Goal: Task Accomplishment & Management: Manage account settings

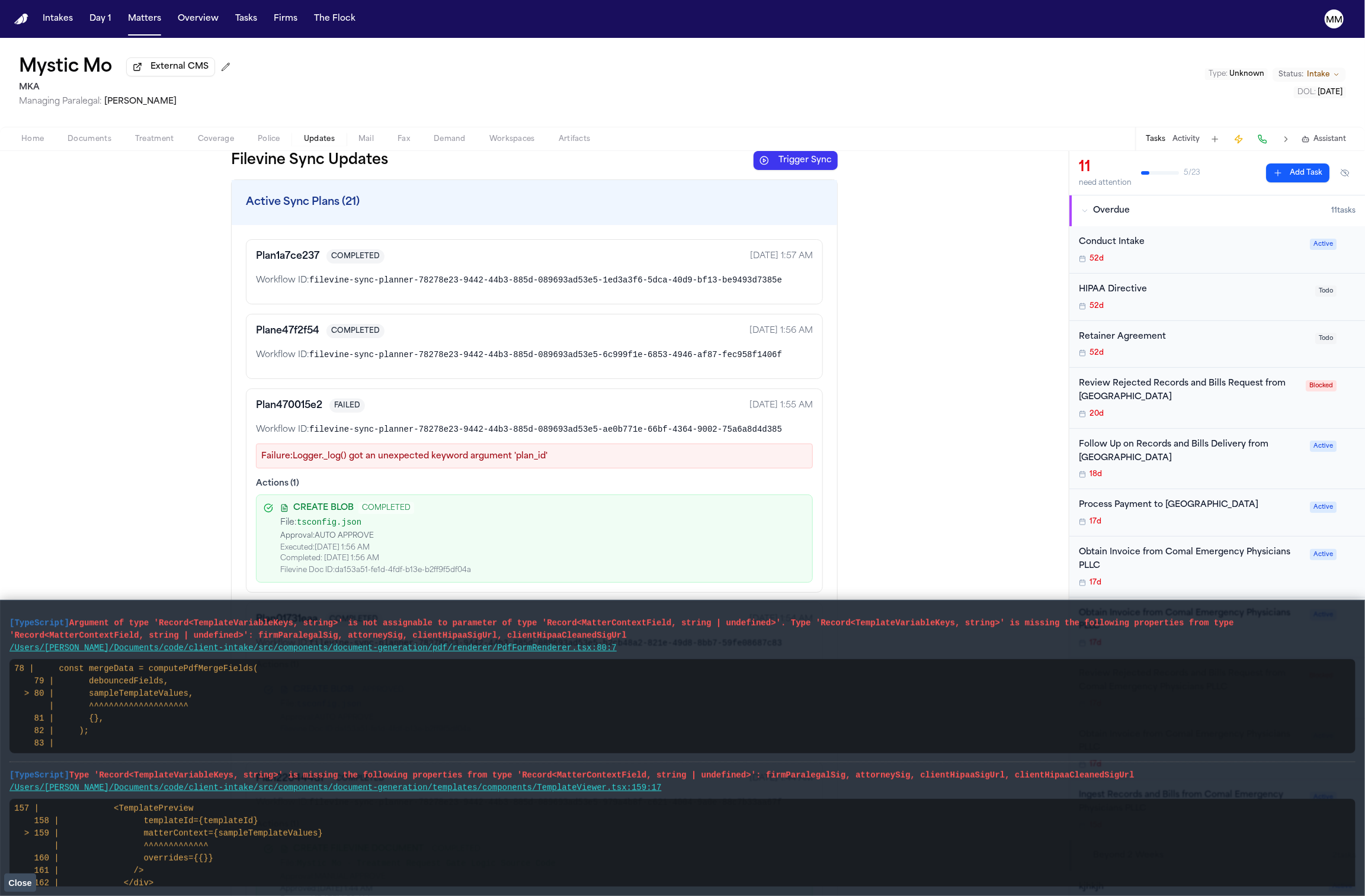
click at [29, 875] on button "Close" at bounding box center [20, 883] width 32 height 18
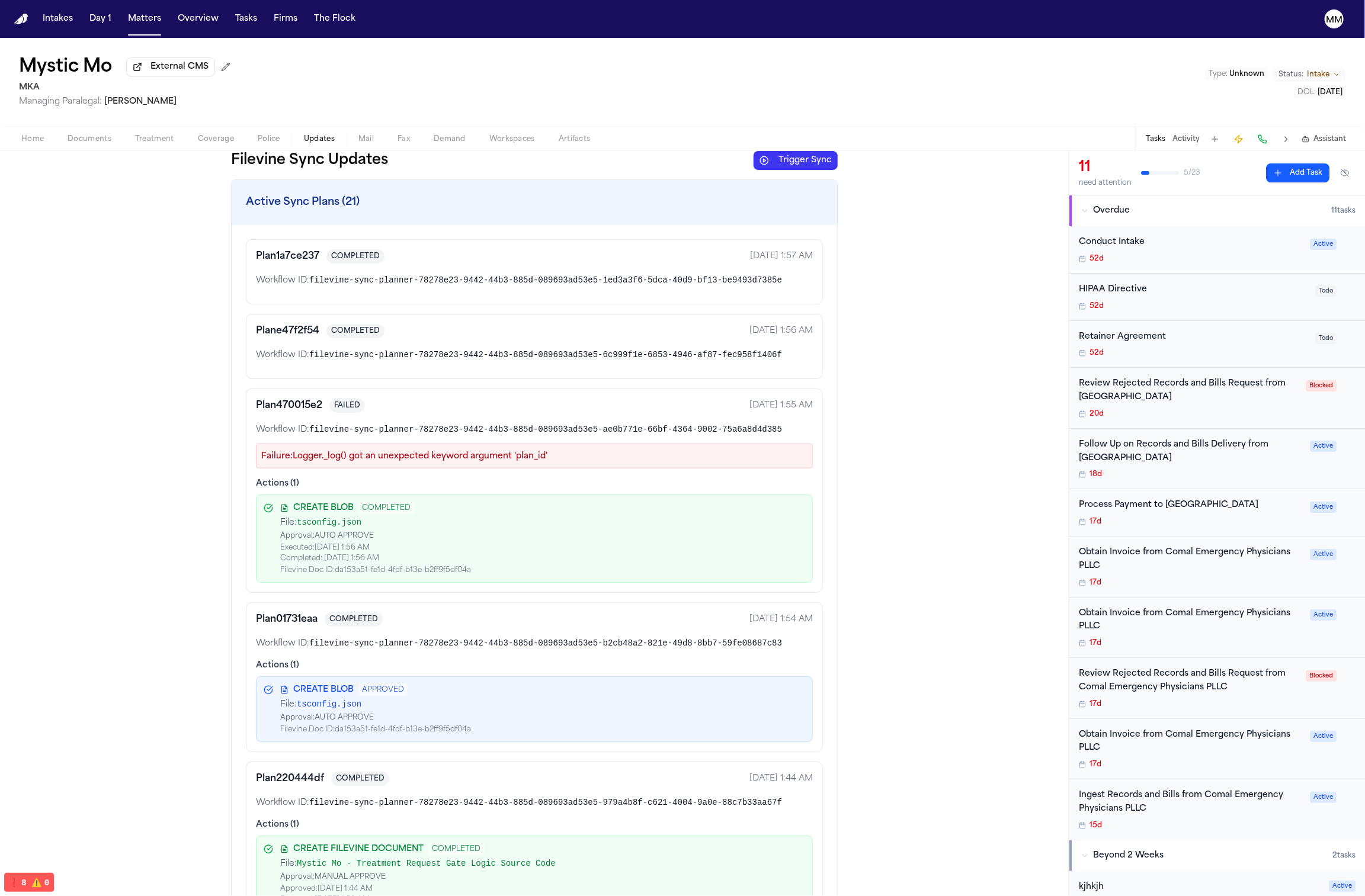
click at [33, 883] on span "⚠️" at bounding box center [36, 883] width 11 height 10
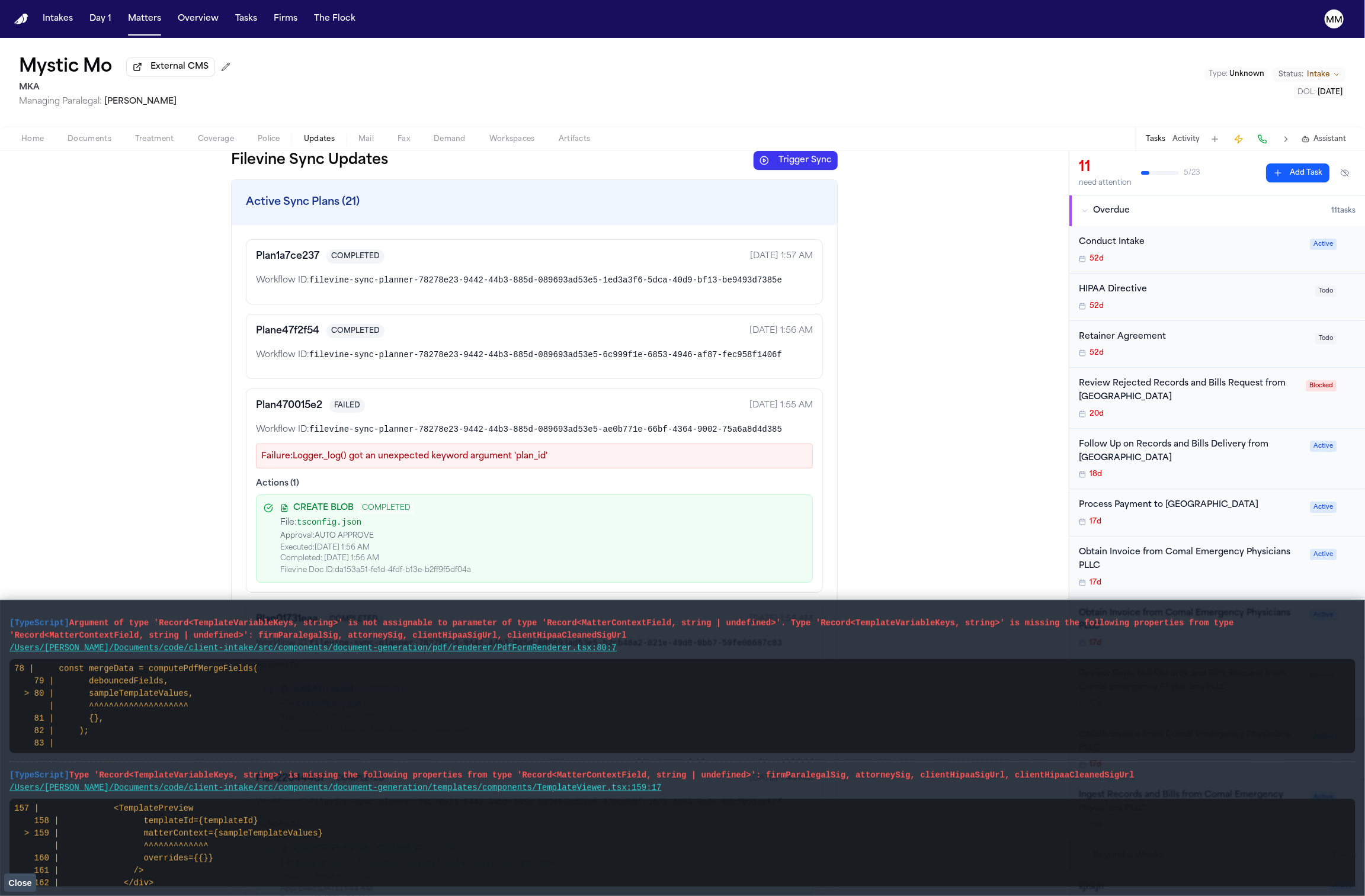
click at [19, 881] on span "Close" at bounding box center [20, 884] width 23 height 10
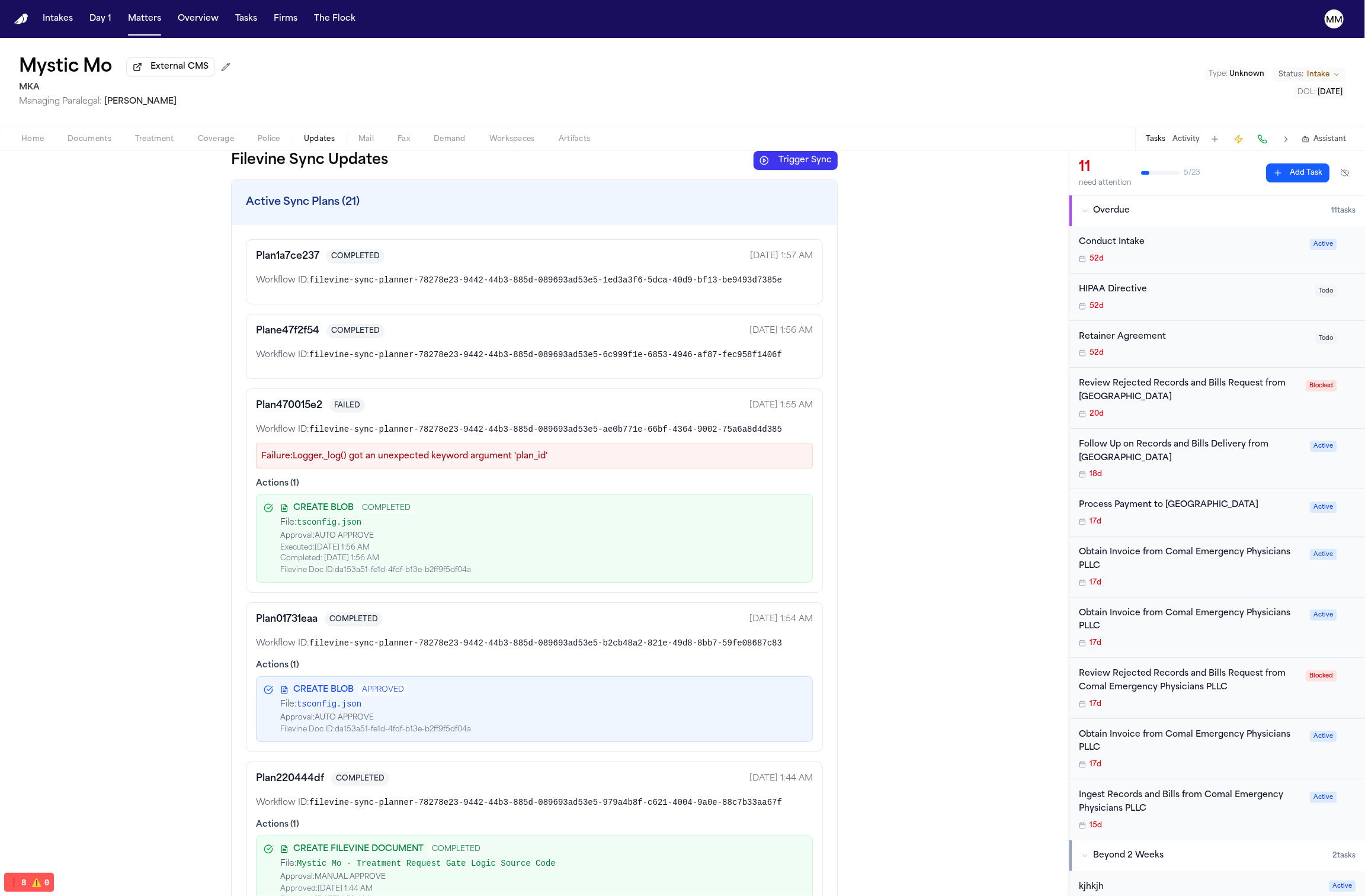
click at [662, 285] on span "filevine-sync-planner-78278e23-9442-44b3-885d-089693ad53e5-1ed3a3f6-5dca-40d9-b…" at bounding box center [545, 280] width 473 height 10
click at [662, 284] on span "filevine-sync-planner-78278e23-9442-44b3-885d-089693ad53e5-1ed3a3f6-5dca-40d9-b…" at bounding box center [545, 280] width 473 height 10
click at [1281, 140] on button at bounding box center [1286, 139] width 16 height 16
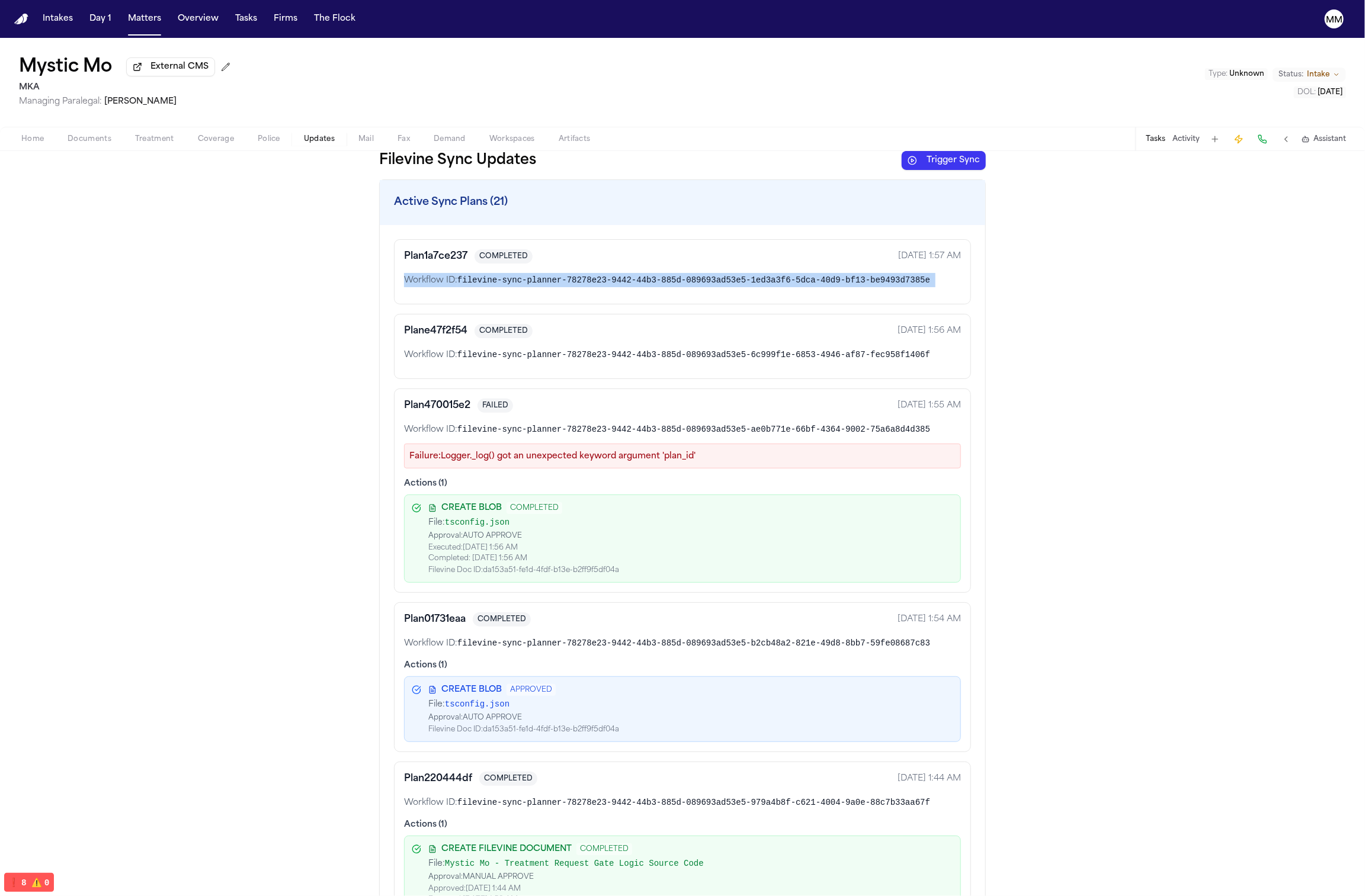
click at [720, 296] on div "Plan 1a7ce237 COMPLETED Oct 9, 2025 1:57 AM Workflow ID: filevine-sync-planner-…" at bounding box center [683, 271] width 577 height 65
click at [699, 360] on span "filevine-sync-planner-78278e23-9442-44b3-885d-089693ad53e5-6c999f1e-6853-4946-a…" at bounding box center [694, 355] width 473 height 10
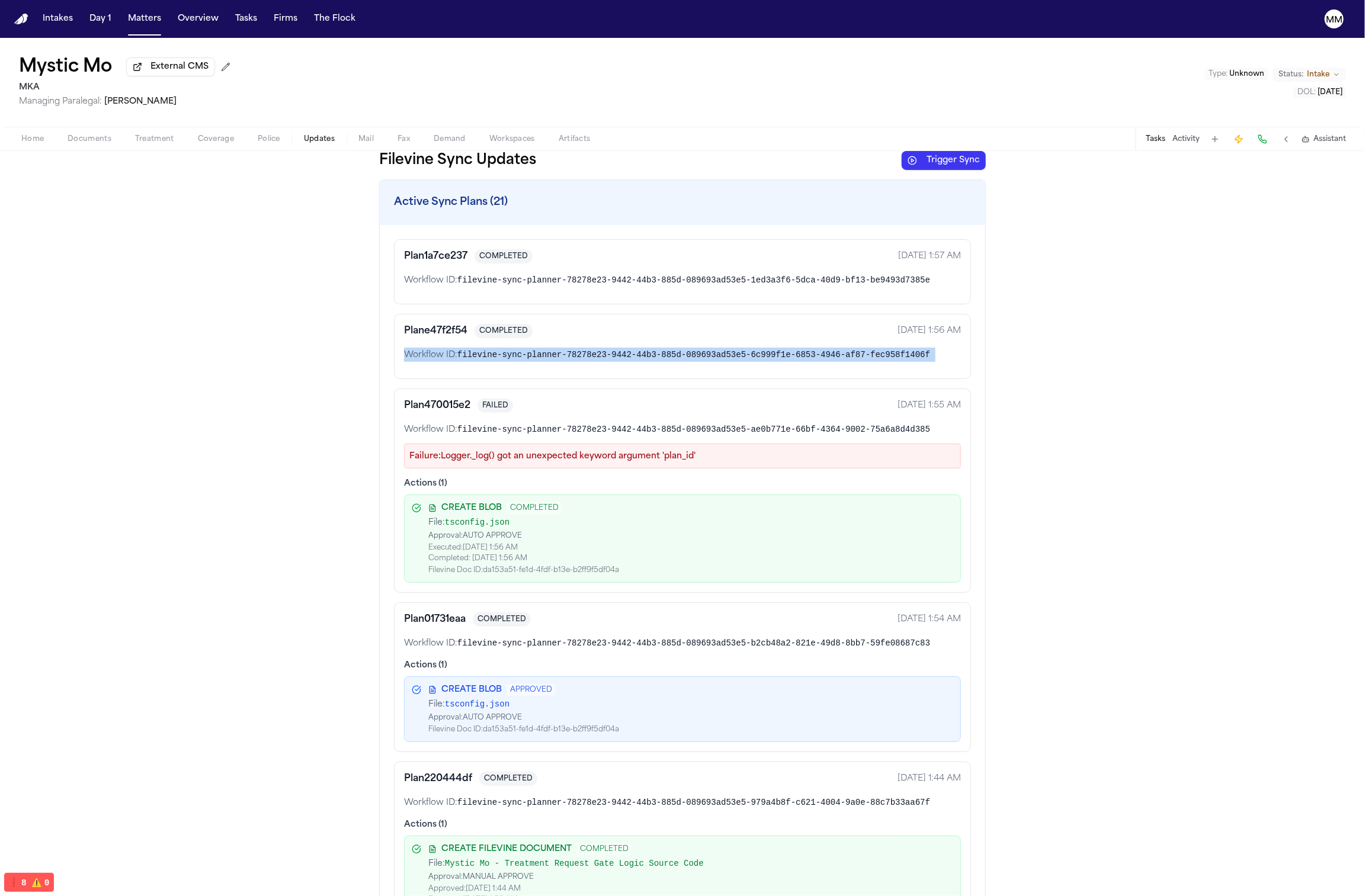
click at [699, 360] on span "filevine-sync-planner-78278e23-9442-44b3-885d-089693ad53e5-6c999f1e-6853-4946-a…" at bounding box center [694, 355] width 473 height 10
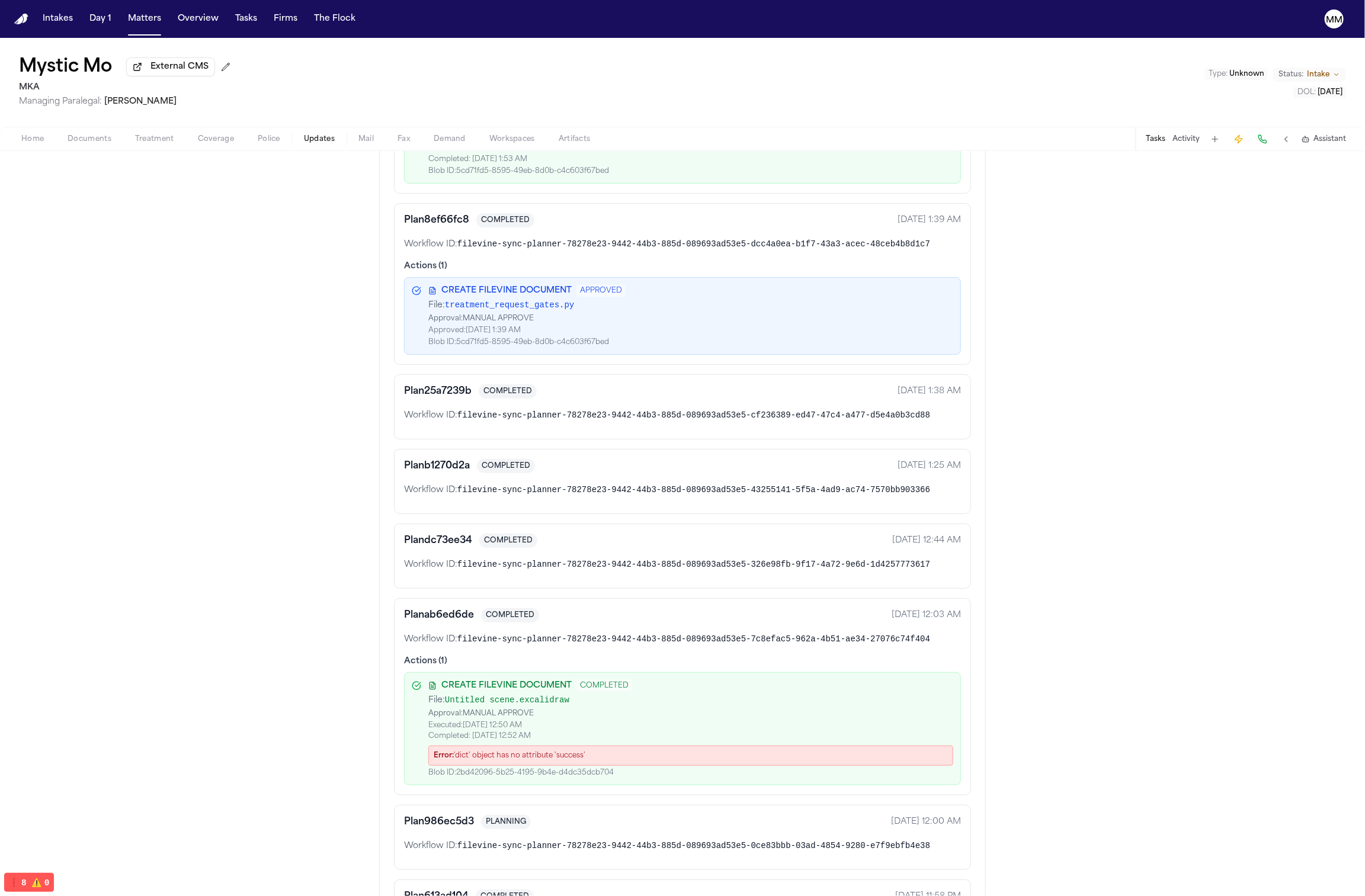
scroll to position [903, 0]
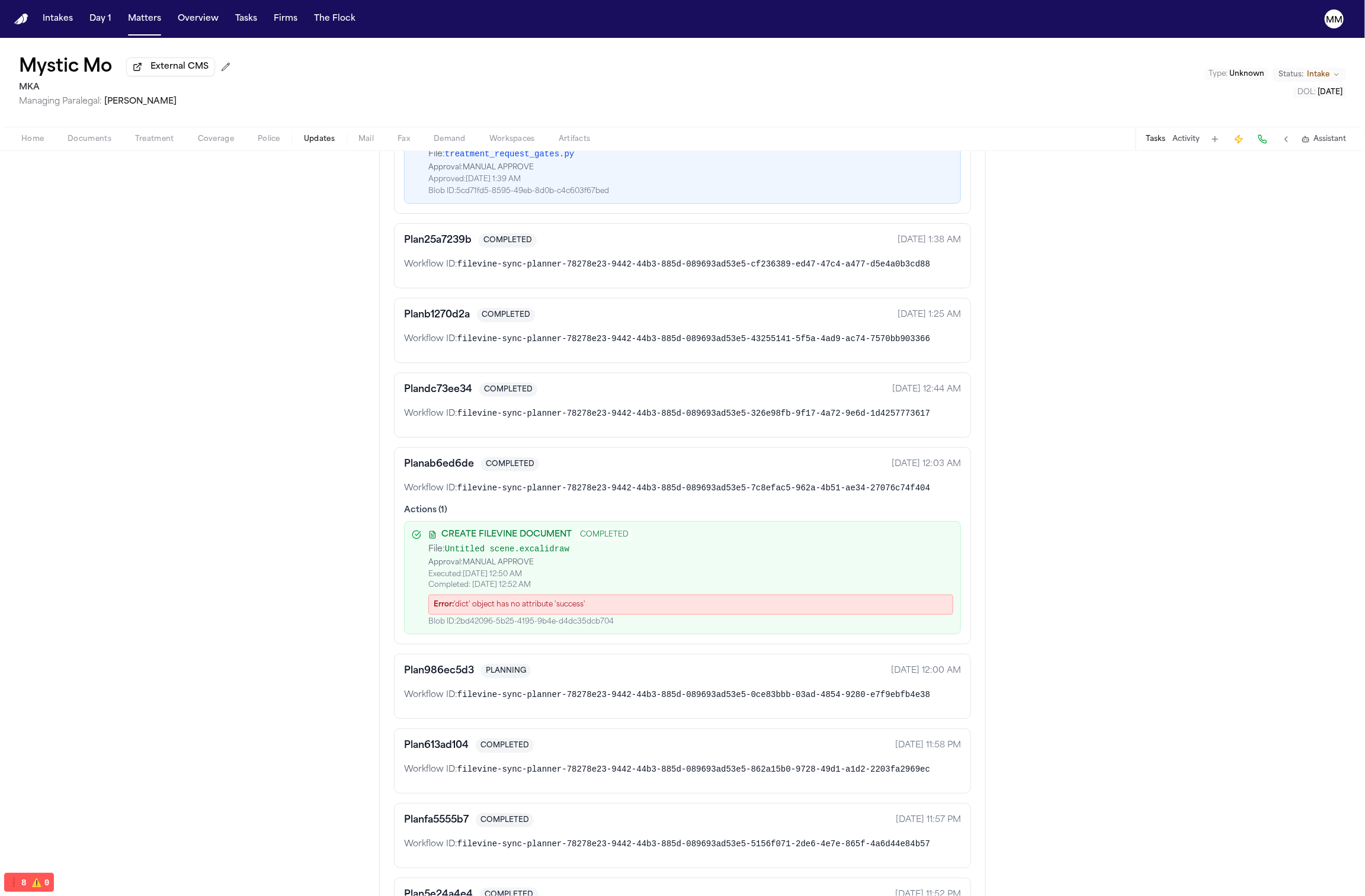
click at [552, 607] on div "Error: 'dict' object has no attribute 'success'" at bounding box center [690, 604] width 525 height 20
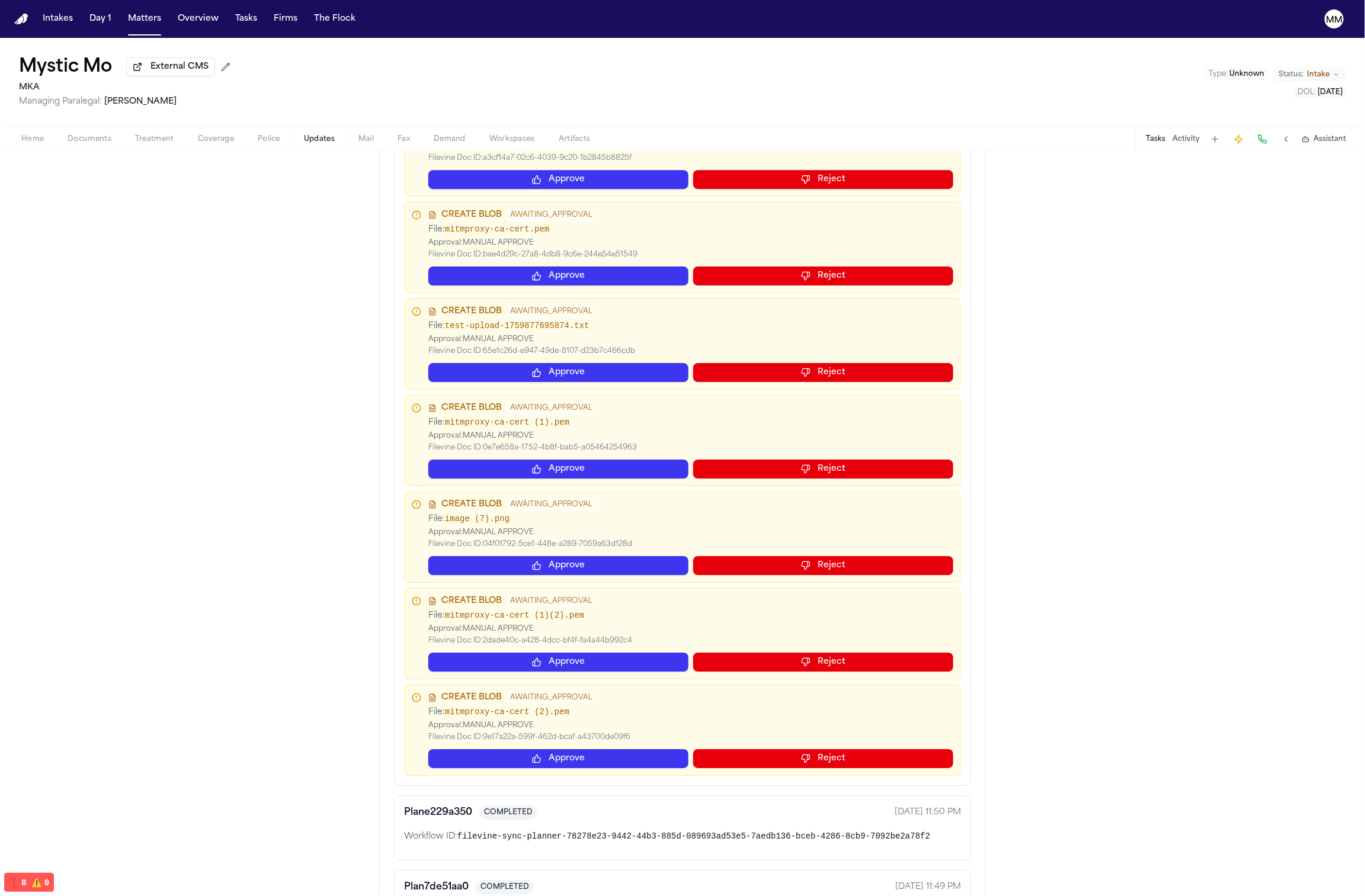
scroll to position [2418, 0]
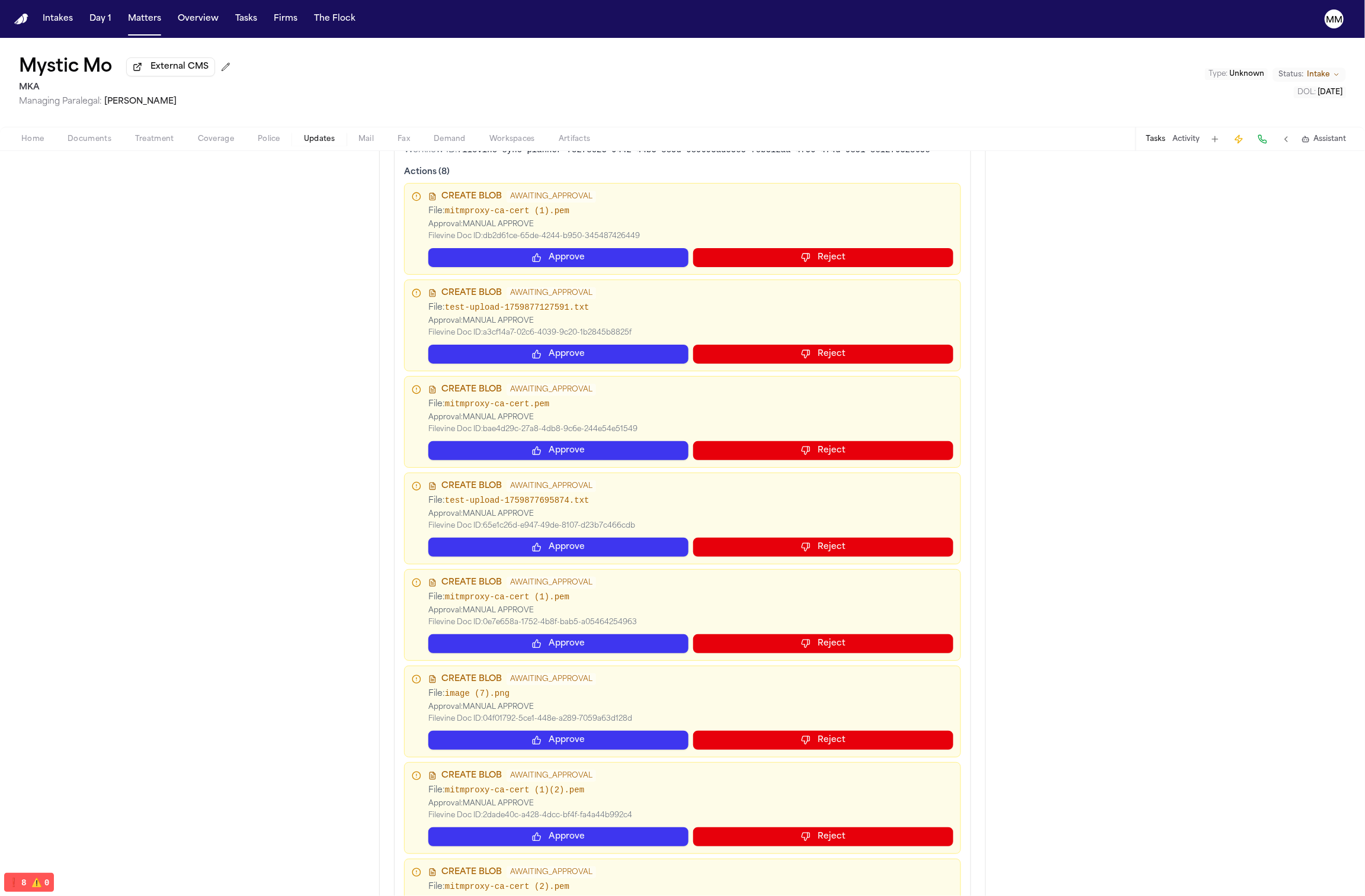
click at [773, 261] on button "Reject" at bounding box center [822, 257] width 260 height 19
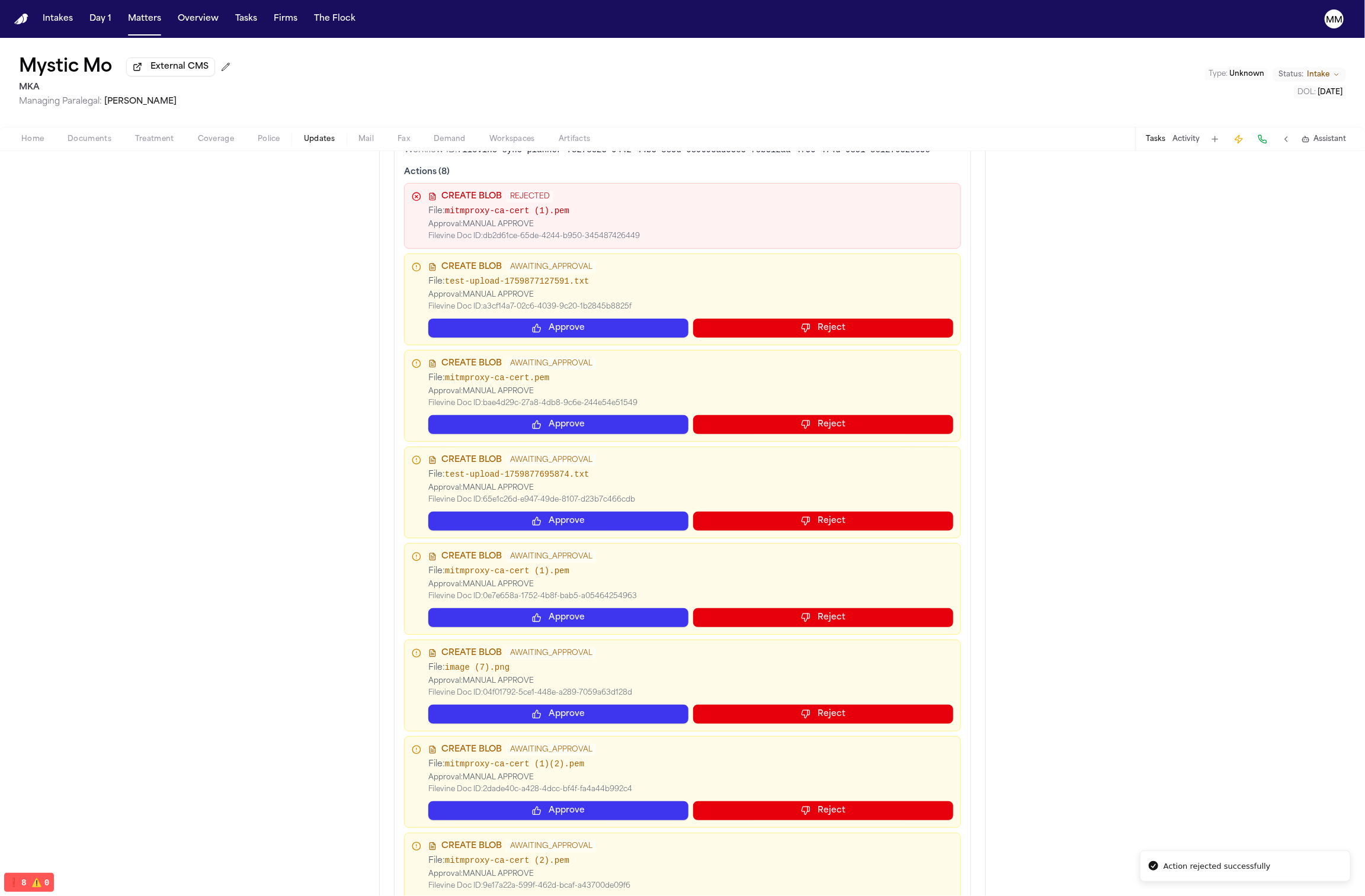
click at [774, 330] on button "Reject" at bounding box center [822, 328] width 260 height 19
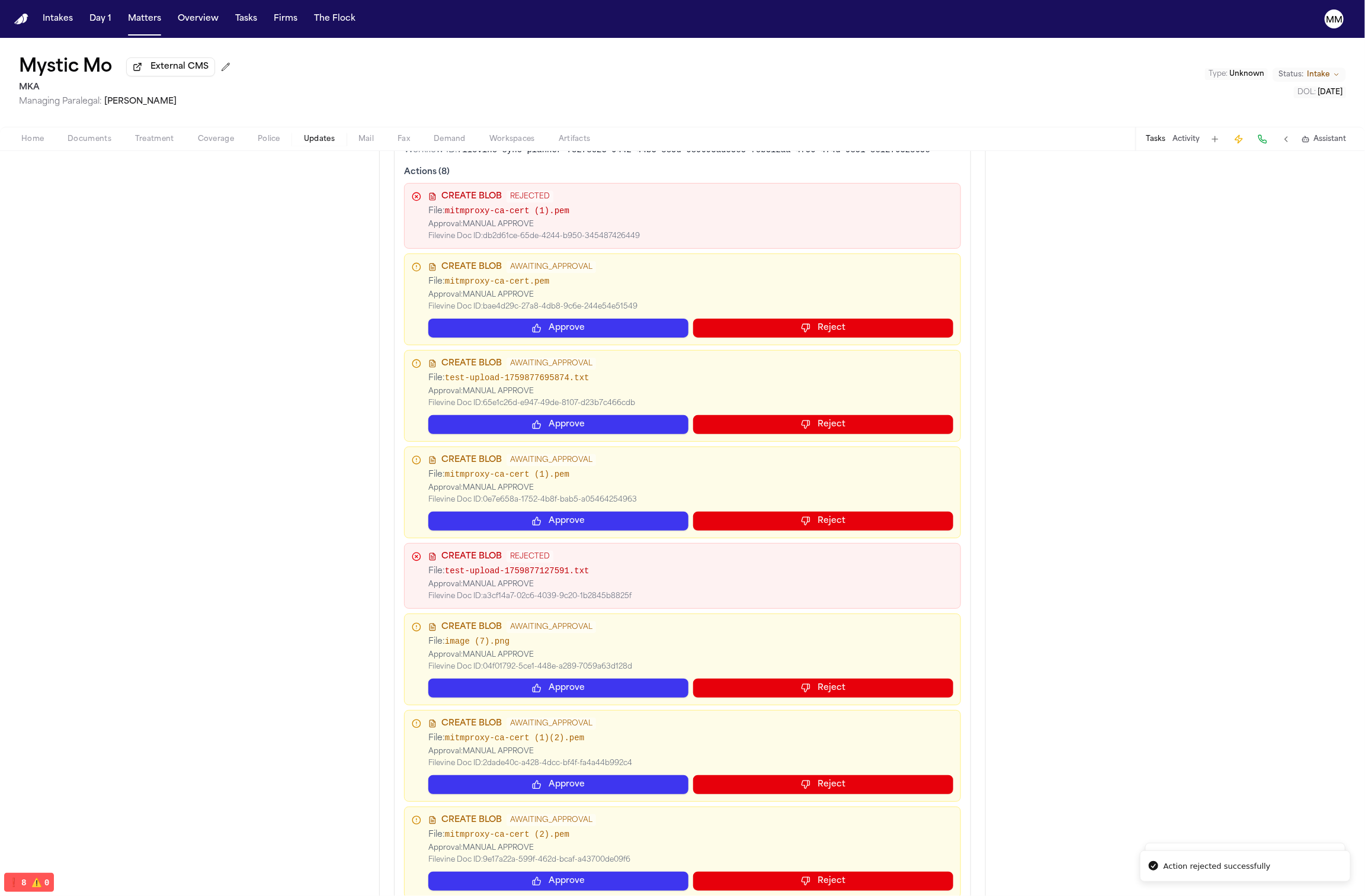
click at [763, 333] on button "Reject" at bounding box center [822, 328] width 260 height 19
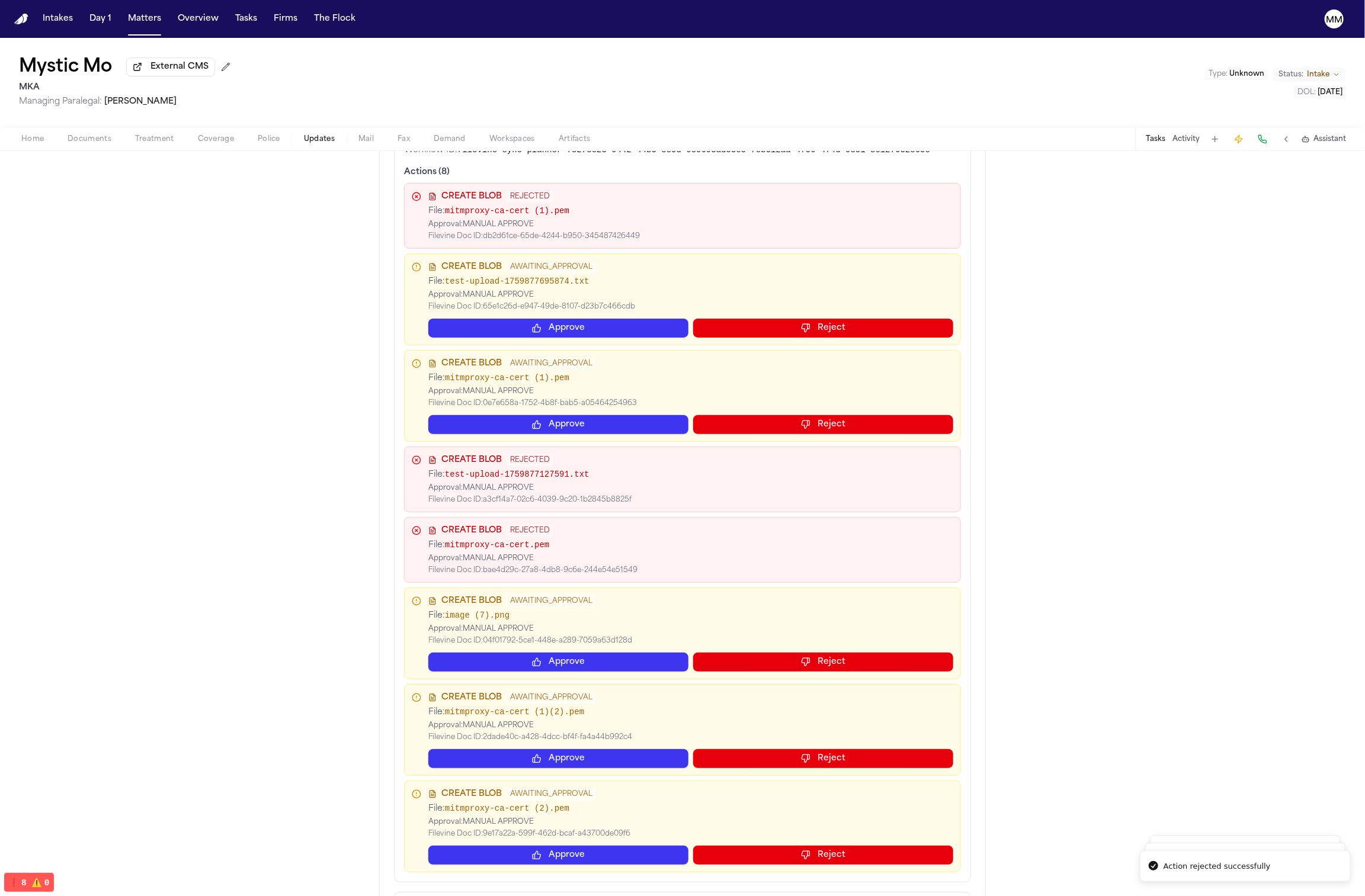
click at [763, 333] on button "Reject" at bounding box center [822, 328] width 260 height 19
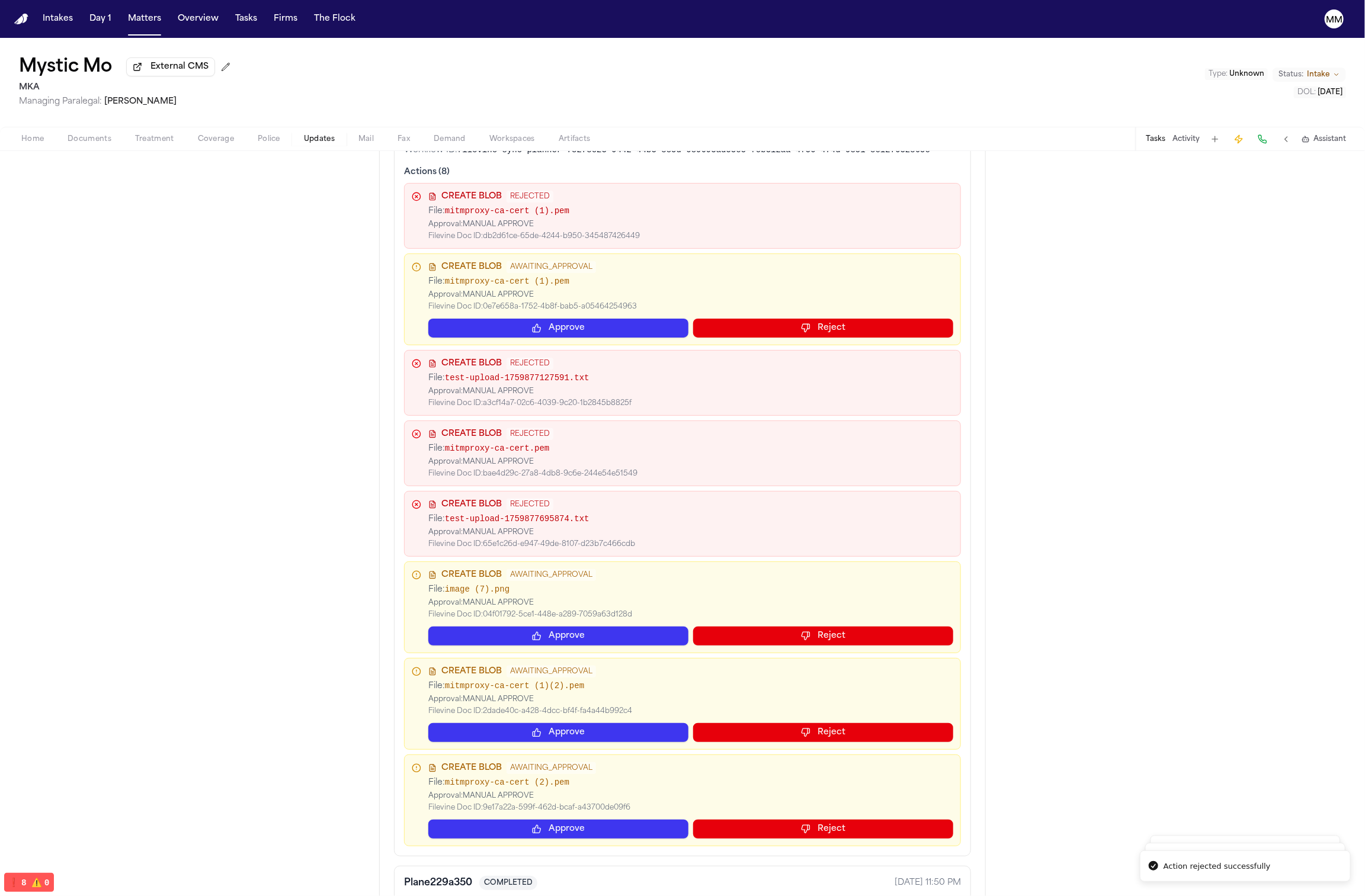
click at [763, 333] on button "Reject" at bounding box center [822, 328] width 260 height 19
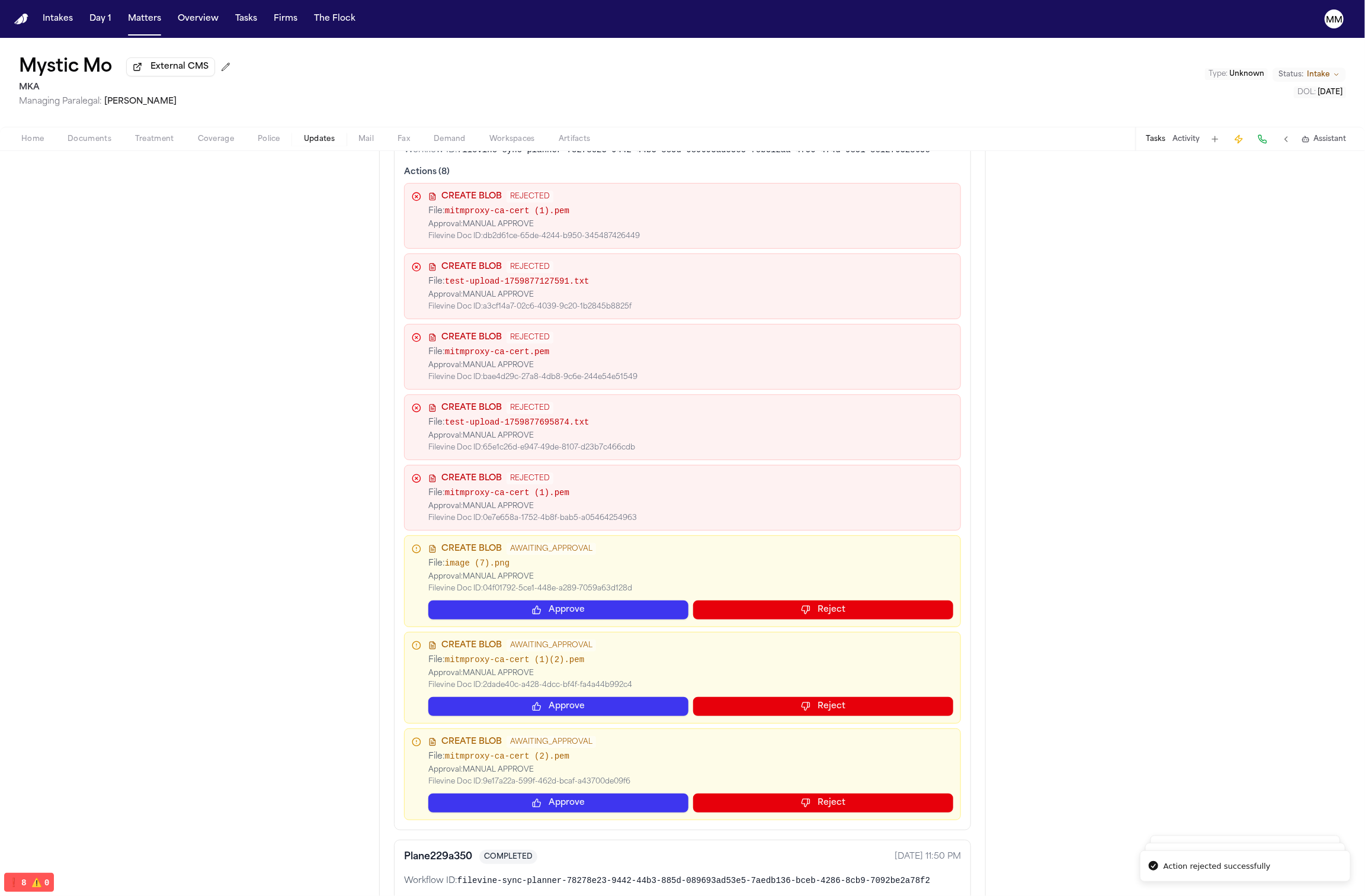
drag, startPoint x: 797, startPoint y: 607, endPoint x: 800, endPoint y: 612, distance: 5.8
click at [799, 612] on button "Reject" at bounding box center [822, 610] width 260 height 19
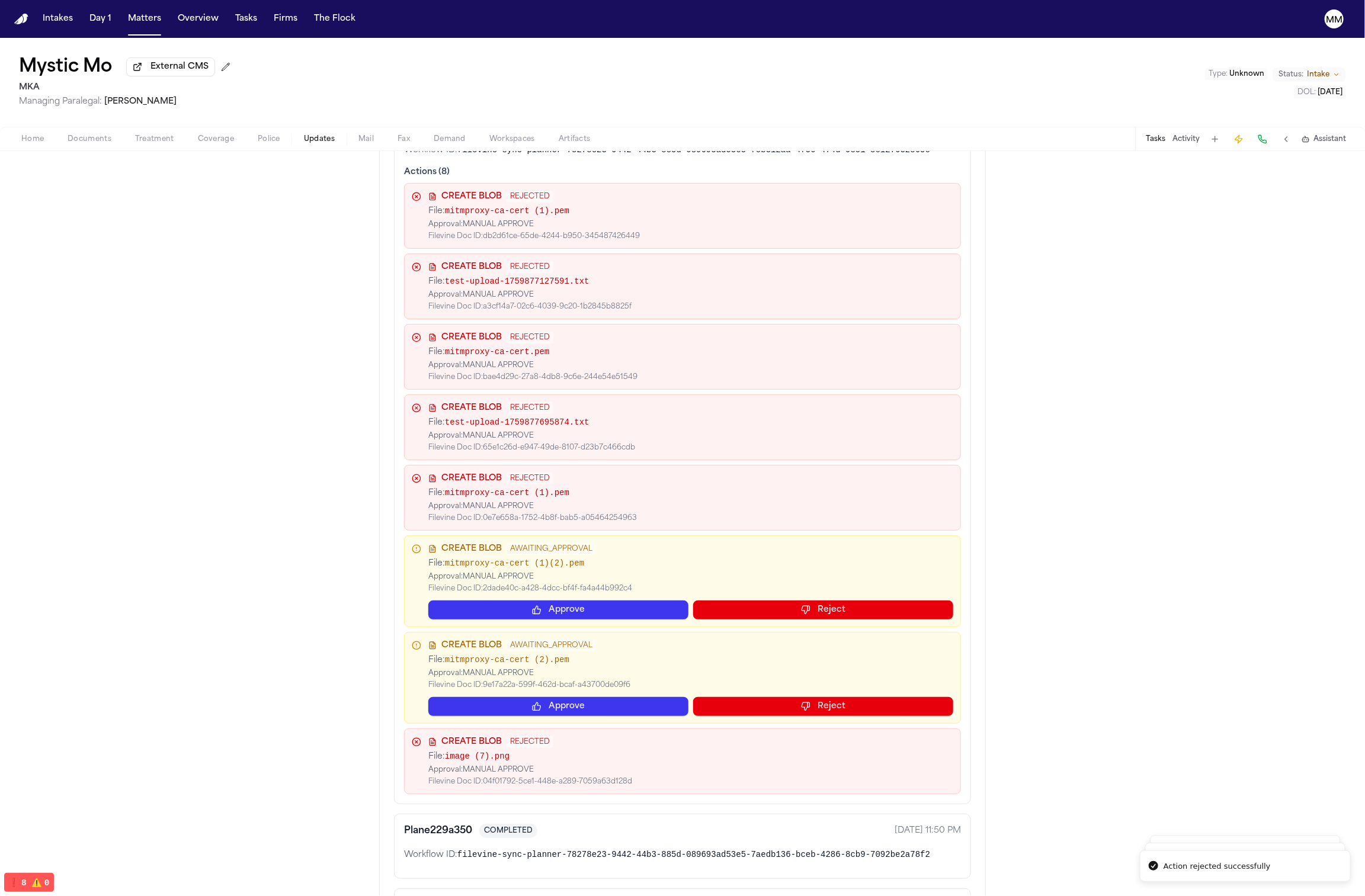
click at [799, 614] on button "Reject" at bounding box center [822, 610] width 260 height 19
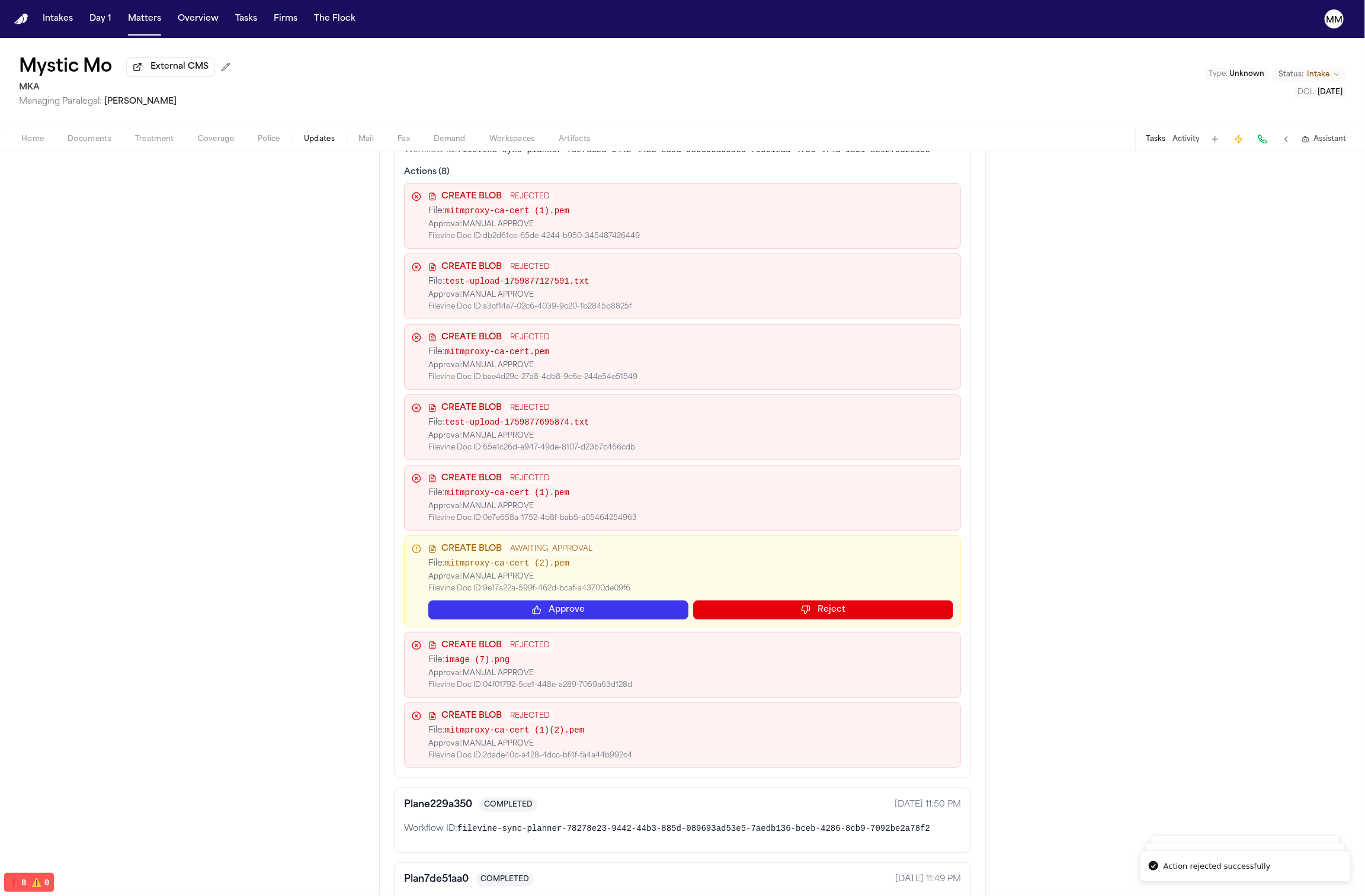
click at [795, 616] on button "Reject" at bounding box center [822, 610] width 260 height 19
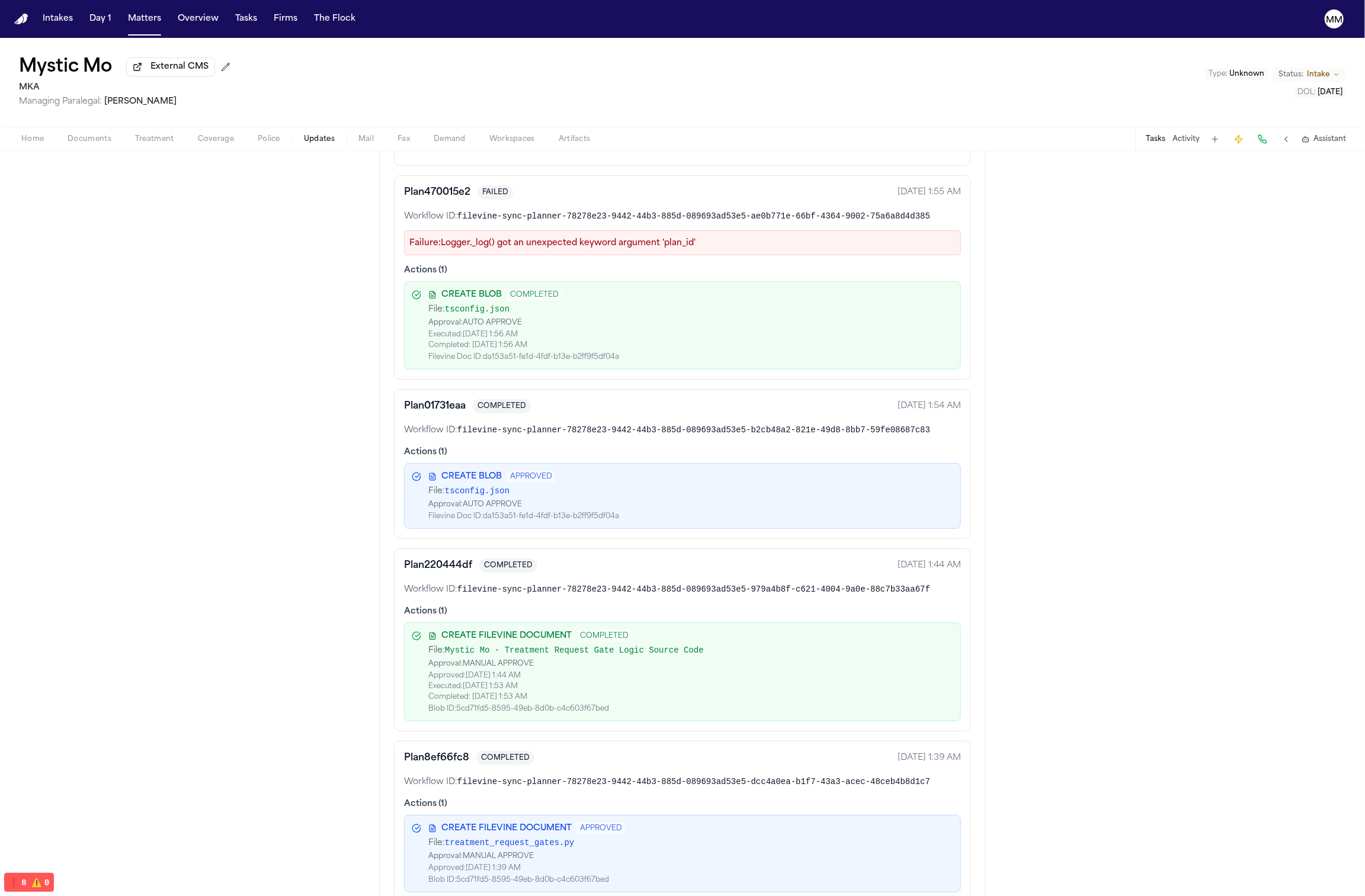
scroll to position [0, 0]
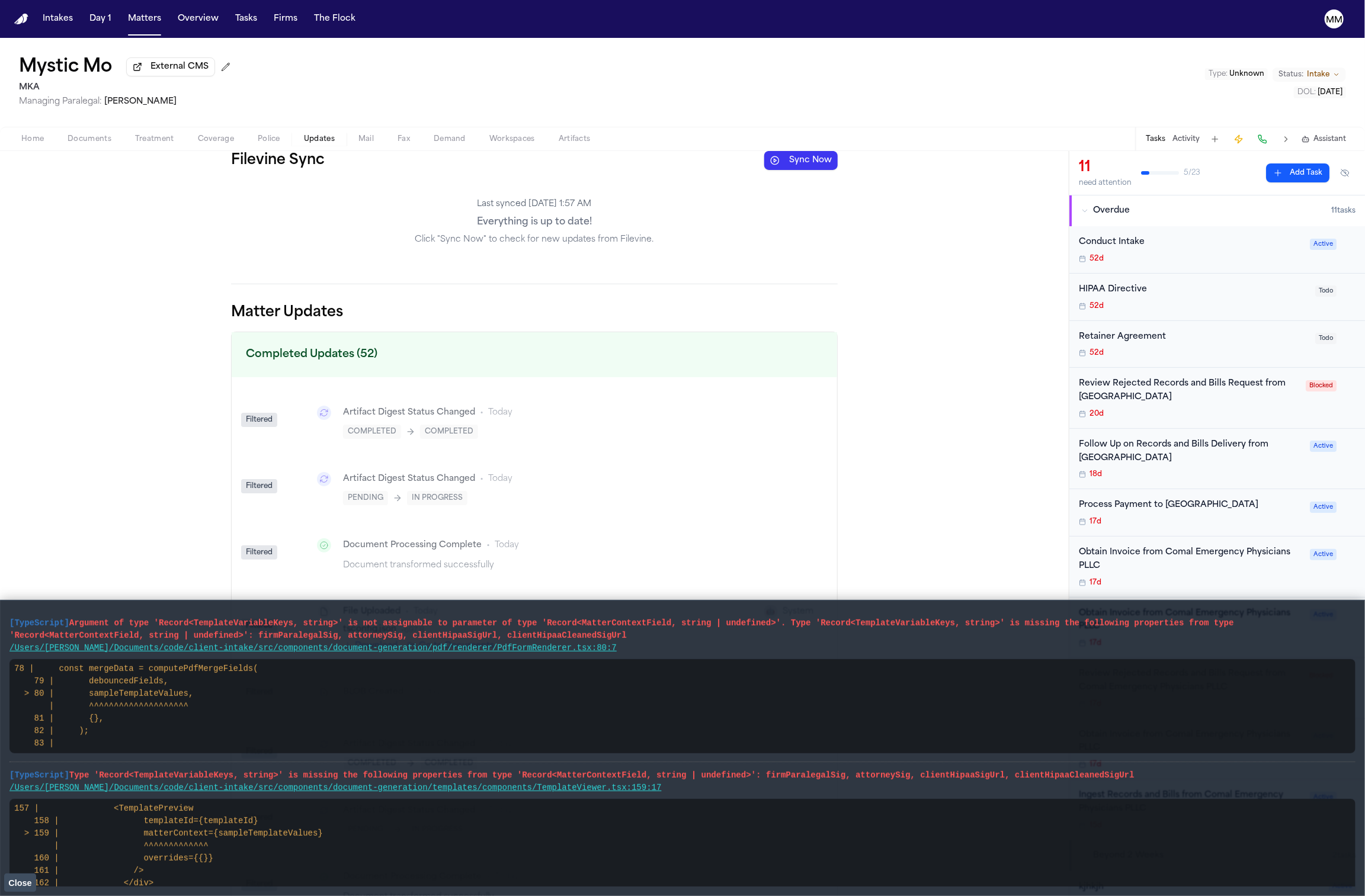
click at [572, 221] on p "Everything is up to date!" at bounding box center [535, 221] width 607 height 14
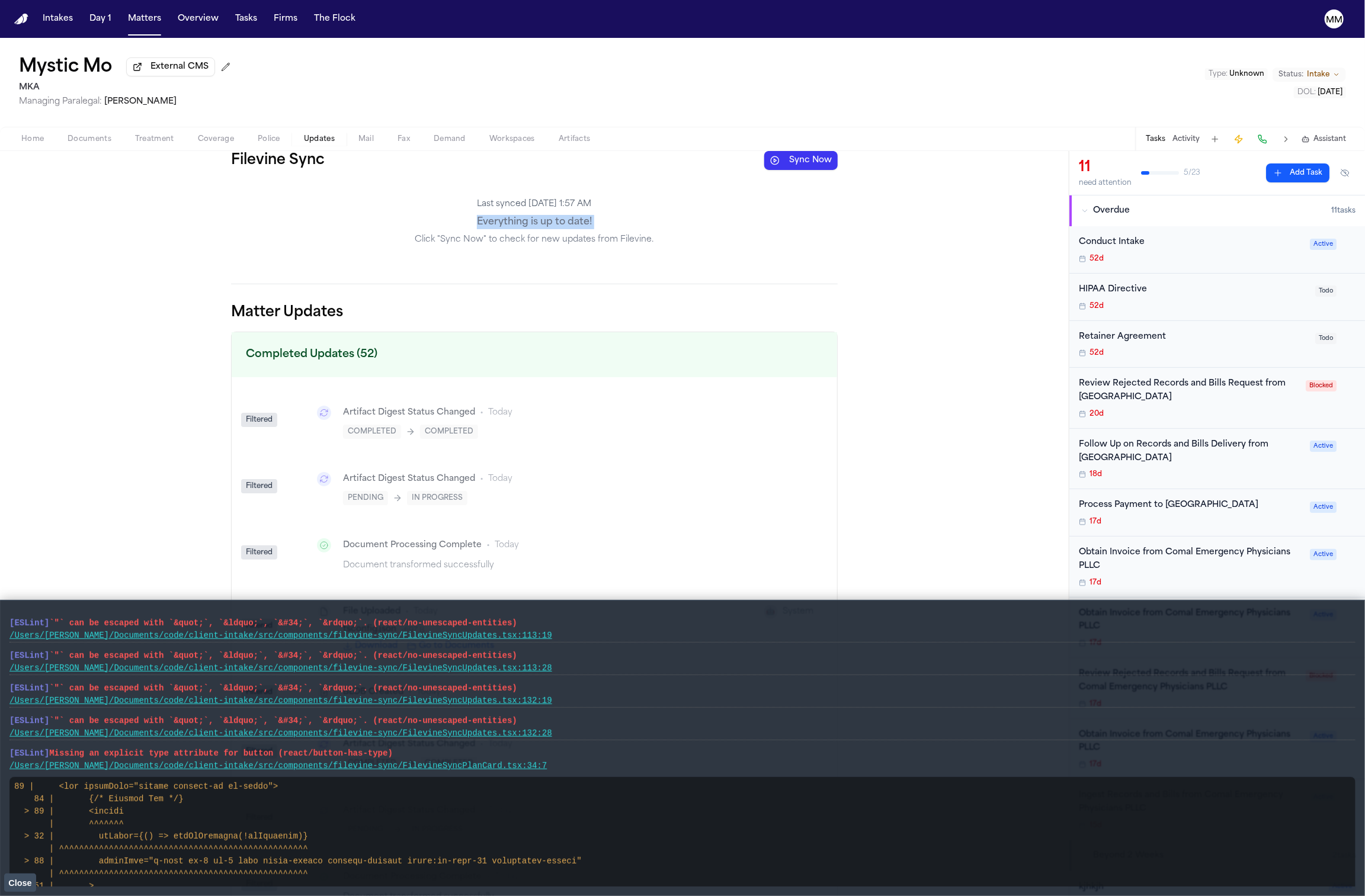
click at [572, 221] on p "Everything is up to date!" at bounding box center [535, 221] width 607 height 14
click at [557, 207] on p "Last synced Oct 9, 1:57 AM" at bounding box center [535, 204] width 607 height 11
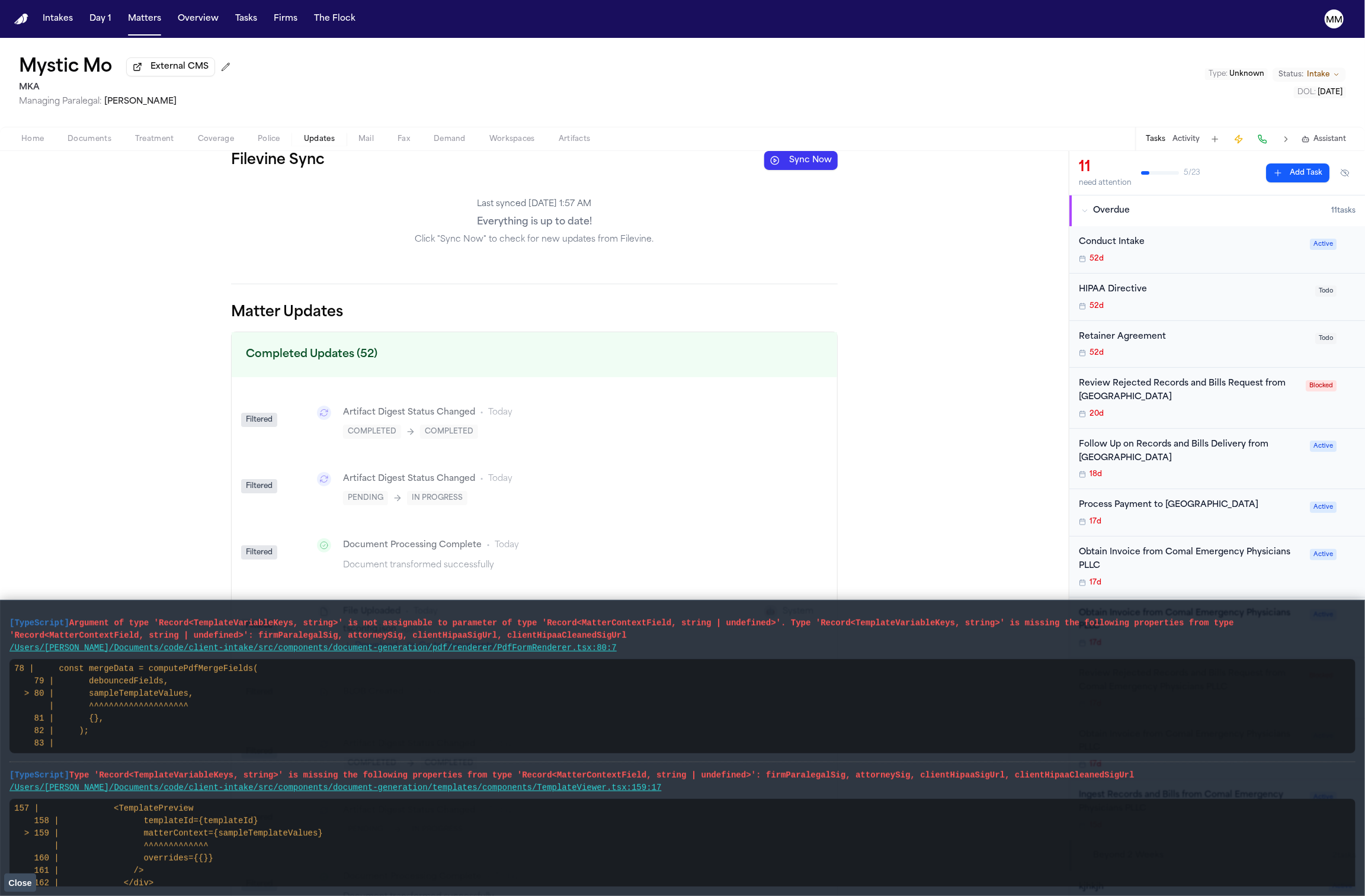
click at [558, 244] on p "Click "Sync Now" to check for new updates from Filevine." at bounding box center [535, 239] width 607 height 11
click at [710, 224] on p "Everything is up to date!" at bounding box center [535, 221] width 607 height 14
click at [33, 883] on button "Close" at bounding box center [20, 883] width 32 height 18
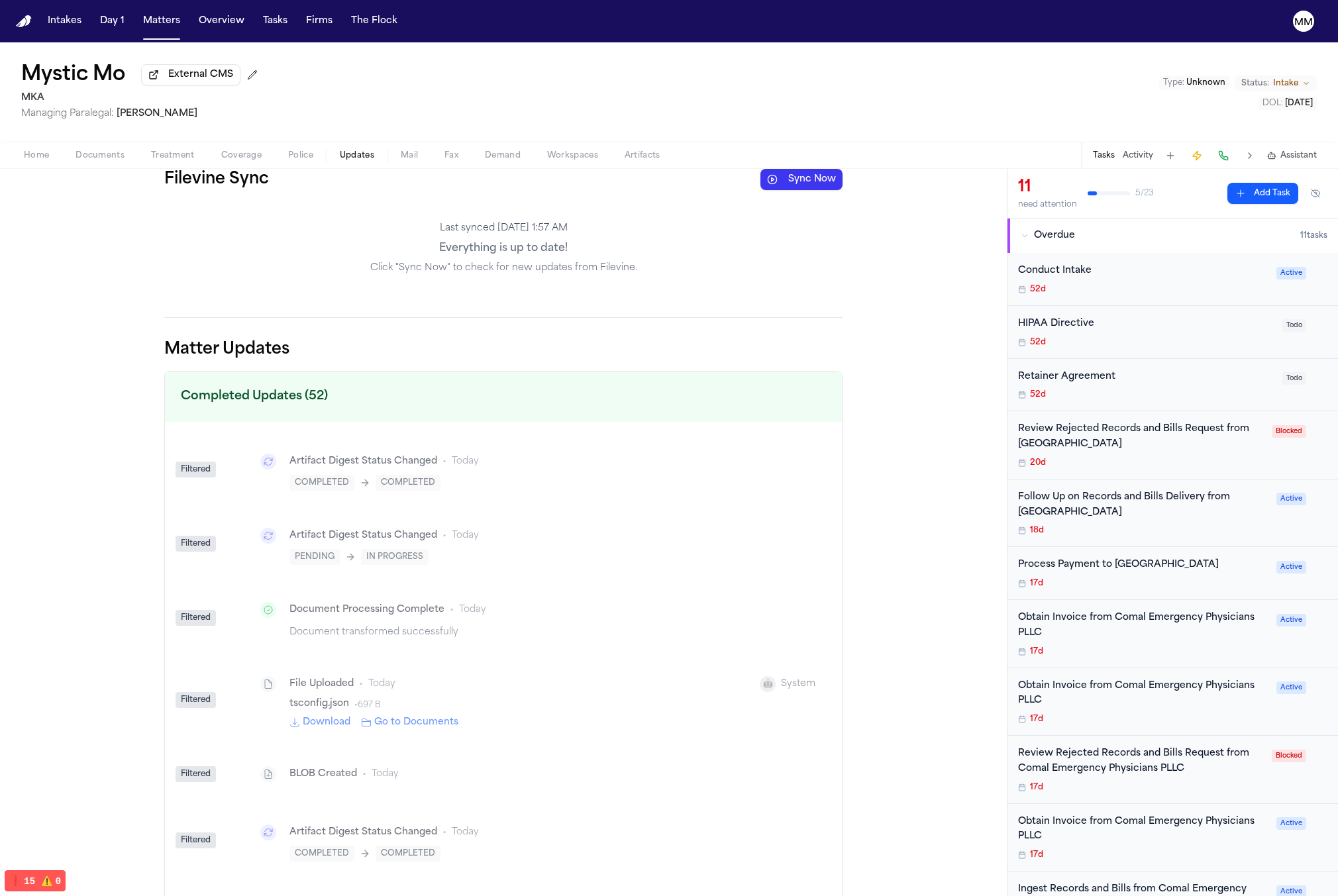
click at [794, 188] on button "Sync Now" at bounding box center [802, 179] width 82 height 21
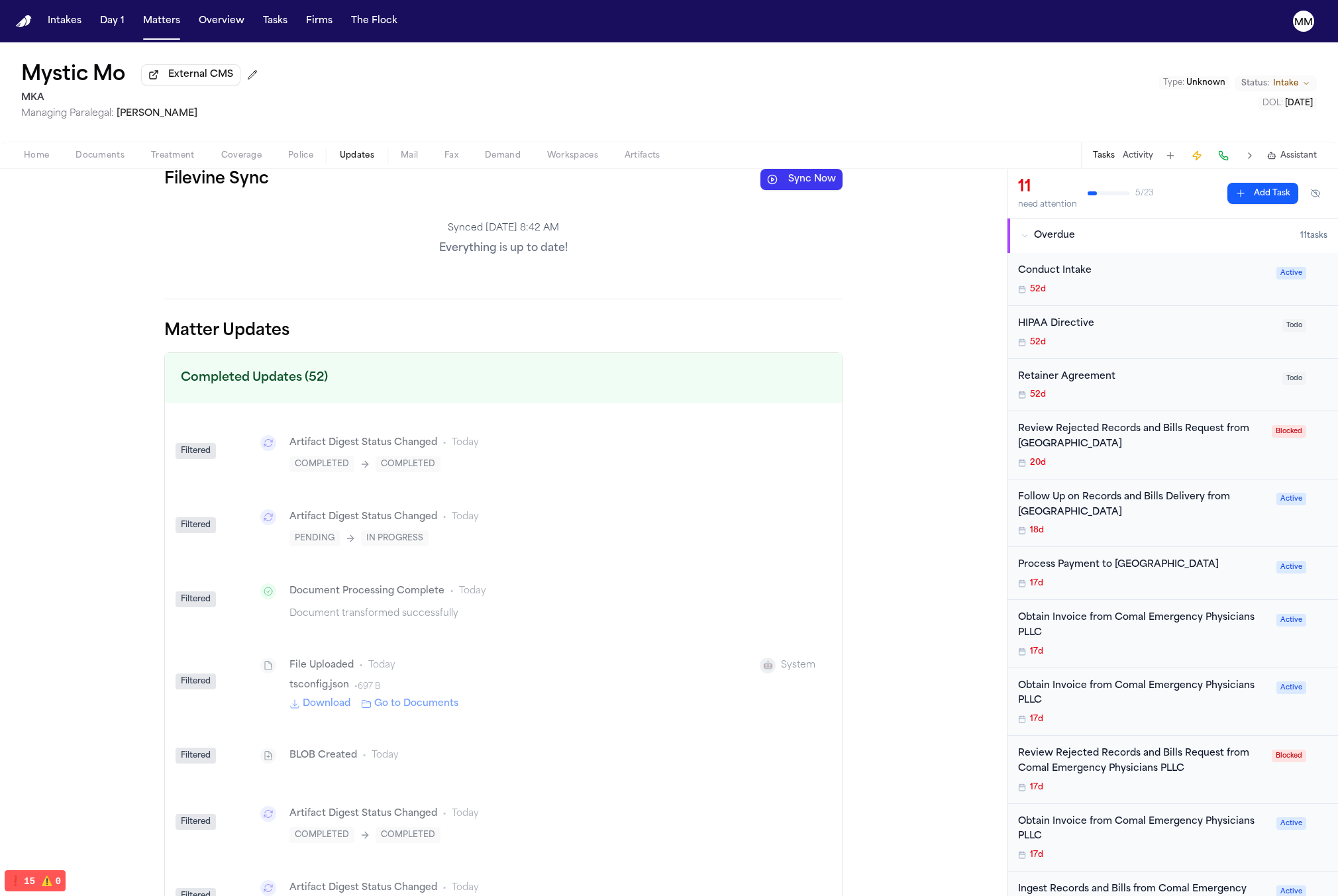
click at [1247, 158] on button at bounding box center [1249, 156] width 18 height 18
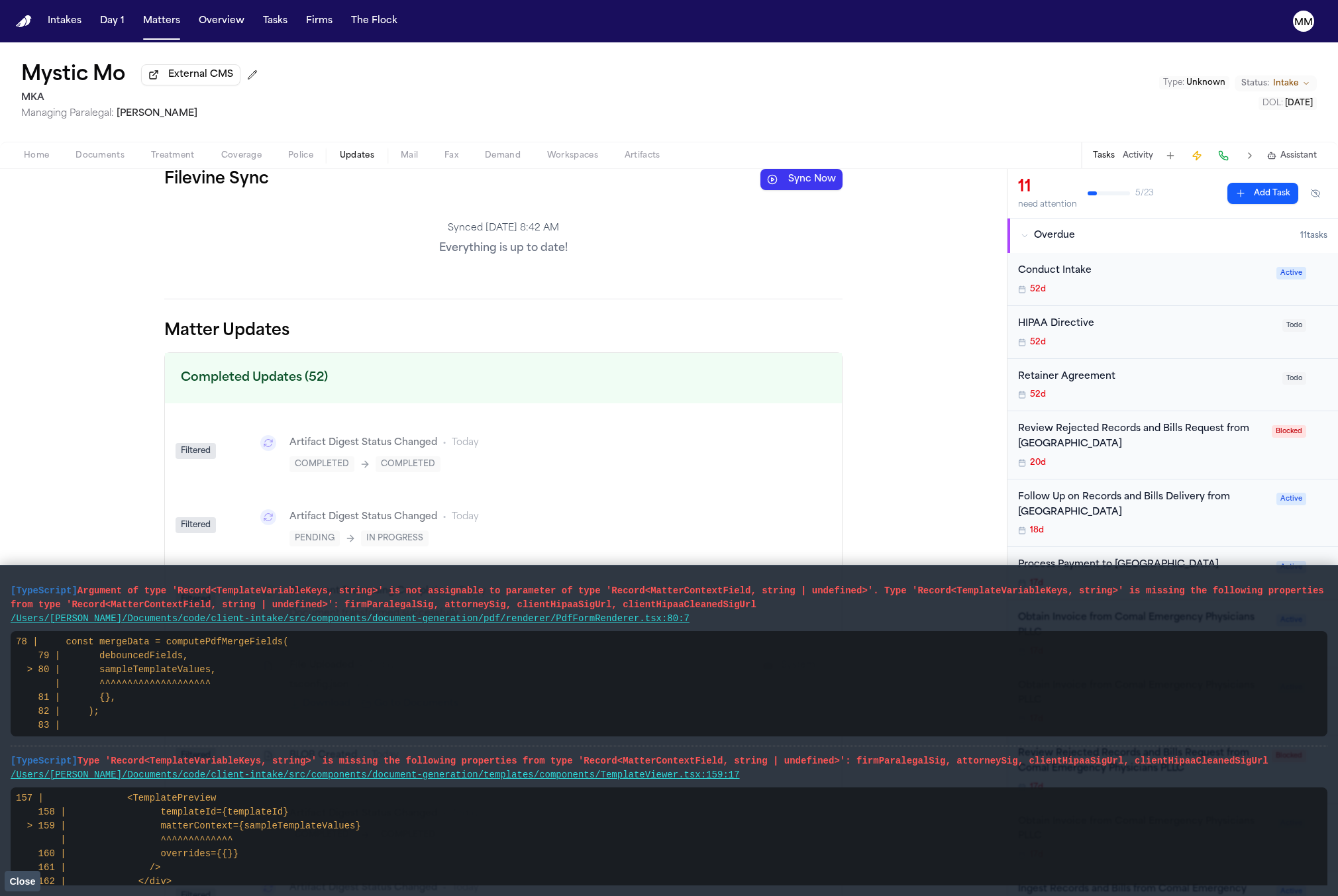
click at [496, 266] on div "Synced Oct 9, 8:42 AM Everything is up to date!" at bounding box center [503, 239] width 678 height 77
click at [751, 178] on div "Filevine Sync Sync Now" at bounding box center [503, 179] width 678 height 21
click at [786, 182] on button "Sync Now" at bounding box center [802, 179] width 82 height 21
click at [119, 156] on span "Documents" at bounding box center [99, 156] width 49 height 11
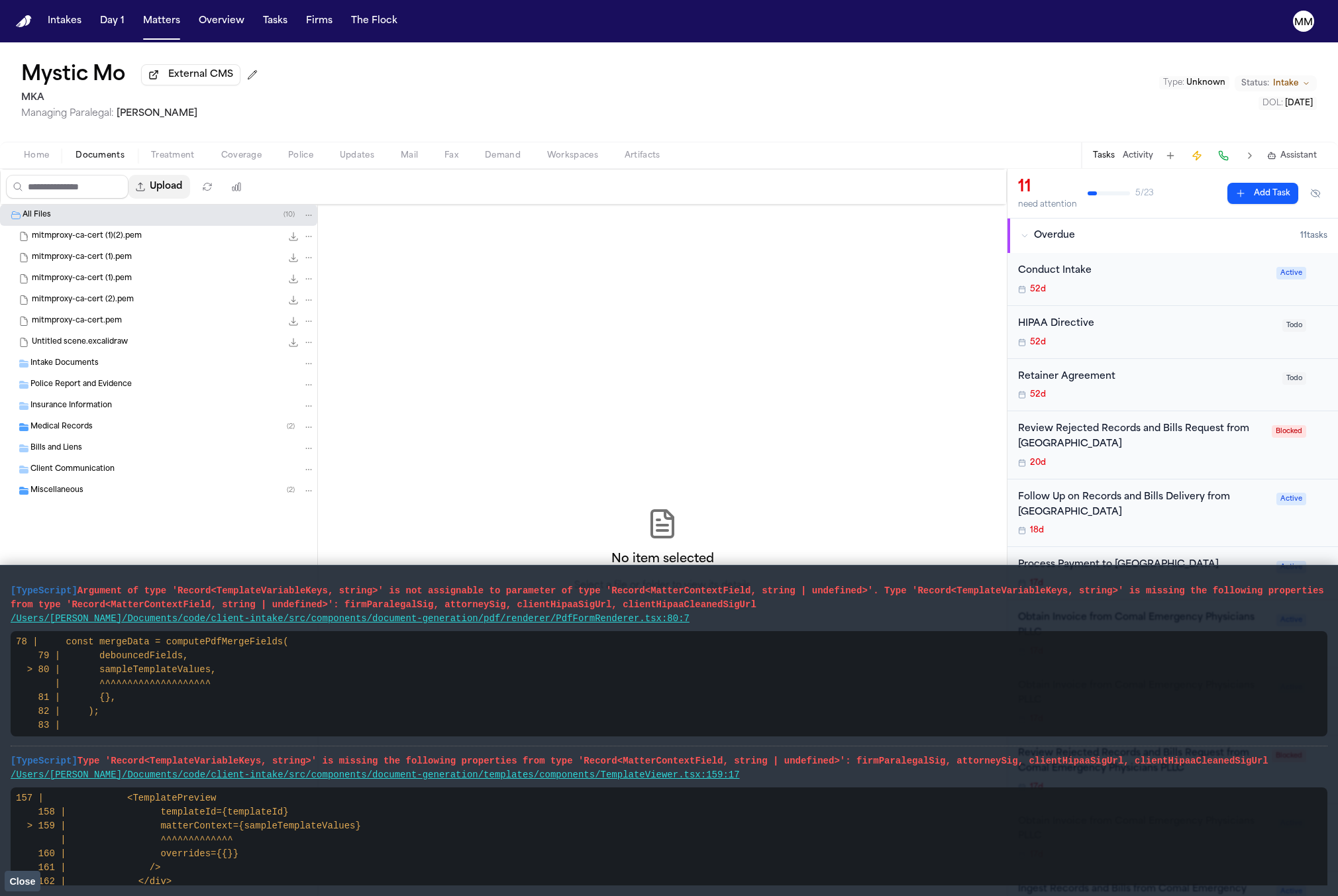
click at [168, 190] on button "Upload" at bounding box center [159, 187] width 61 height 24
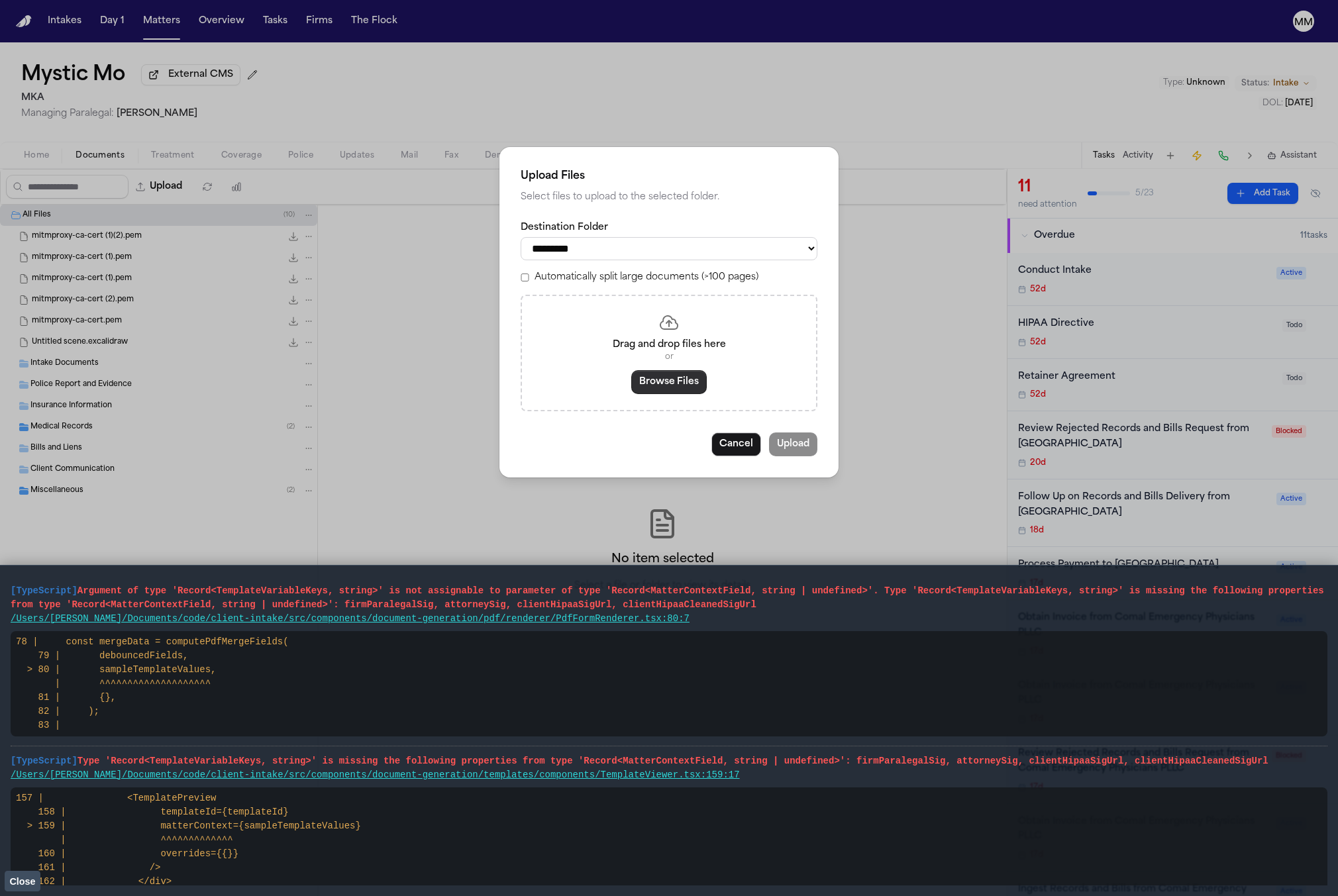
click at [653, 383] on button "Browse Files" at bounding box center [669, 382] width 75 height 24
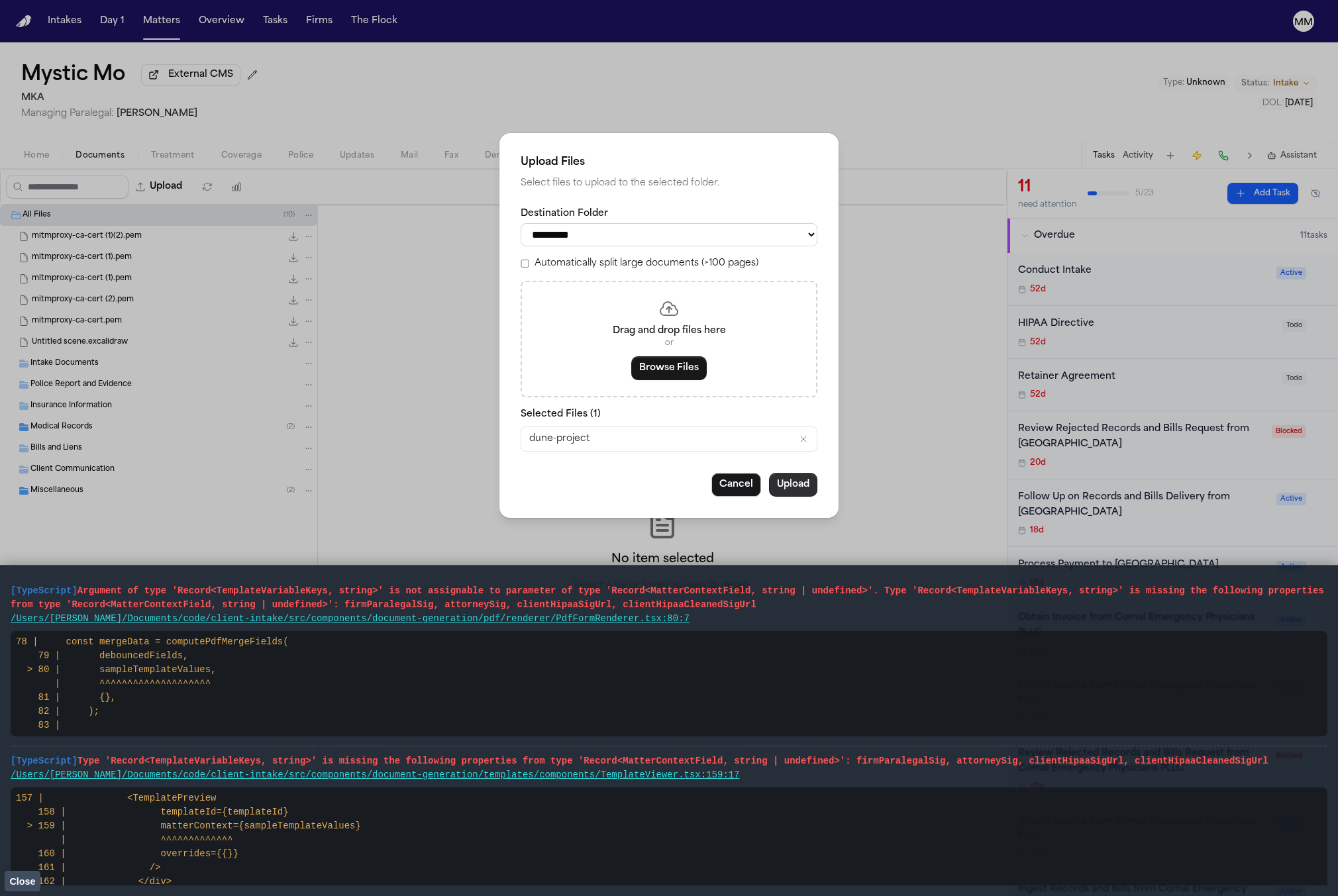
click at [798, 484] on button "Upload" at bounding box center [793, 485] width 49 height 24
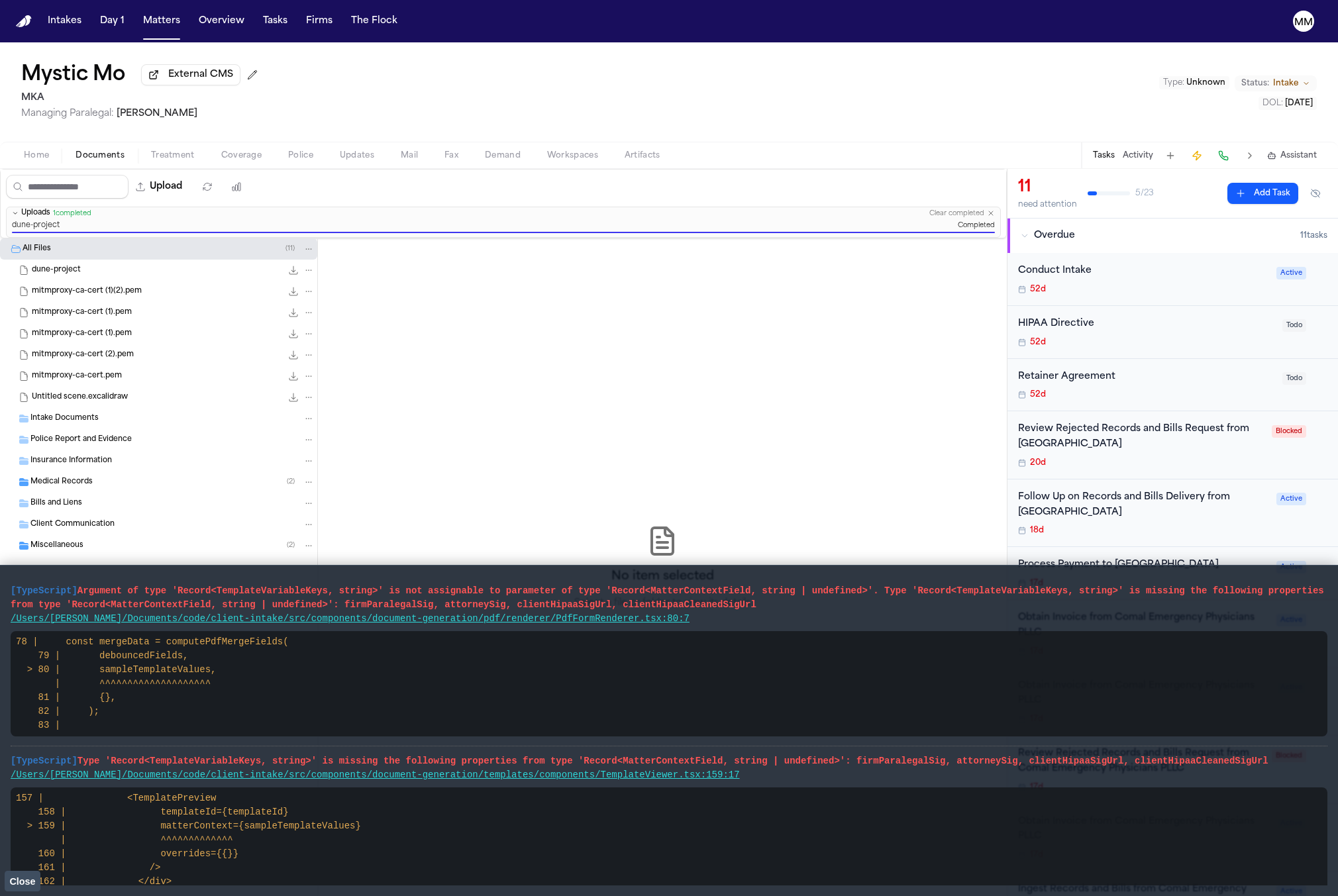
click at [347, 158] on span "Updates" at bounding box center [357, 156] width 35 height 11
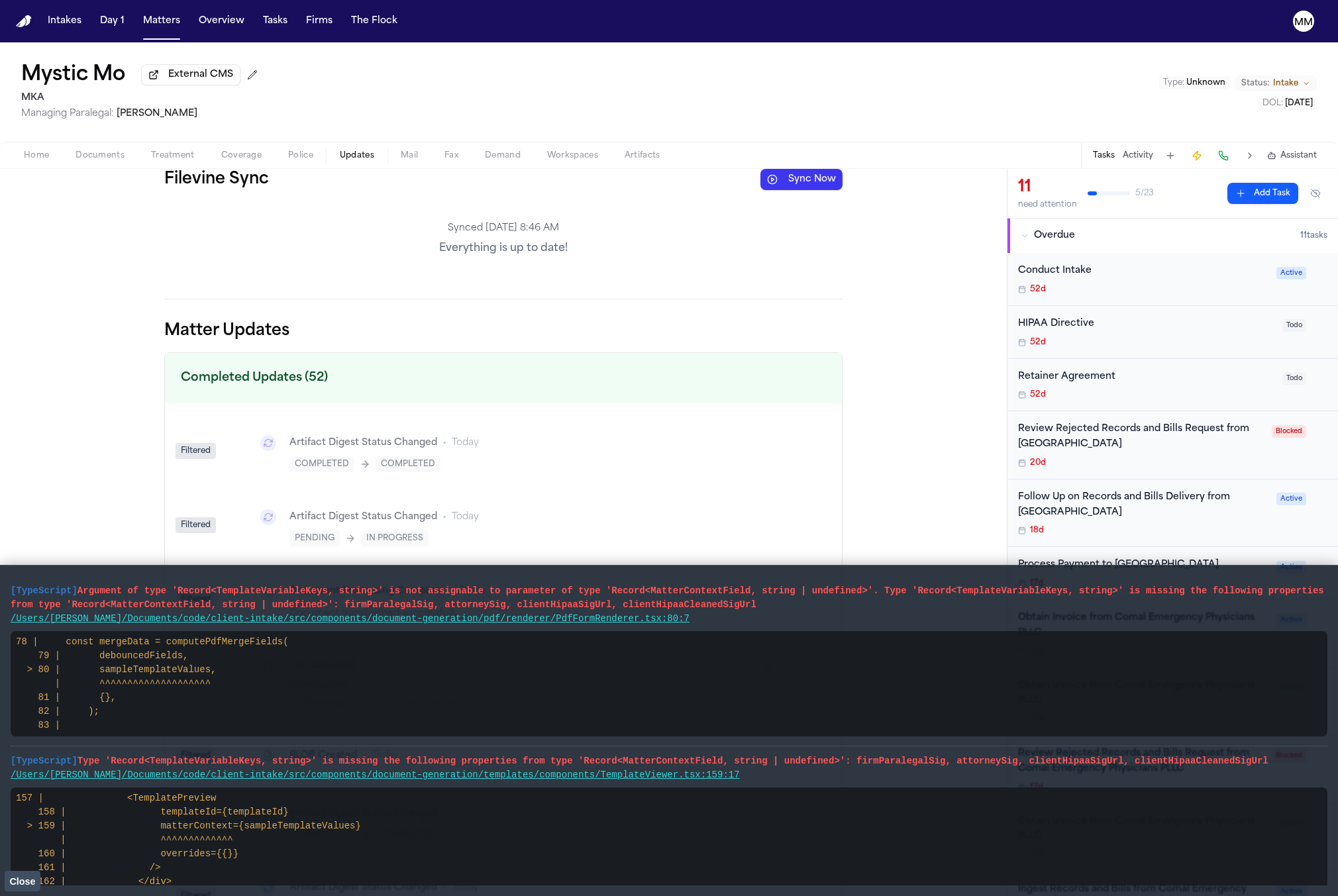
click at [784, 178] on button "Sync Now" at bounding box center [802, 179] width 82 height 21
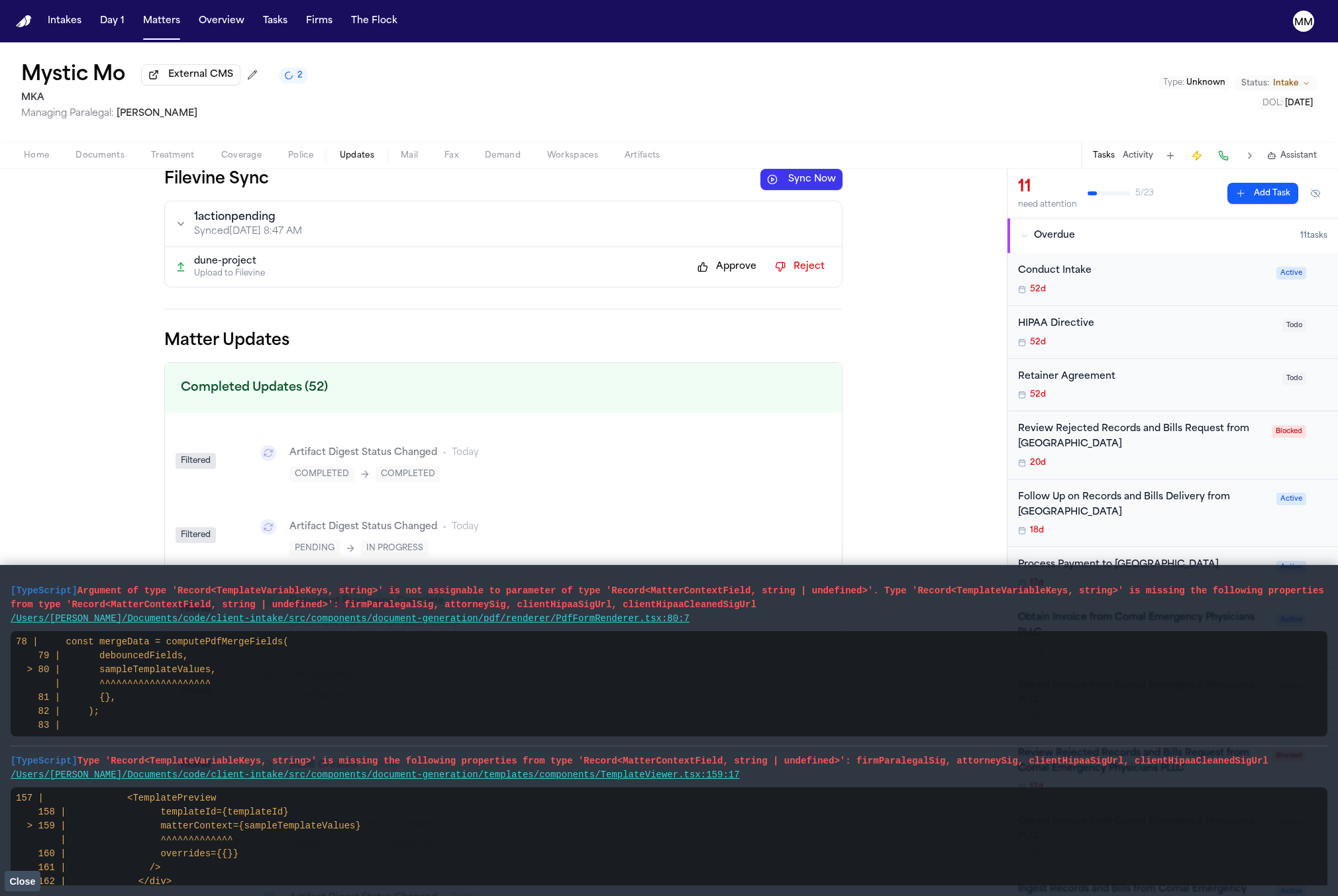
click at [295, 211] on button "1 action pending Synced [DATE] 8:47 AM" at bounding box center [503, 224] width 676 height 45
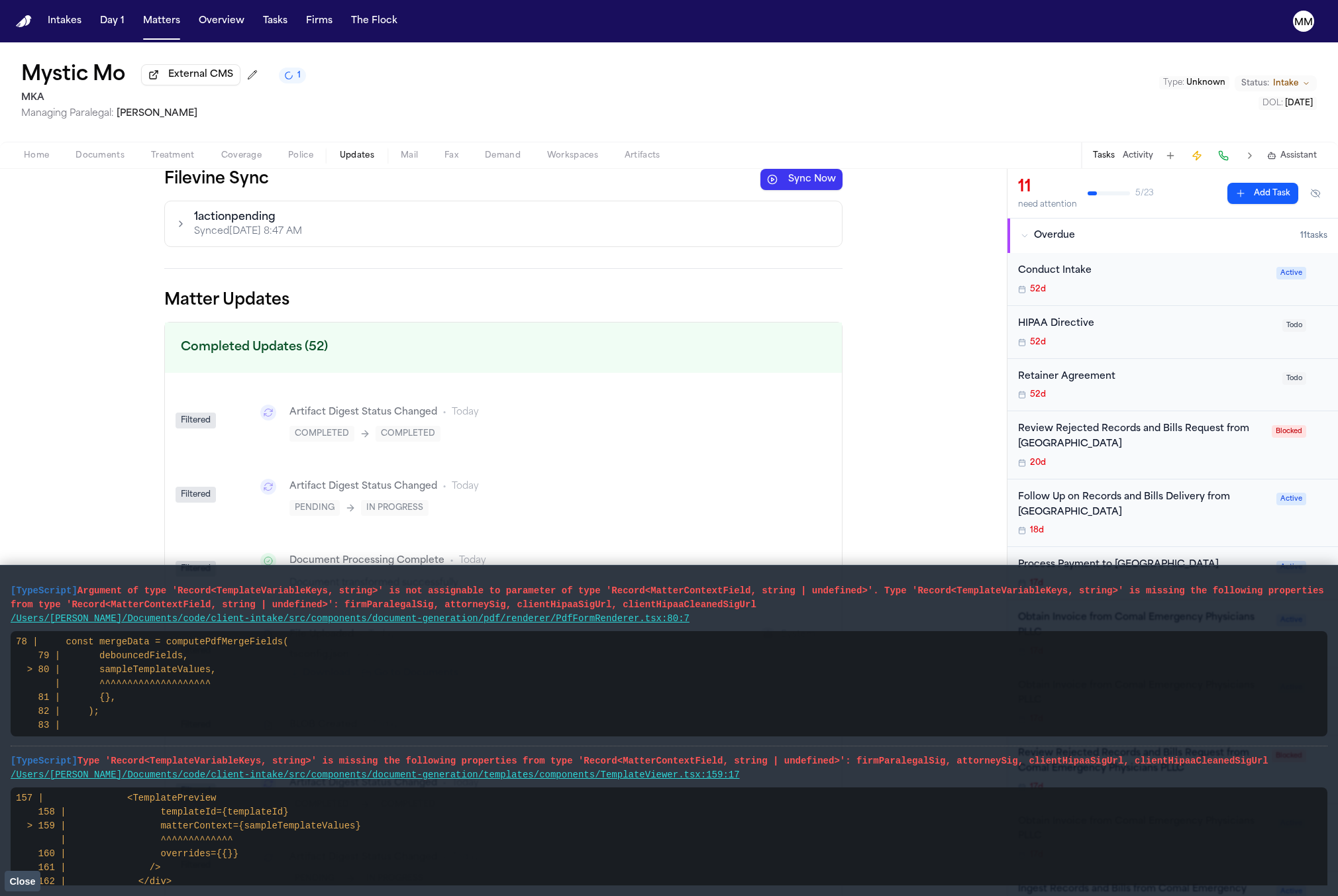
click at [289, 218] on p "1 action pending" at bounding box center [248, 216] width 108 height 16
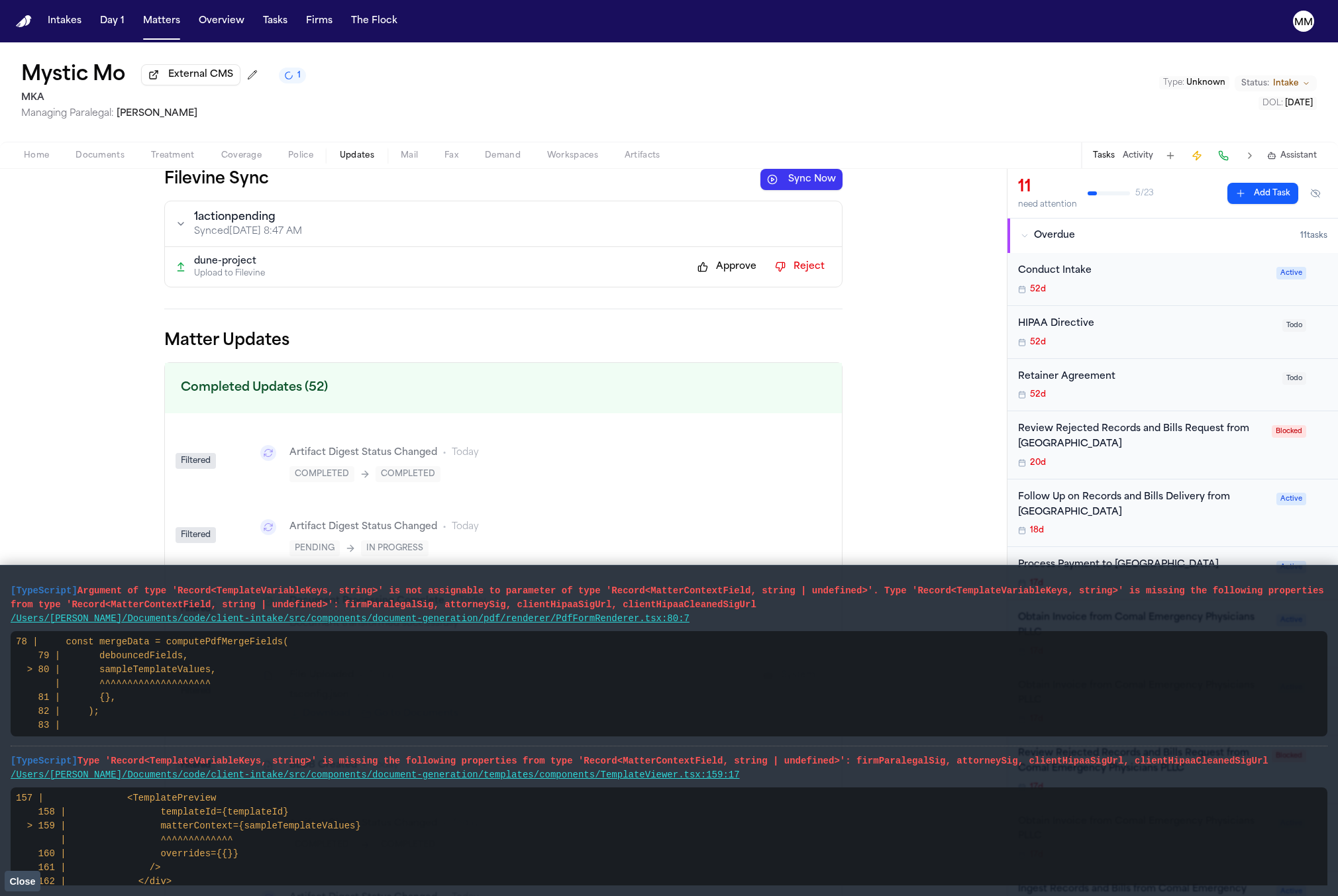
click at [28, 880] on span "Close" at bounding box center [22, 881] width 26 height 11
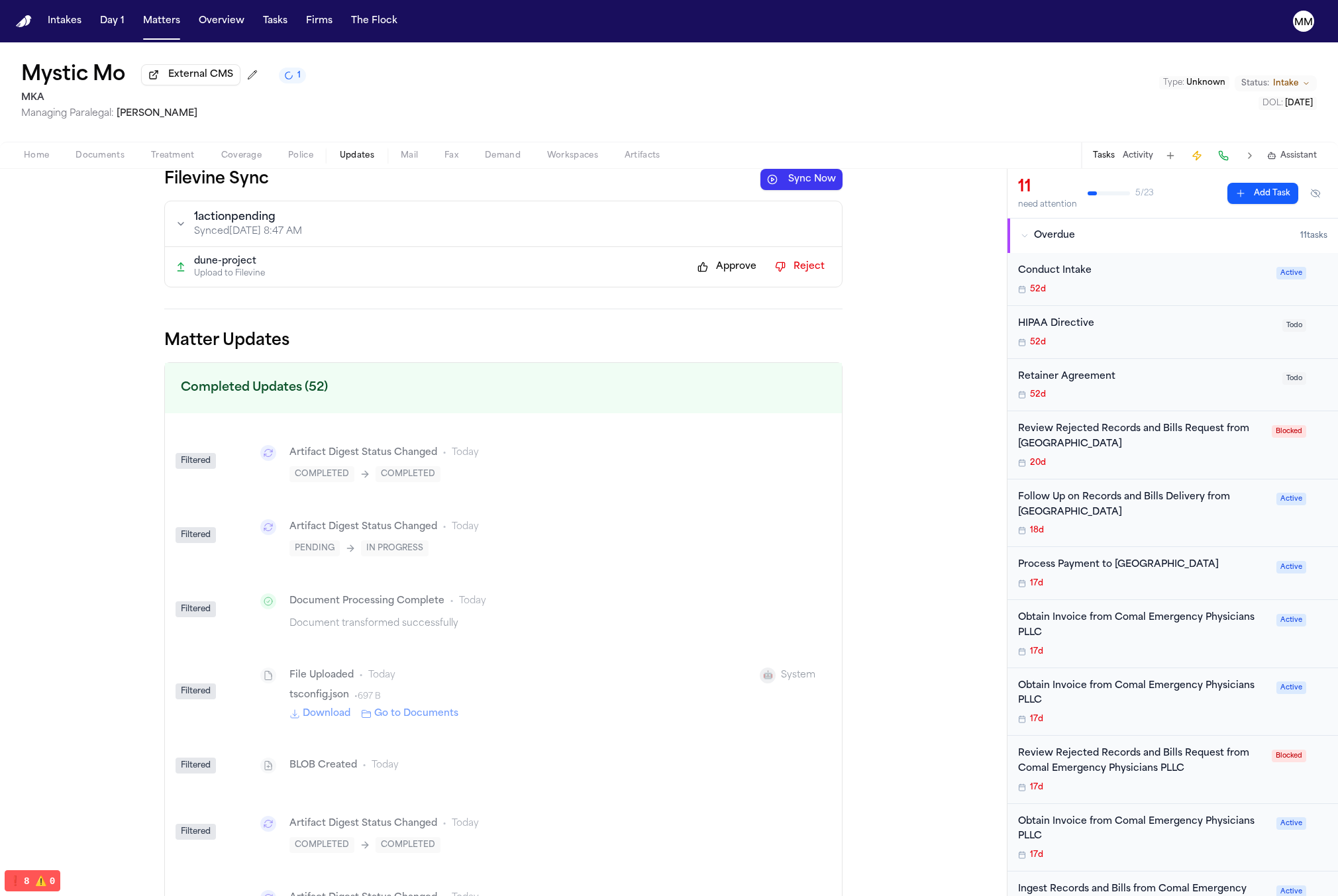
click at [735, 271] on button "Approve" at bounding box center [727, 267] width 72 height 21
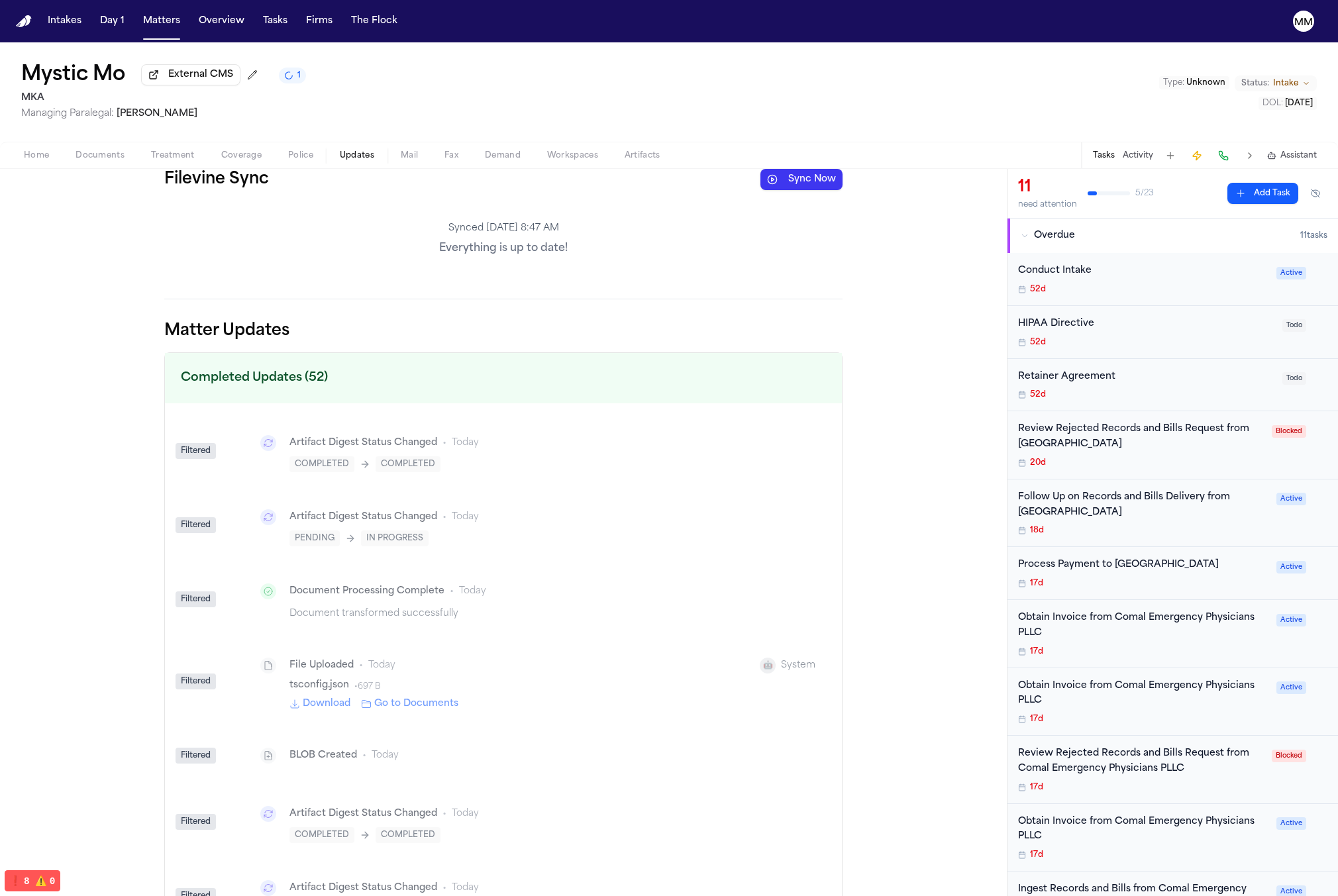
click at [79, 166] on div "Home Documents Treatment Coverage Police Updates Mail Fax Demand Workspaces Art…" at bounding box center [669, 155] width 1338 height 27
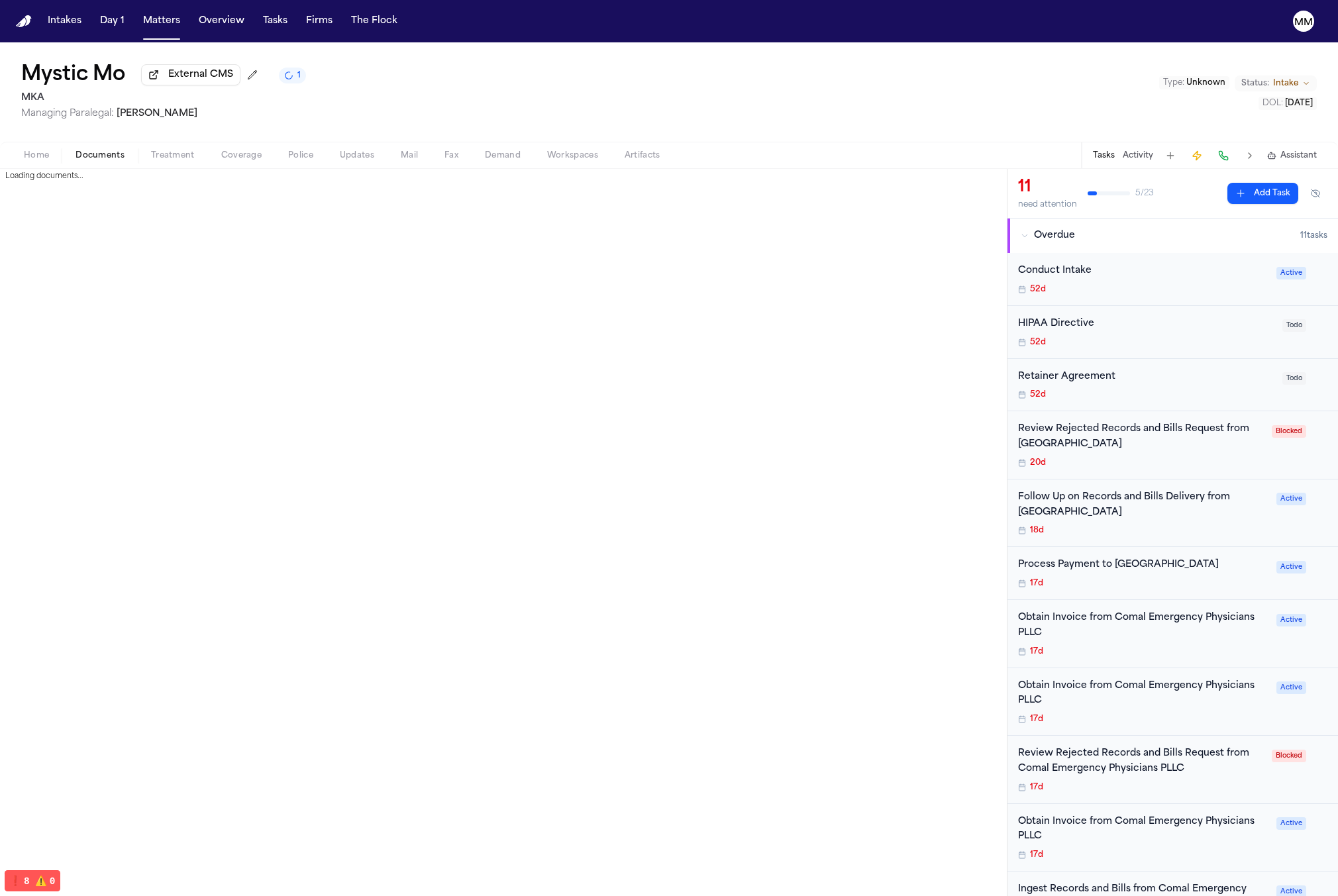
click at [89, 161] on span "Documents" at bounding box center [99, 156] width 49 height 11
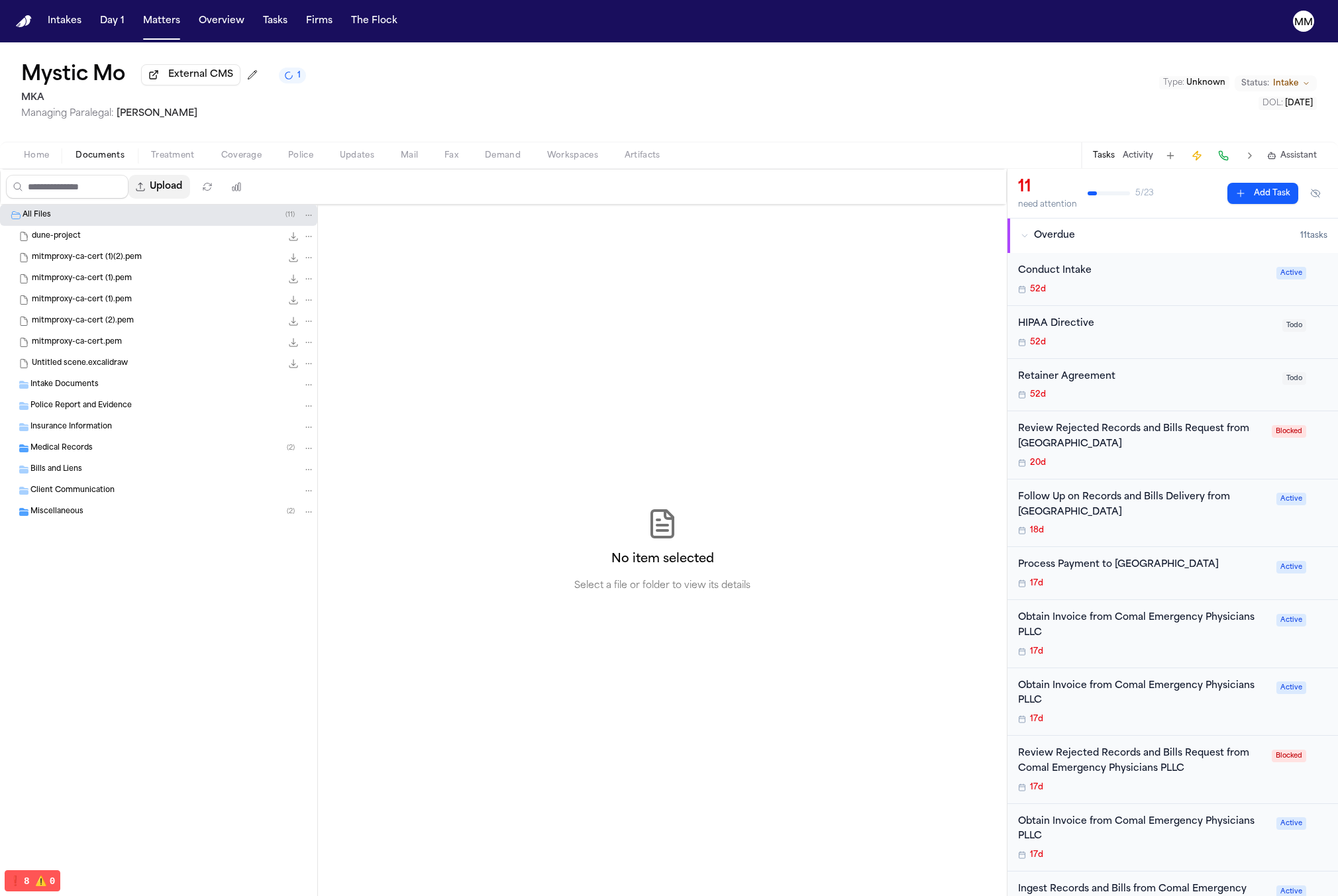
click at [182, 185] on button "Upload" at bounding box center [159, 187] width 61 height 24
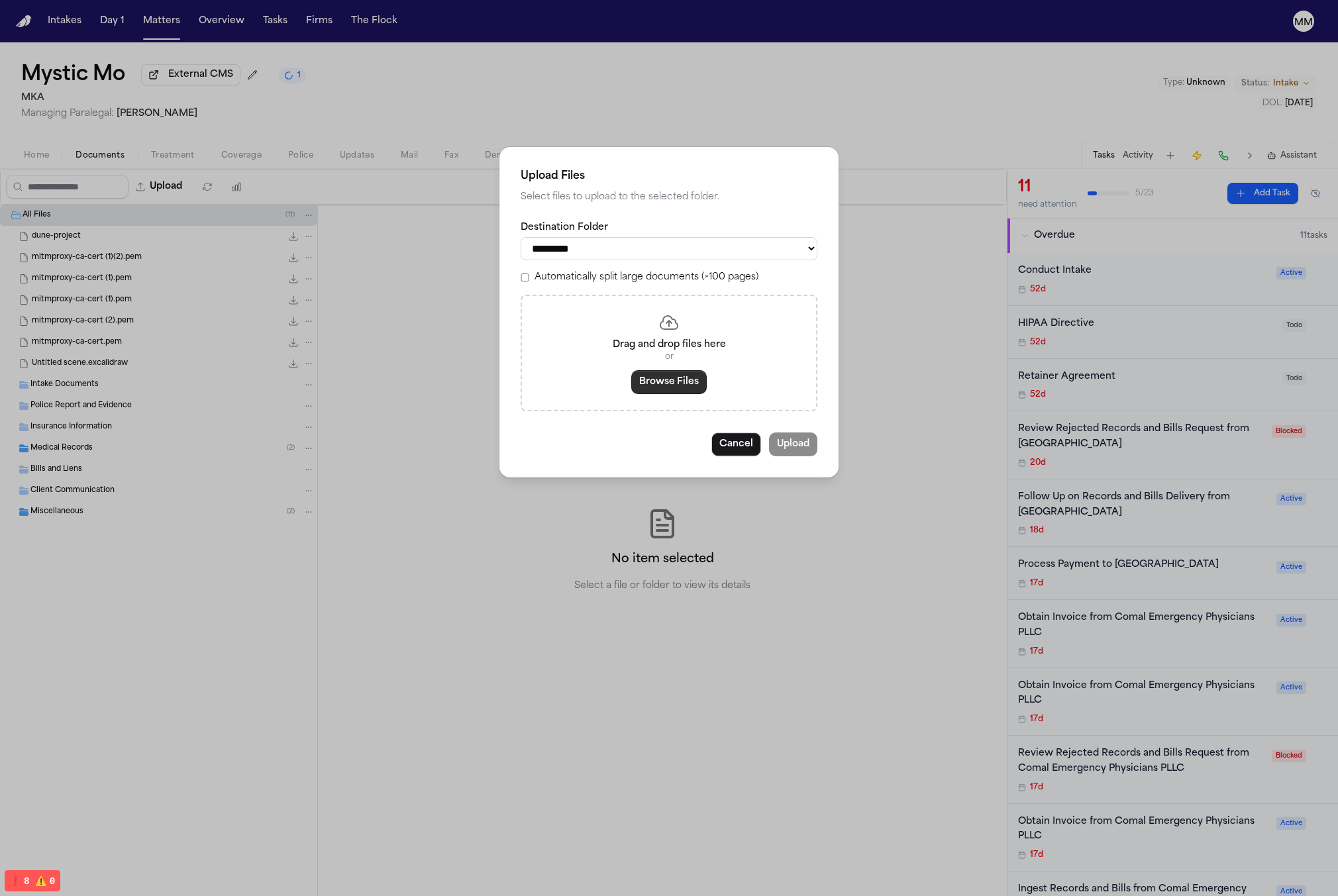
click at [651, 391] on button "Browse Files" at bounding box center [669, 382] width 75 height 24
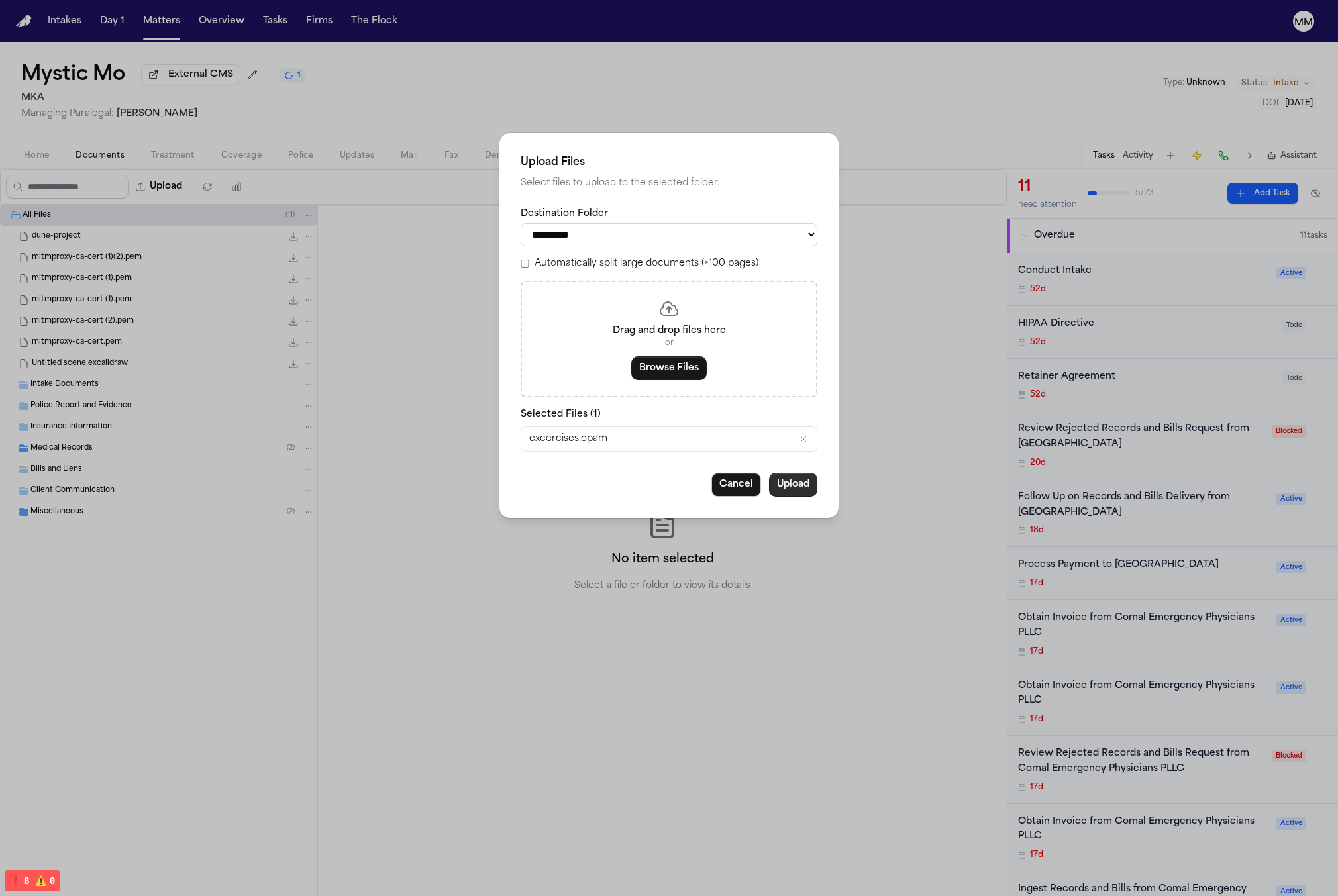
click at [786, 486] on button "Upload" at bounding box center [793, 485] width 49 height 24
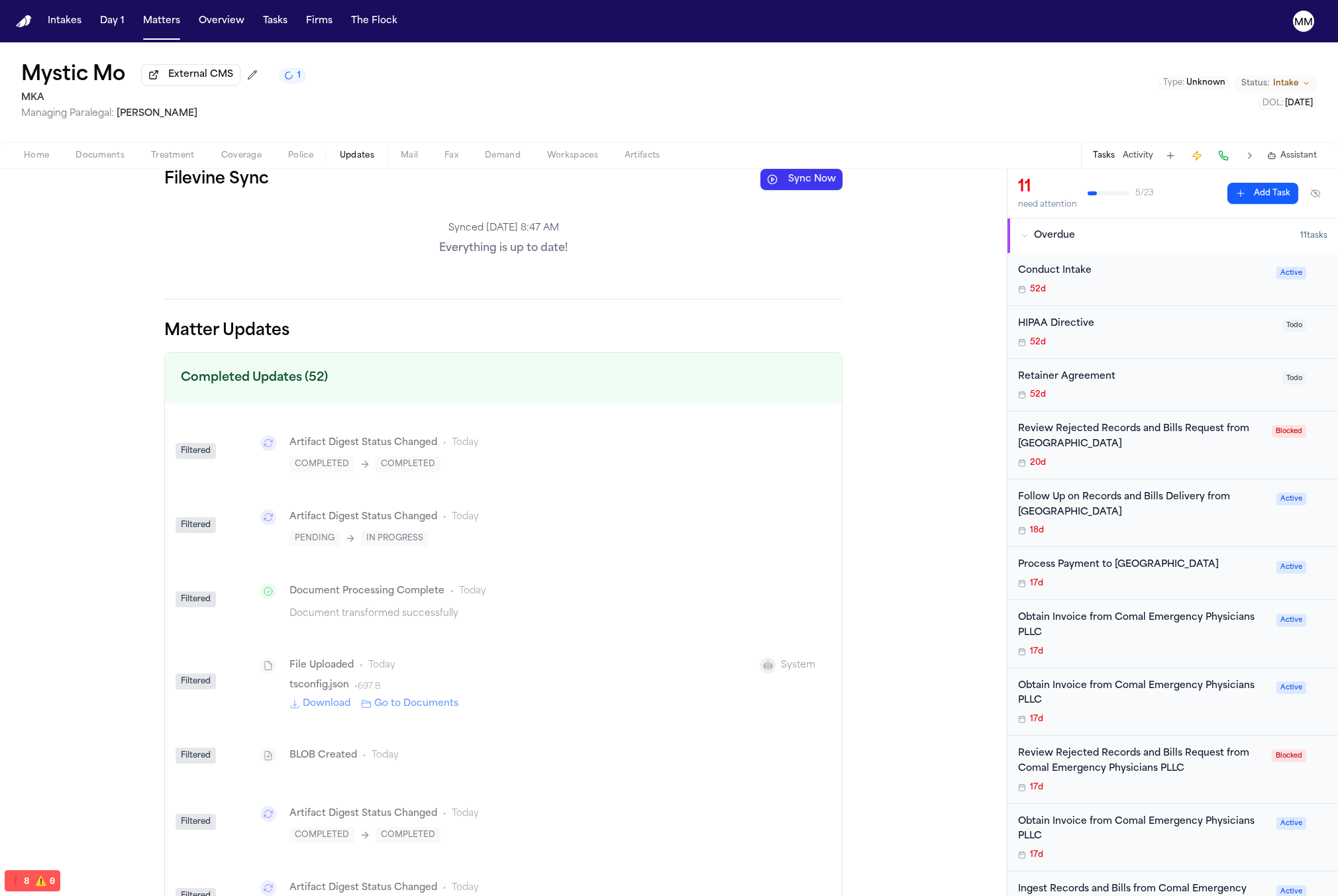
click at [356, 158] on span "Updates" at bounding box center [357, 156] width 35 height 11
click at [791, 184] on button "Sync Now" at bounding box center [802, 179] width 82 height 21
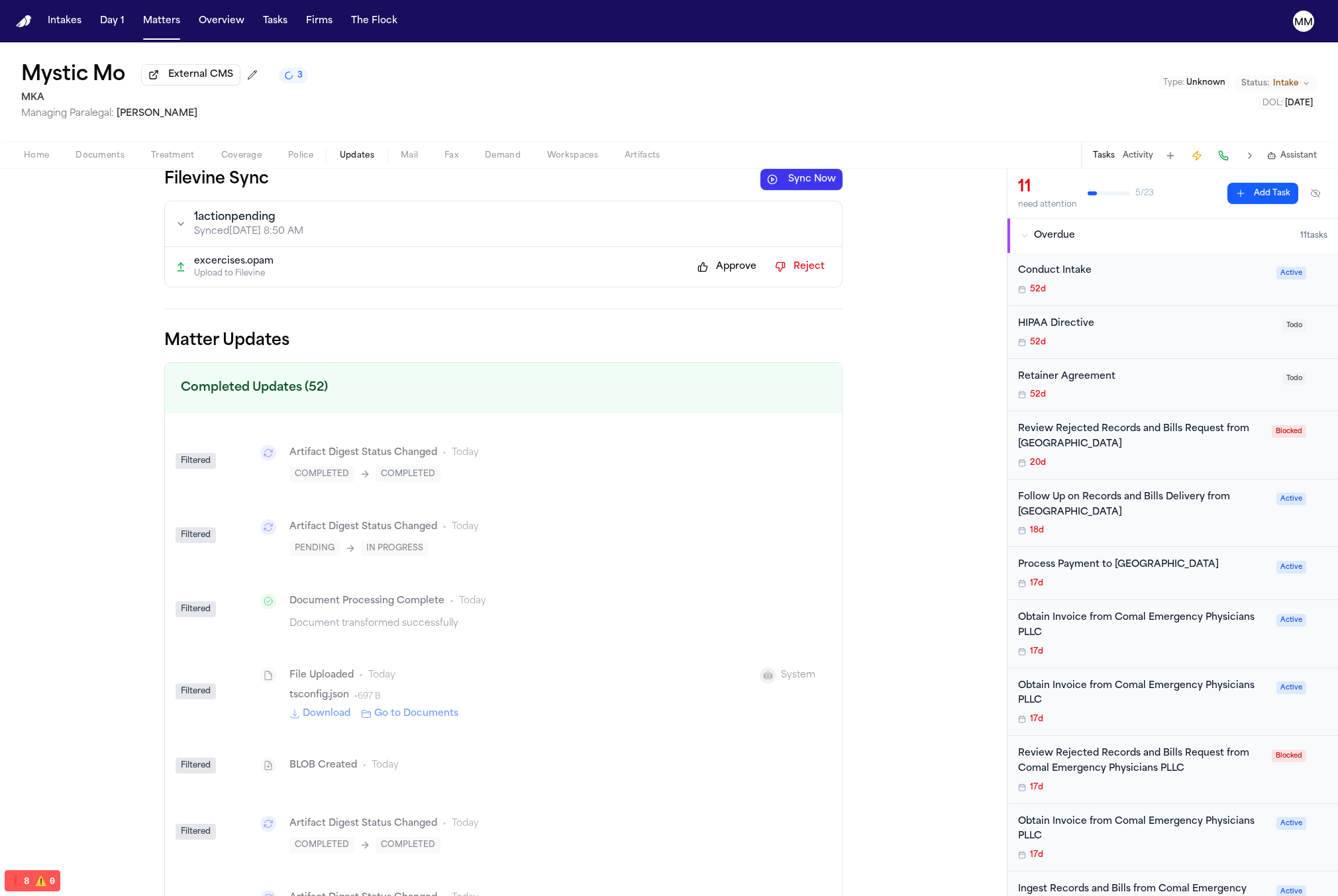
click at [665, 271] on button at bounding box center [668, 267] width 24 height 21
type input "**********"
click at [641, 271] on button at bounding box center [639, 265] width 24 height 21
click at [725, 271] on button "Approve" at bounding box center [727, 267] width 72 height 21
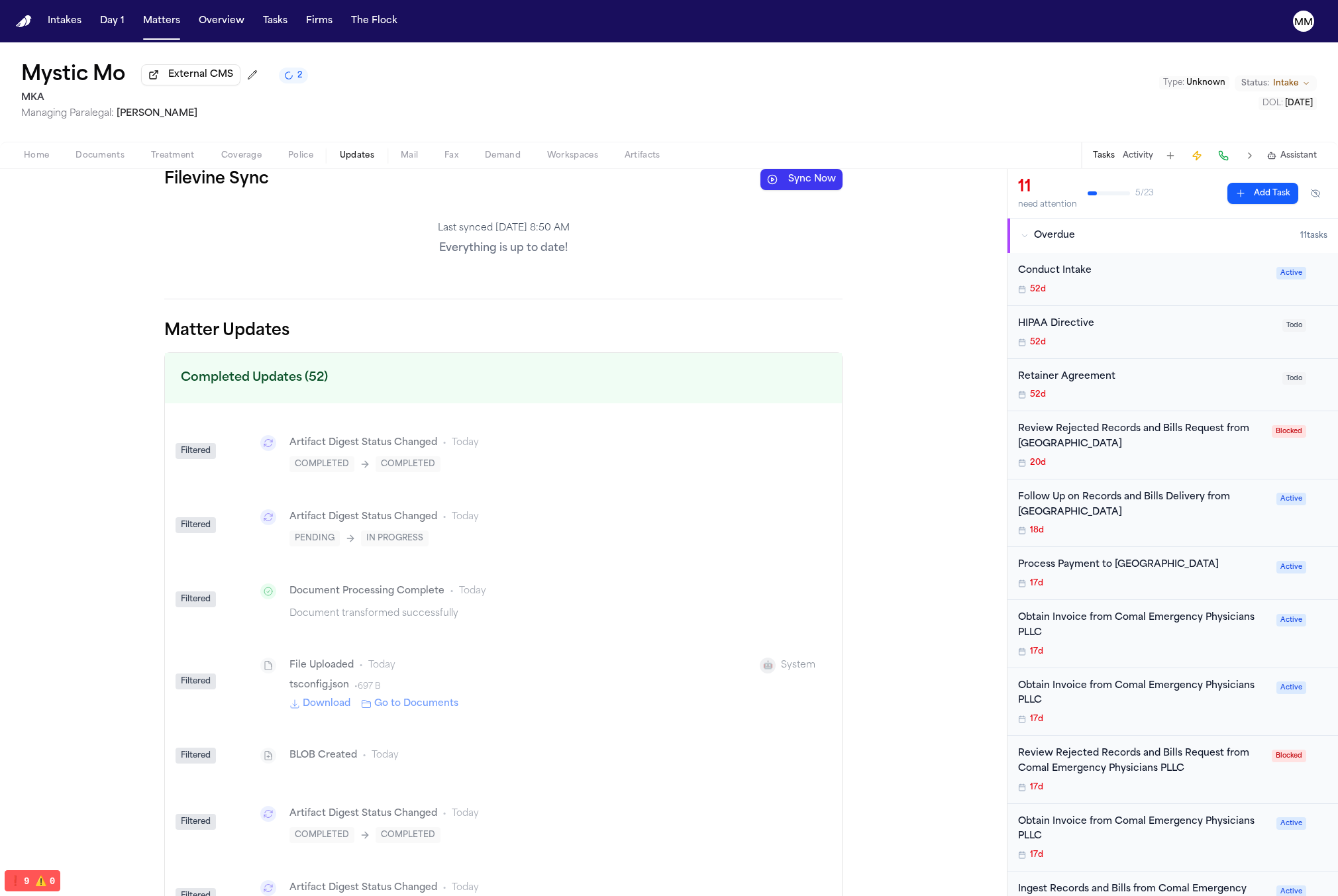
click at [530, 235] on p "Last synced Oct 9, 8:50 AM" at bounding box center [503, 228] width 678 height 13
click at [543, 262] on div "Last synced Oct 9, 8:50 AM Everything is up to date!" at bounding box center [503, 239] width 678 height 77
click at [784, 264] on div "Last synced Oct 9, 8:50 AM Everything is up to date!" at bounding box center [503, 239] width 678 height 77
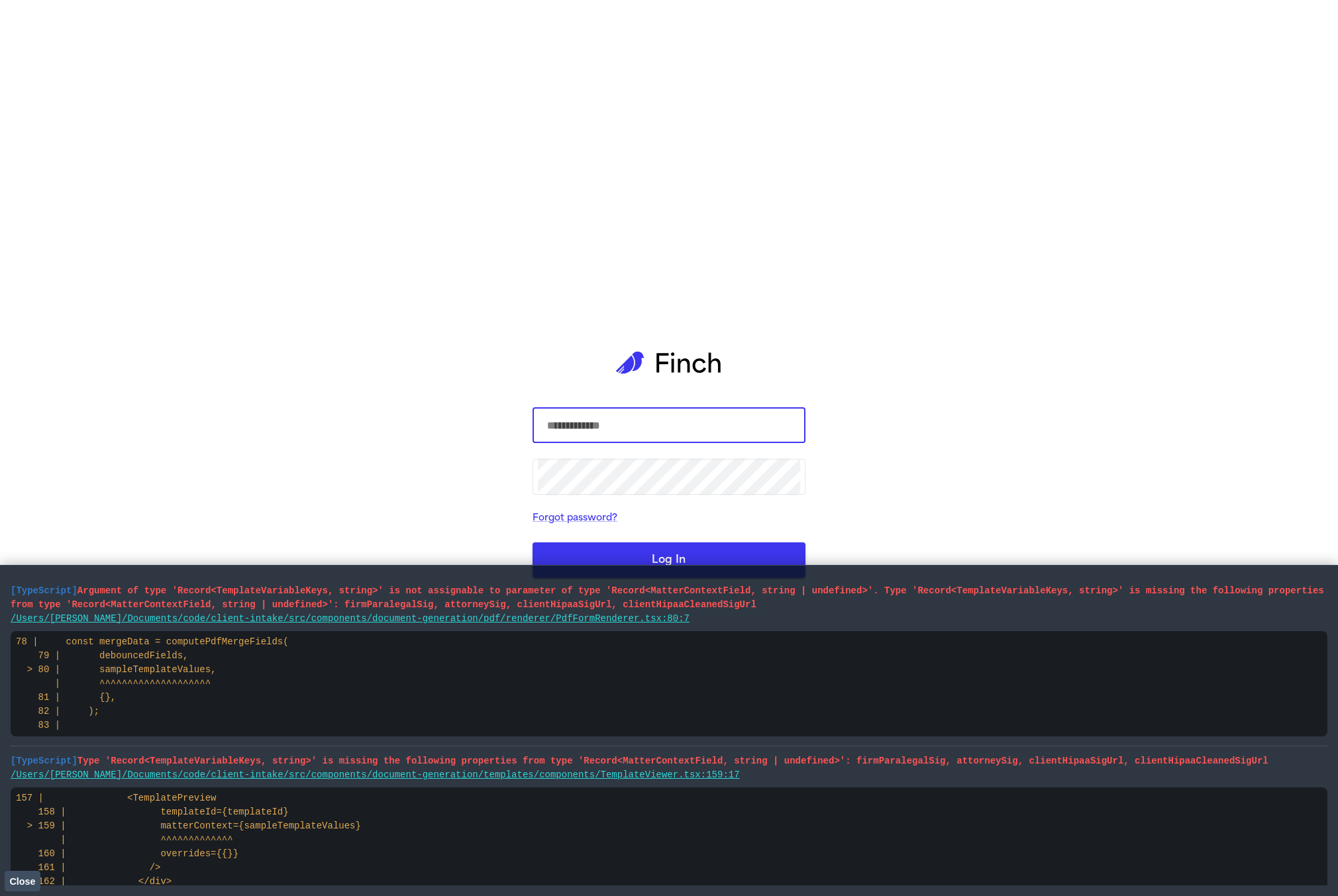
click at [22, 882] on span "Close" at bounding box center [22, 881] width 26 height 11
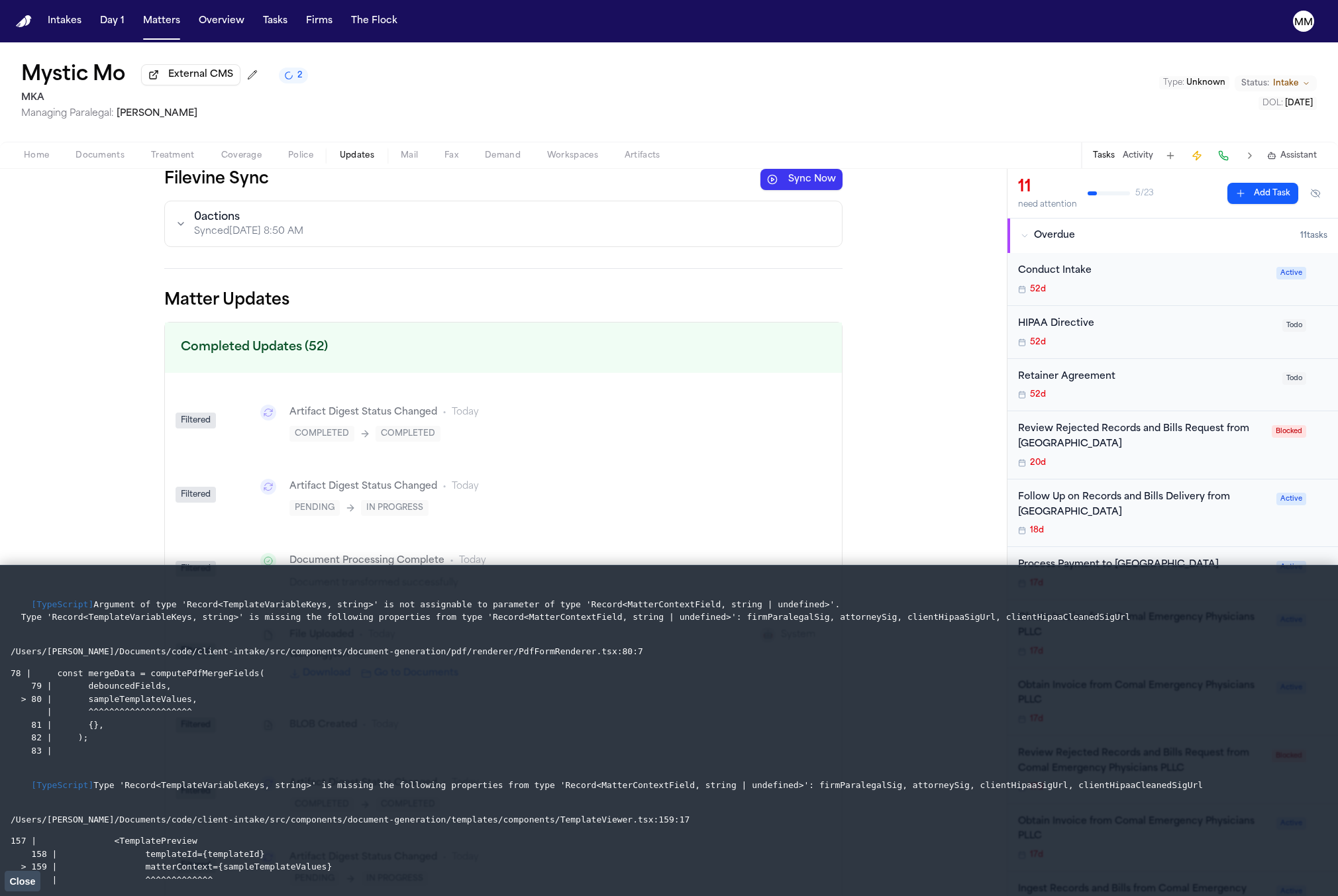
click at [321, 216] on button "0 action s Synced Oct 9, 8:50 AM" at bounding box center [503, 224] width 676 height 45
click at [517, 244] on button "0 action s Synced Oct 9, 8:50 AM" at bounding box center [503, 224] width 676 height 45
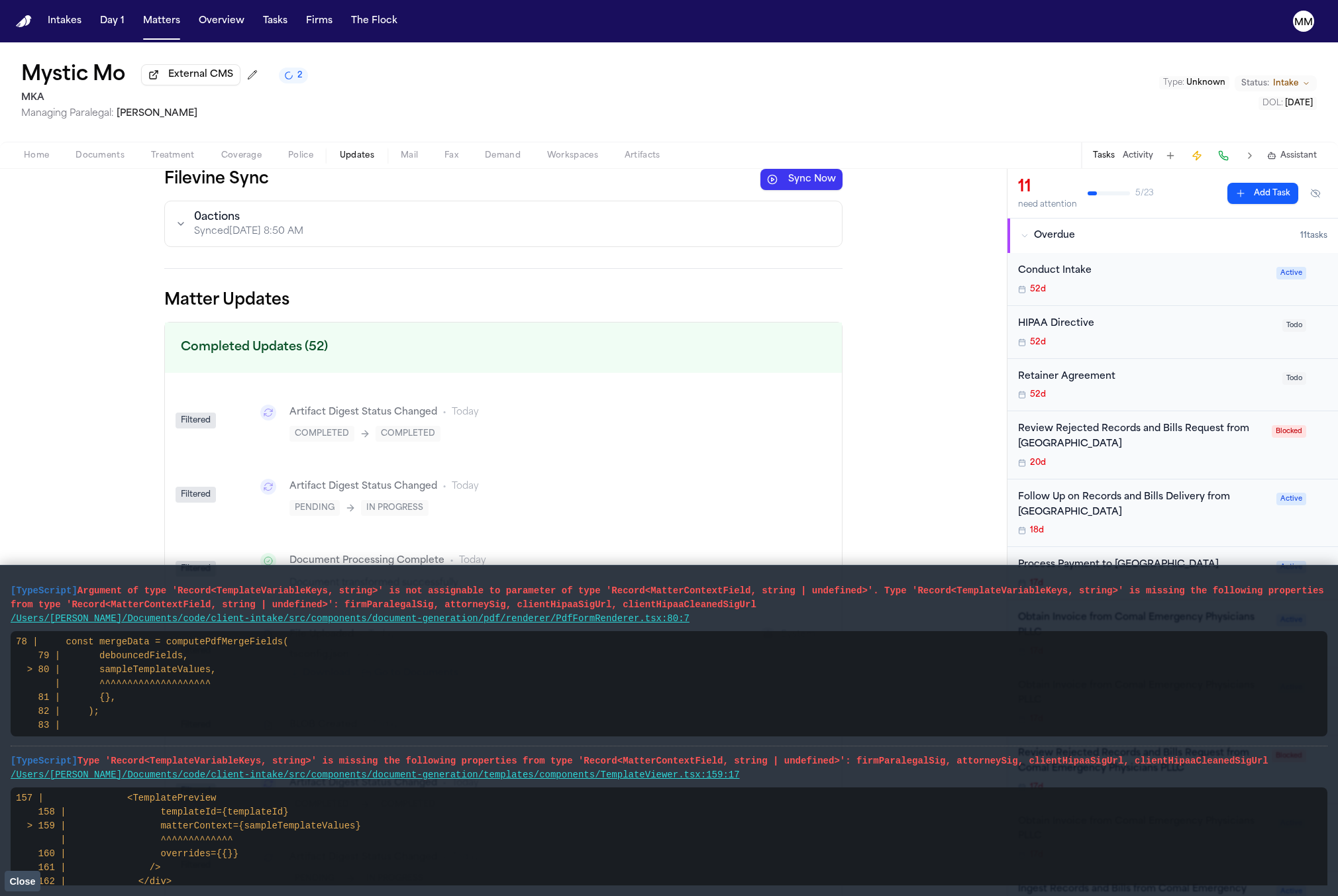
click at [502, 240] on button "0 action s Synced Oct 9, 8:50 AM" at bounding box center [503, 224] width 676 height 45
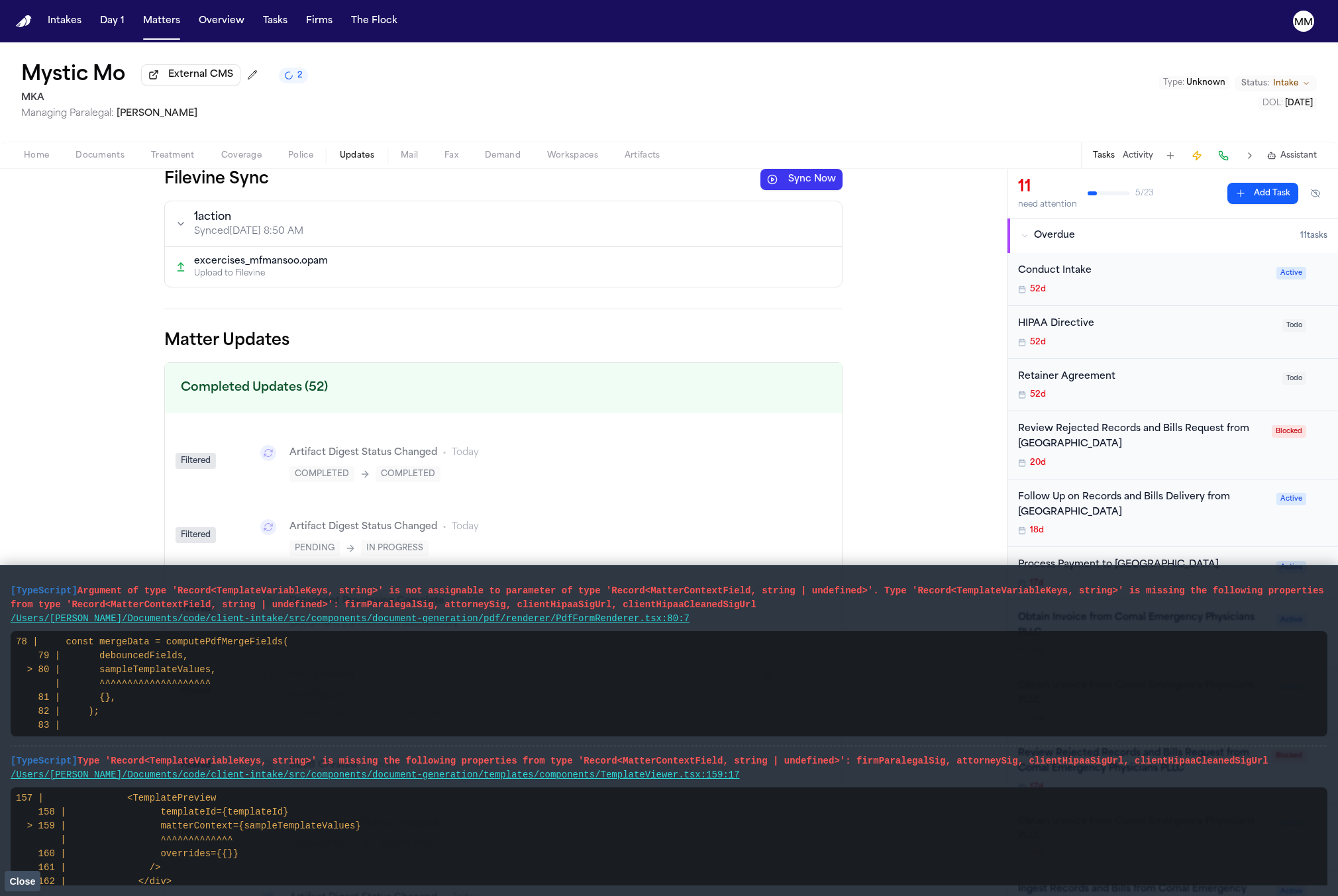
click at [428, 279] on p "Upload to Filevine" at bounding box center [512, 274] width 637 height 11
click at [795, 179] on button "Sync Now" at bounding box center [802, 179] width 82 height 21
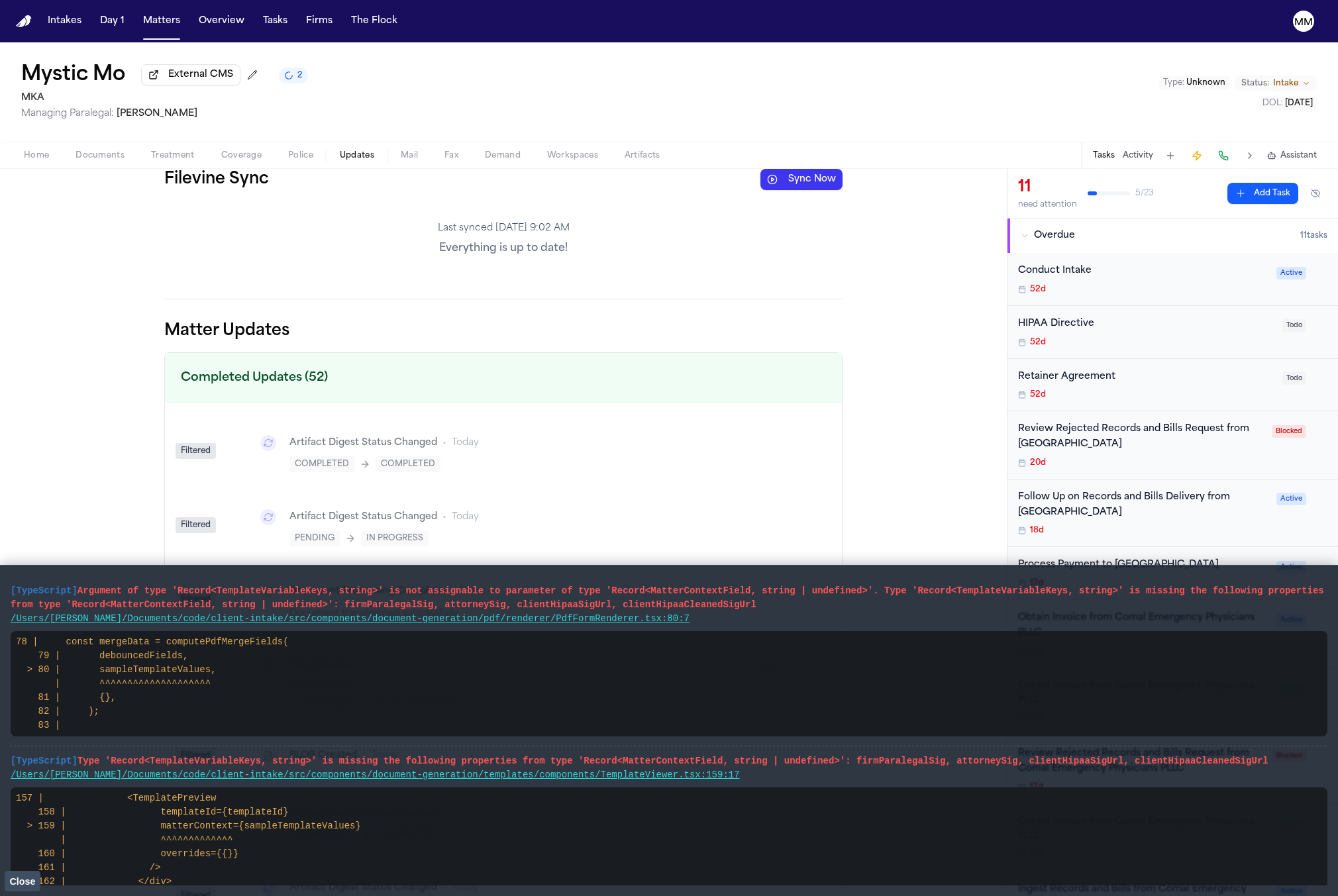
click at [18, 881] on span "Close" at bounding box center [22, 881] width 26 height 11
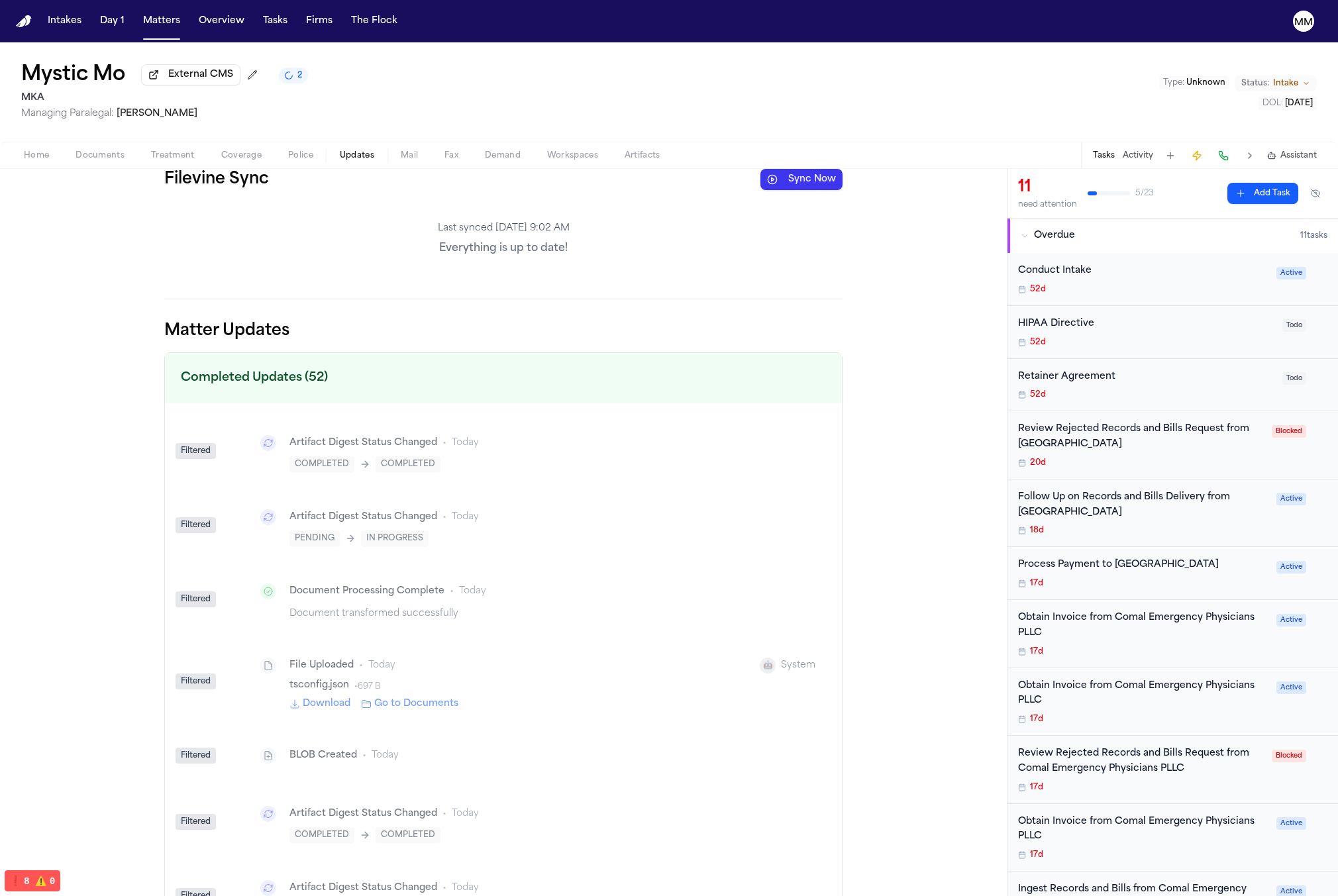
click at [1249, 161] on button at bounding box center [1249, 156] width 18 height 18
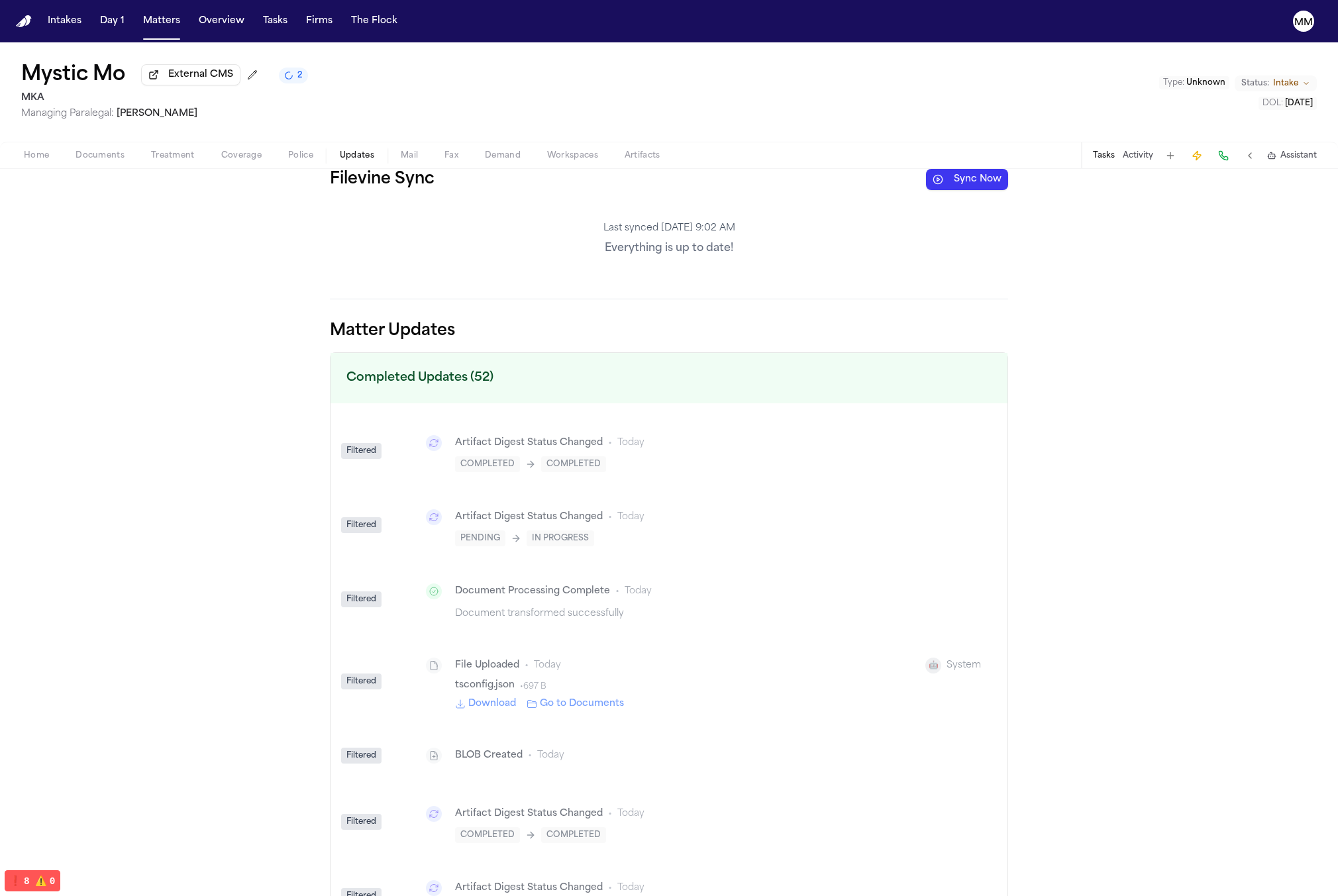
click at [111, 147] on div "Home Documents Treatment Coverage Police Updates Mail Fax Demand Workspaces Art…" at bounding box center [669, 155] width 1338 height 27
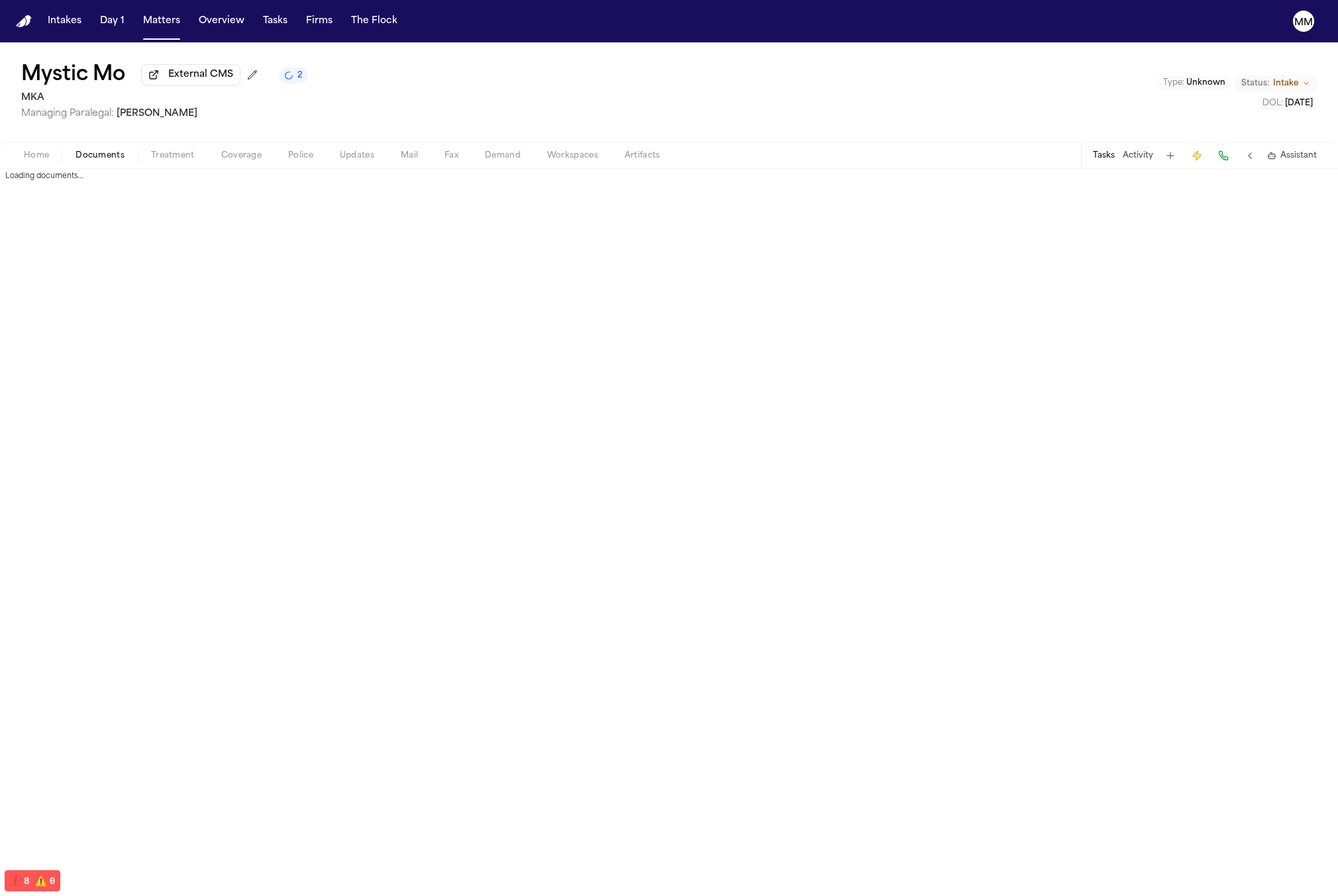
click at [110, 151] on span "Documents" at bounding box center [99, 156] width 49 height 11
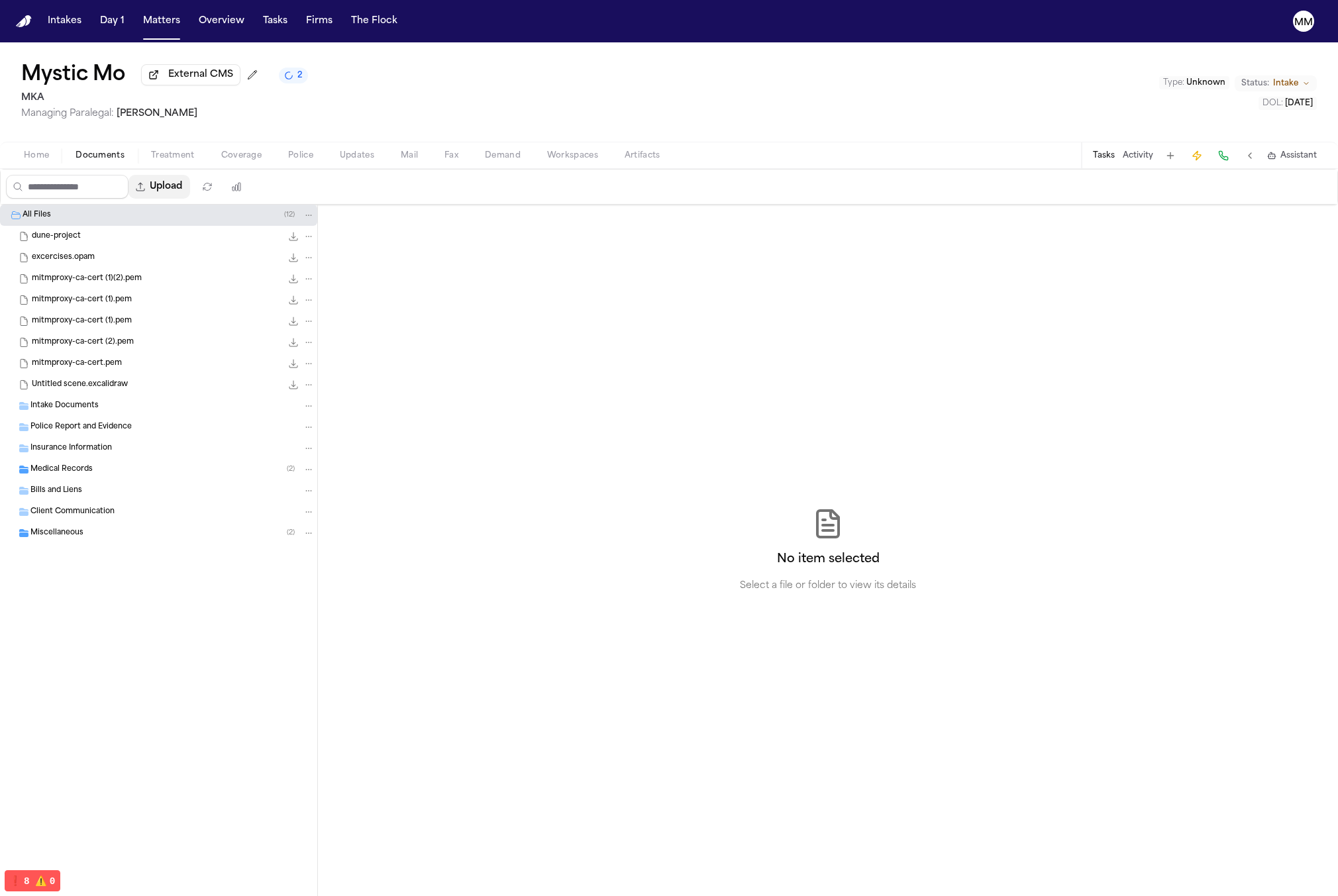
click at [162, 193] on button "Upload" at bounding box center [159, 187] width 61 height 24
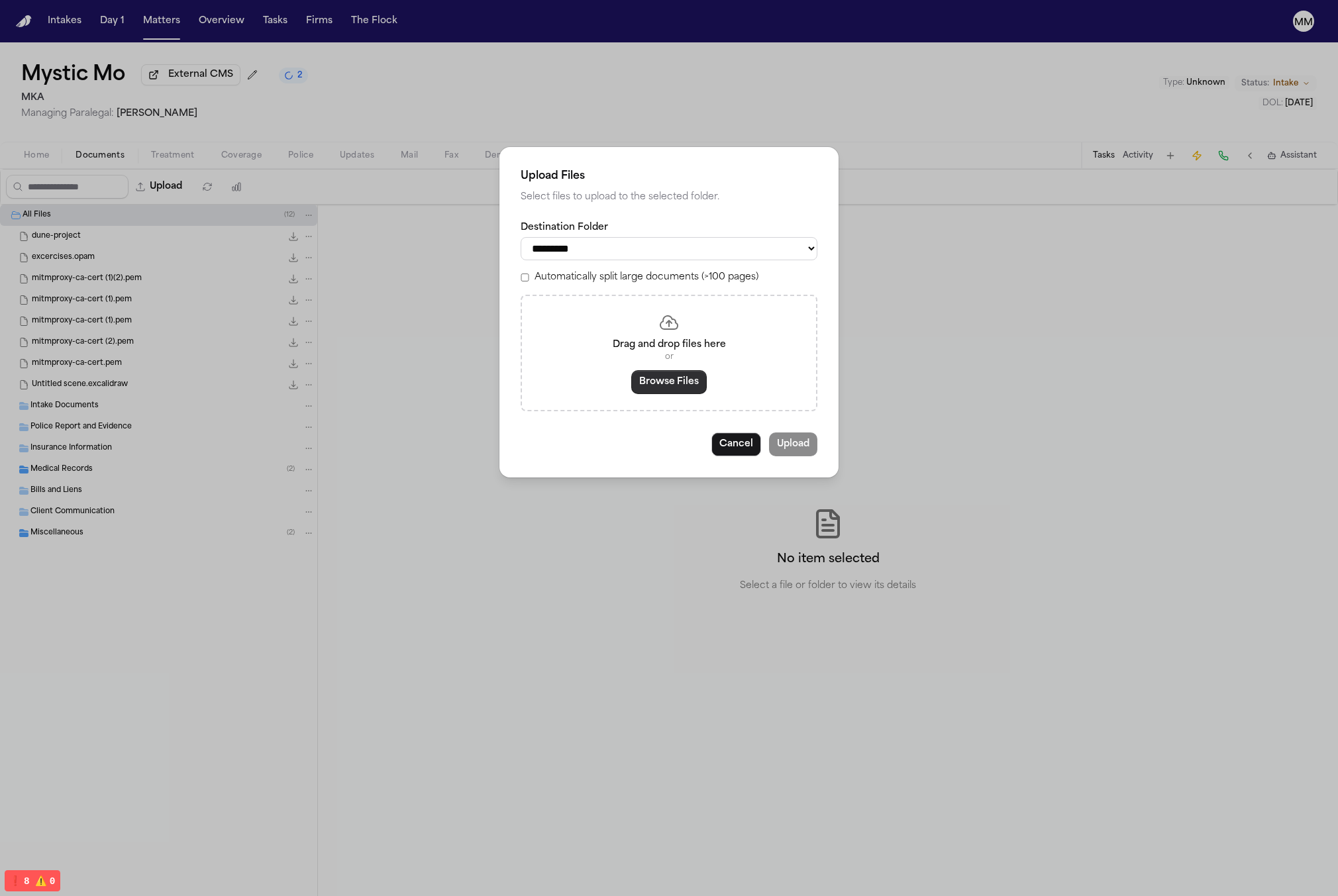
click at [648, 377] on button "Browse Files" at bounding box center [669, 382] width 75 height 24
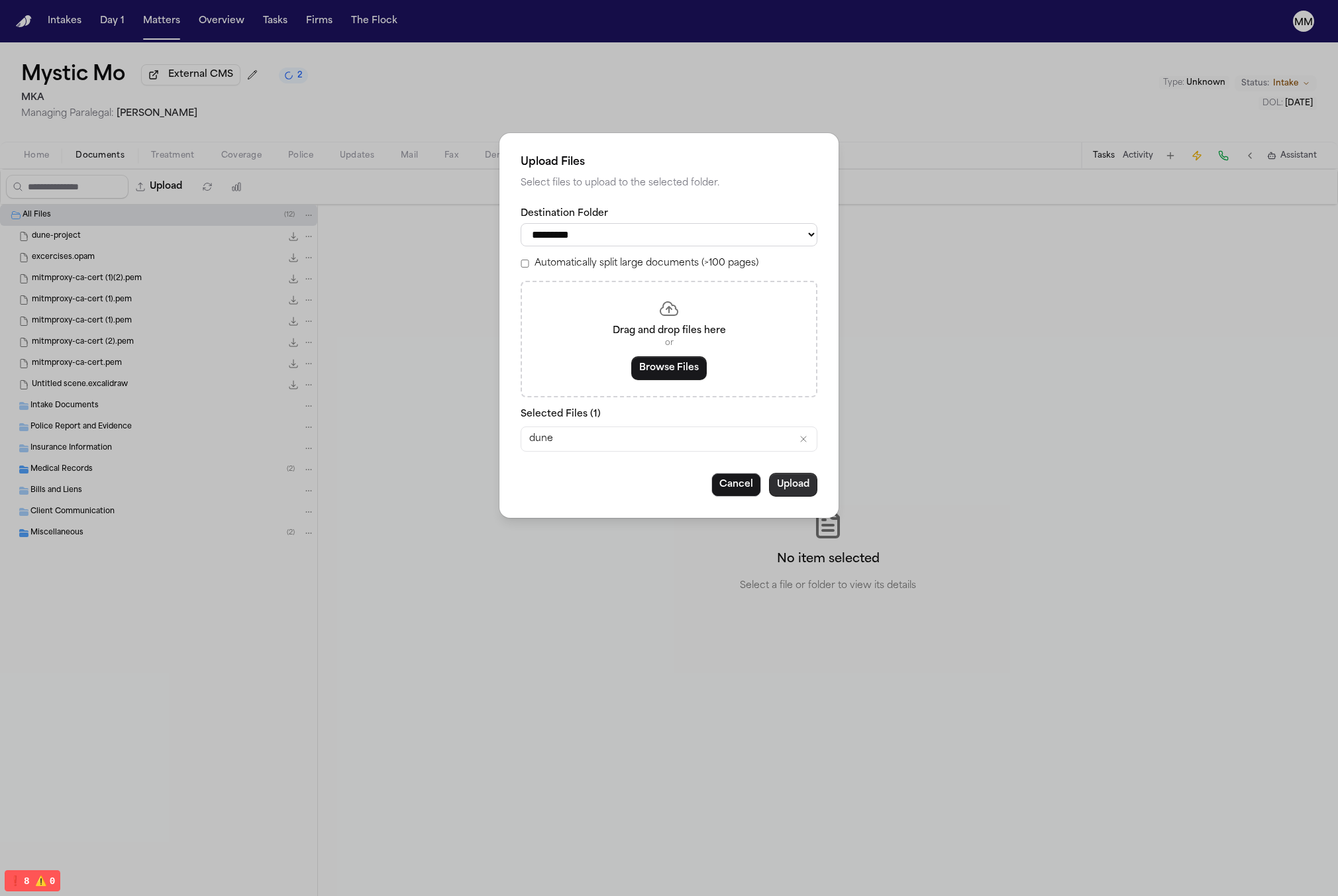
click at [796, 486] on button "Upload" at bounding box center [793, 485] width 49 height 24
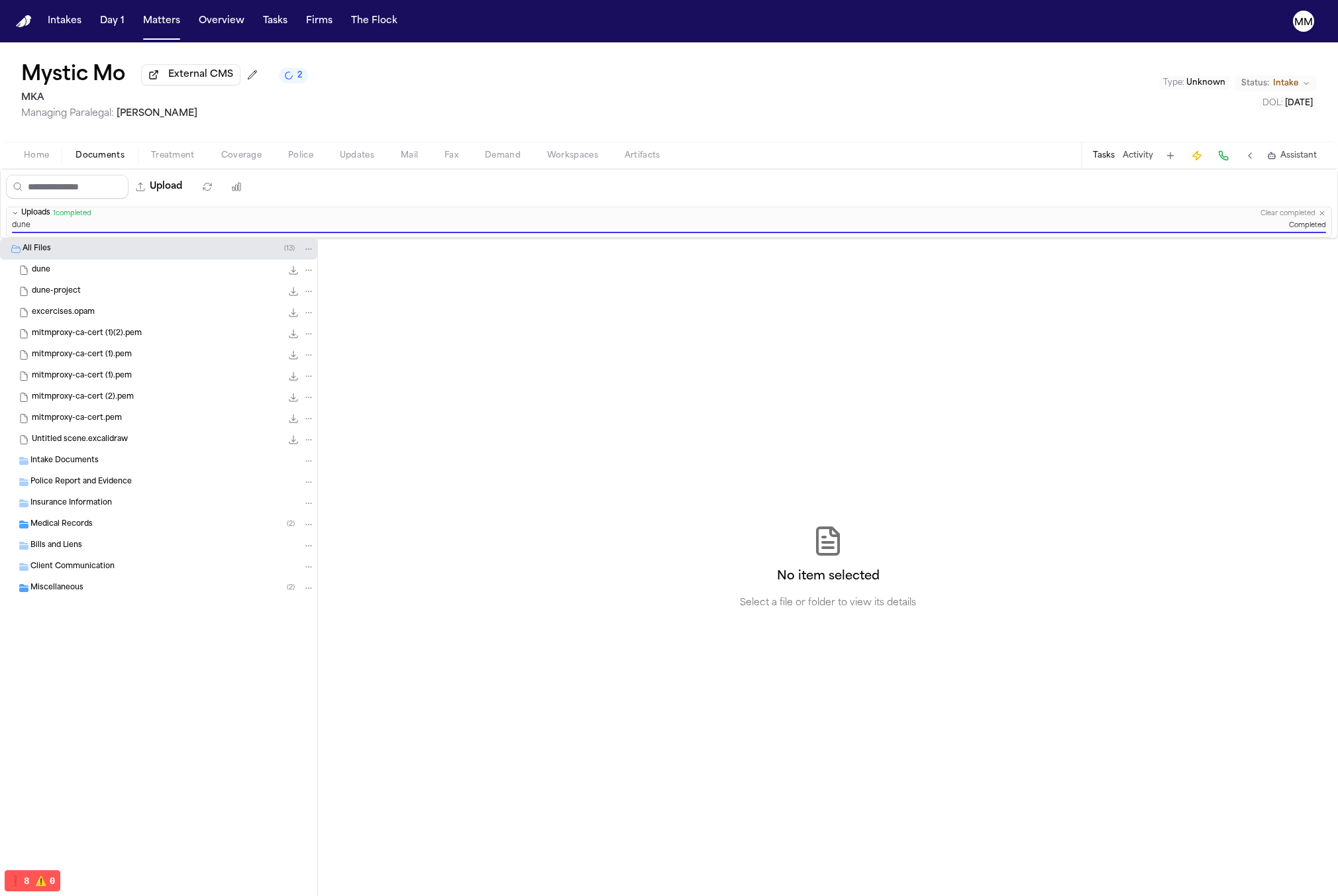
click at [373, 159] on button "Updates" at bounding box center [356, 155] width 60 height 16
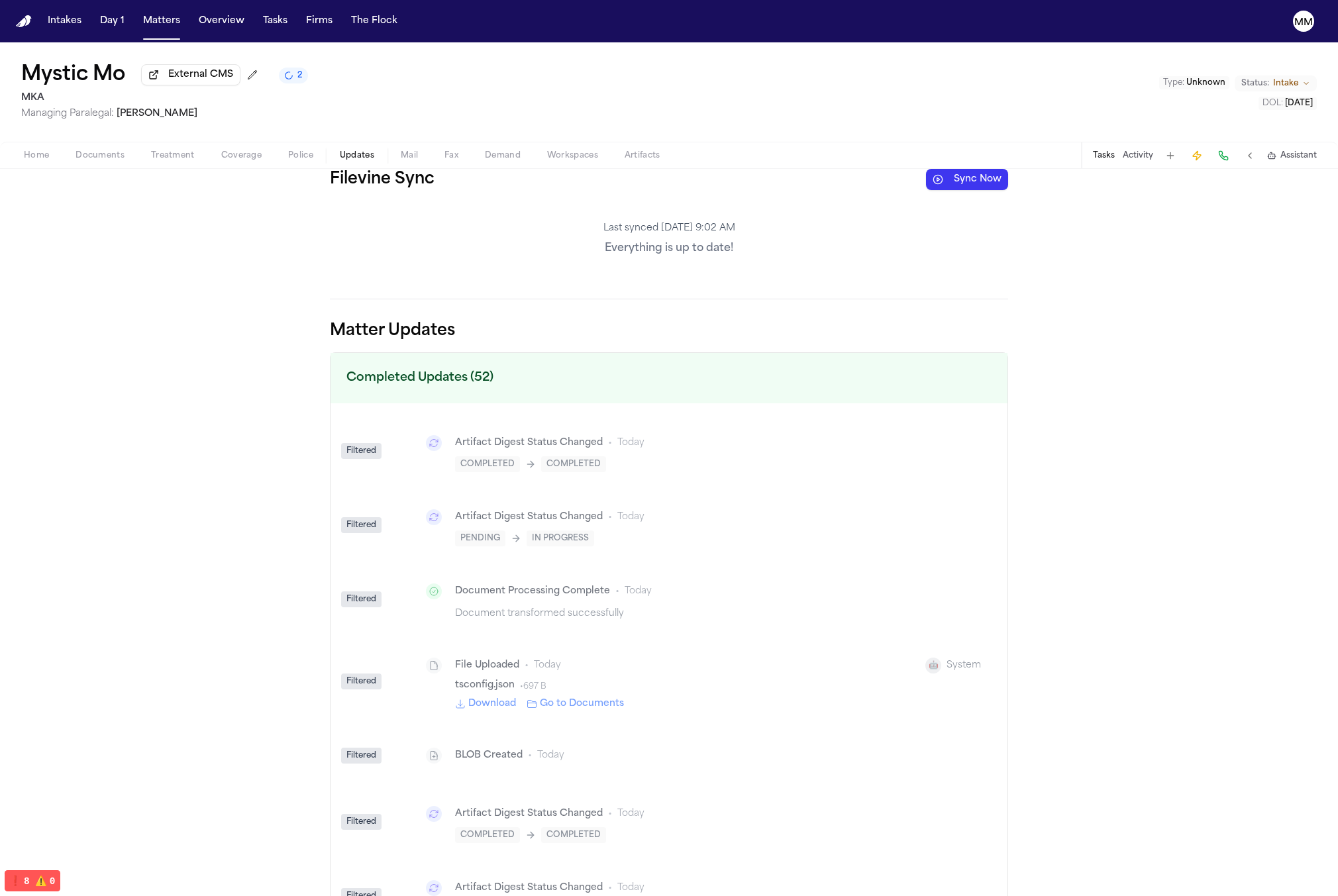
click at [960, 181] on button "Sync Now" at bounding box center [967, 179] width 82 height 21
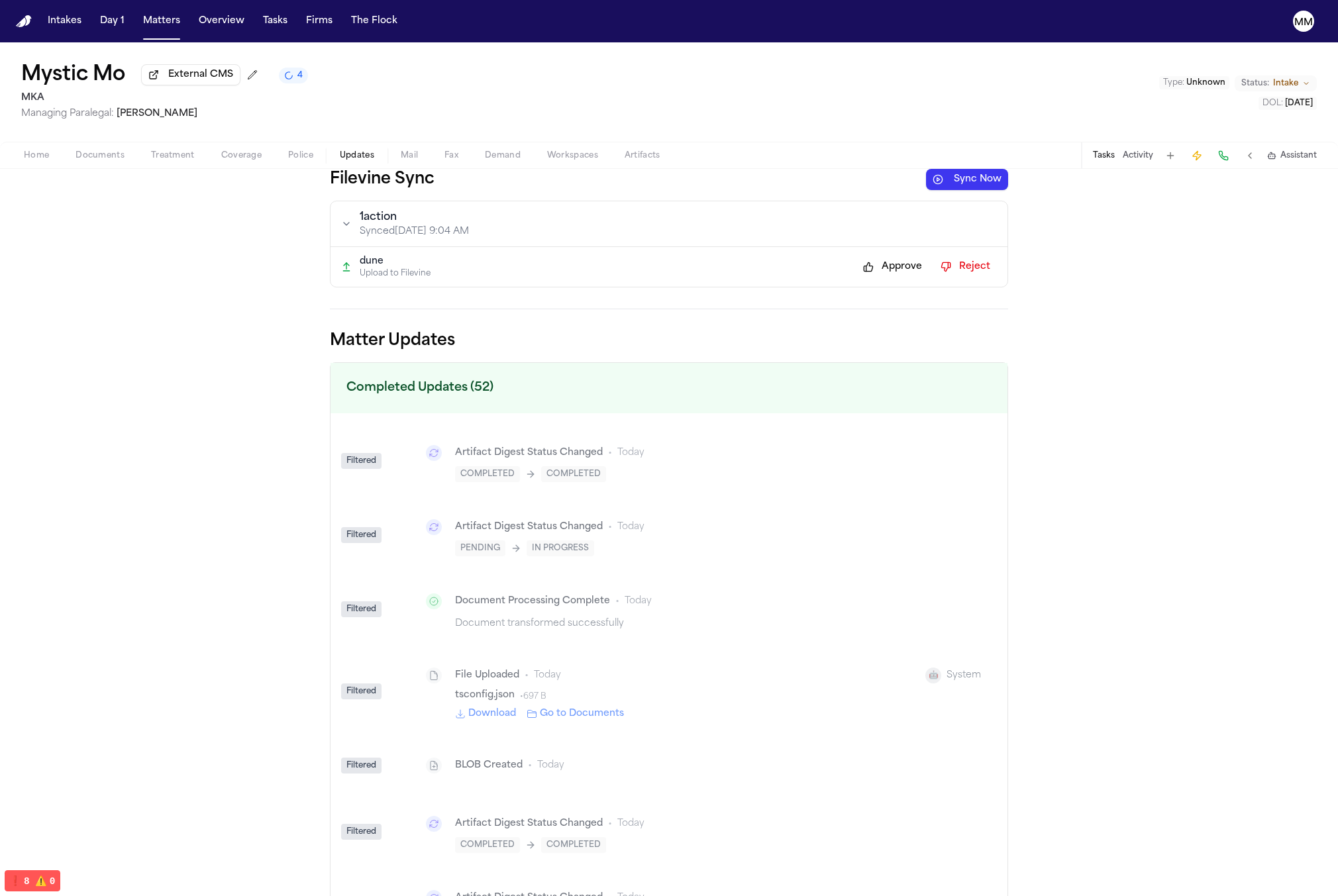
click at [836, 265] on button at bounding box center [834, 267] width 24 height 21
type input "*"
type input "**********"
click at [793, 265] on button at bounding box center [805, 265] width 24 height 21
click at [885, 268] on button "Approve" at bounding box center [892, 267] width 72 height 21
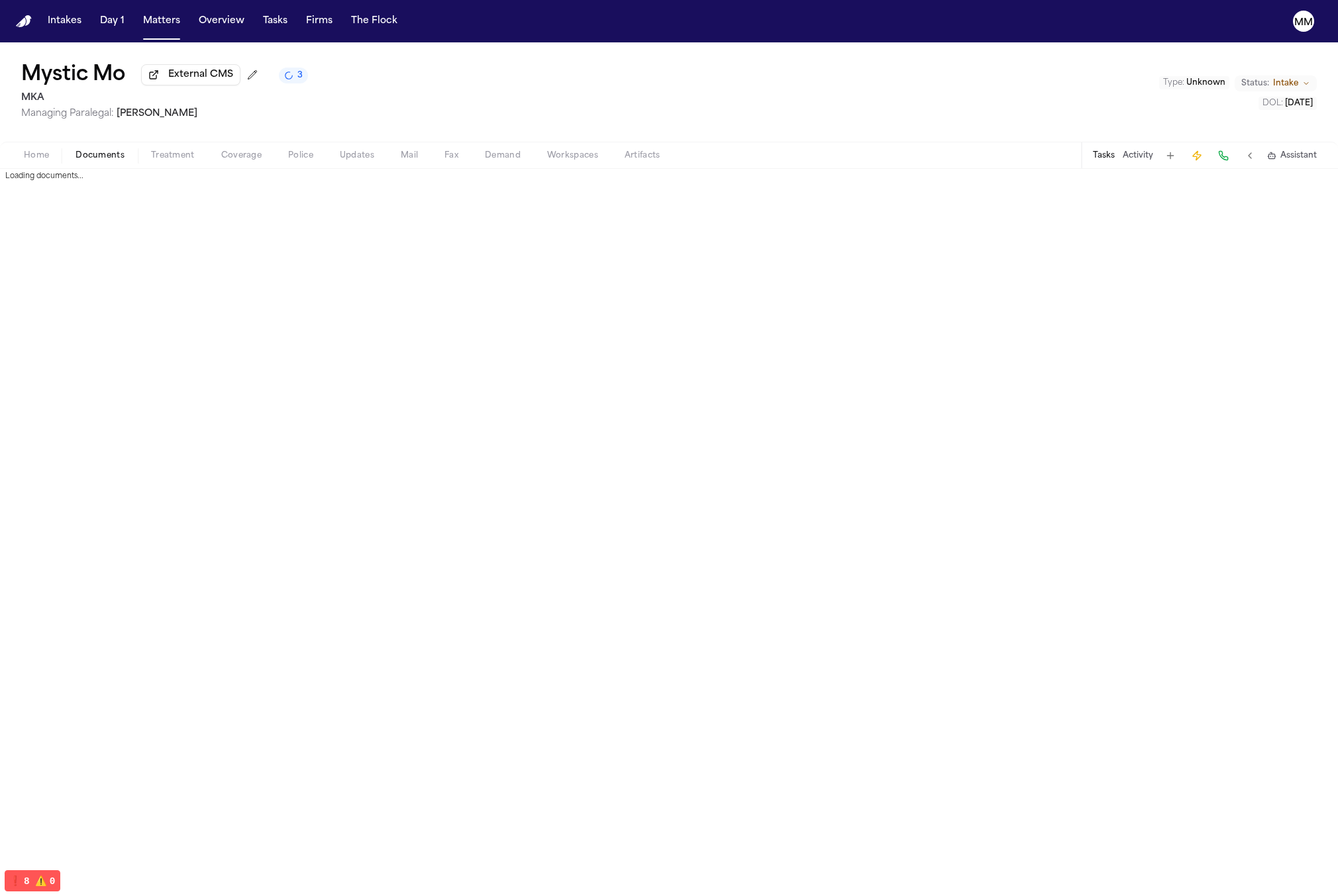
click at [96, 160] on span "Documents" at bounding box center [99, 156] width 49 height 11
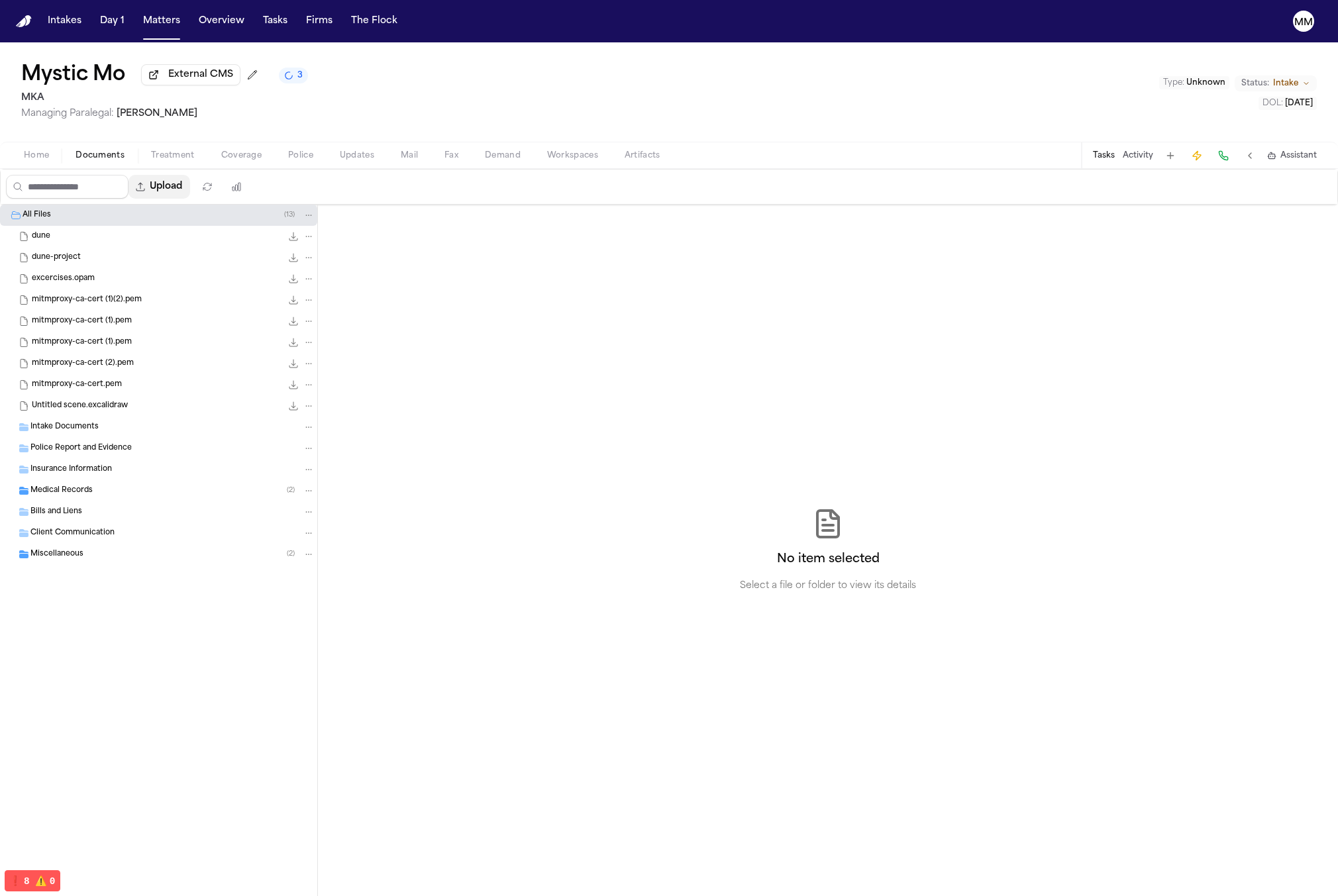
click at [176, 186] on button "Upload" at bounding box center [159, 187] width 61 height 24
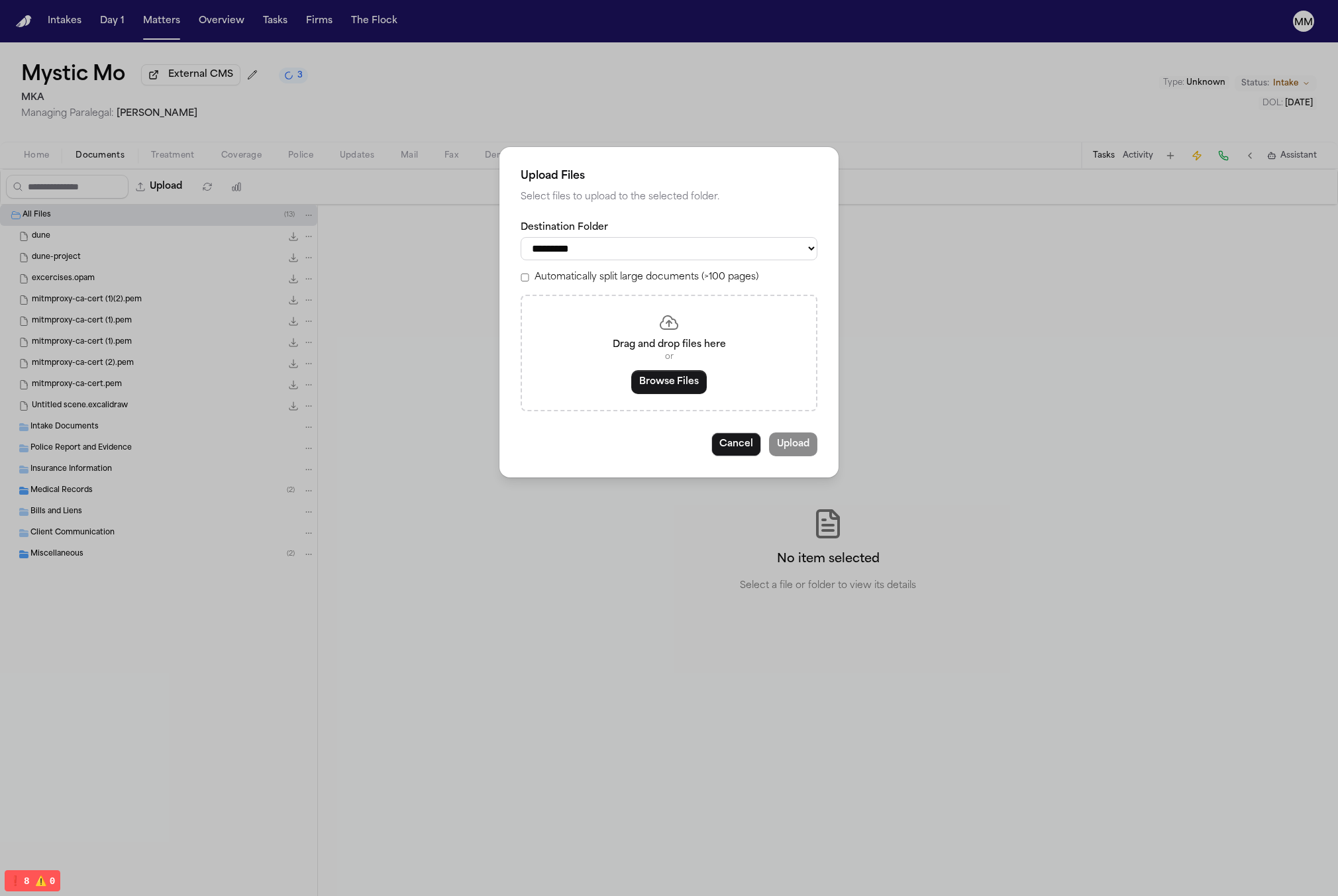
click at [699, 371] on div "Drag and drop files here or Browse Files" at bounding box center [669, 353] width 297 height 116
click at [694, 377] on button "Browse Files" at bounding box center [669, 382] width 75 height 24
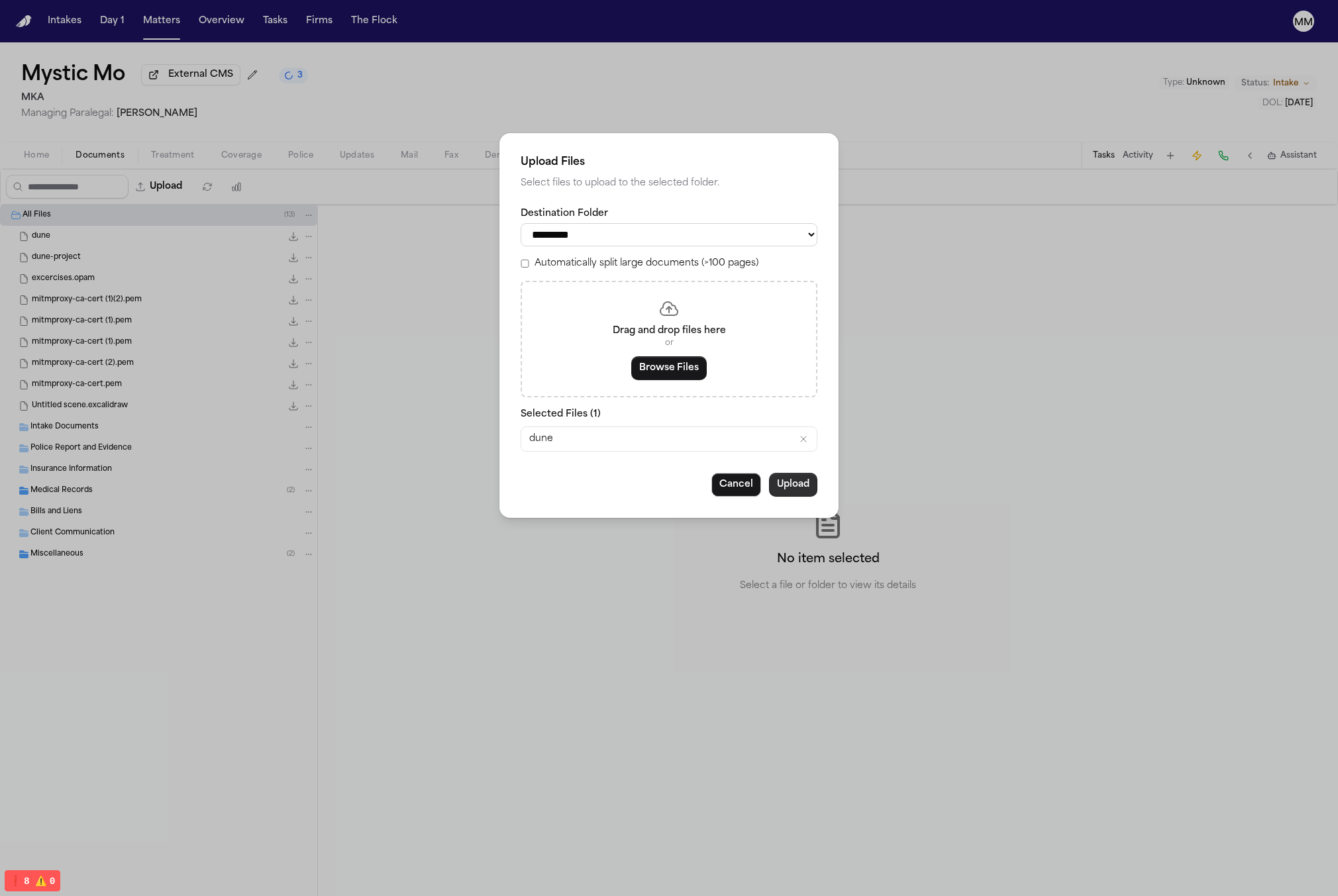
click at [804, 486] on button "Upload" at bounding box center [793, 485] width 49 height 24
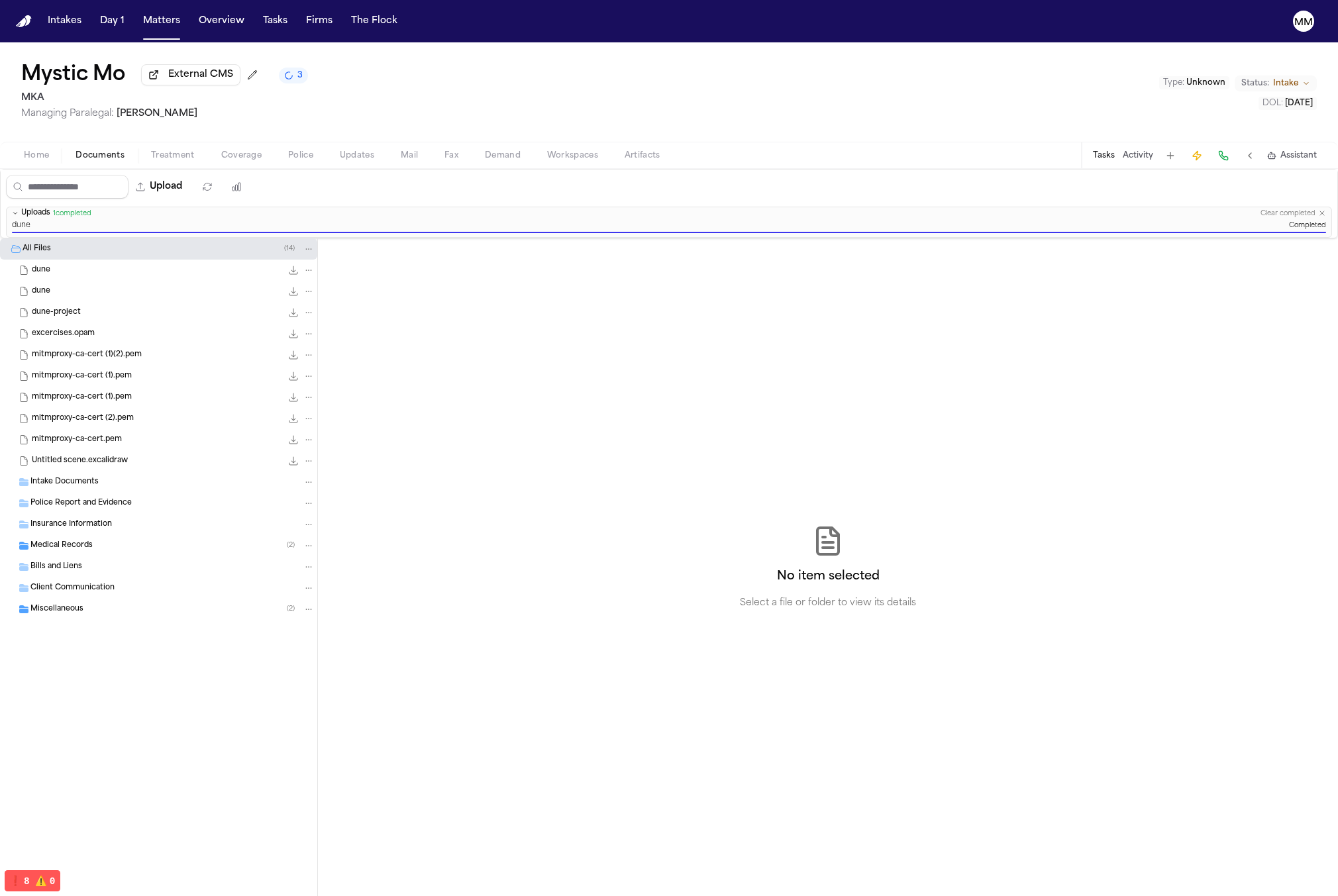
click at [181, 160] on span "Treatment" at bounding box center [173, 156] width 44 height 11
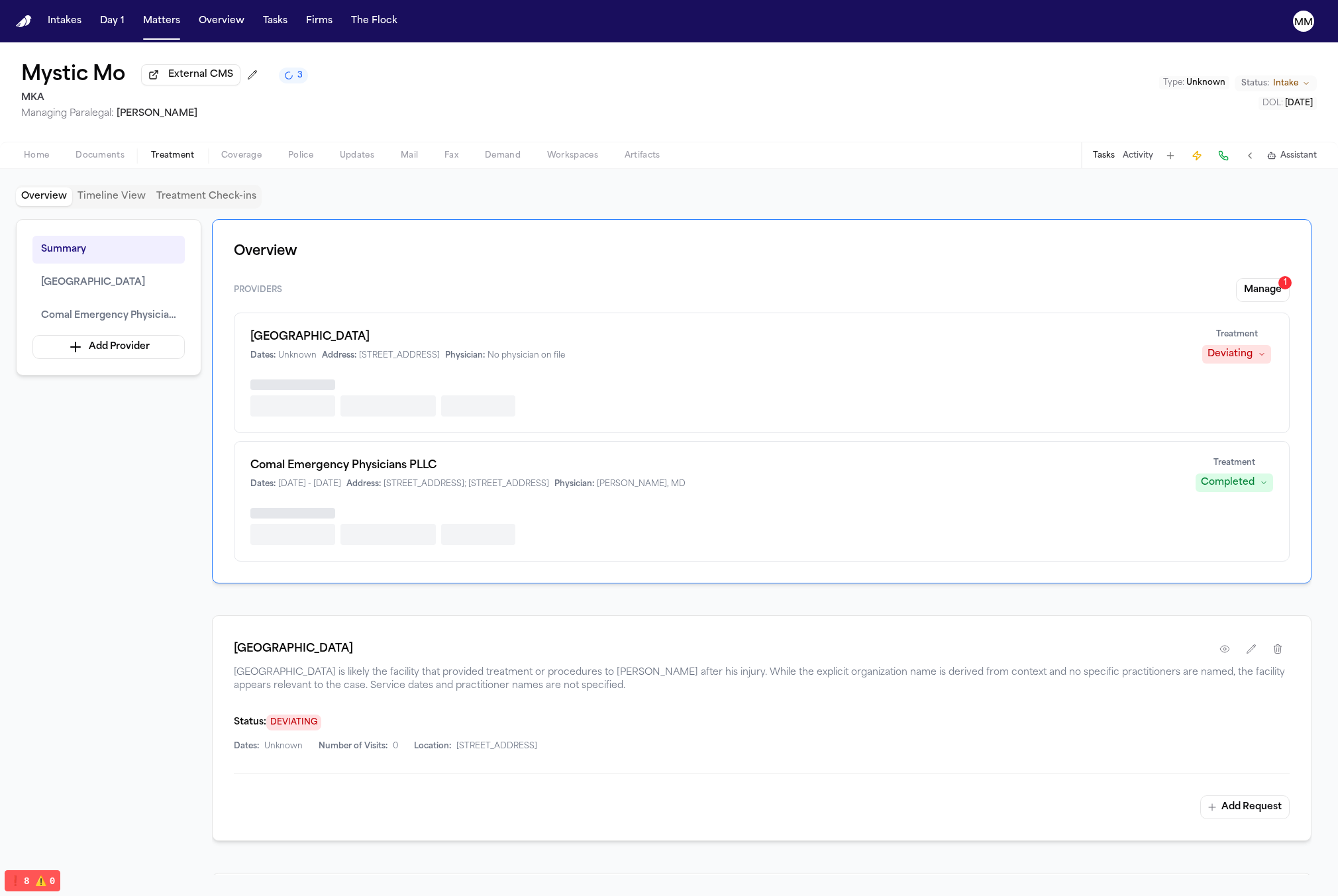
click at [228, 159] on span "Coverage" at bounding box center [241, 156] width 40 height 11
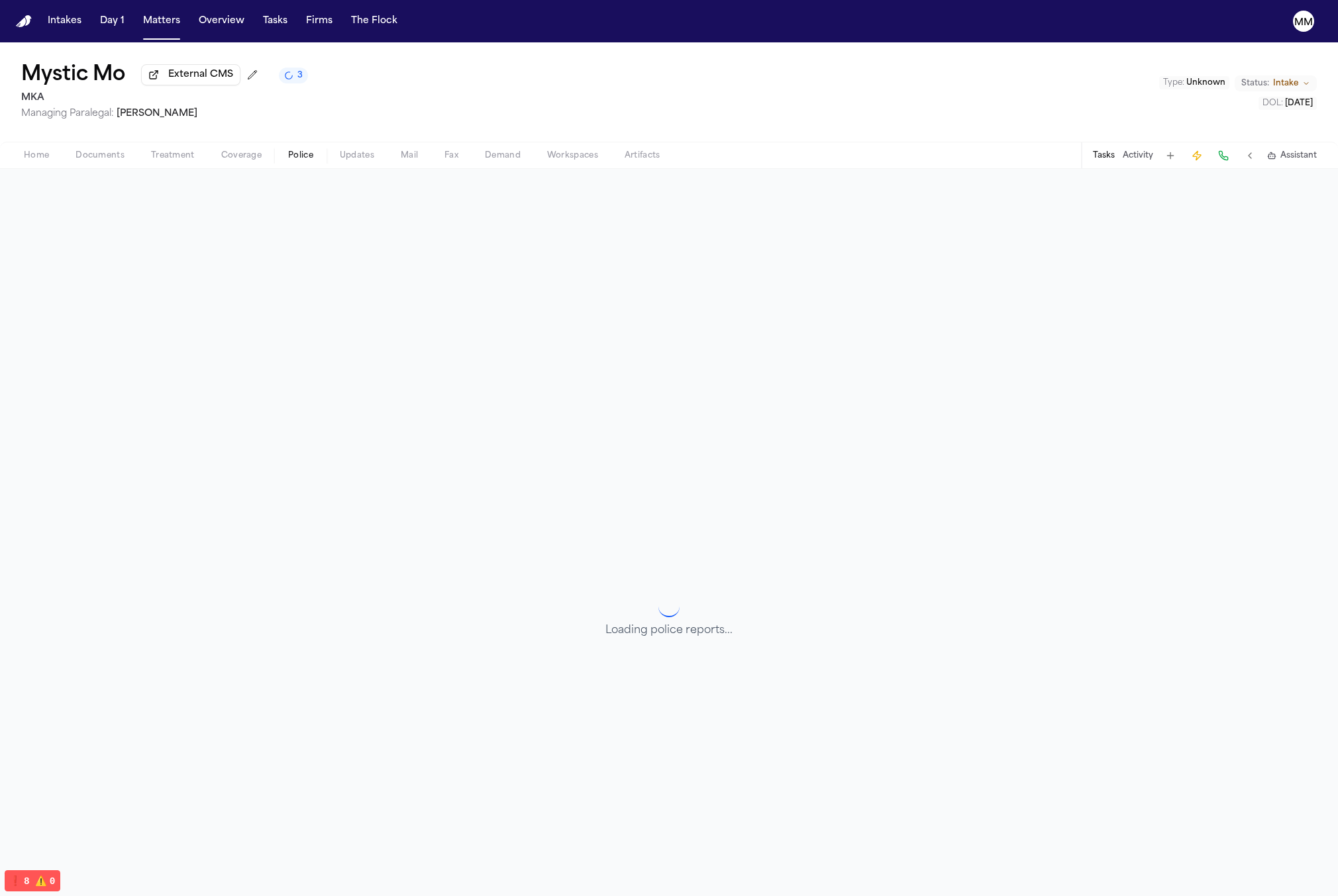
click at [302, 159] on span "Police" at bounding box center [300, 156] width 25 height 11
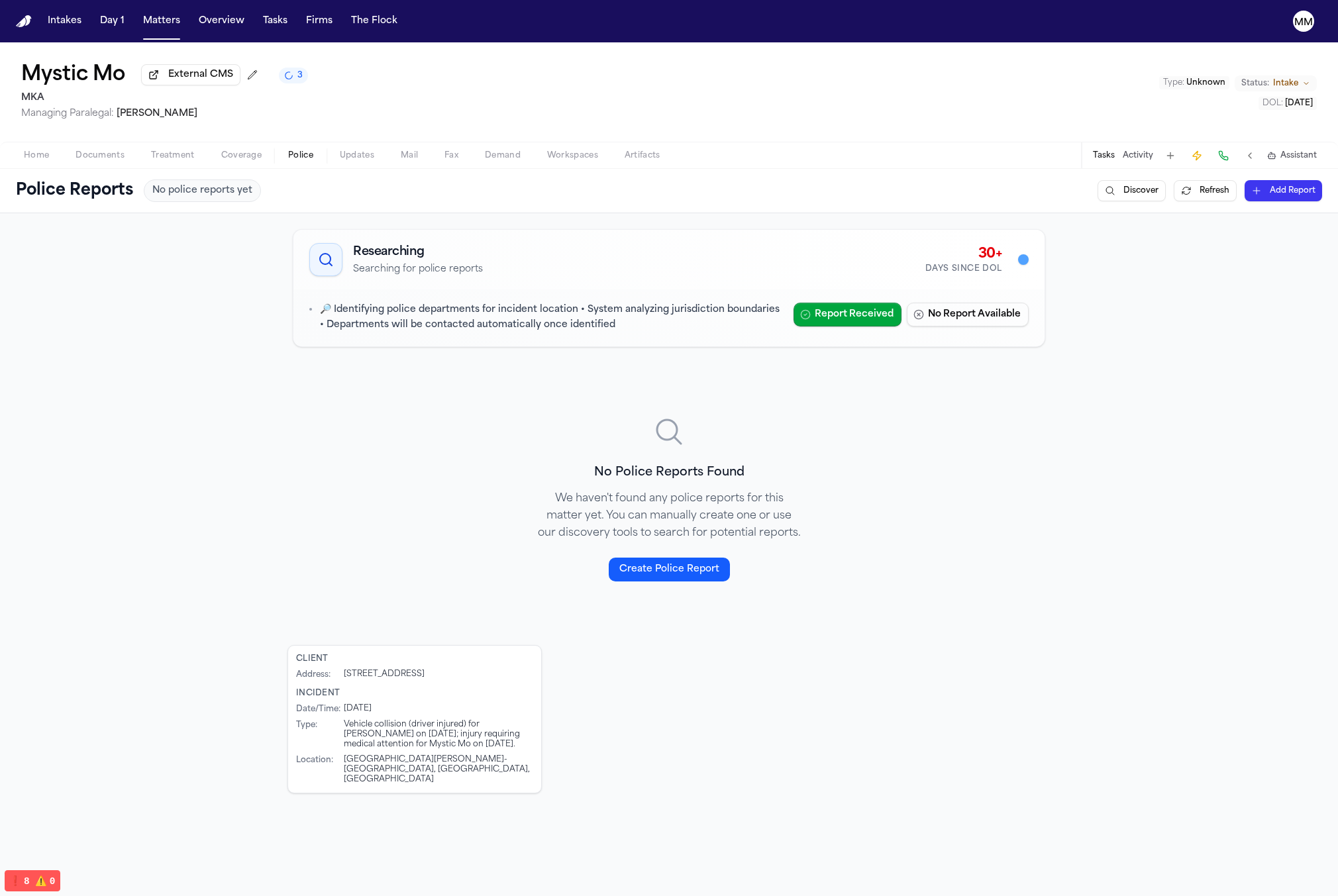
click at [340, 161] on span "Updates" at bounding box center [357, 156] width 35 height 11
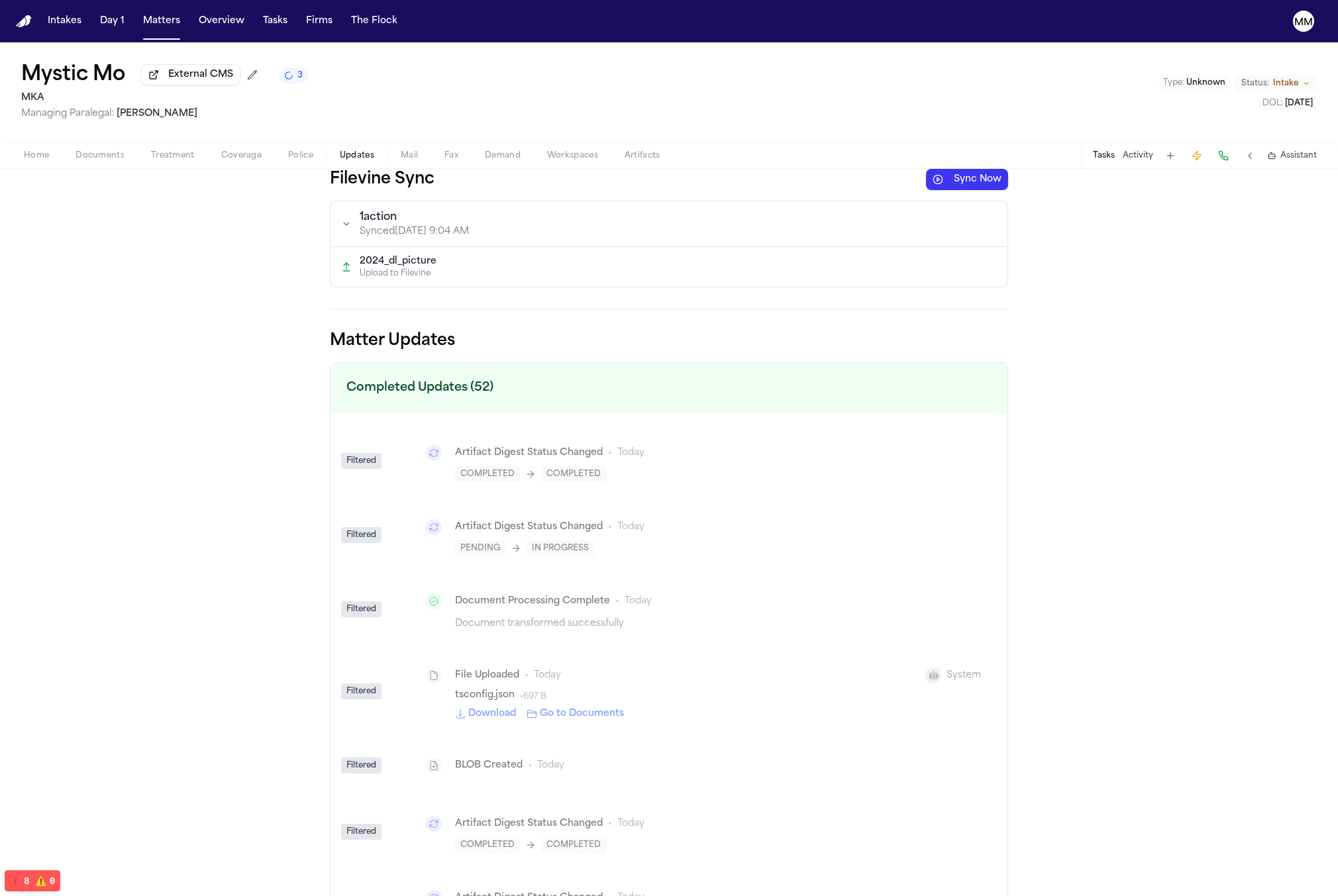
click at [953, 189] on button "Sync Now" at bounding box center [967, 179] width 82 height 21
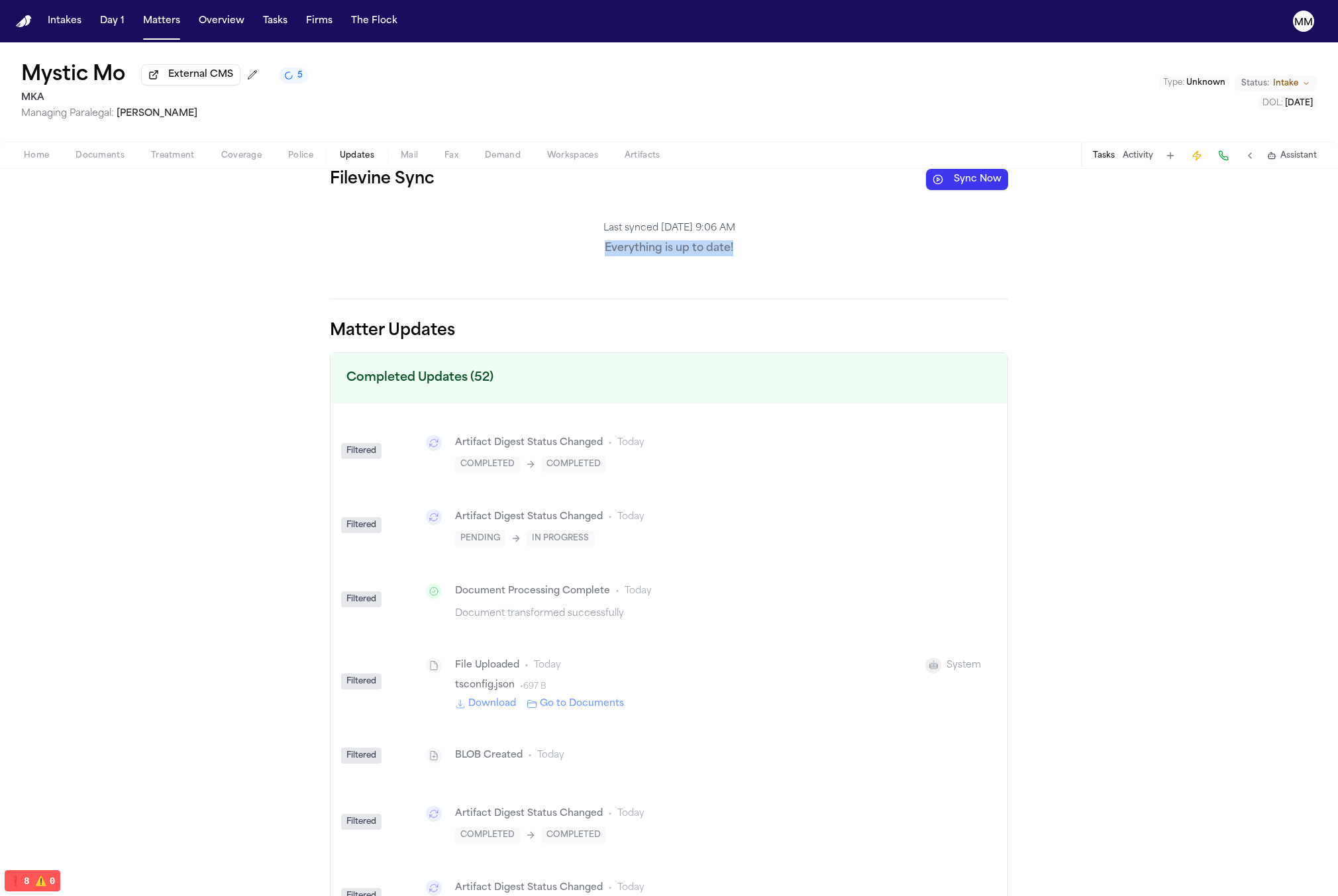
drag, startPoint x: 602, startPoint y: 246, endPoint x: 755, endPoint y: 251, distance: 153.1
click at [755, 251] on p "Everything is up to date!" at bounding box center [669, 247] width 678 height 16
click at [682, 233] on p "Last synced Oct 9, 9:06 AM" at bounding box center [669, 228] width 678 height 13
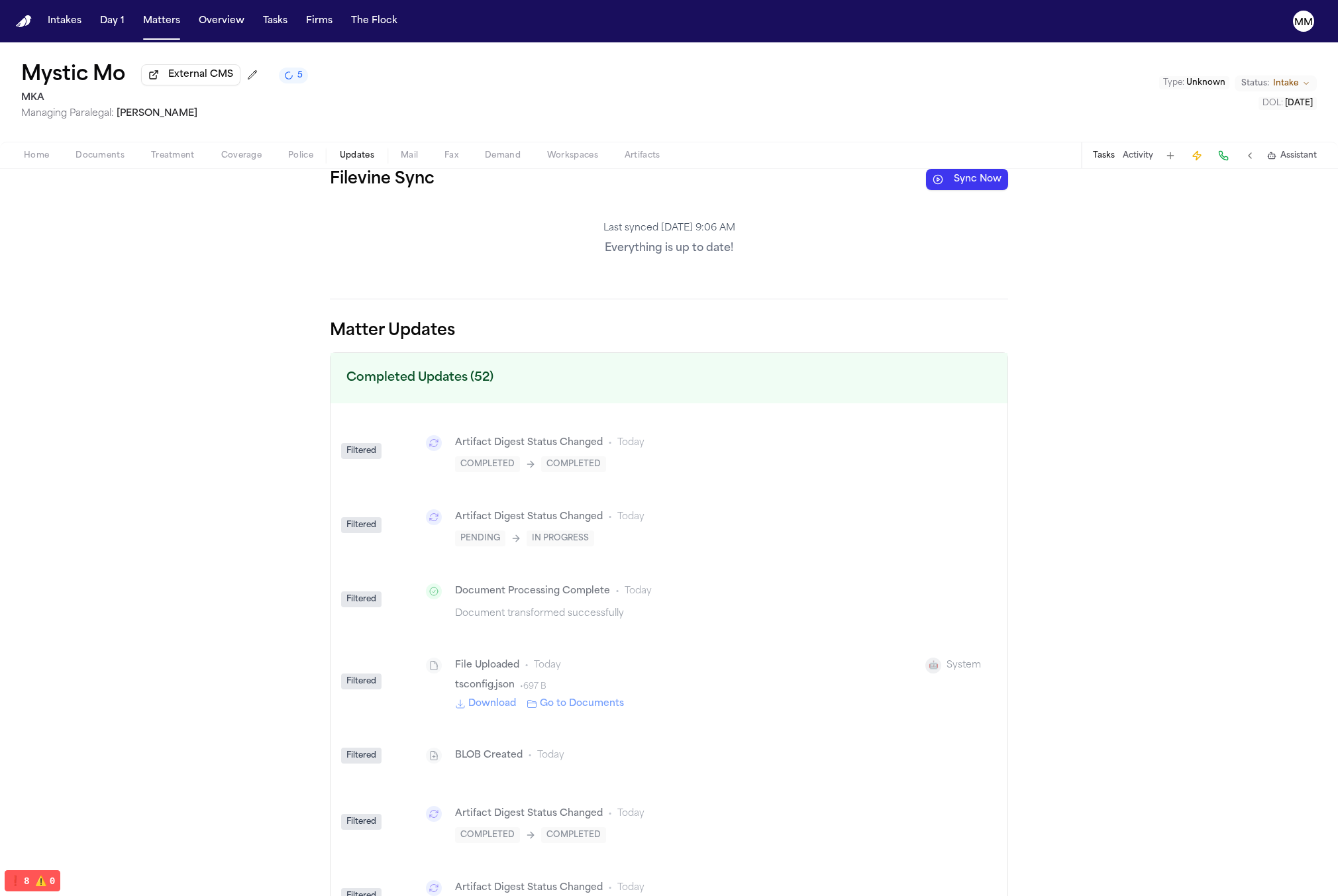
click at [676, 247] on p "Everything is up to date!" at bounding box center [669, 247] width 678 height 16
click at [589, 238] on div "Last synced Oct 9, 9:06 AM Everything is up to date!" at bounding box center [669, 239] width 678 height 77
drag, startPoint x: 610, startPoint y: 229, endPoint x: 721, endPoint y: 256, distance: 114.2
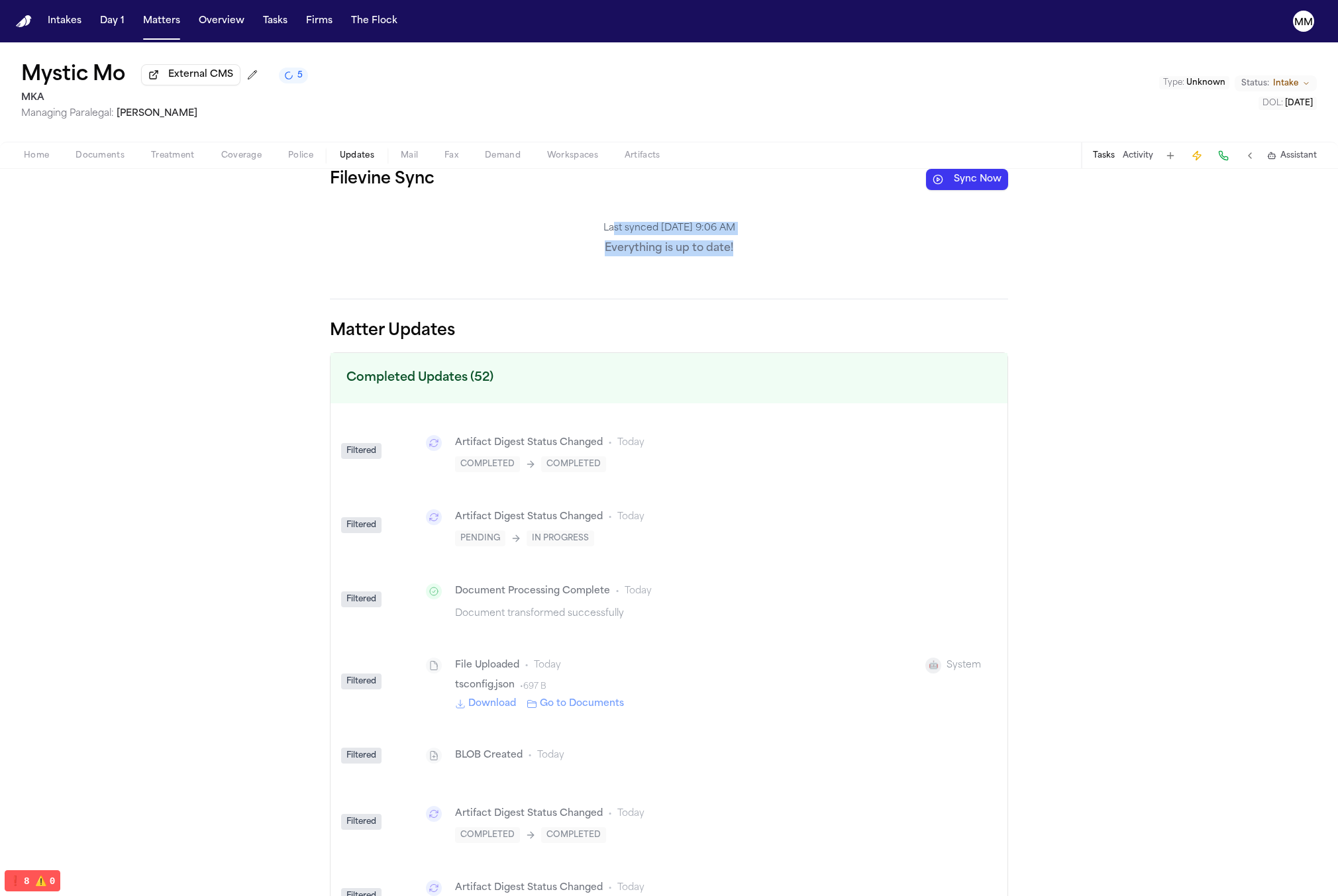
click at [738, 251] on div "Last synced Oct 9, 9:06 AM Everything is up to date!" at bounding box center [669, 239] width 678 height 77
click at [962, 183] on button "Sync Now" at bounding box center [967, 179] width 82 height 21
click at [1250, 268] on div "Filevine Sync Sync Now Last synced Oct 9, 9:06 AM Everything is up to date! Mat…" at bounding box center [669, 531] width 1338 height 727
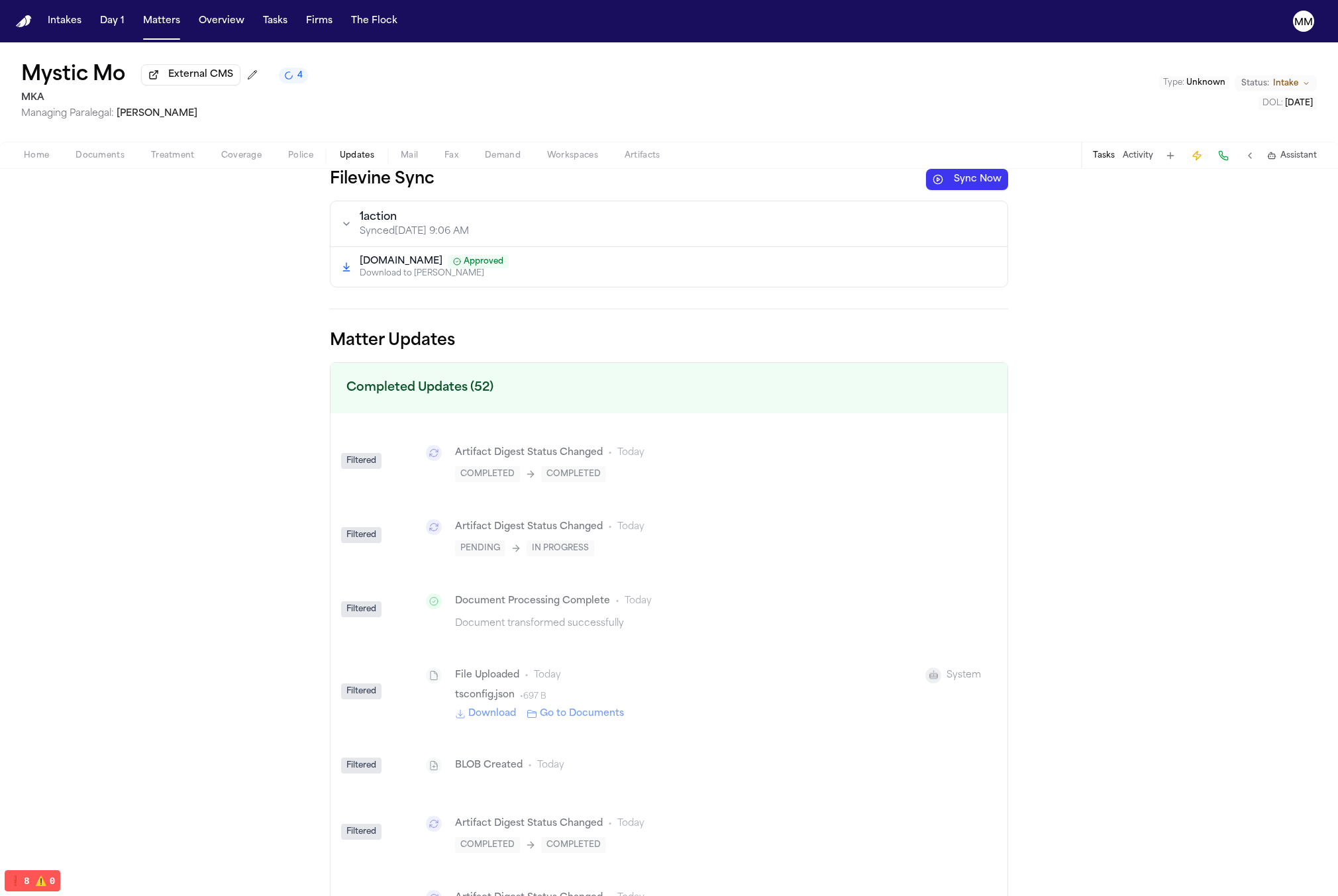
click at [107, 161] on span "Documents" at bounding box center [99, 156] width 49 height 11
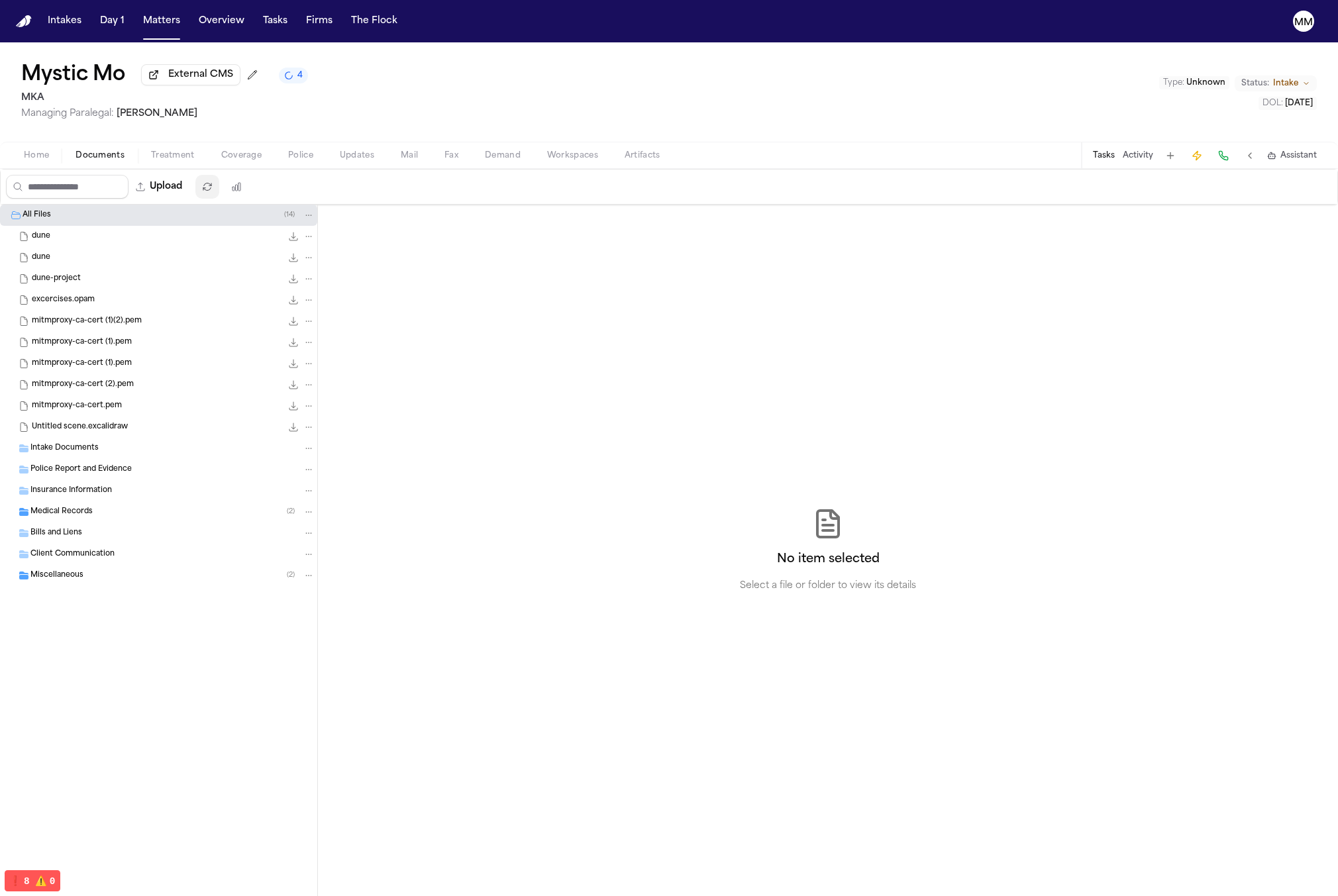
click at [212, 185] on icon "button" at bounding box center [207, 186] width 8 height 7
click at [164, 574] on div "Miscellaneous ( 2 )" at bounding box center [172, 574] width 284 height 12
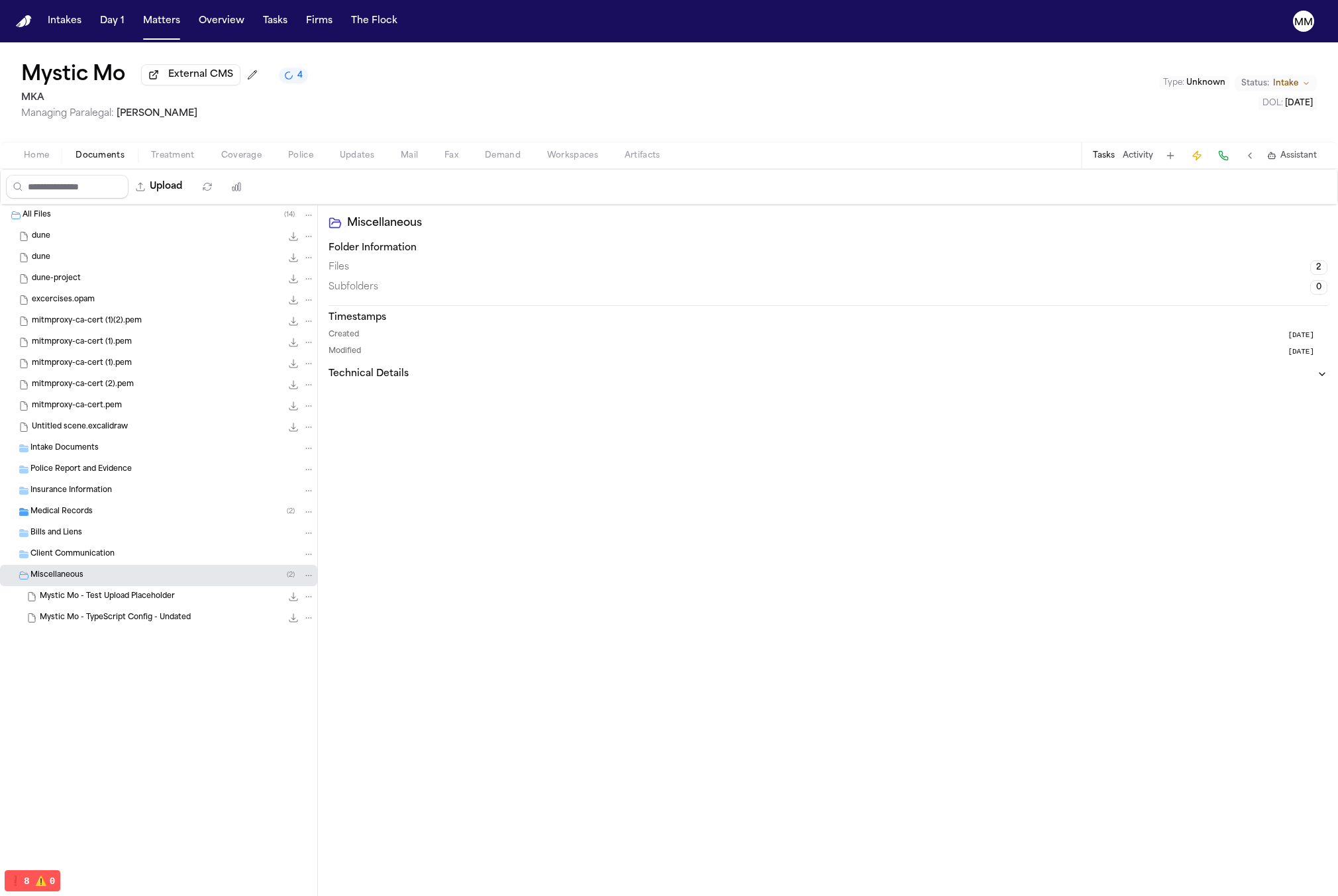
click at [178, 240] on div "dune 0.1 KB" at bounding box center [173, 236] width 283 height 13
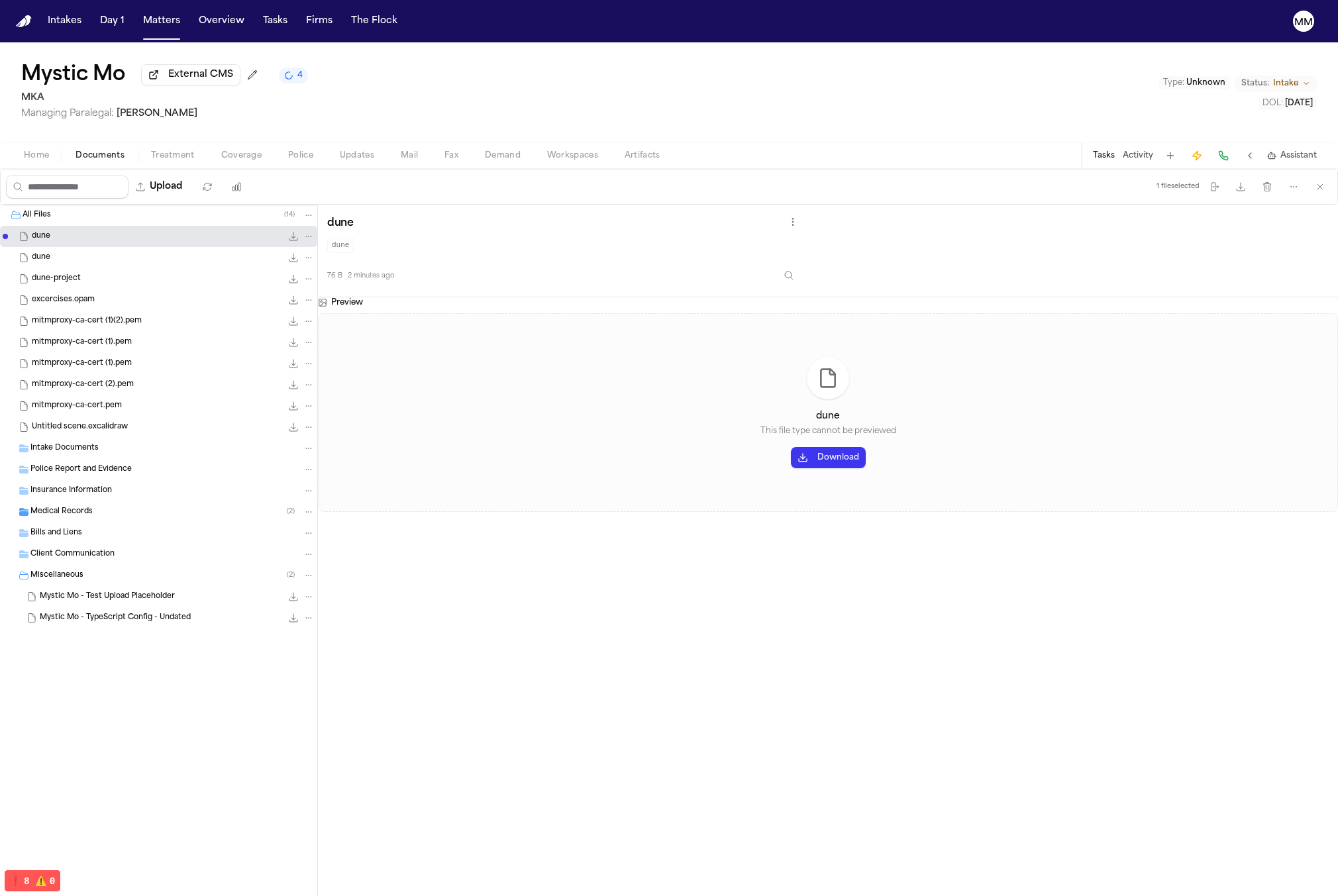
click at [171, 250] on div "dune 0.1 KB" at bounding box center [159, 257] width 317 height 21
click at [168, 264] on div "dune 0.1 KB" at bounding box center [173, 257] width 283 height 13
click at [169, 278] on div "dune-project 0.5 KB" at bounding box center [173, 279] width 283 height 13
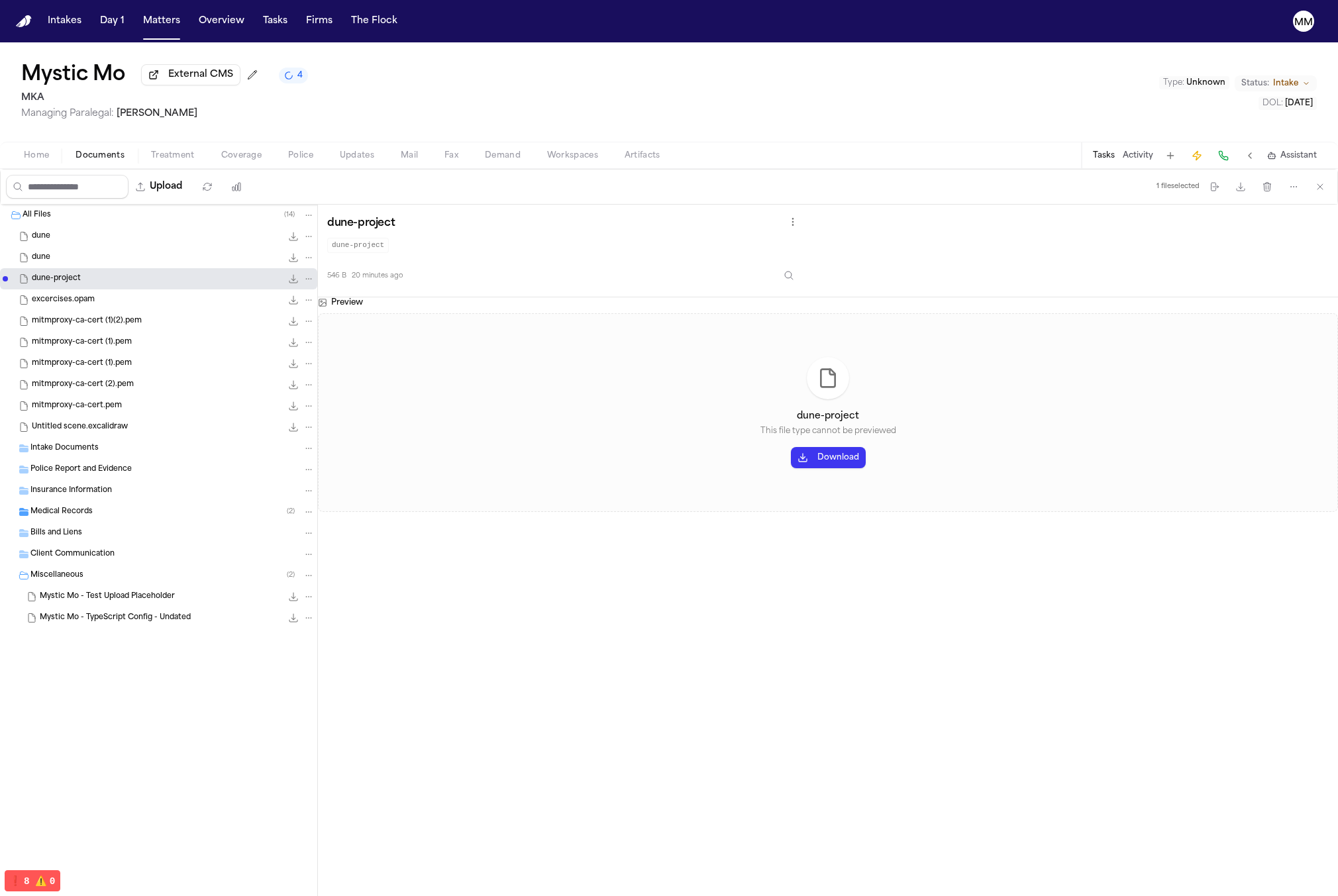
click at [170, 296] on div "excercises.opam 0.8 KB • OPAM" at bounding box center [173, 300] width 283 height 13
click at [170, 322] on div "mitmproxy-ca-cert (1)(2).pem 1.1 KB • PEMPEM" at bounding box center [173, 321] width 283 height 13
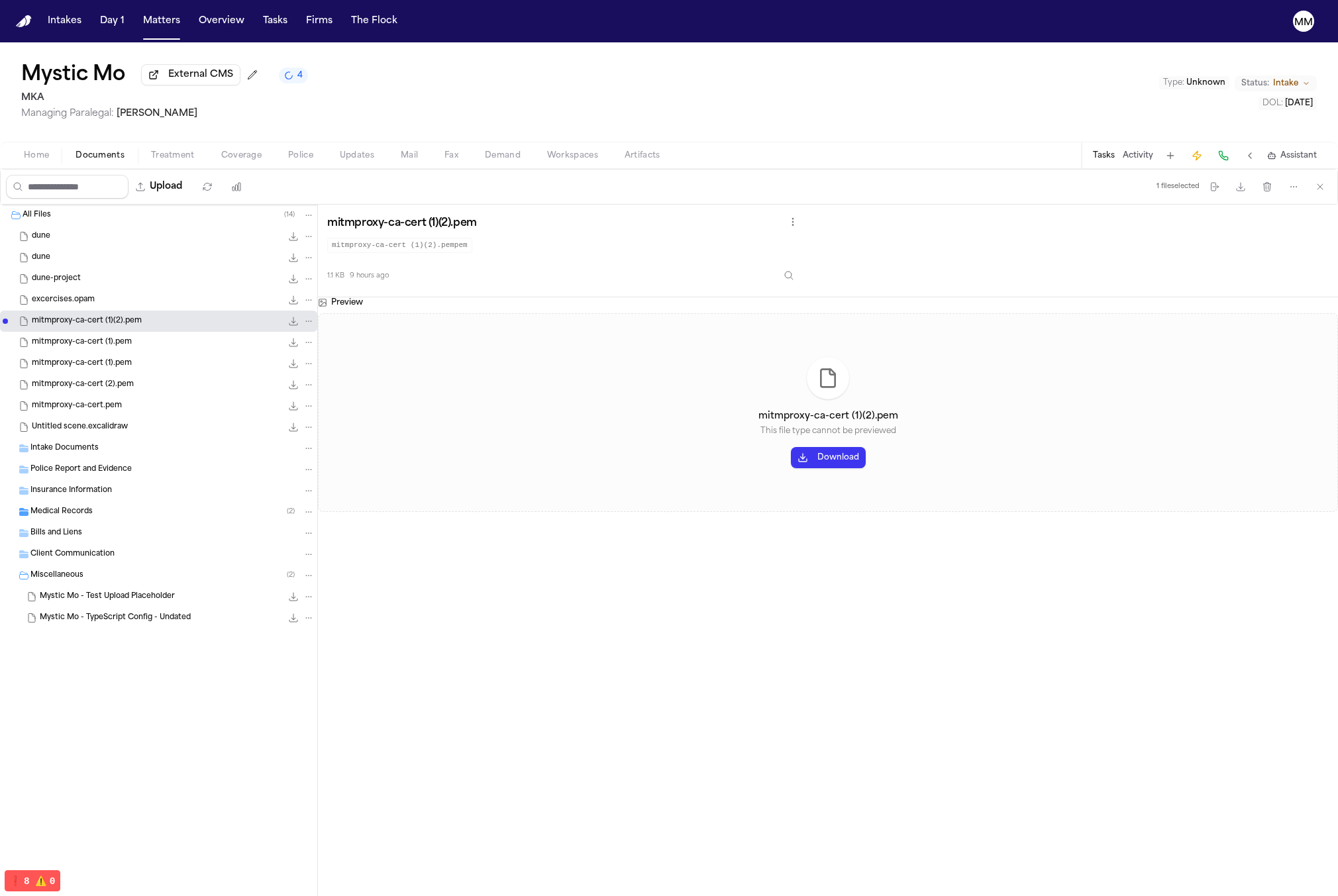
click at [159, 366] on div "mitmproxy-ca-cert (1).pem 1.1 KB • PEMPEM" at bounding box center [173, 363] width 283 height 13
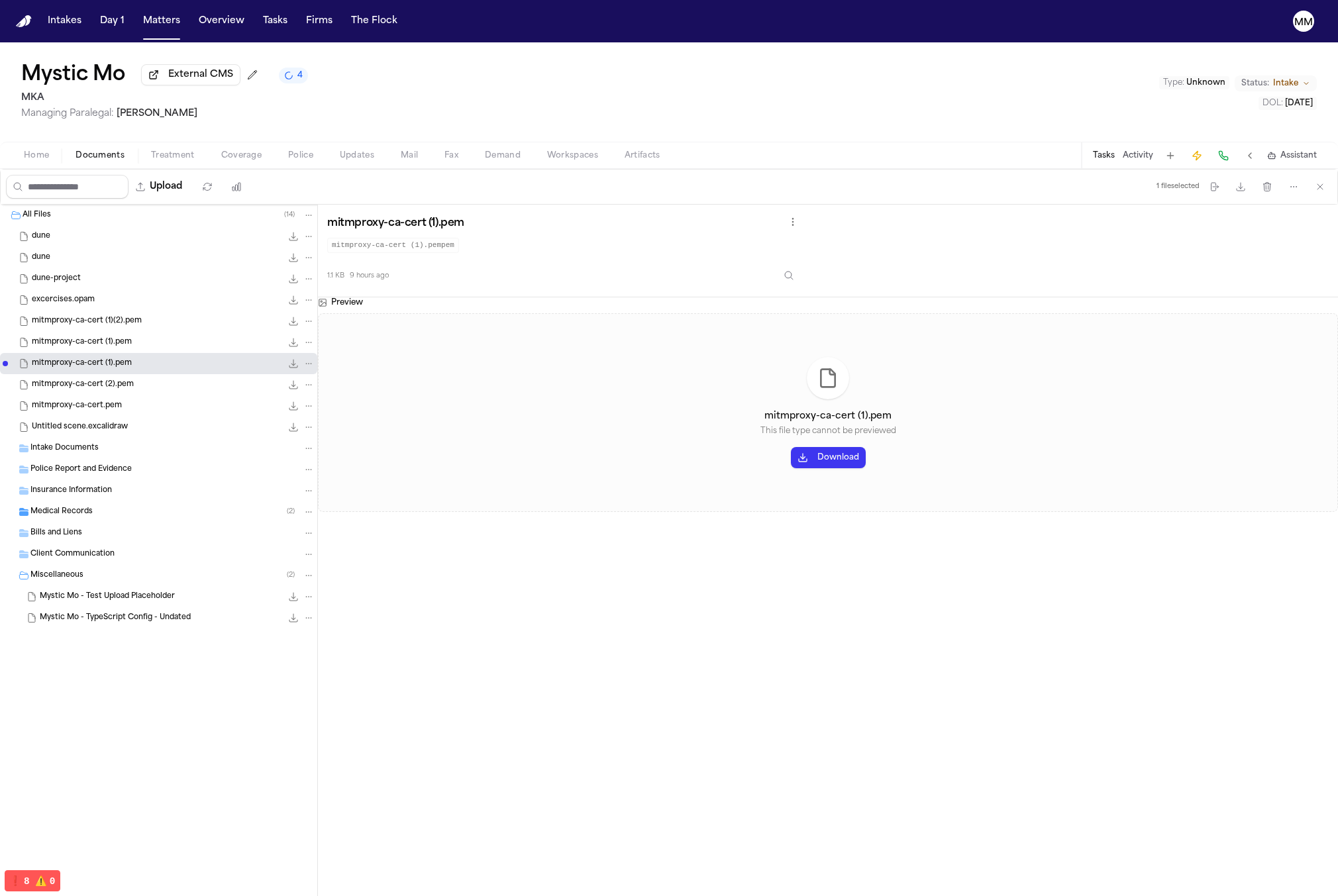
click at [121, 505] on div "Medical Records ( 2 )" at bounding box center [159, 511] width 317 height 21
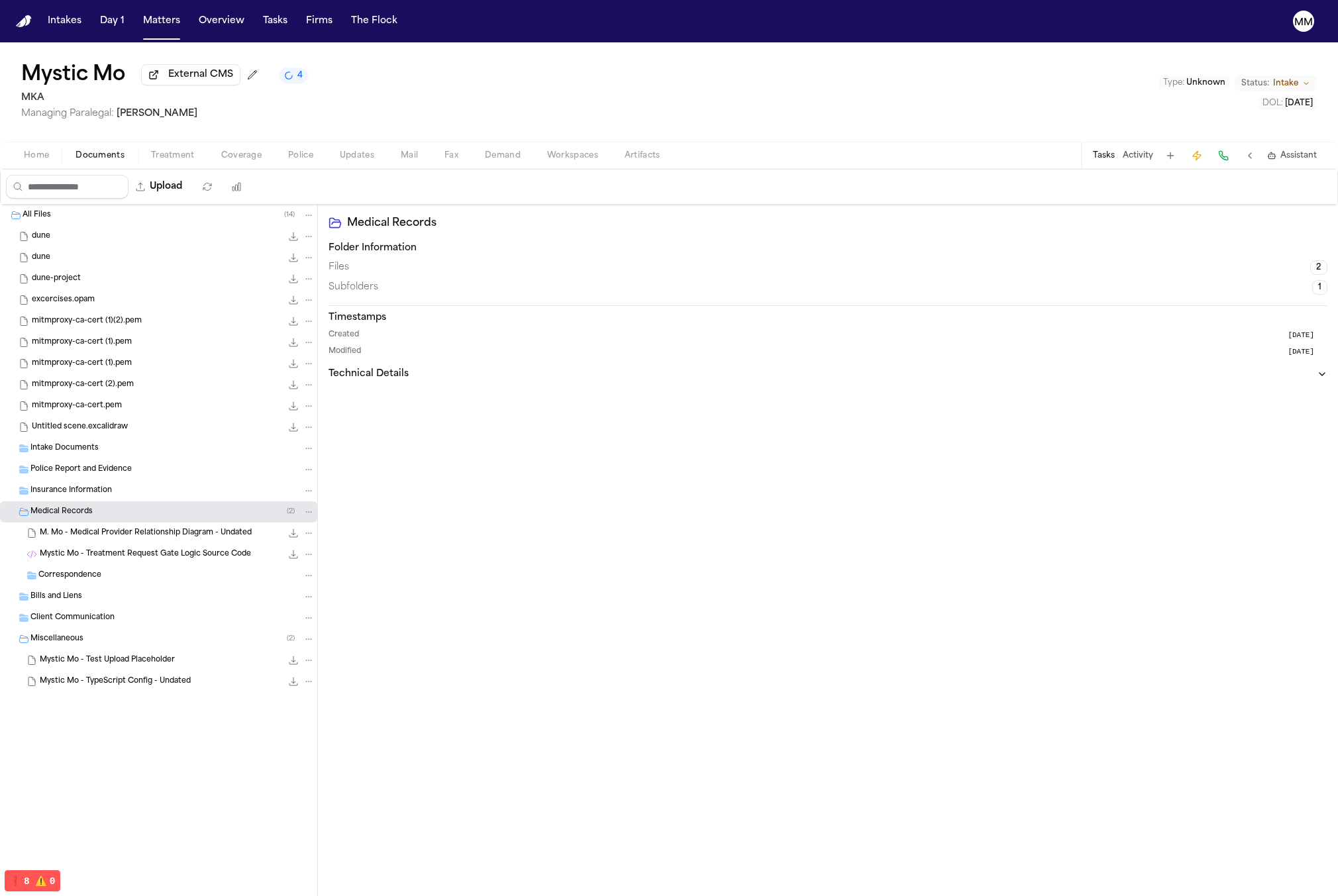
click at [135, 541] on div "M. Mo - Medical Provider Relationship Diagram - Undated 169.7 KB • PNGPNG" at bounding box center [159, 532] width 317 height 21
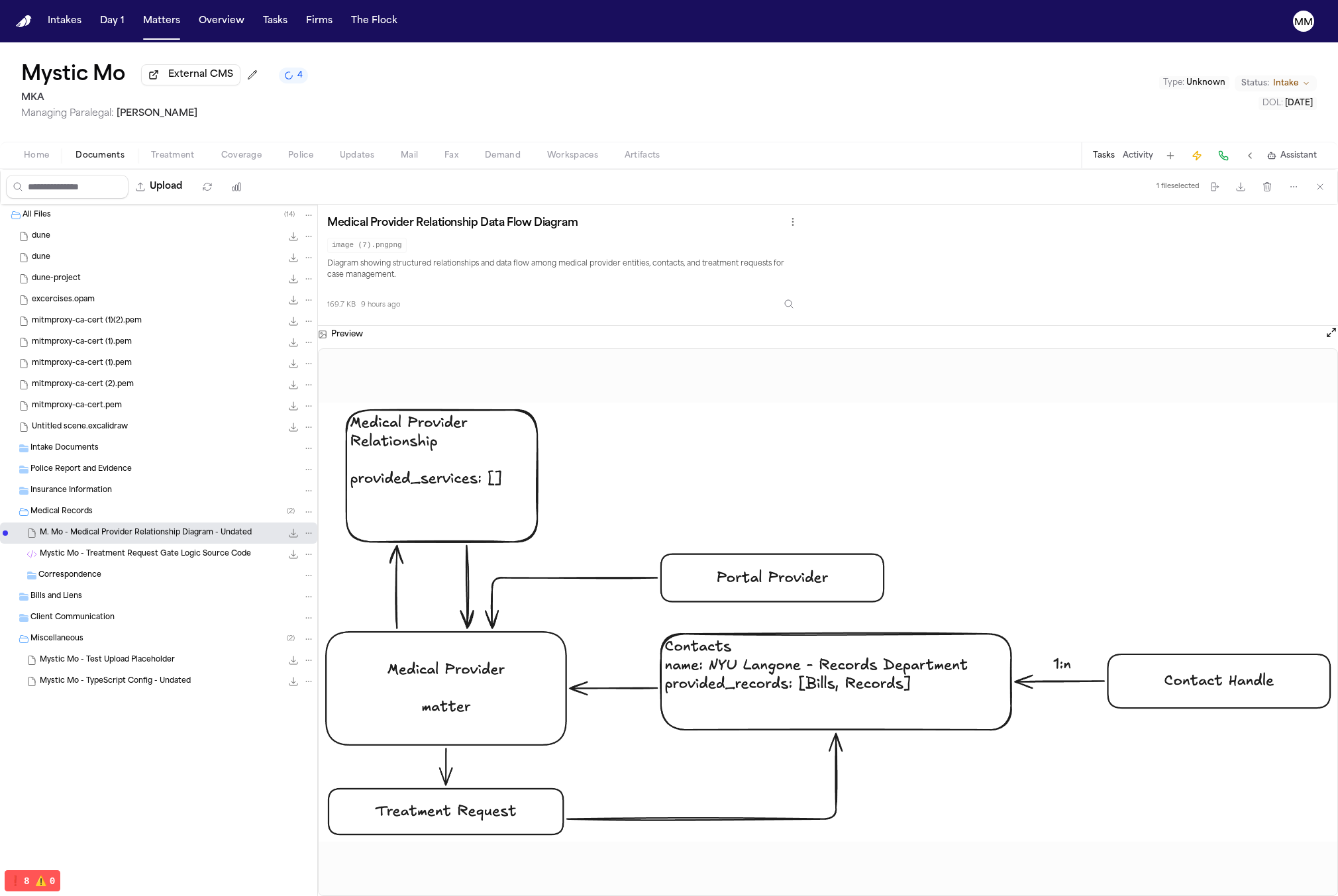
click at [202, 555] on span "Mystic Mo - Treatment Request Gate Logic Source Code" at bounding box center [145, 554] width 212 height 11
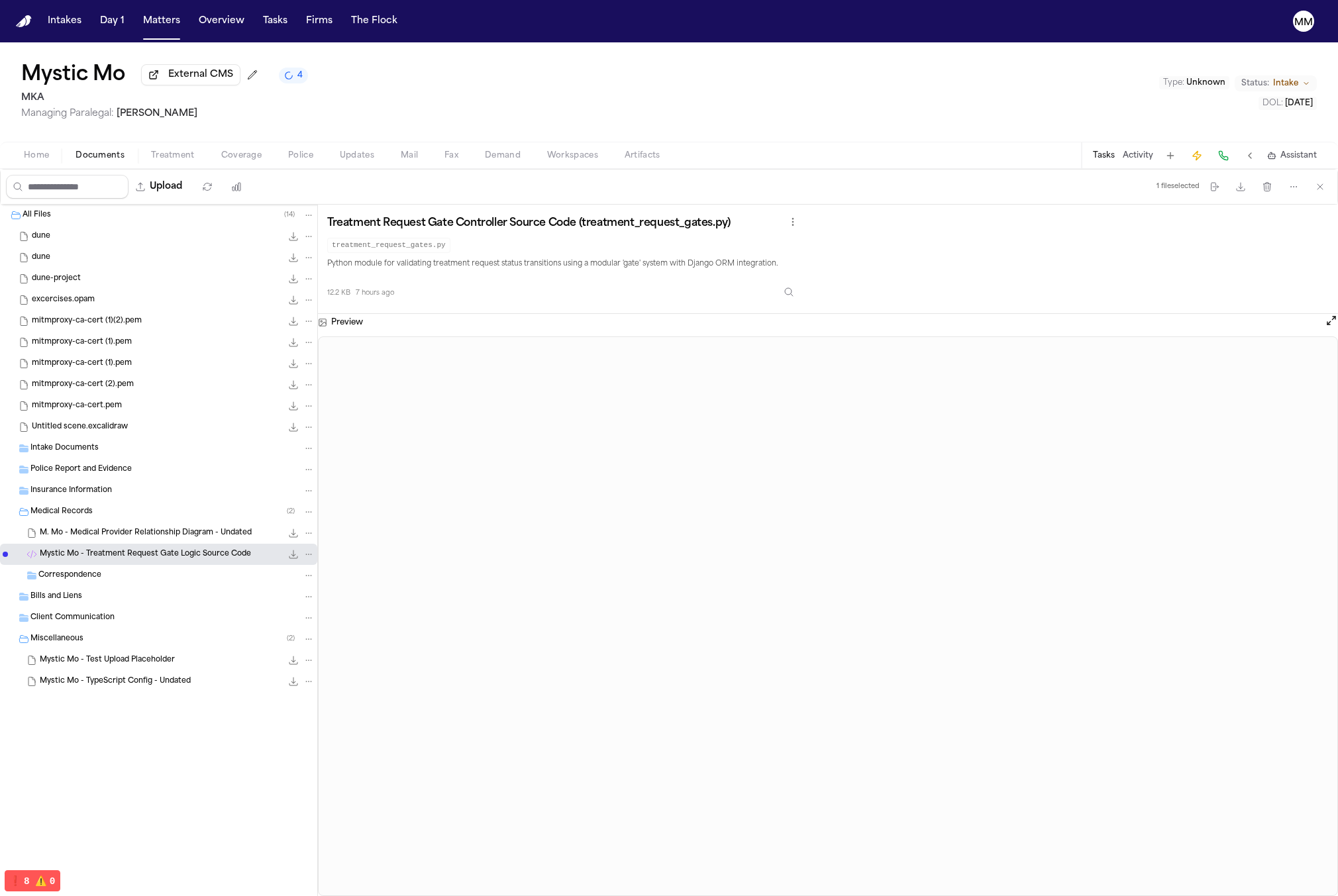
click at [144, 524] on div "M. Mo - Medical Provider Relationship Diagram - Undated 169.7 KB • PNGPNG" at bounding box center [159, 532] width 317 height 21
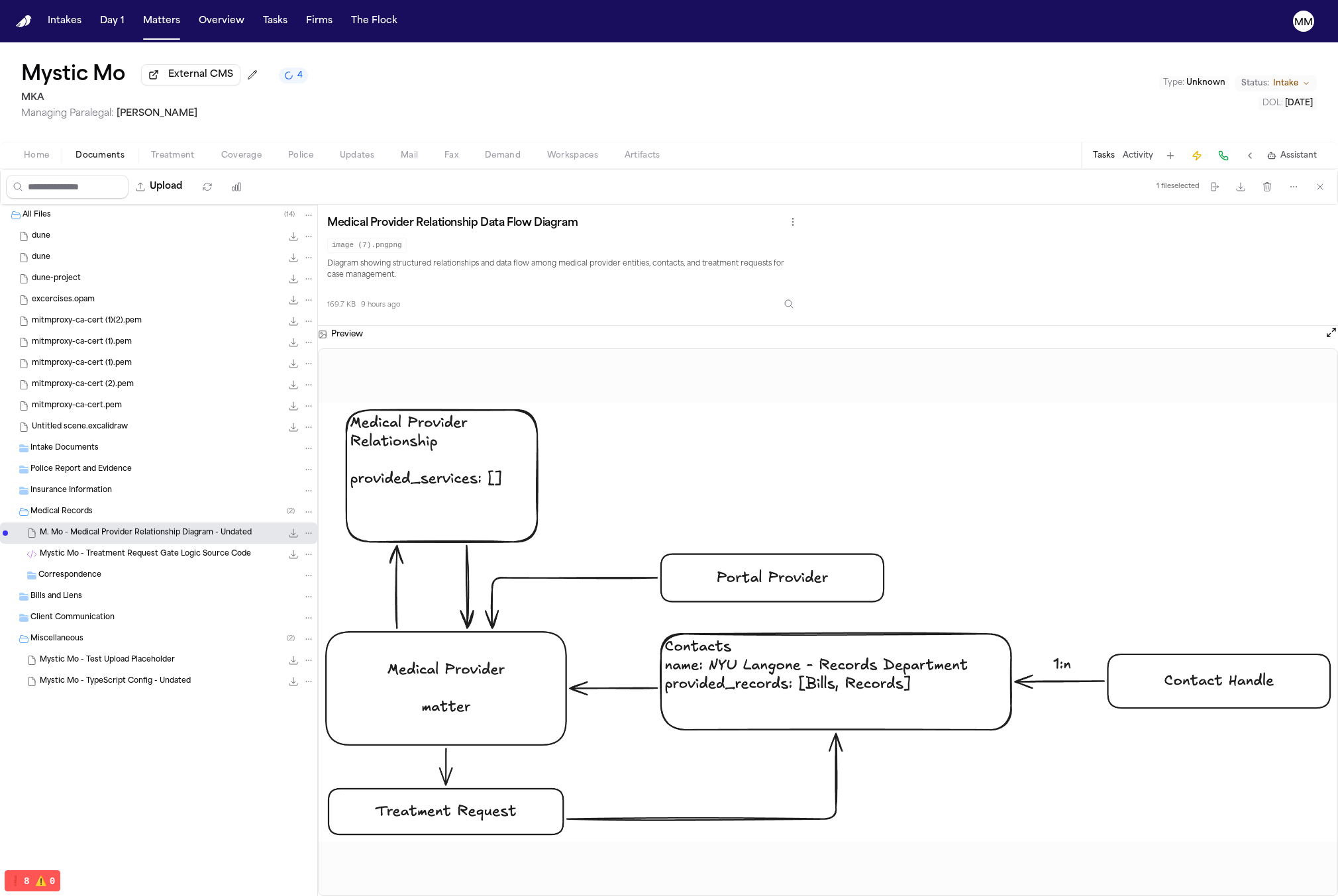
click at [148, 645] on div "Miscellaneous ( 2 )" at bounding box center [172, 639] width 284 height 12
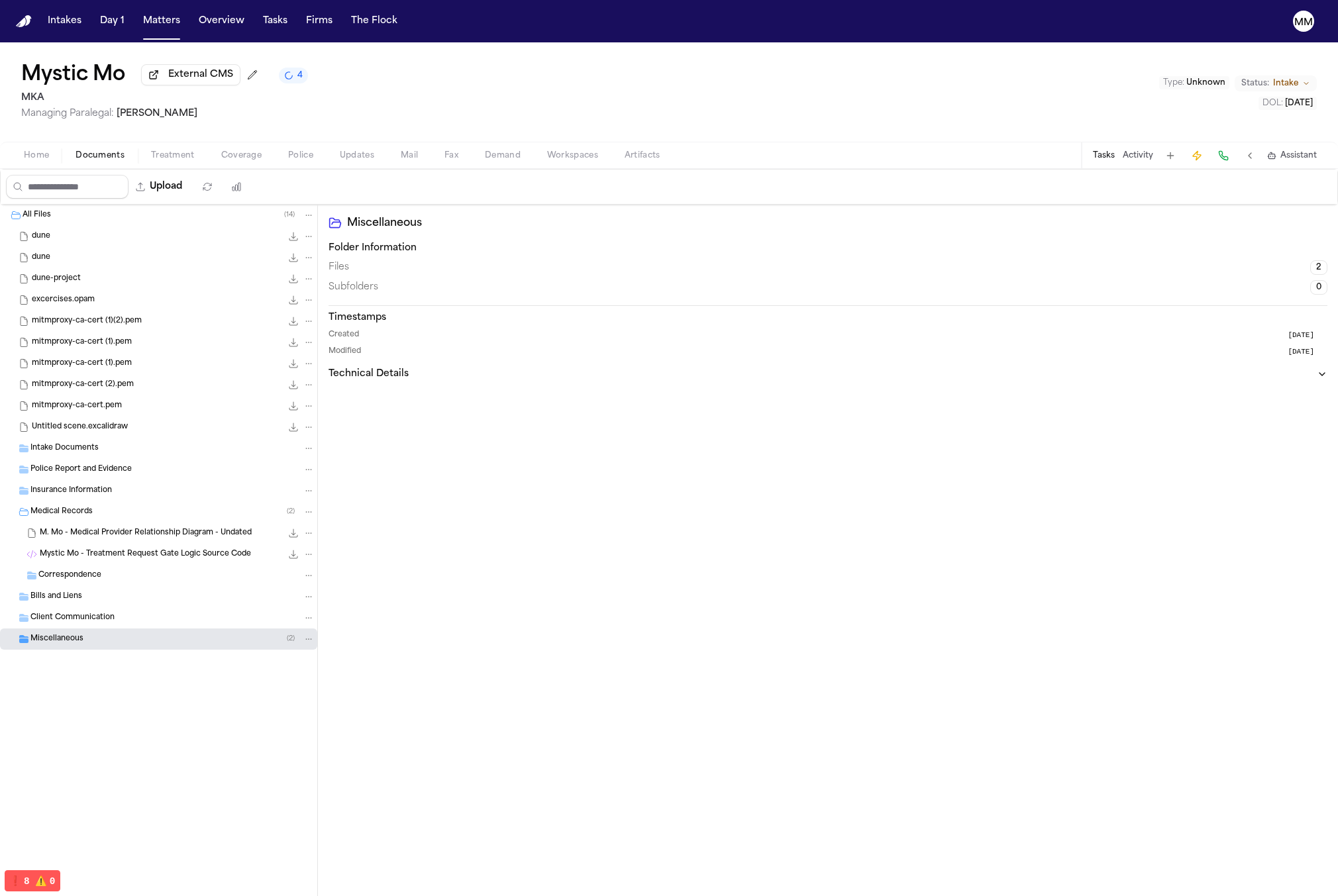
click at [148, 645] on div "Miscellaneous ( 2 )" at bounding box center [172, 639] width 284 height 12
click at [155, 672] on div "Mystic Mo - TypeScript Config - Undated 0.7 KB • JSONJSON" at bounding box center [159, 681] width 317 height 21
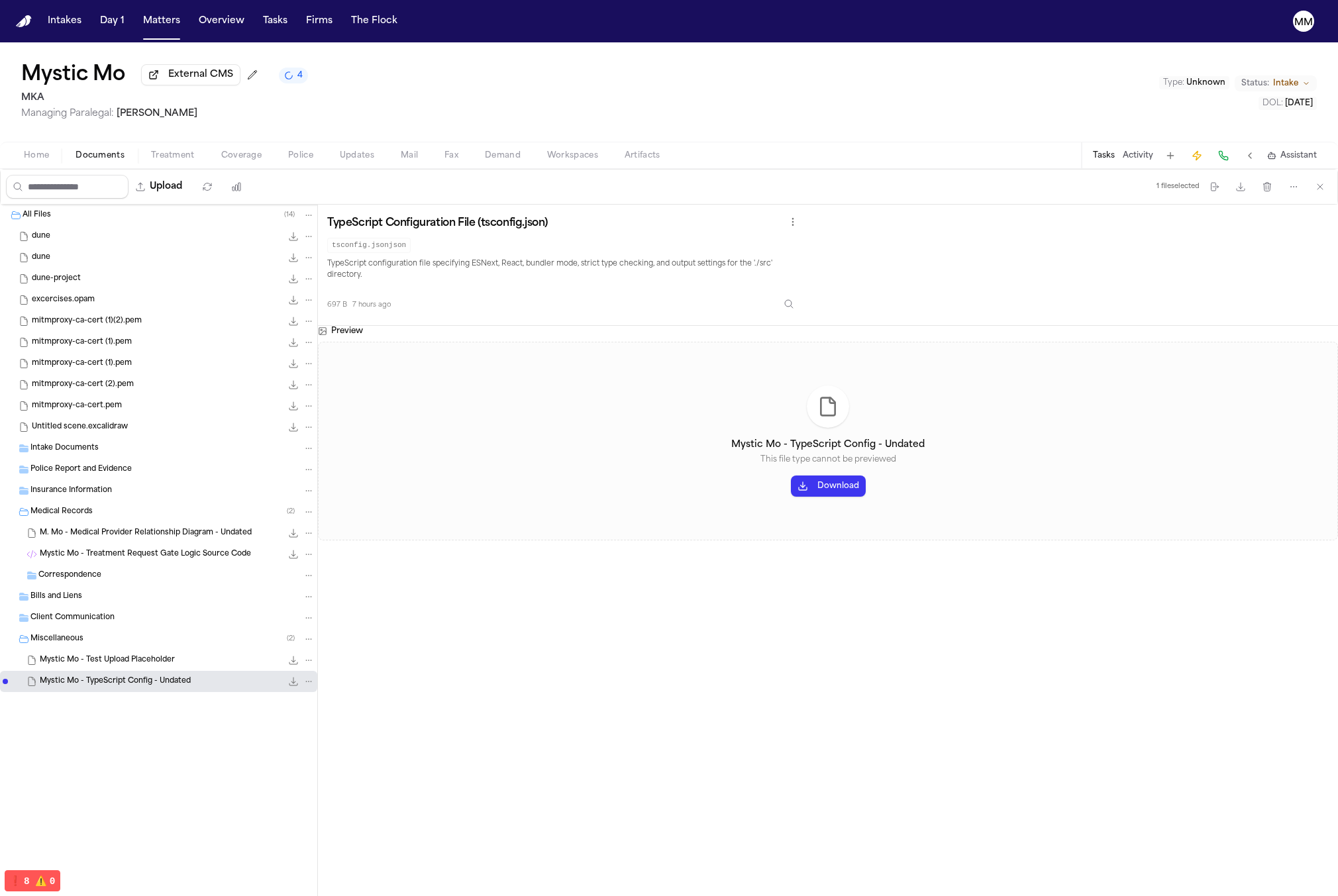
click at [156, 664] on span "Mystic Mo - Test Upload Placeholder" at bounding box center [106, 661] width 135 height 11
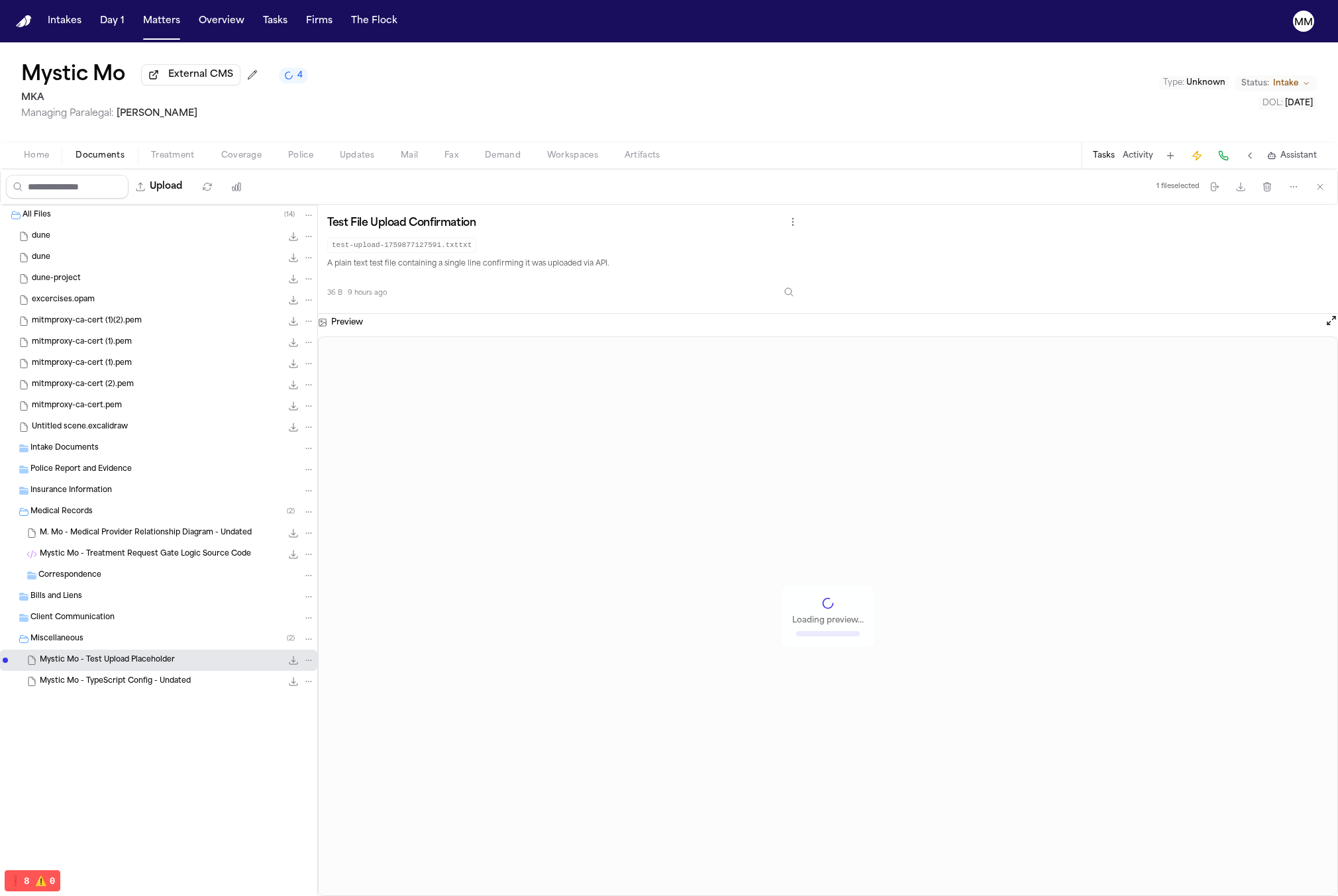
click at [324, 158] on button "Police" at bounding box center [301, 155] width 51 height 16
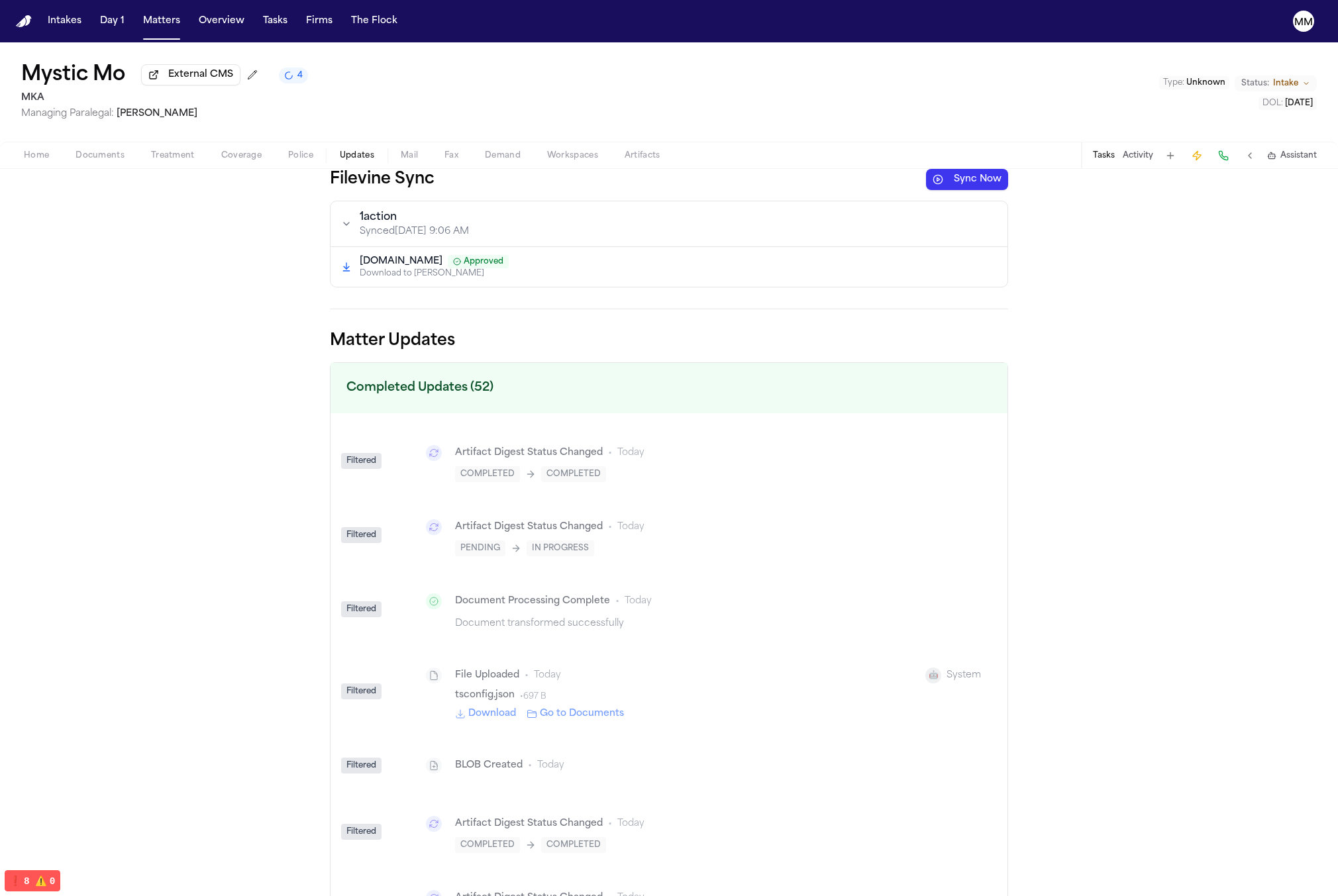
click at [364, 161] on span "Updates" at bounding box center [357, 156] width 35 height 11
click at [400, 275] on p "Download to Finch" at bounding box center [677, 274] width 637 height 11
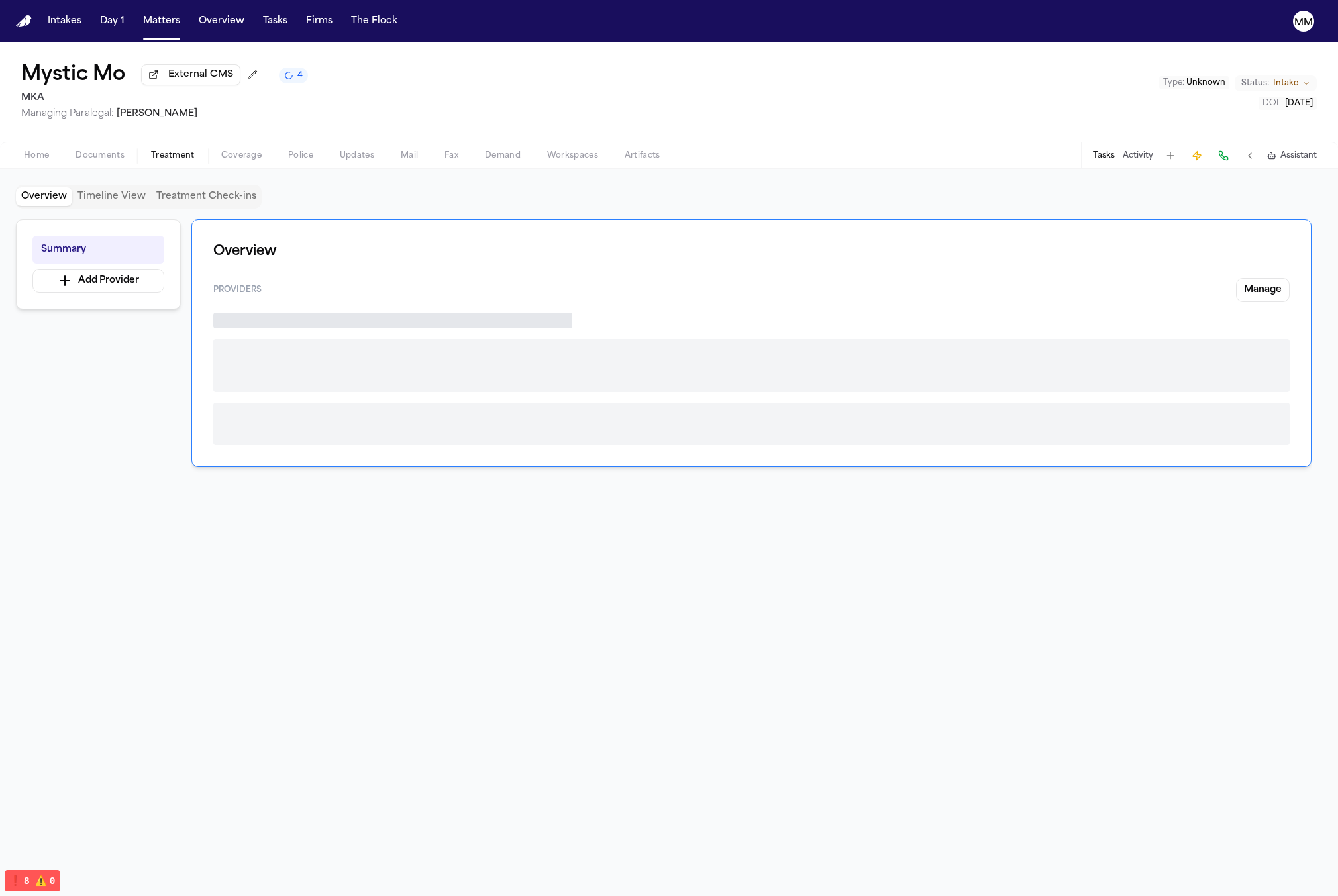
click at [181, 161] on span "Treatment" at bounding box center [173, 156] width 44 height 11
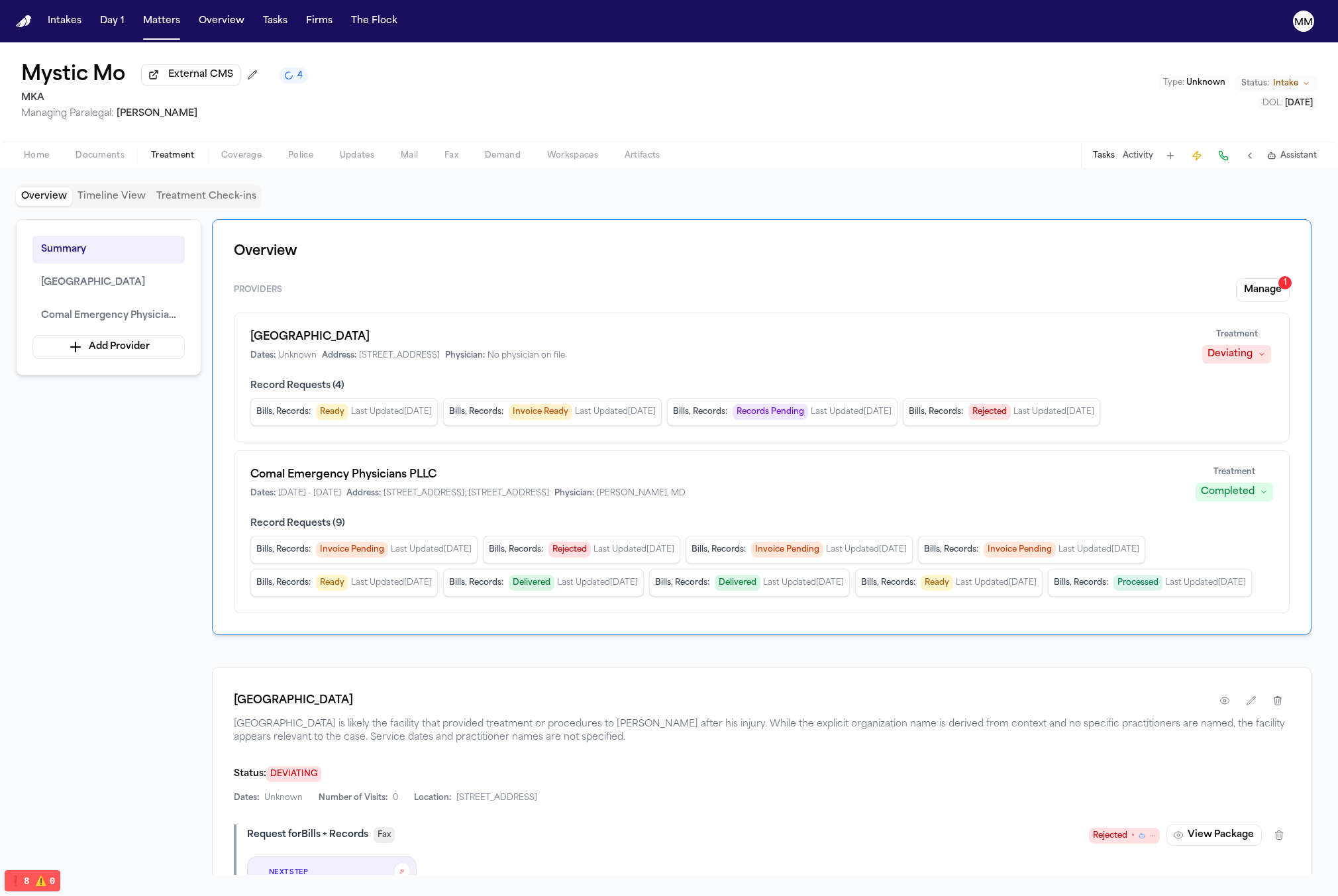
click at [99, 161] on span "Documents" at bounding box center [99, 156] width 49 height 11
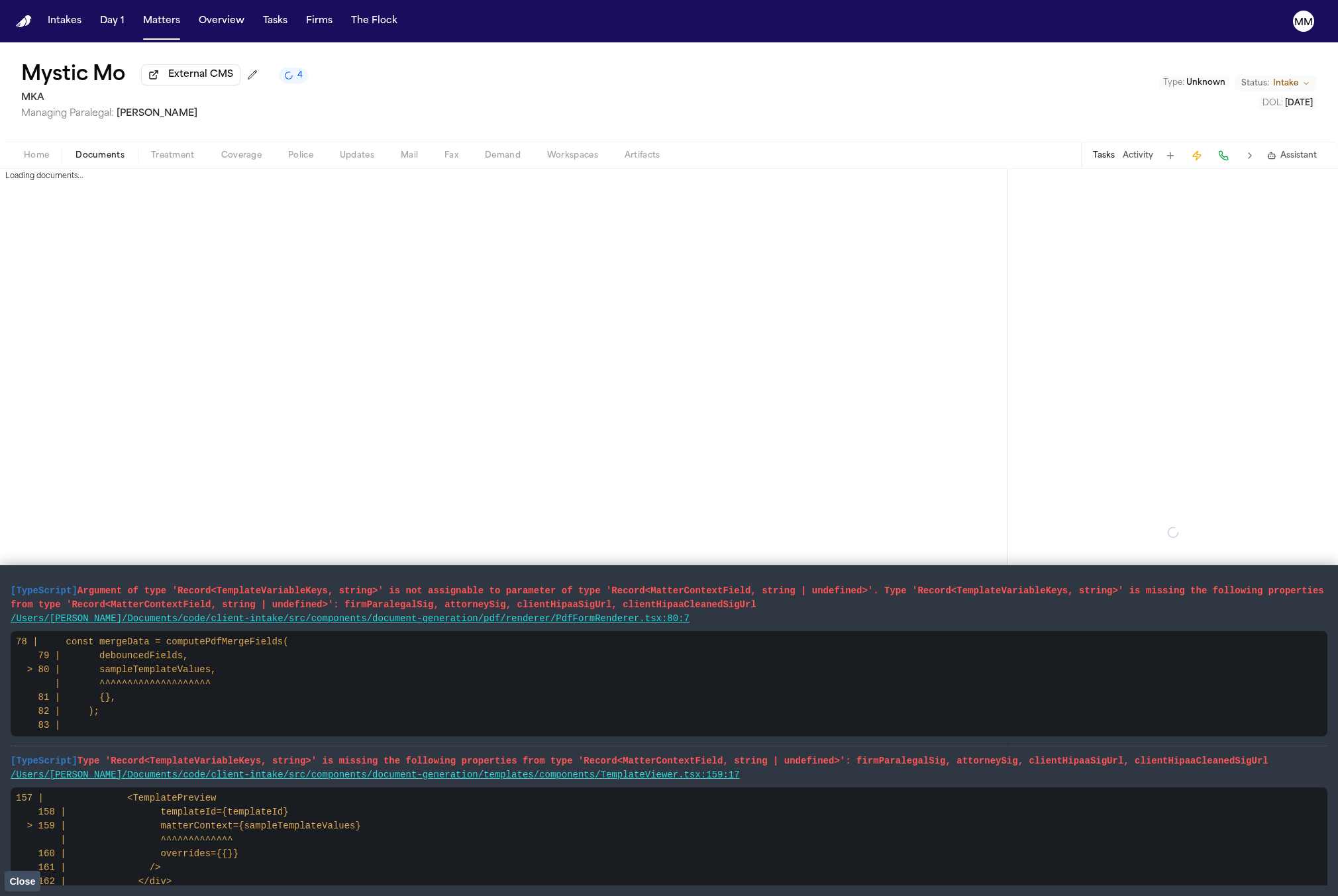
click at [27, 883] on span "Close" at bounding box center [22, 881] width 26 height 11
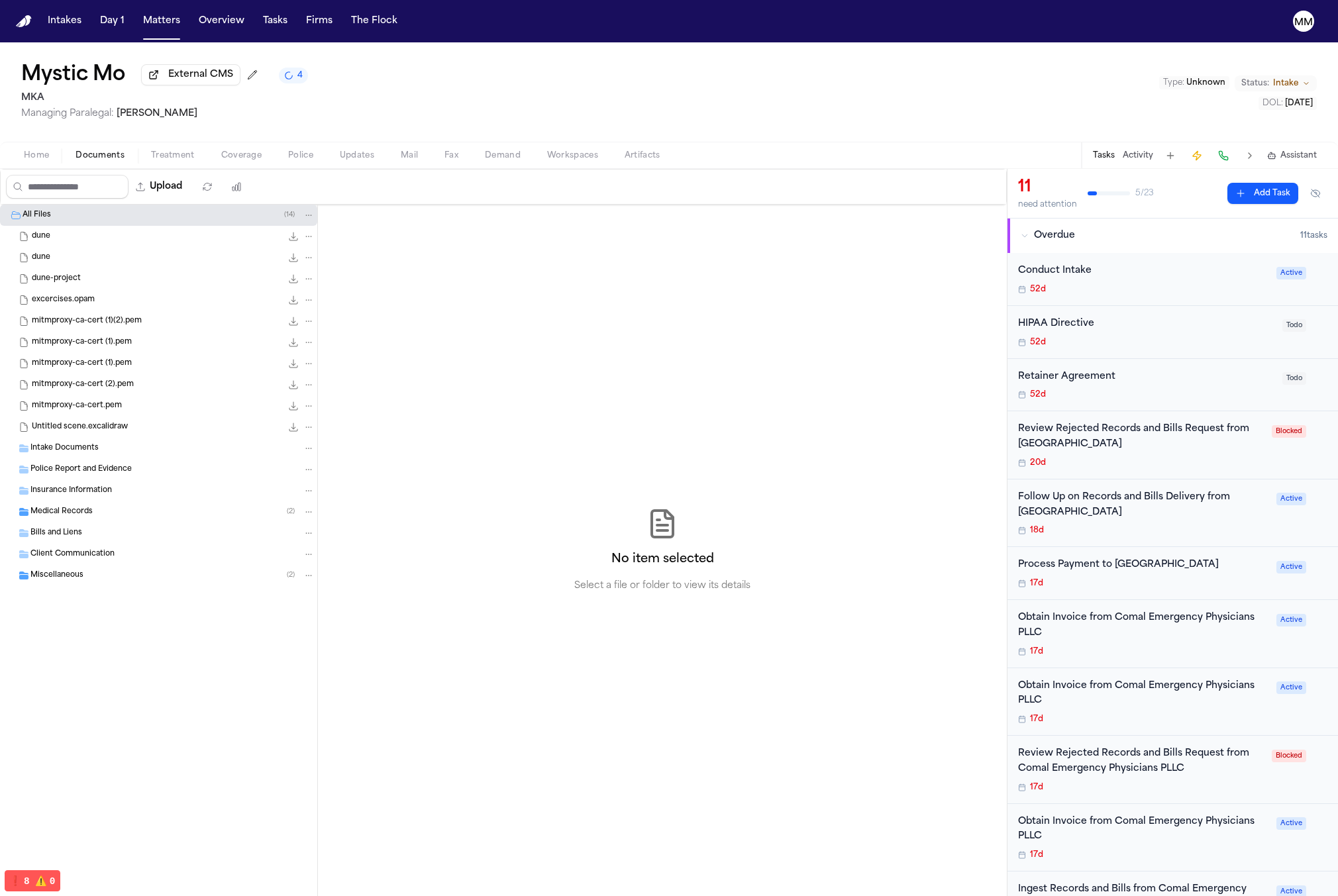
click at [160, 585] on div "Miscellaneous ( 2 )" at bounding box center [159, 574] width 317 height 21
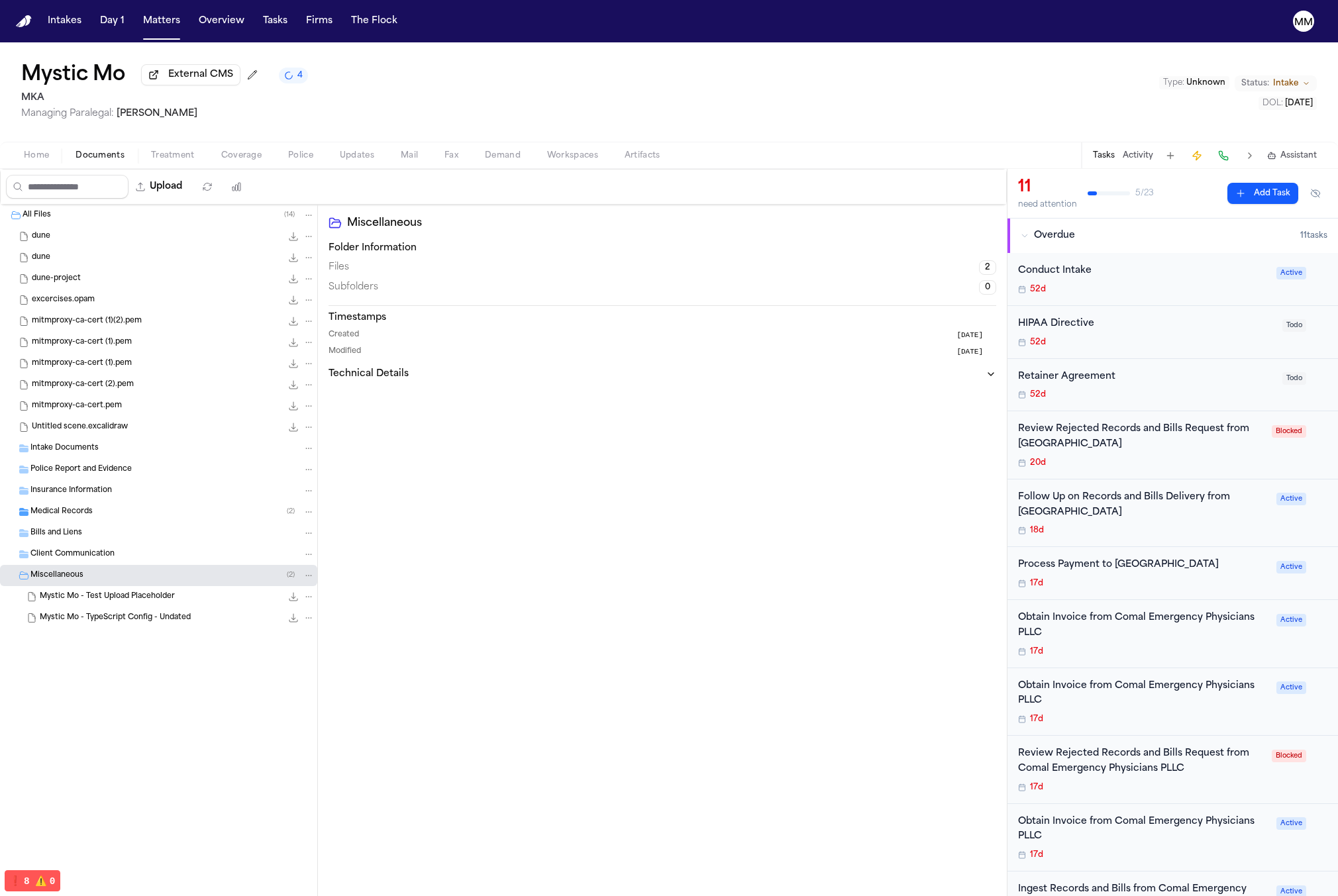
click at [154, 517] on div "Medical Records ( 2 )" at bounding box center [172, 511] width 284 height 12
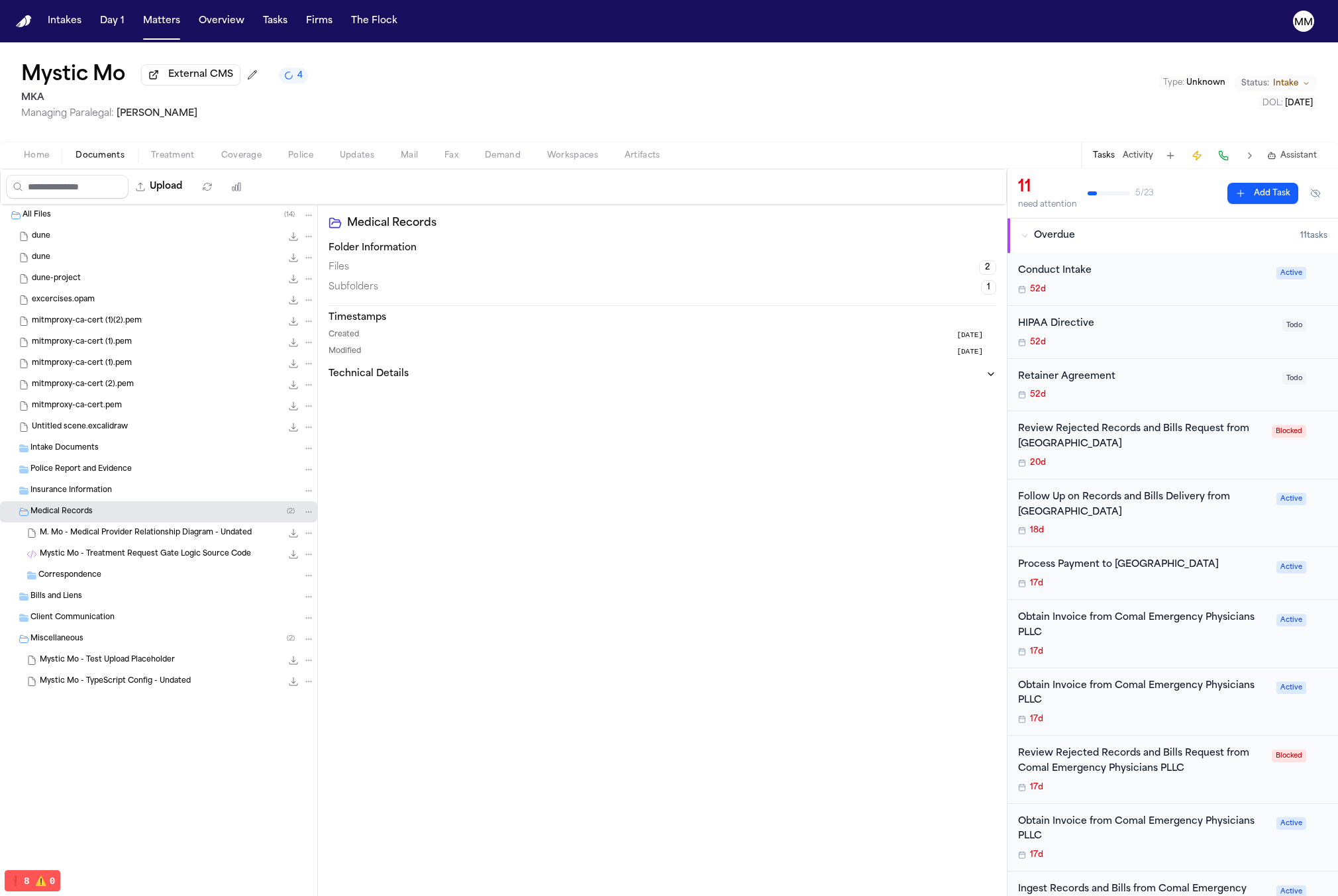
click at [212, 243] on div "dune 0.1 KB" at bounding box center [173, 236] width 283 height 13
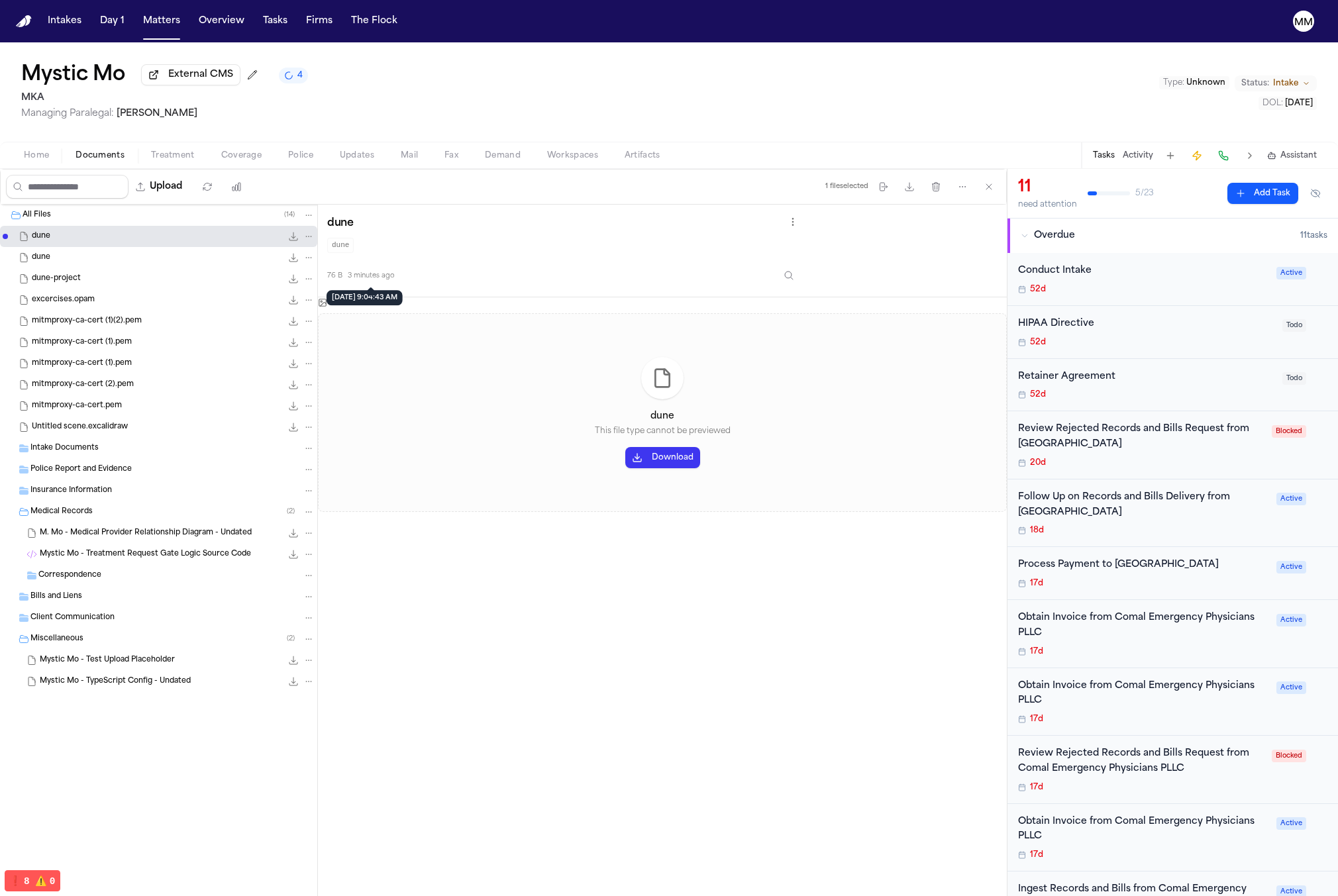
click at [364, 278] on span "3 minutes ago" at bounding box center [370, 276] width 47 height 10
click at [517, 281] on div "76 B 3 minutes ago" at bounding box center [564, 273] width 474 height 29
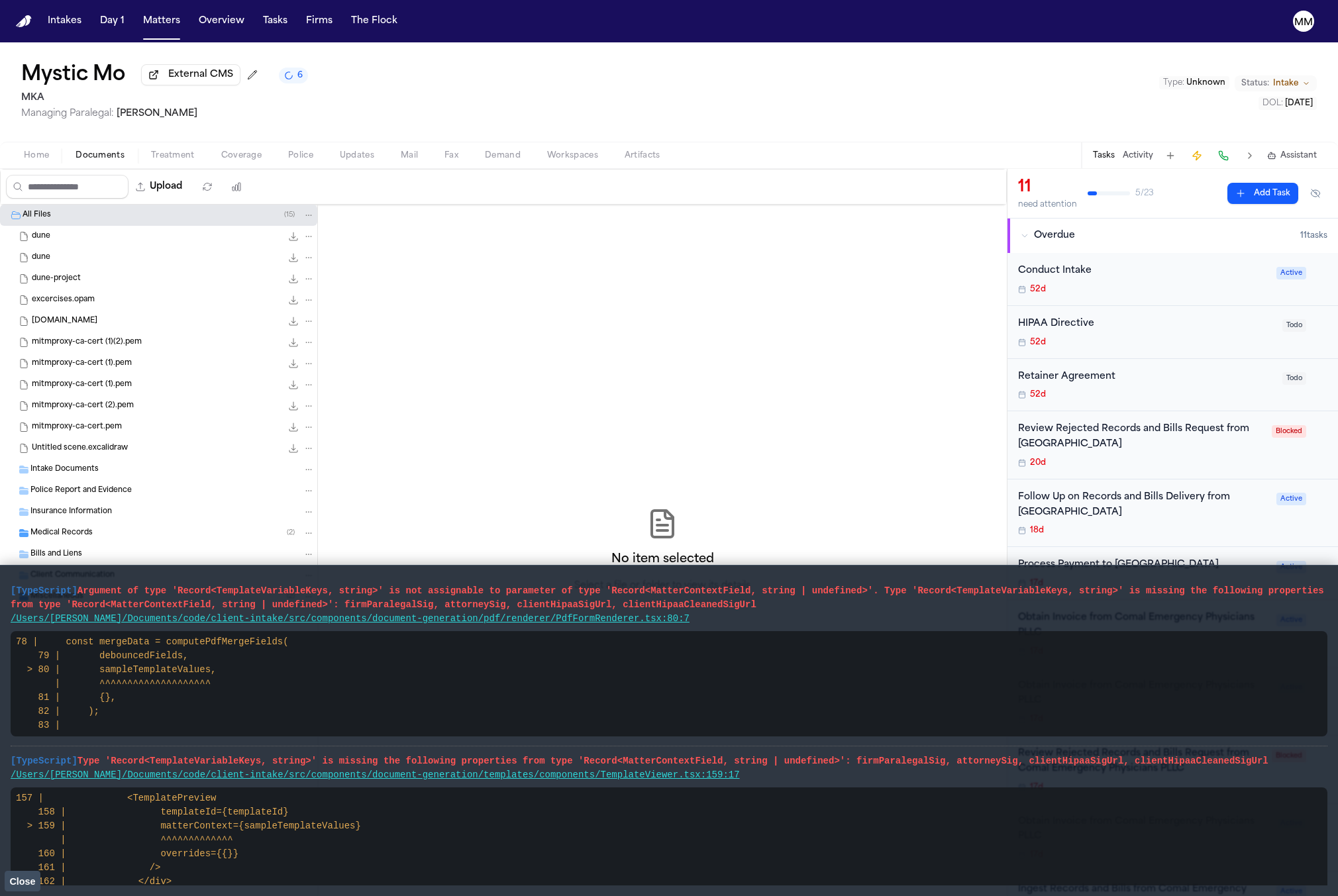
click at [127, 317] on div "main.ml 0.1 KB • MLML" at bounding box center [173, 321] width 283 height 13
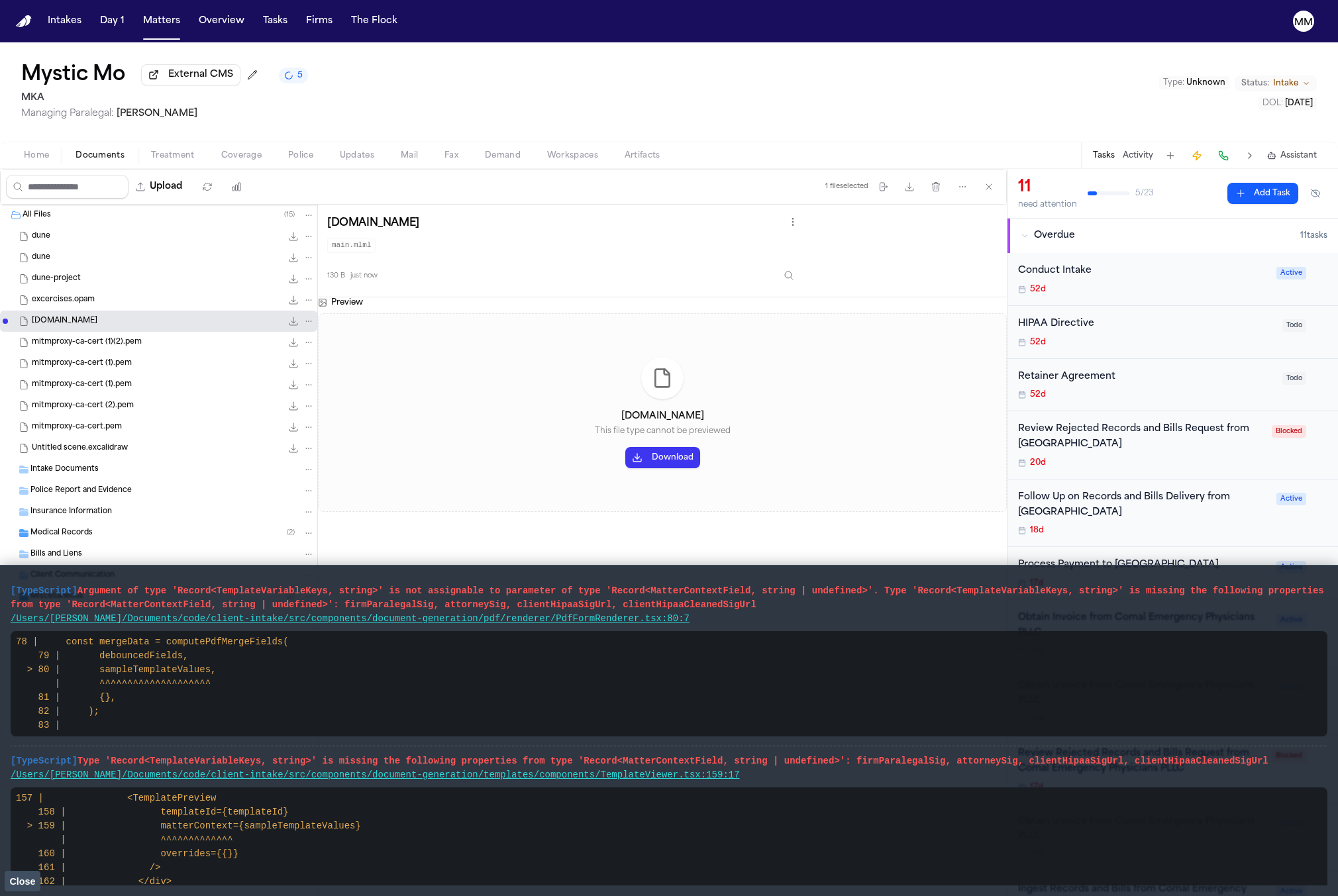
click at [11, 884] on span "Close" at bounding box center [22, 881] width 26 height 11
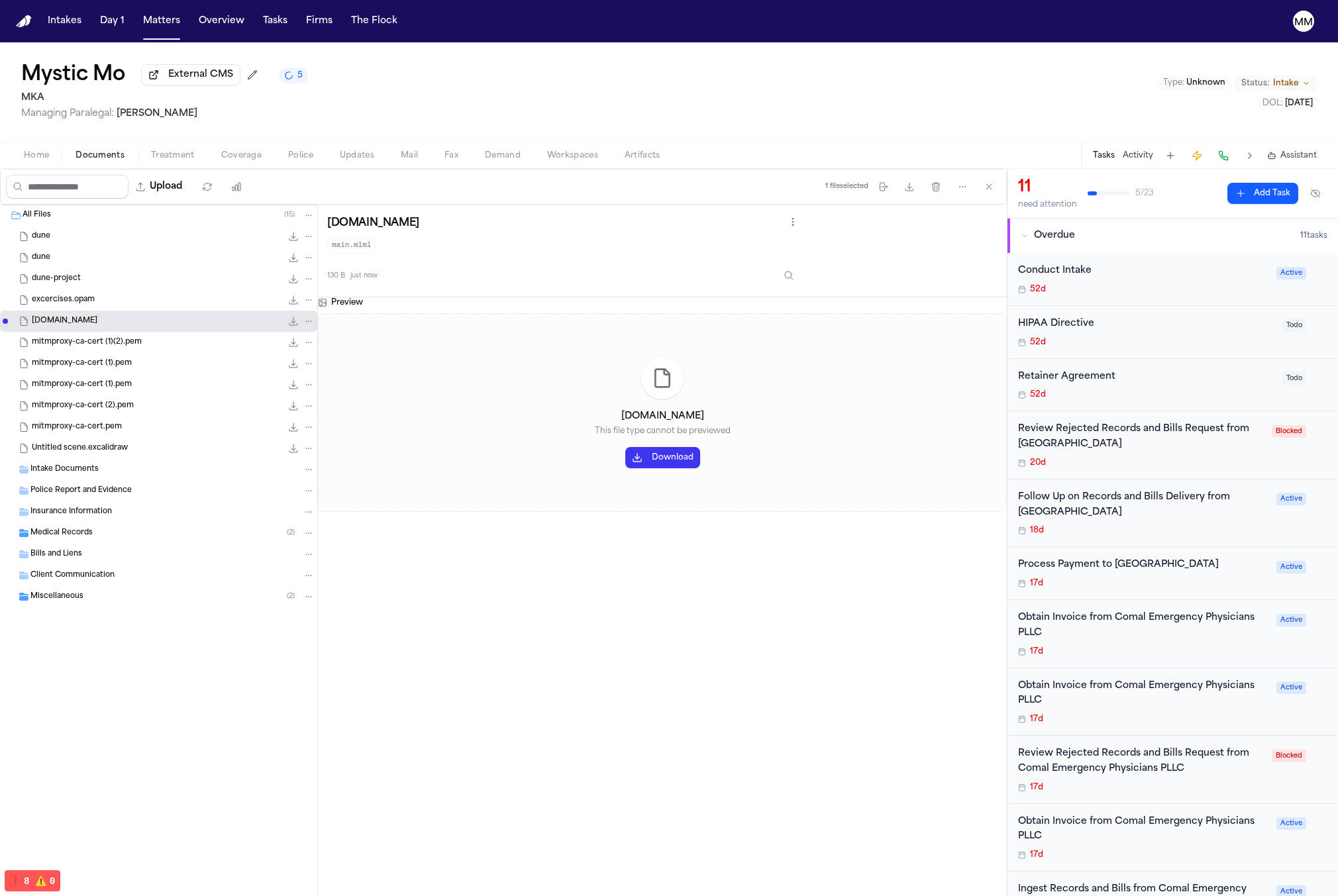
click at [365, 159] on span "Updates" at bounding box center [357, 156] width 35 height 11
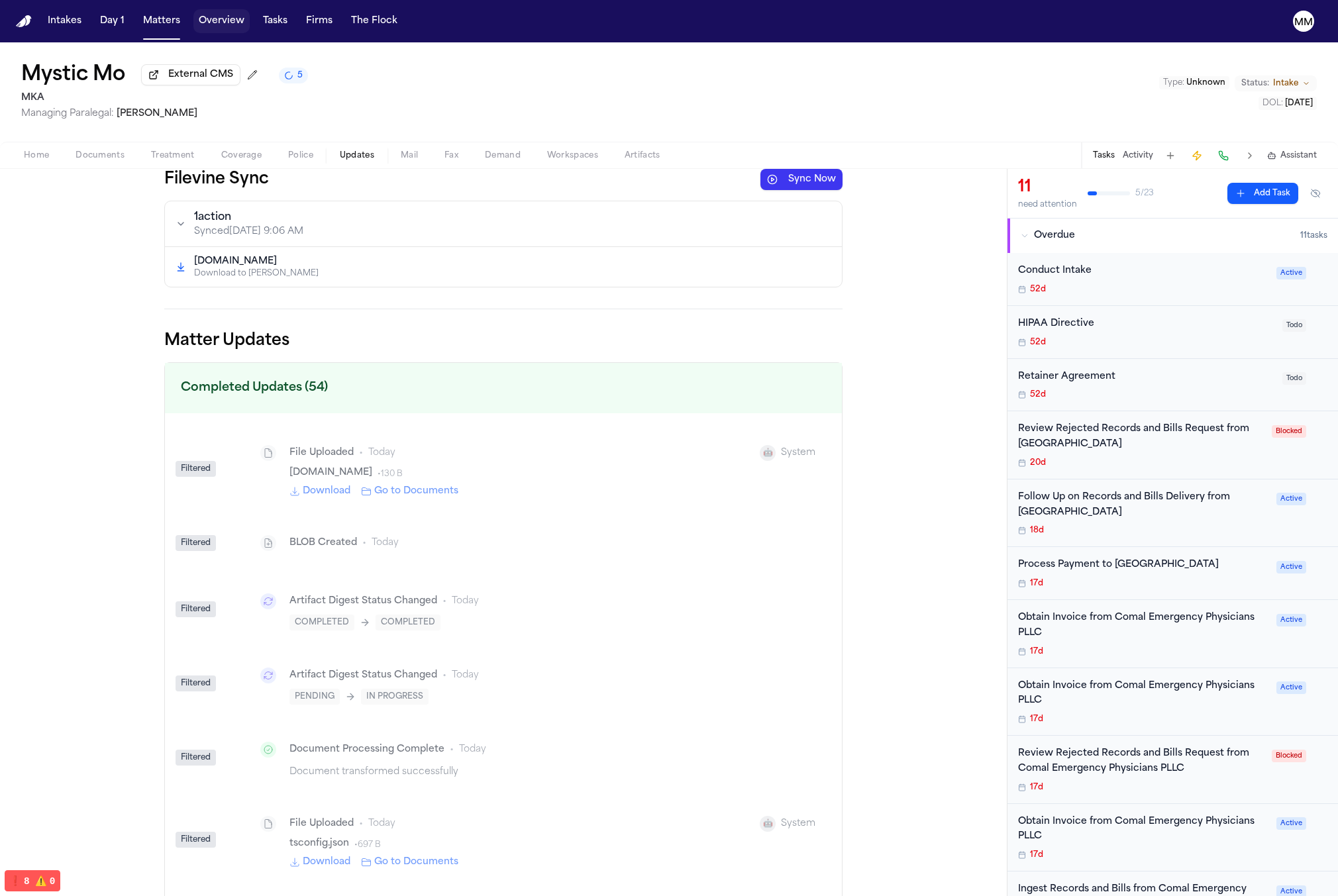
click at [253, 25] on div "Intakes Day 1 Matters Overview Tasks Firms The Flock" at bounding box center [222, 21] width 360 height 24
click at [259, 27] on button "Tasks" at bounding box center [275, 21] width 35 height 24
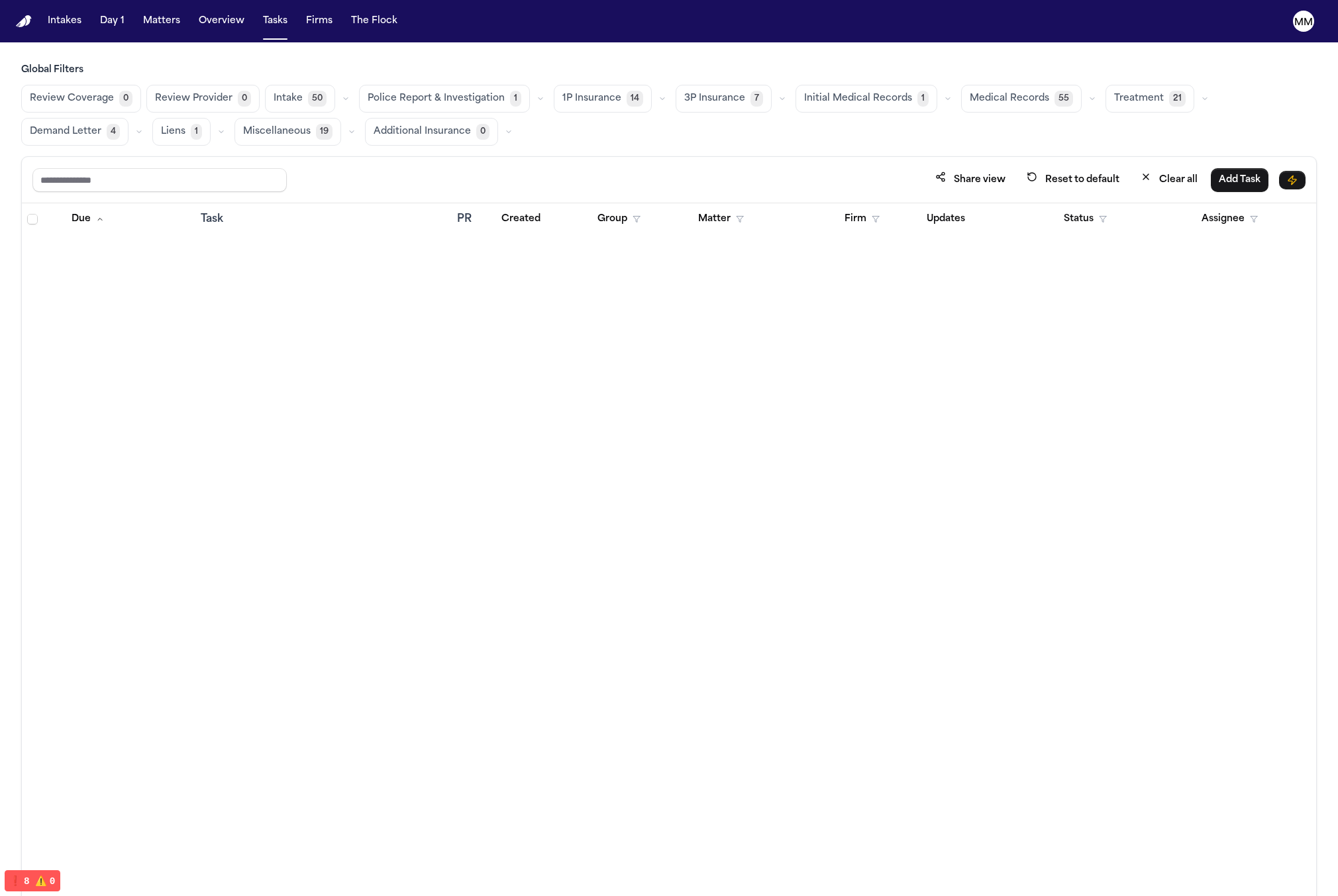
scroll to position [4368, 0]
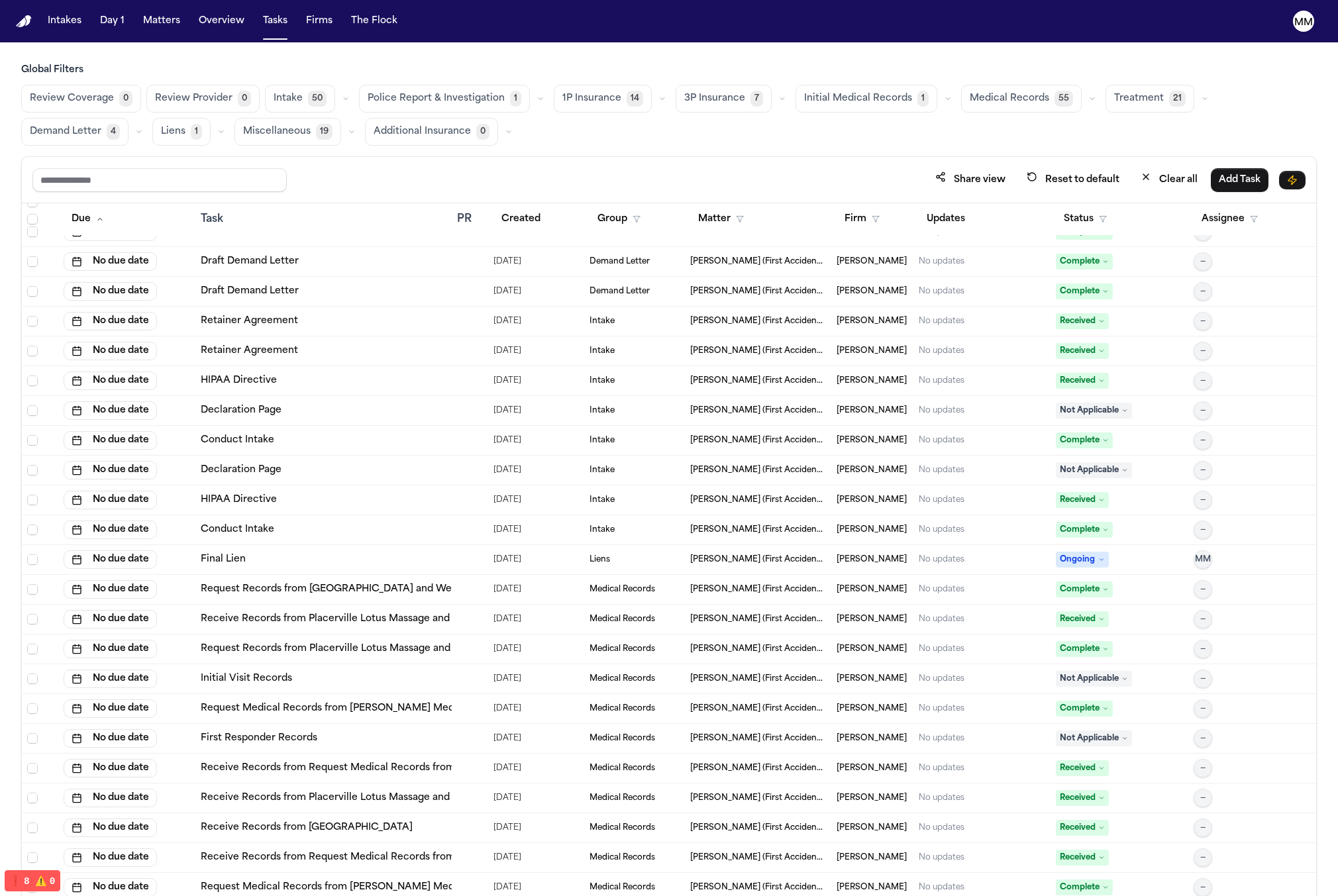
click at [609, 224] on button "Group" at bounding box center [619, 219] width 59 height 24
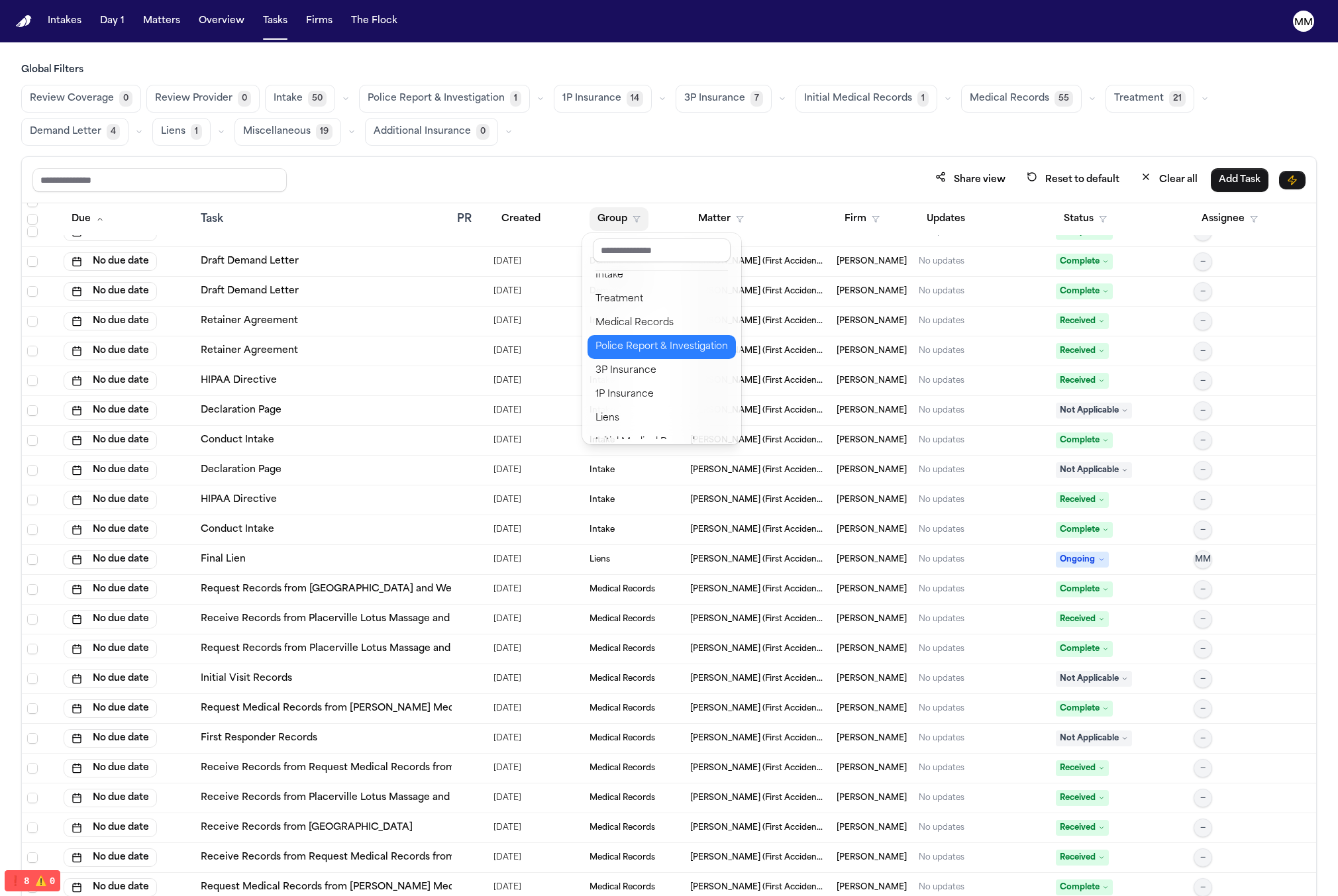
scroll to position [0, 0]
click at [628, 275] on button "Miscellaneous" at bounding box center [662, 285] width 148 height 24
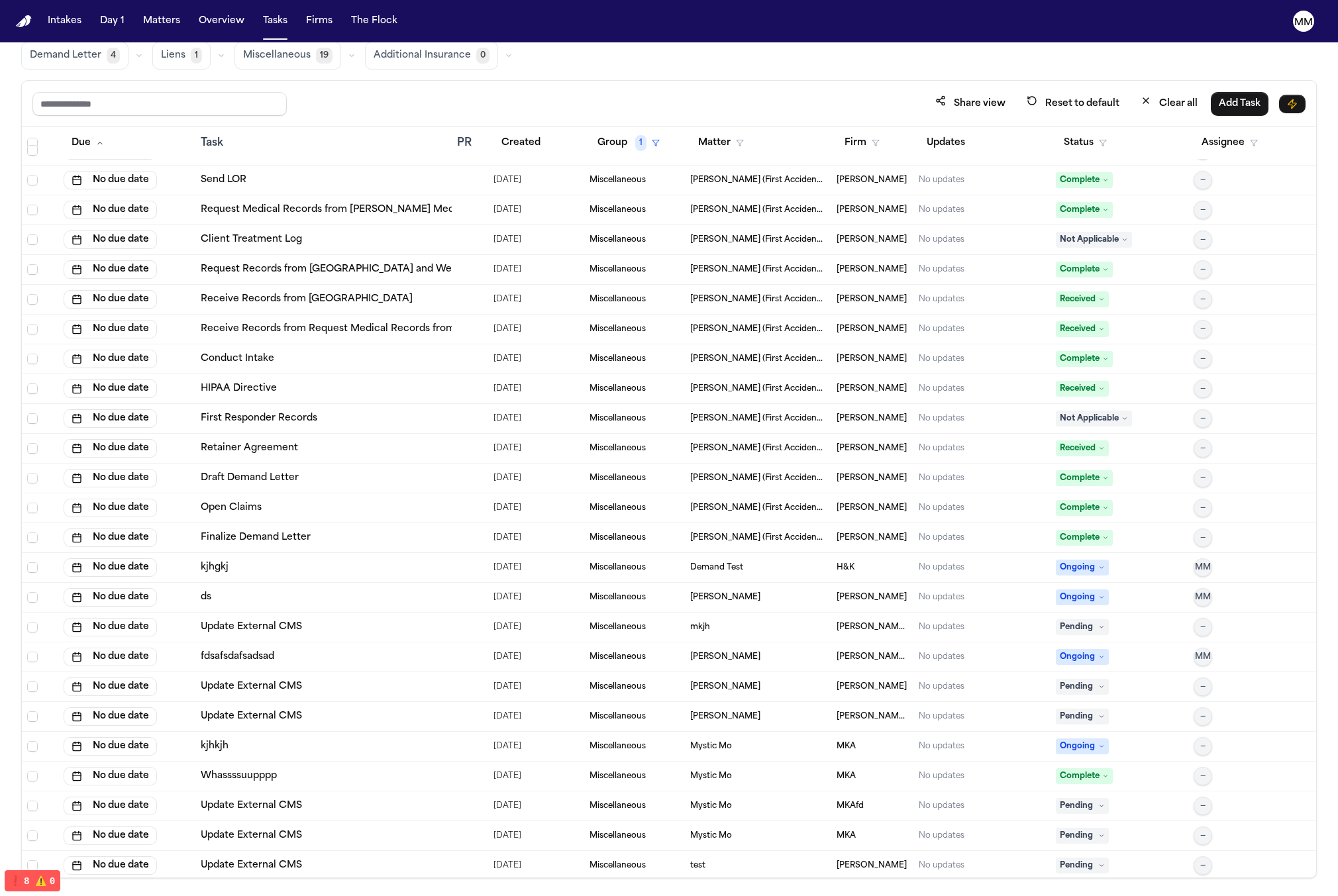
scroll to position [380, 0]
drag, startPoint x: 643, startPoint y: 860, endPoint x: 638, endPoint y: 856, distance: 6.4
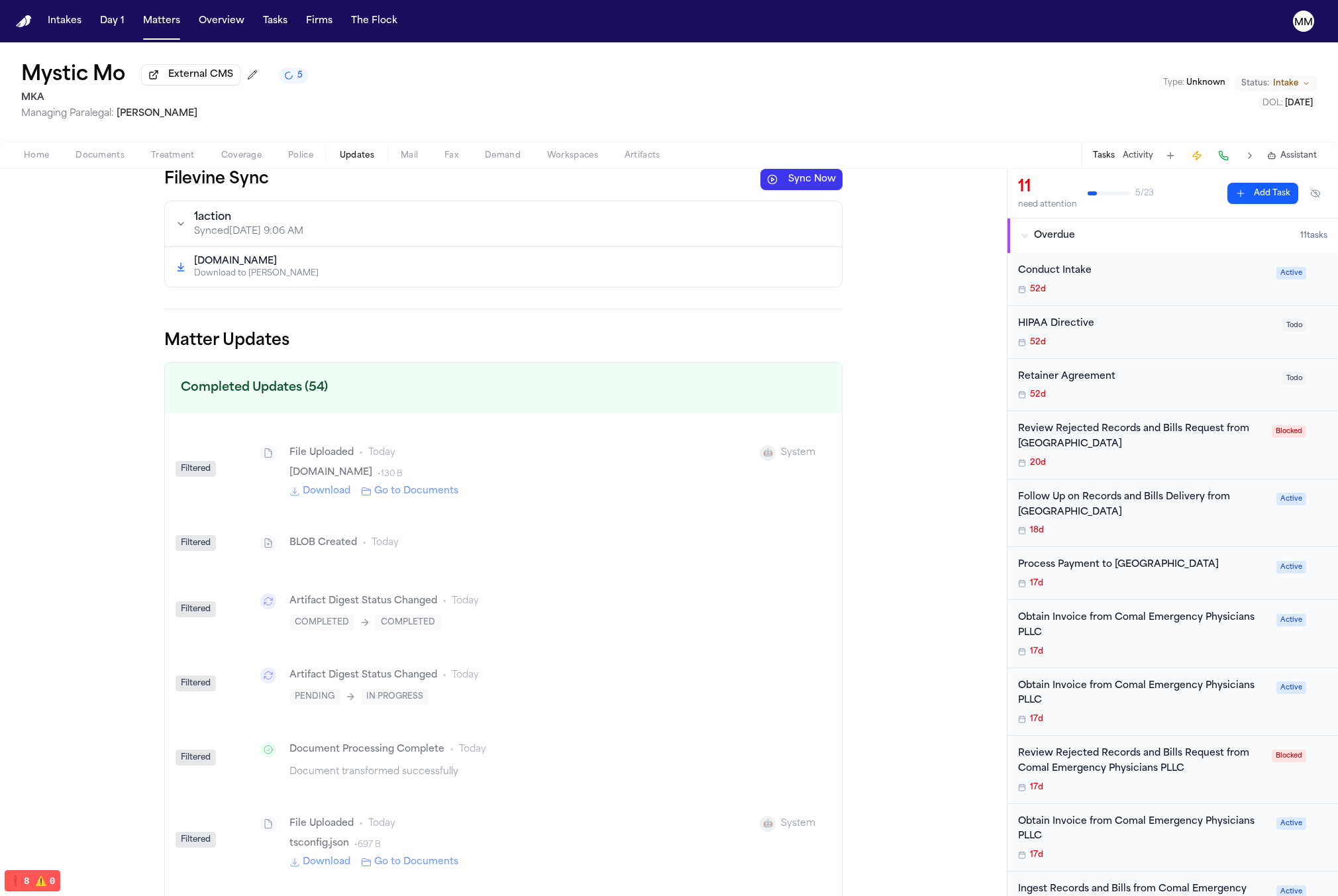
click at [110, 157] on span "Documents" at bounding box center [99, 156] width 49 height 11
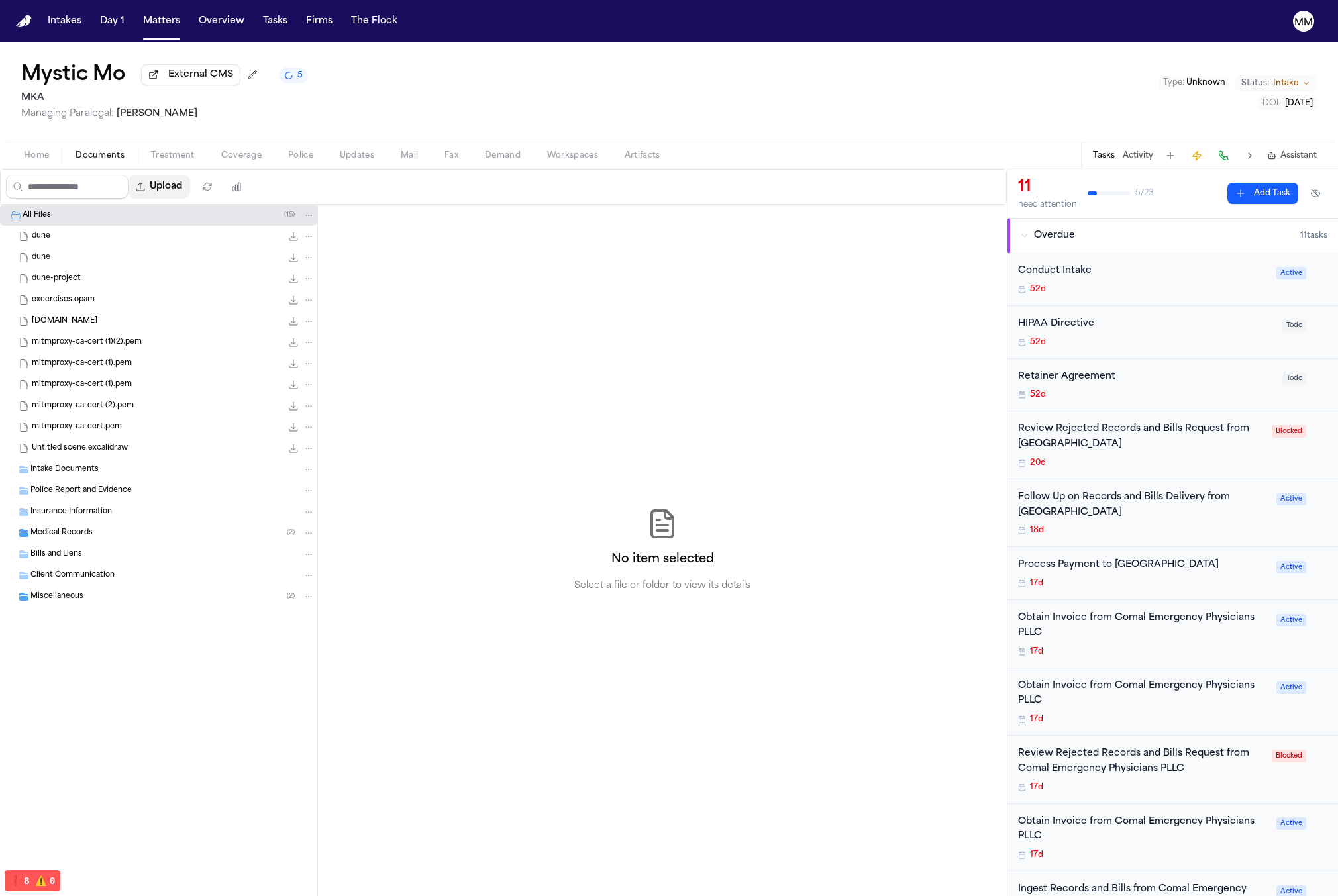
click at [158, 189] on button "Upload" at bounding box center [159, 187] width 61 height 24
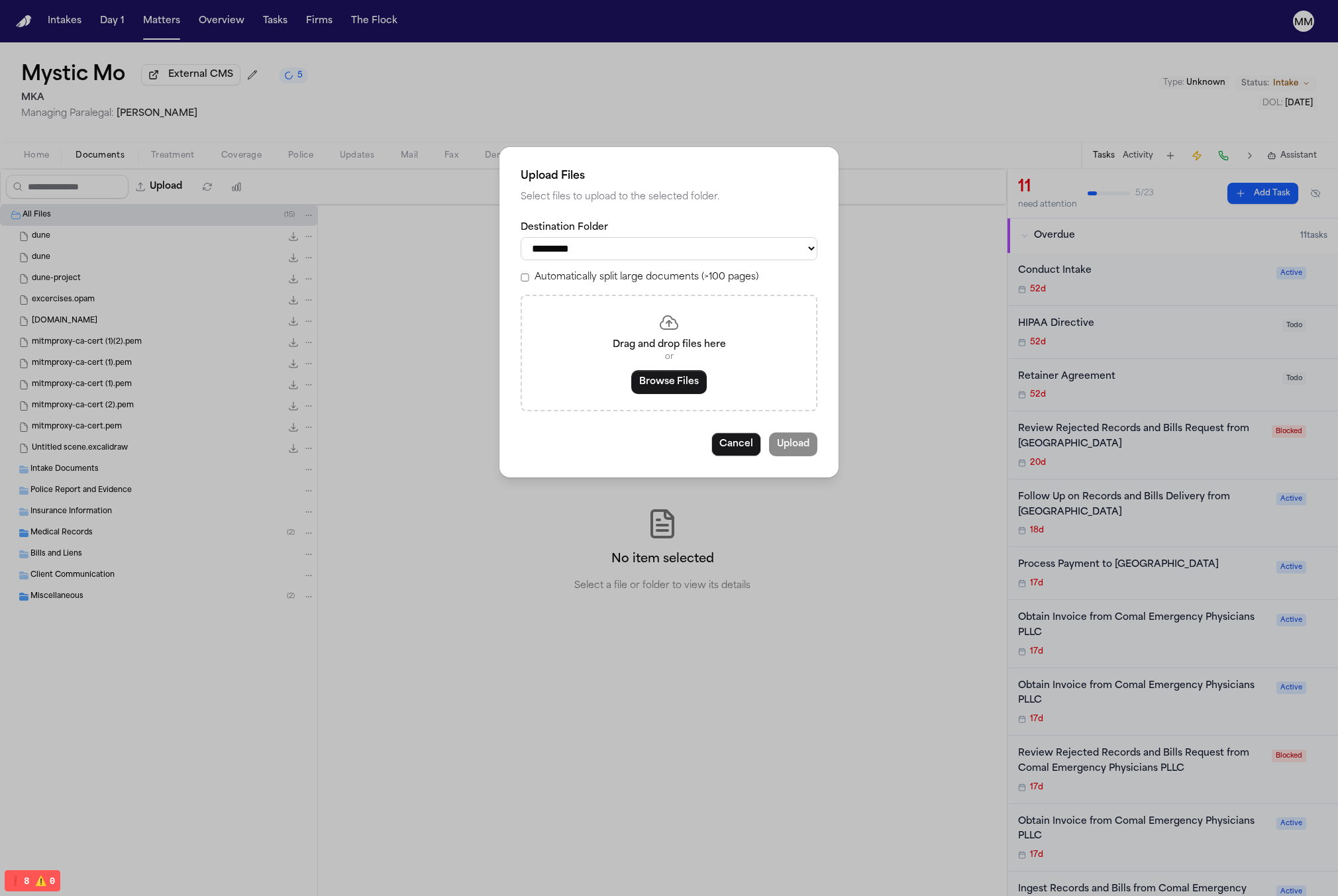
click at [677, 388] on button "Browse Files" at bounding box center [669, 382] width 75 height 24
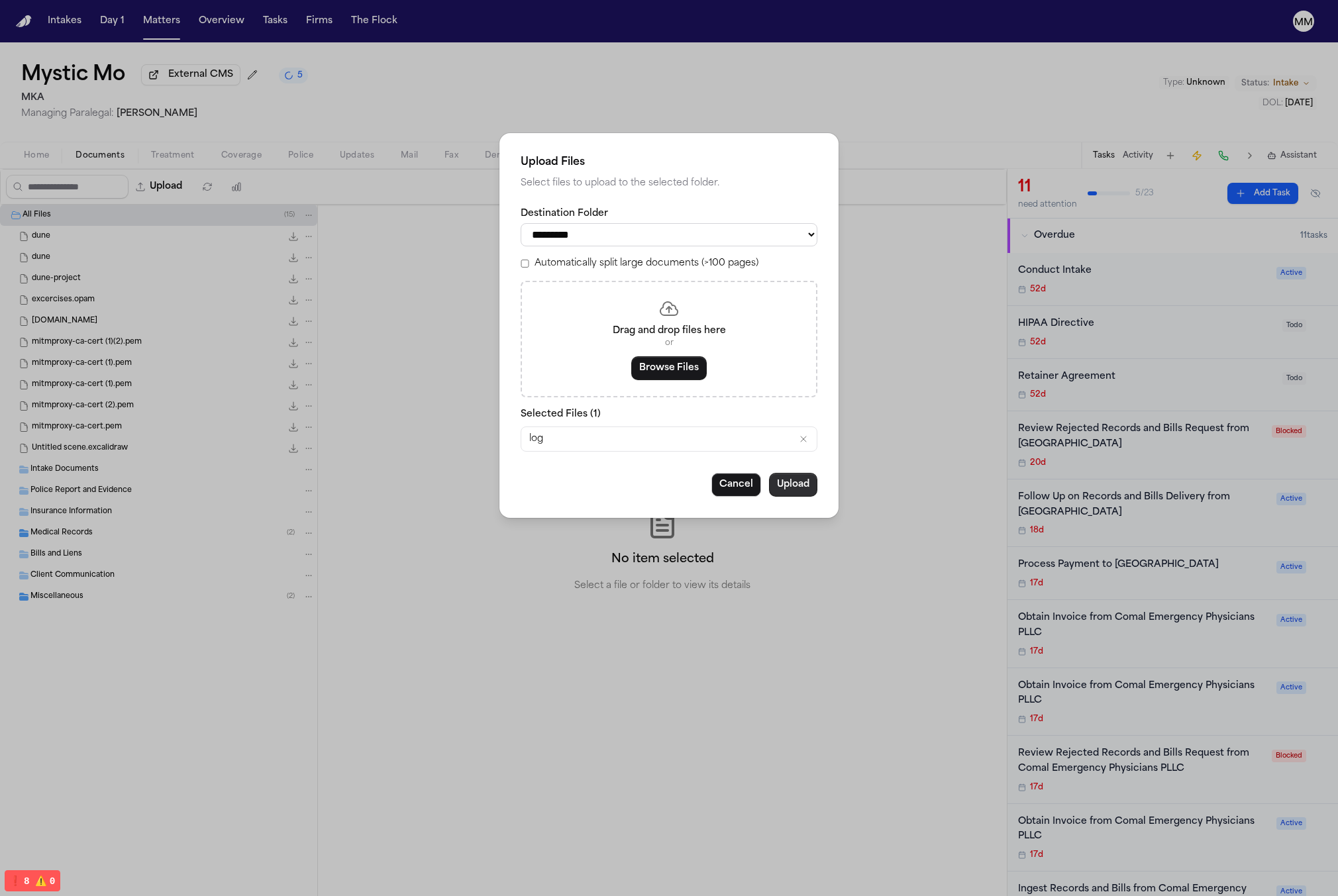
click at [786, 486] on button "Upload" at bounding box center [793, 485] width 49 height 24
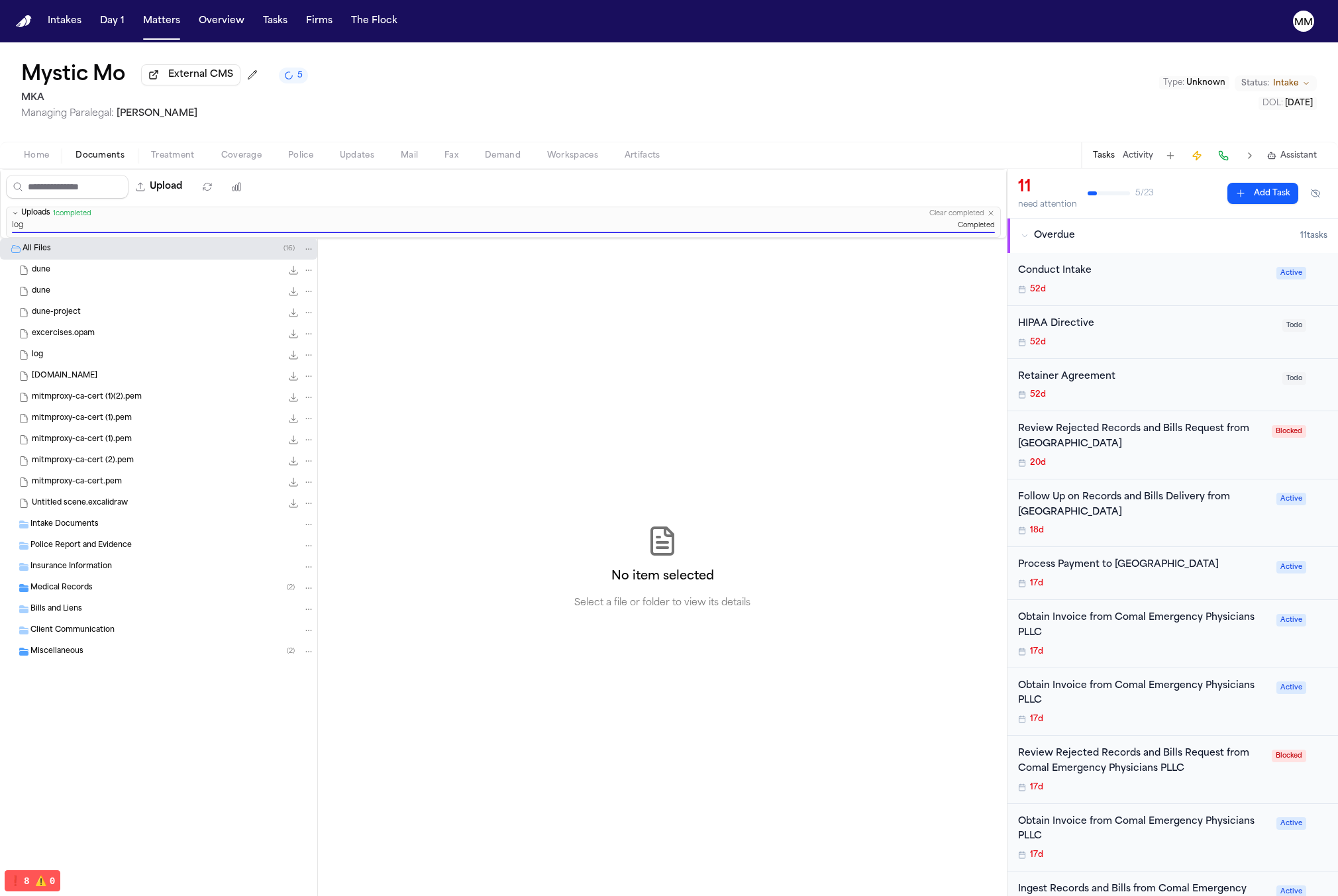
click at [187, 158] on span "Treatment" at bounding box center [173, 156] width 44 height 11
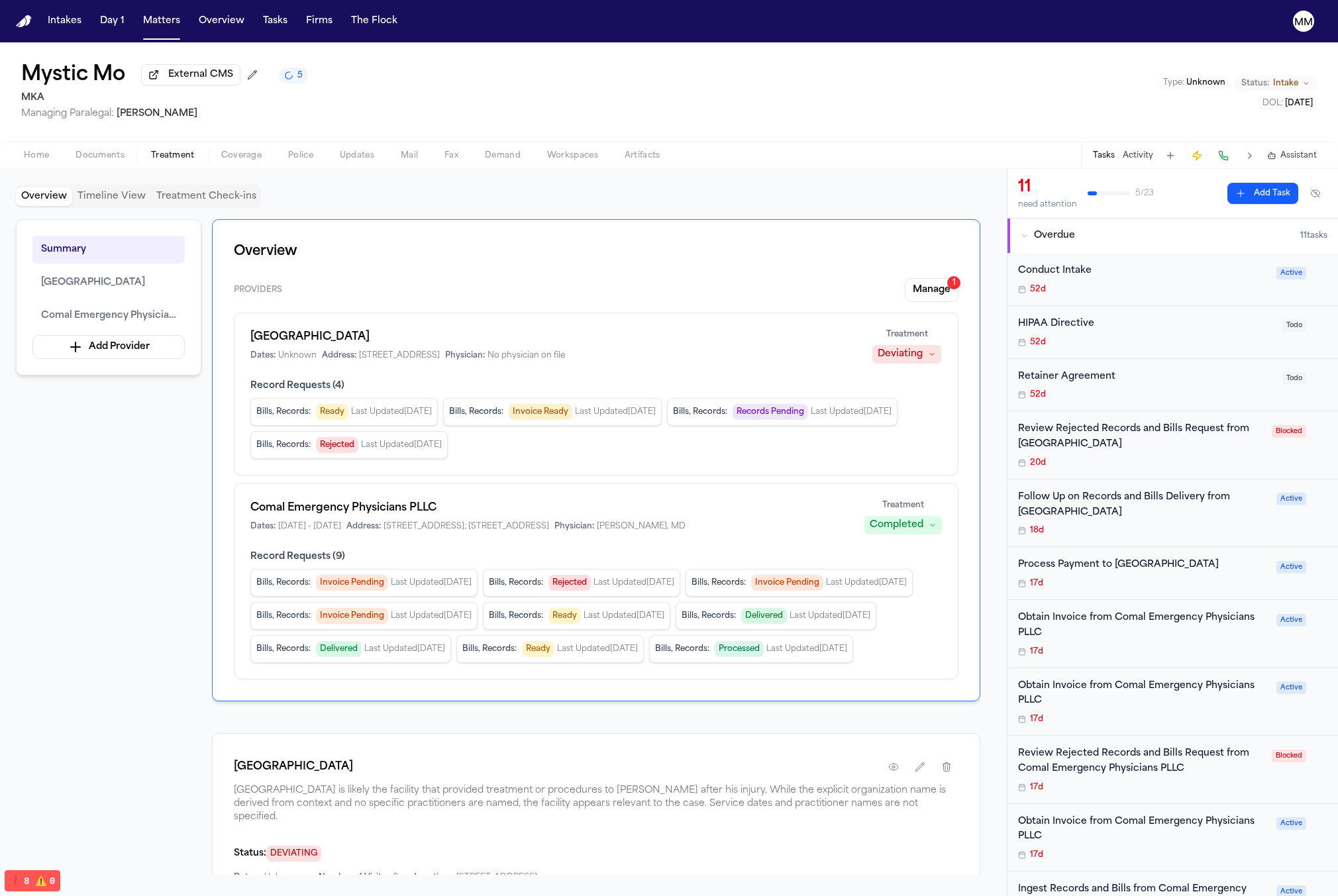
click at [243, 163] on span "button" at bounding box center [241, 162] width 56 height 1
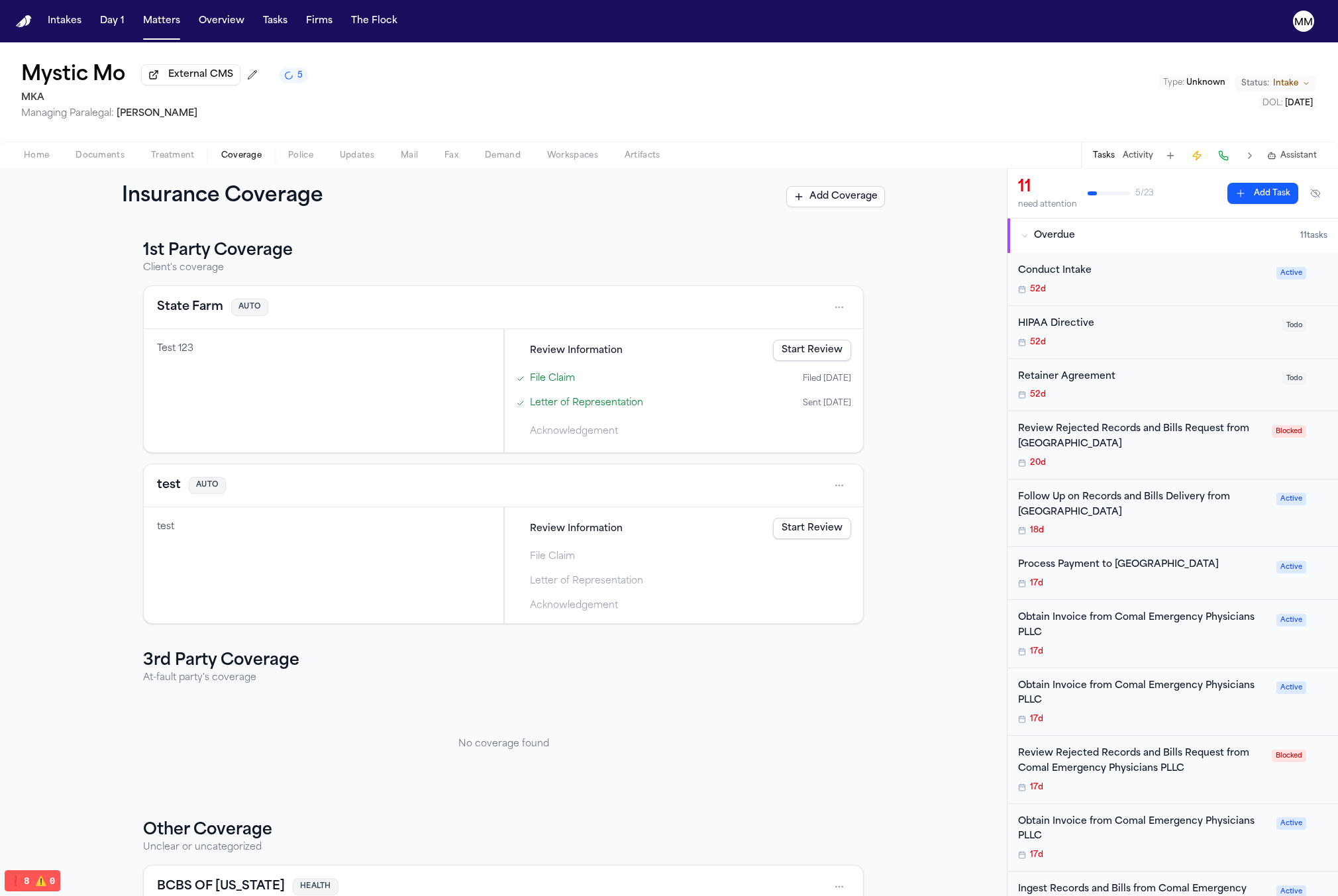
click at [356, 161] on span "Updates" at bounding box center [357, 156] width 35 height 11
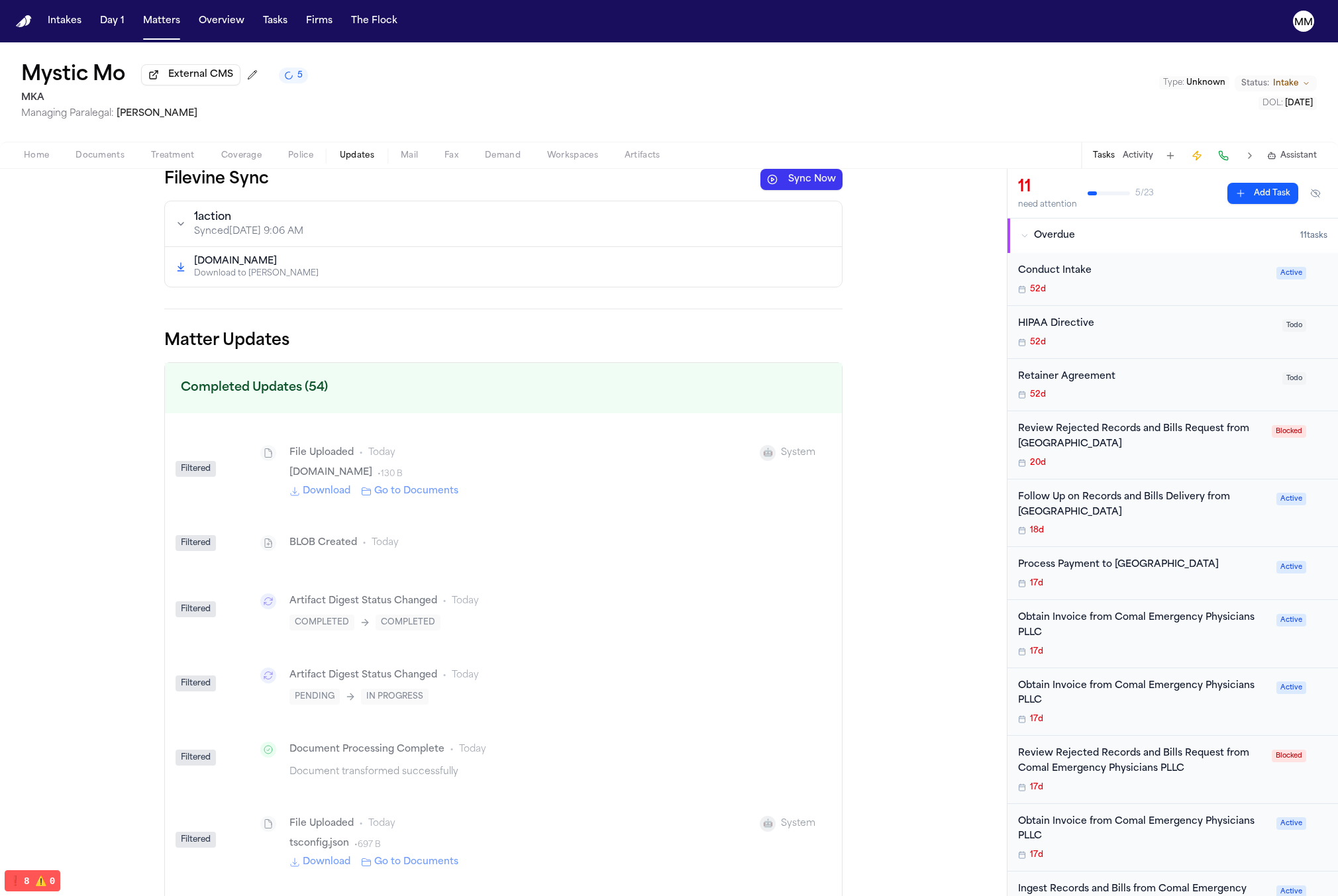
click at [787, 187] on button "Sync Now" at bounding box center [802, 179] width 82 height 21
click at [715, 273] on button "Approve" at bounding box center [727, 267] width 72 height 21
click at [803, 188] on button "Sync Now" at bounding box center [802, 179] width 82 height 21
click at [106, 158] on span "Documents" at bounding box center [99, 156] width 49 height 11
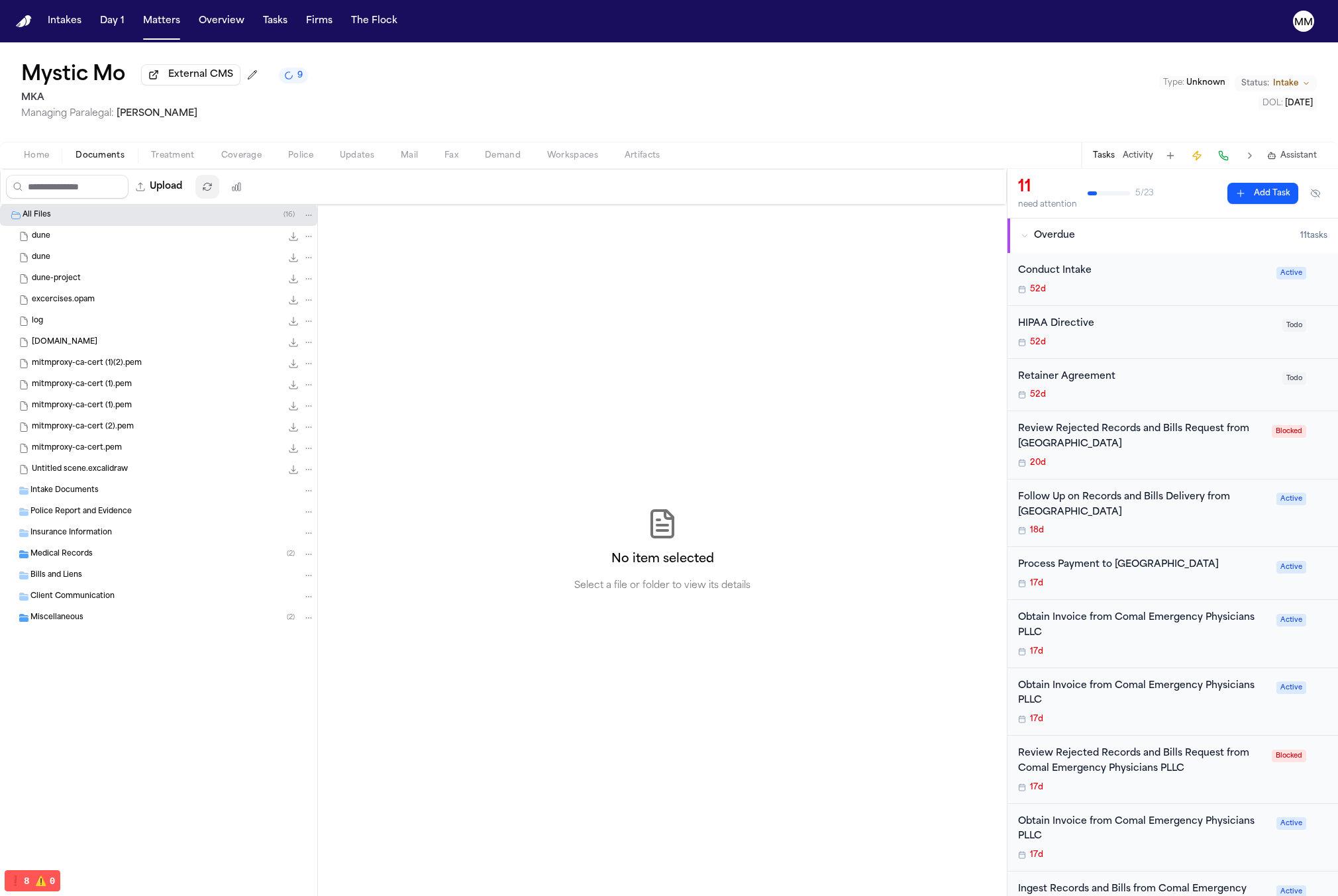
click at [213, 187] on icon "button" at bounding box center [207, 187] width 11 height 11
click at [350, 160] on span "Updates" at bounding box center [357, 156] width 35 height 11
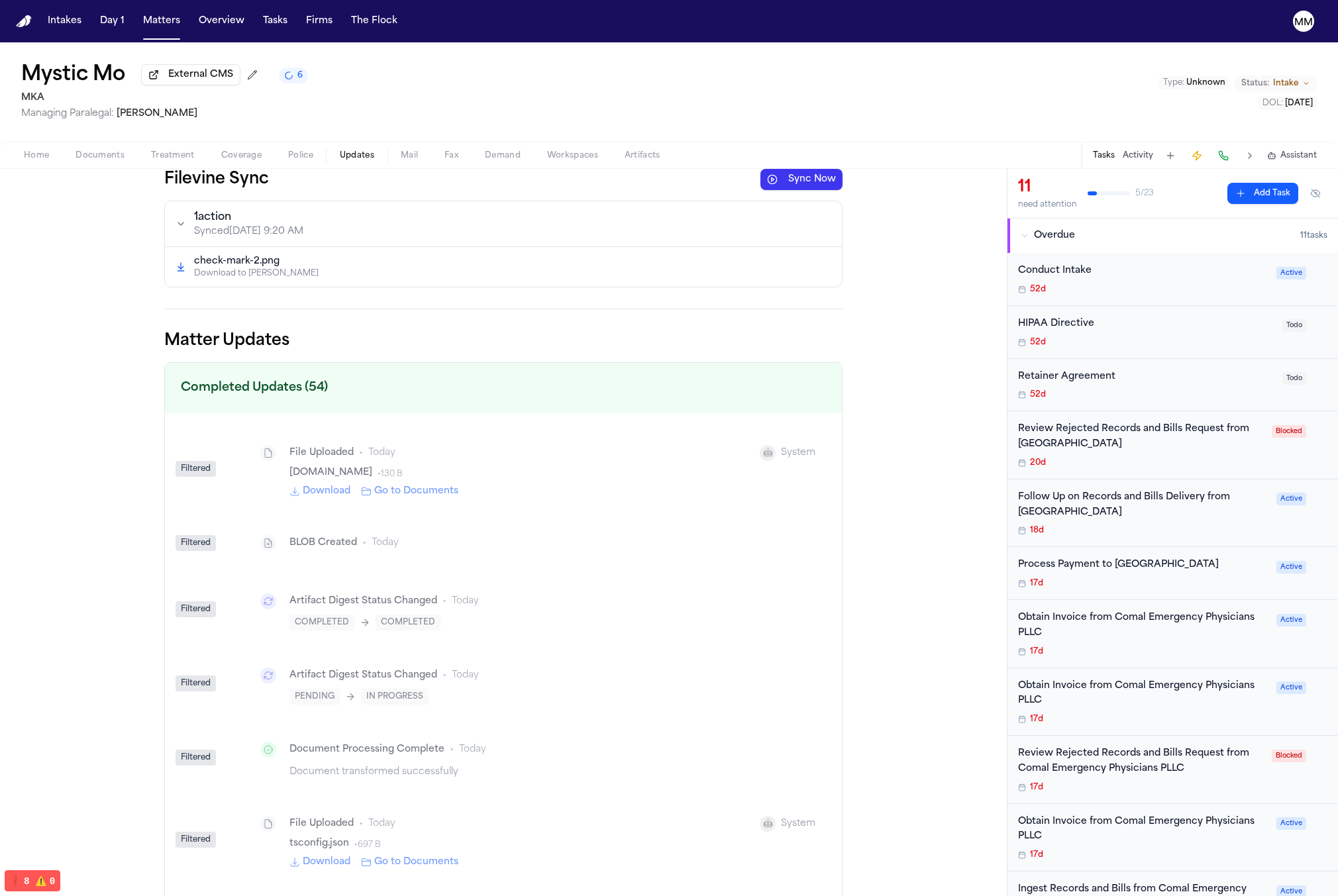
click at [805, 180] on button "Sync Now" at bounding box center [802, 179] width 82 height 21
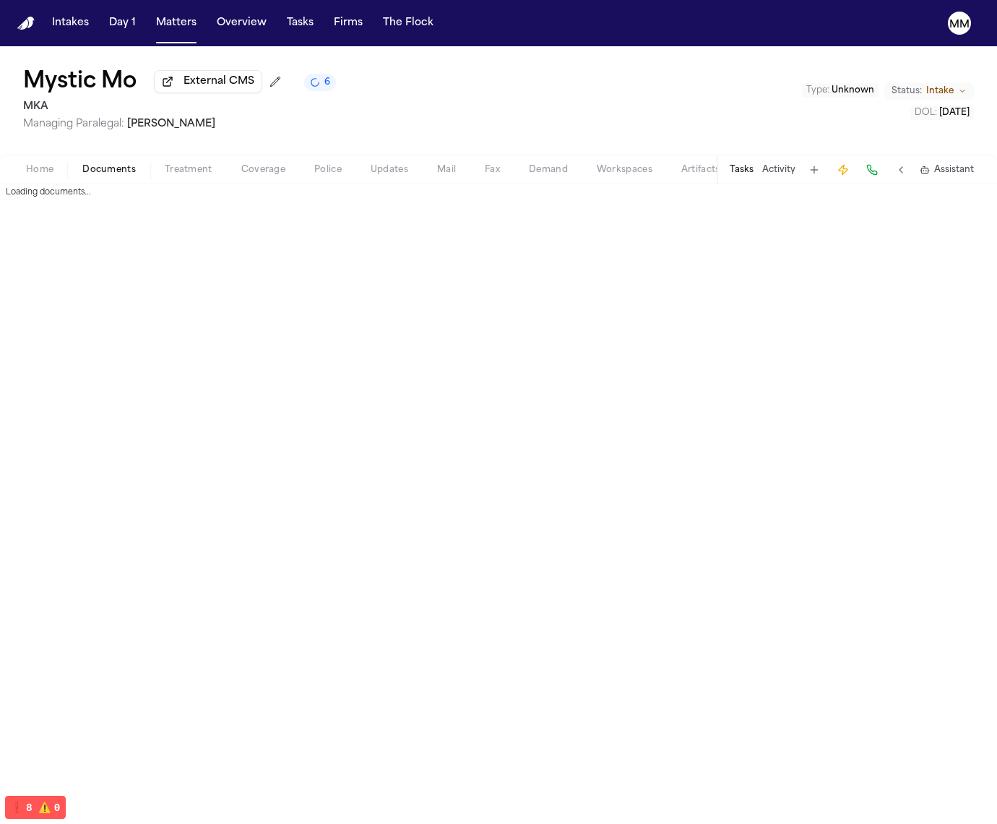
click at [85, 176] on span "Documents" at bounding box center [108, 170] width 53 height 12
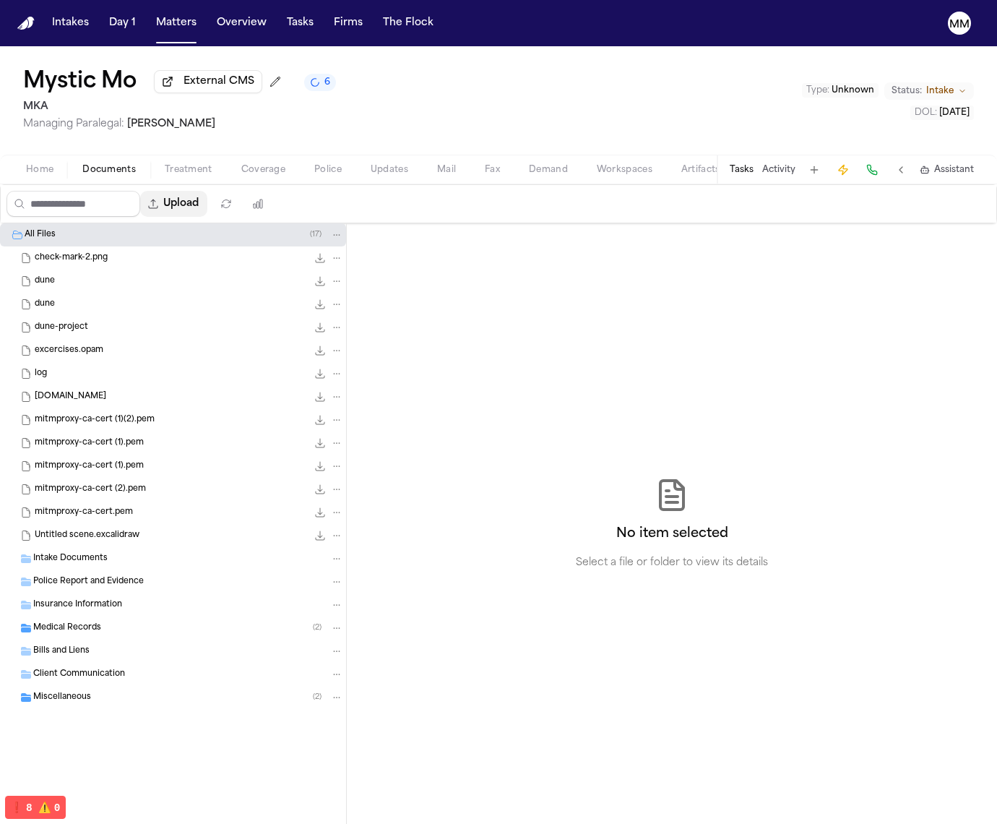
click at [187, 201] on button "Upload" at bounding box center [173, 204] width 67 height 26
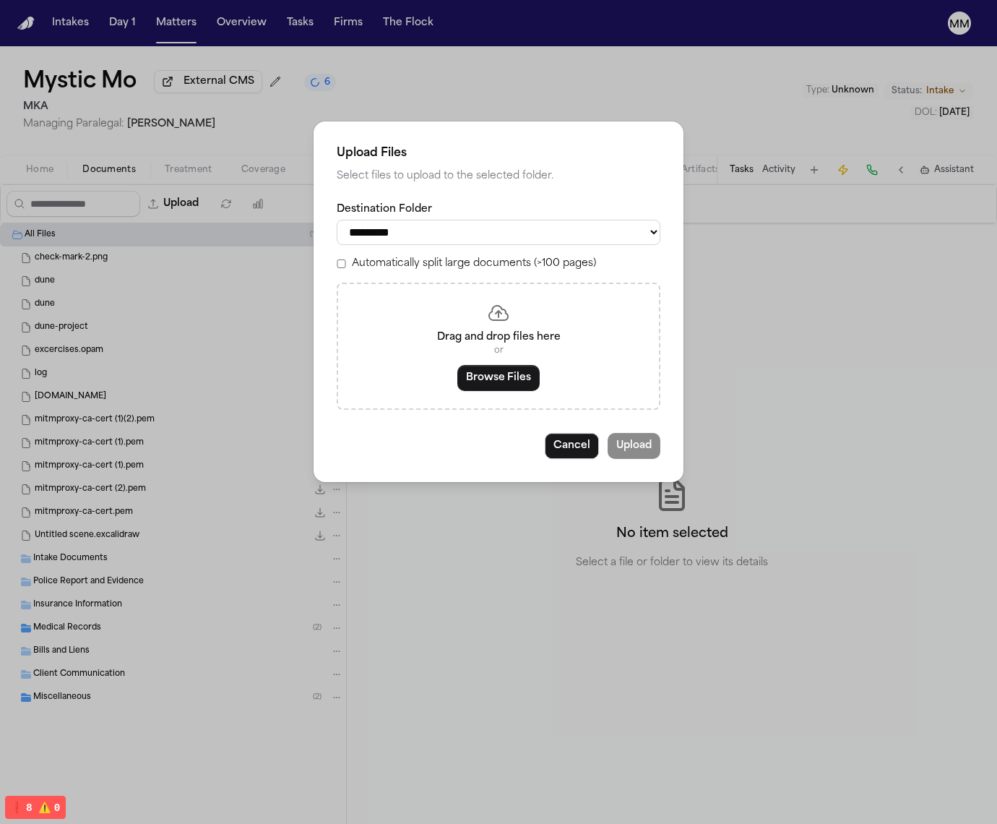
click at [495, 397] on div "Drag and drop files here or Browse Files" at bounding box center [499, 346] width 324 height 127
click at [486, 388] on button "Browse Files" at bounding box center [498, 378] width 82 height 26
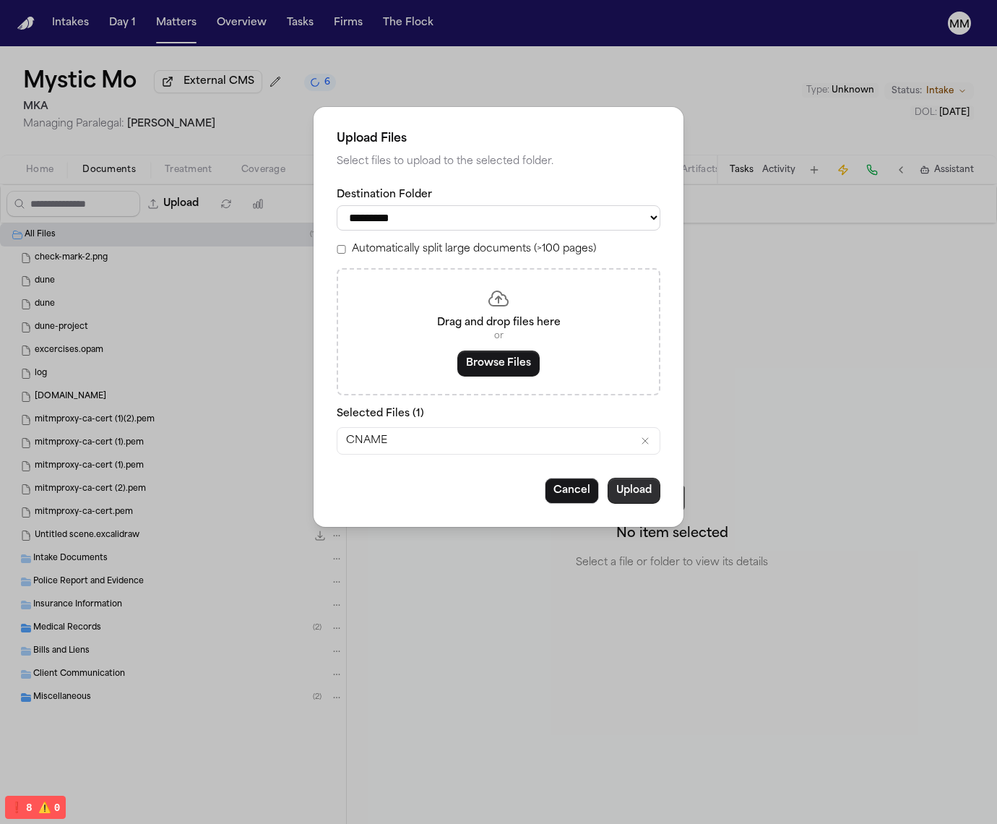
click at [645, 487] on button "Upload" at bounding box center [634, 491] width 53 height 26
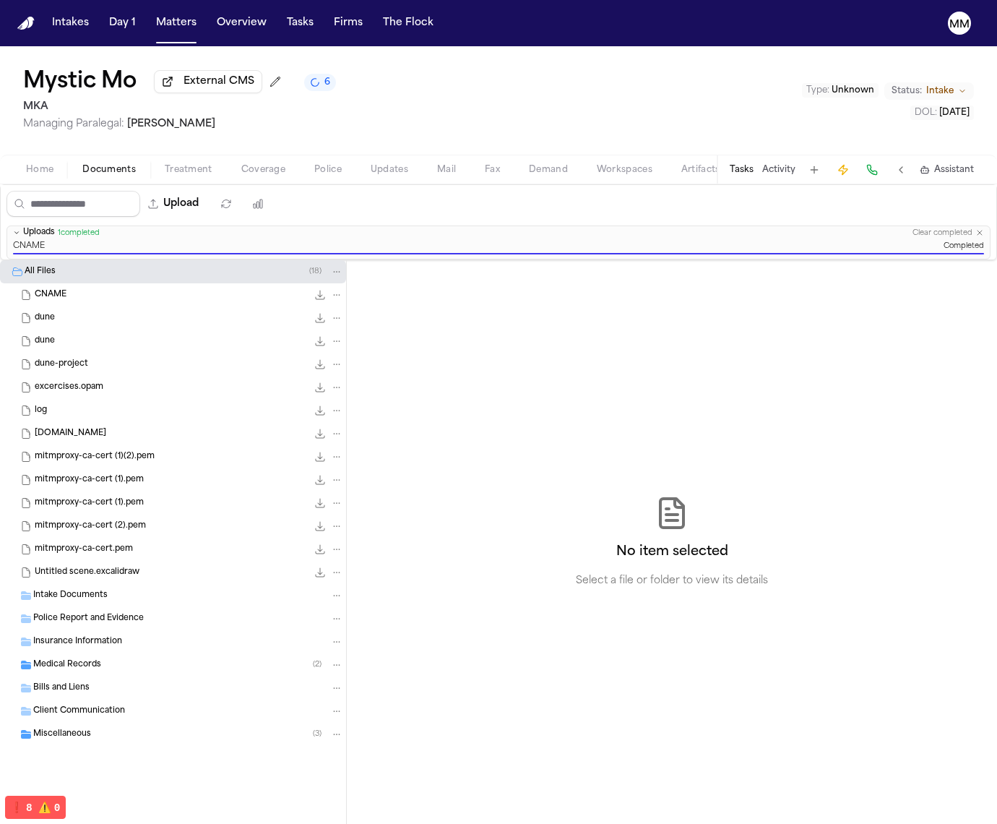
click at [377, 181] on div "Home Documents Treatment Coverage Police Updates Mail Fax Demand Workspaces Art…" at bounding box center [498, 169] width 997 height 29
click at [384, 174] on span "Updates" at bounding box center [390, 170] width 38 height 12
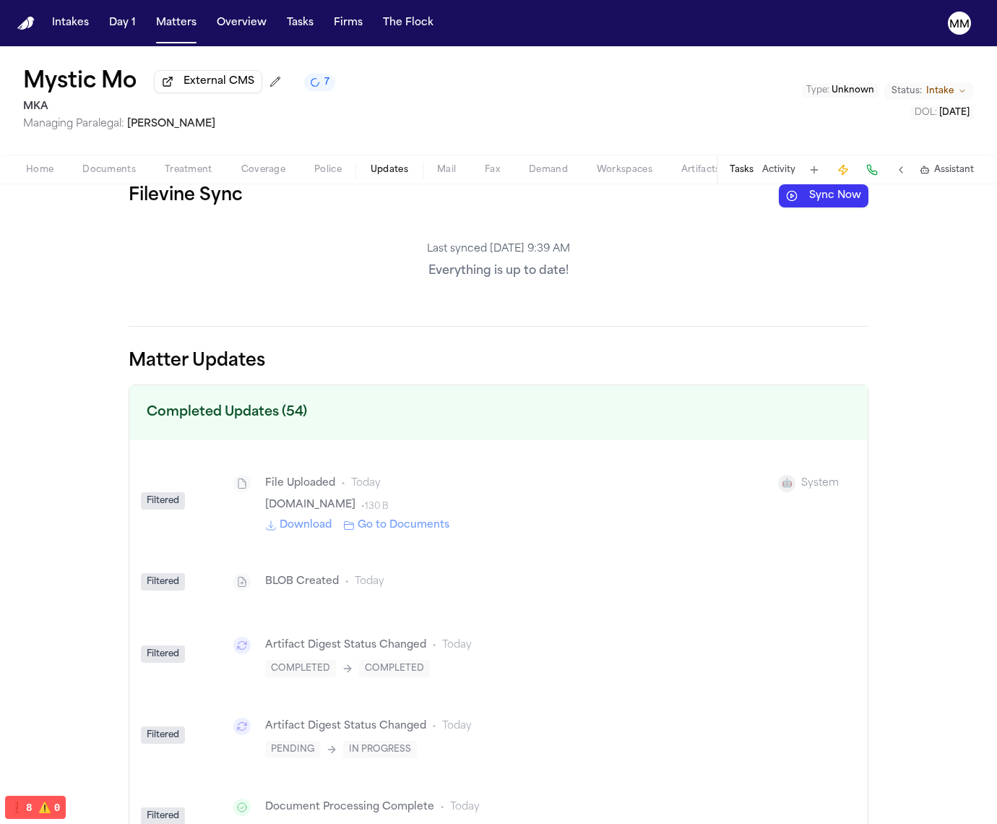
click at [48, 171] on span "Home" at bounding box center [39, 170] width 27 height 12
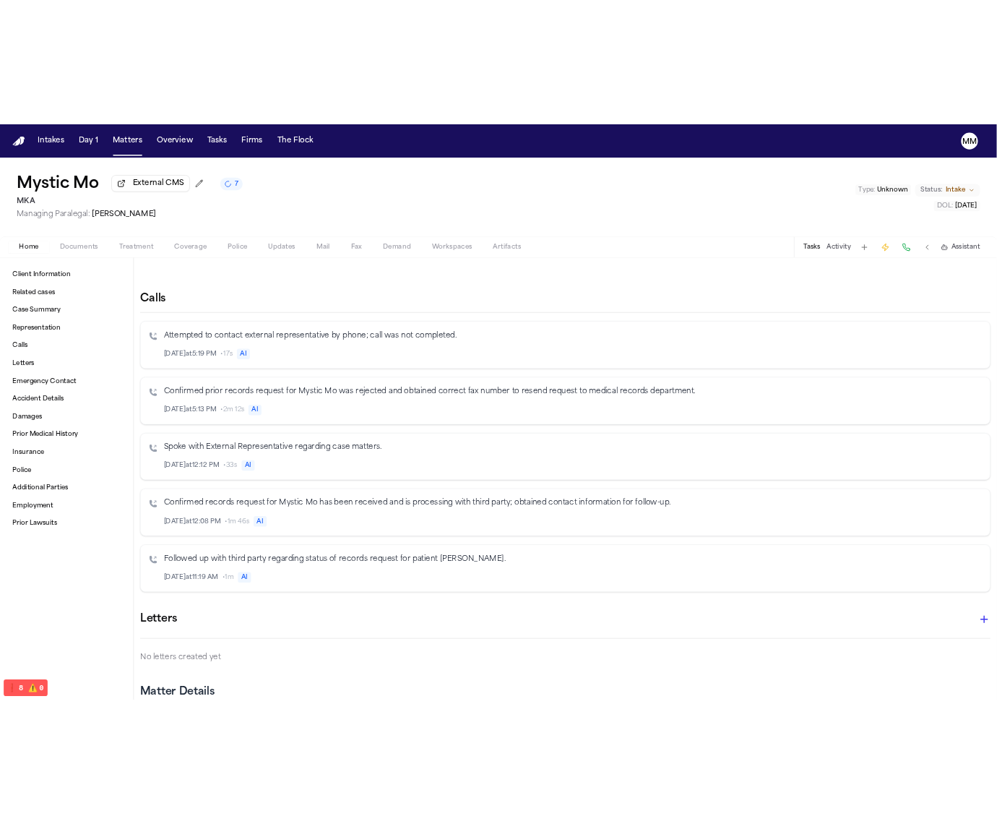
scroll to position [499, 0]
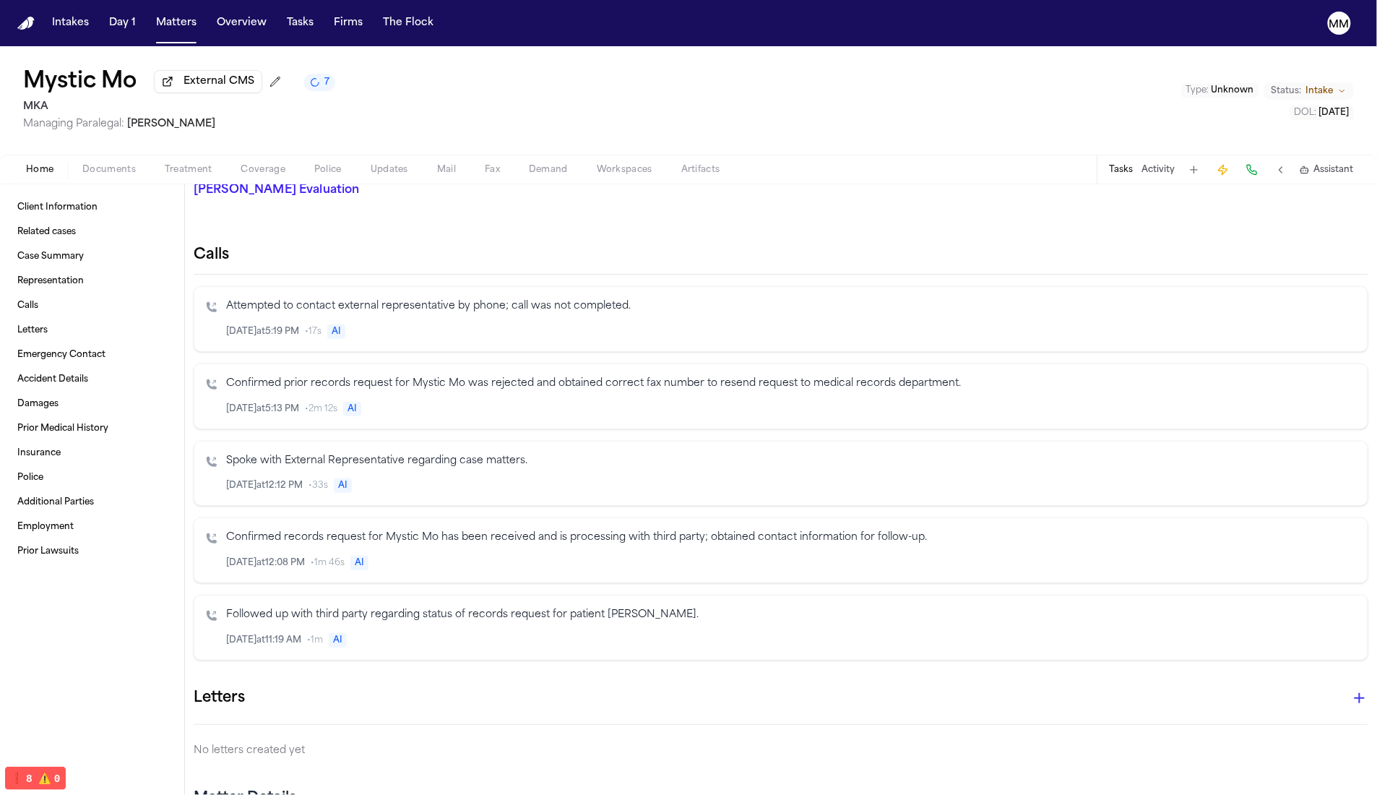
click at [1163, 175] on button "Activity" at bounding box center [1158, 170] width 33 height 12
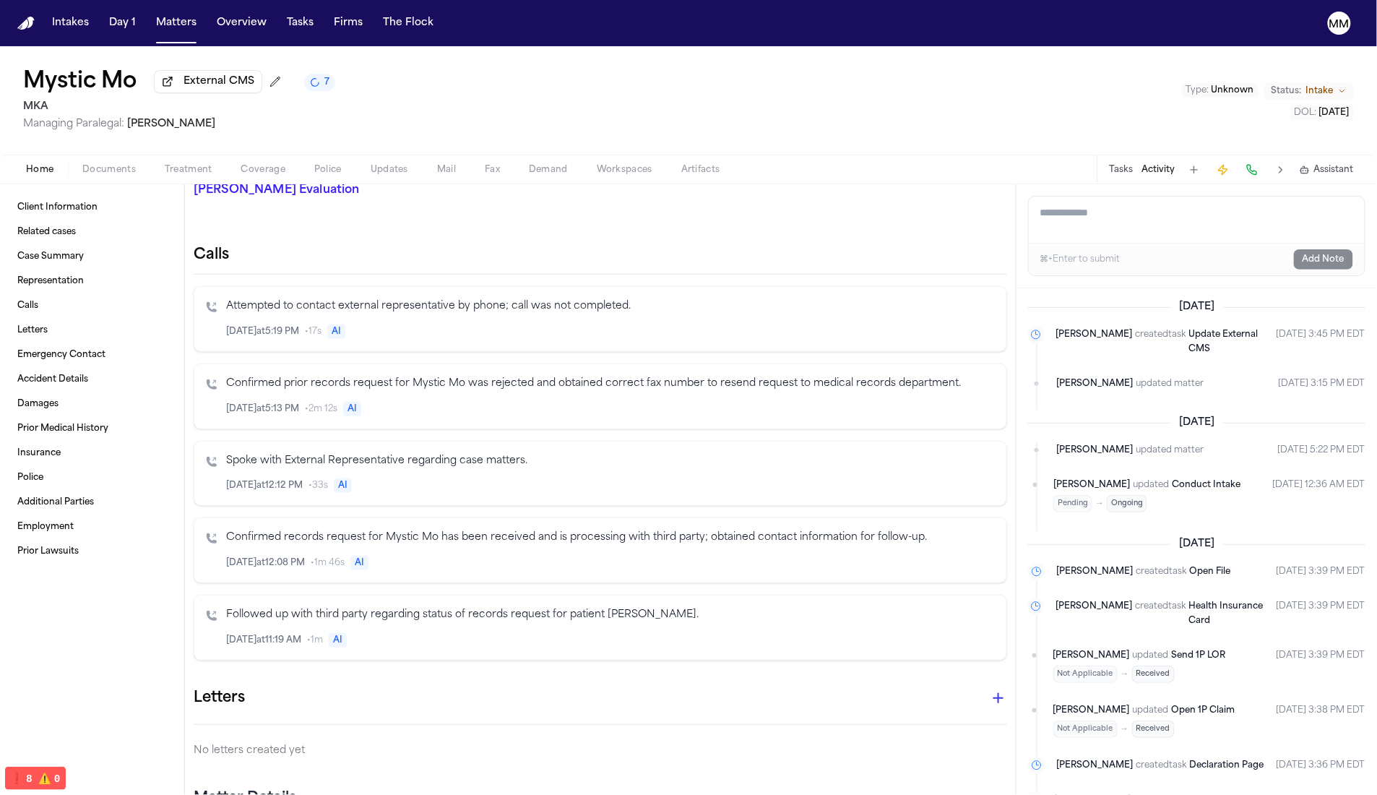
click at [1111, 227] on textarea "Add a note to this matter" at bounding box center [1197, 220] width 336 height 46
click at [1280, 173] on button at bounding box center [1281, 170] width 20 height 20
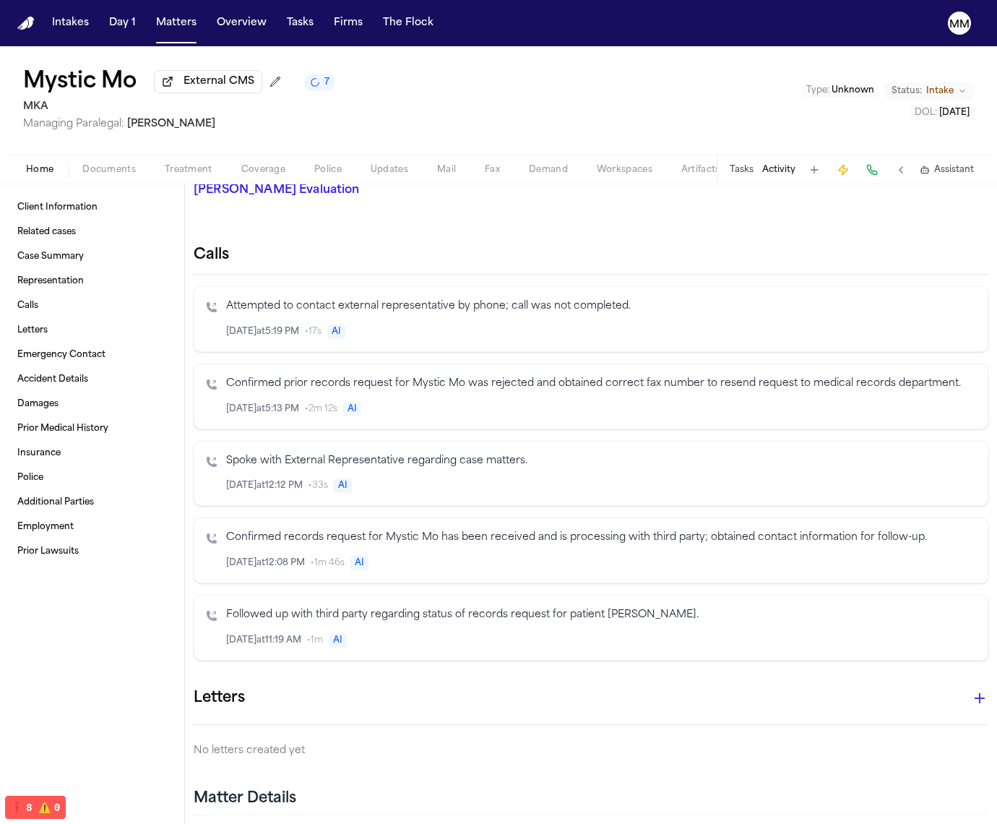
click at [397, 168] on span "Updates" at bounding box center [390, 170] width 38 height 12
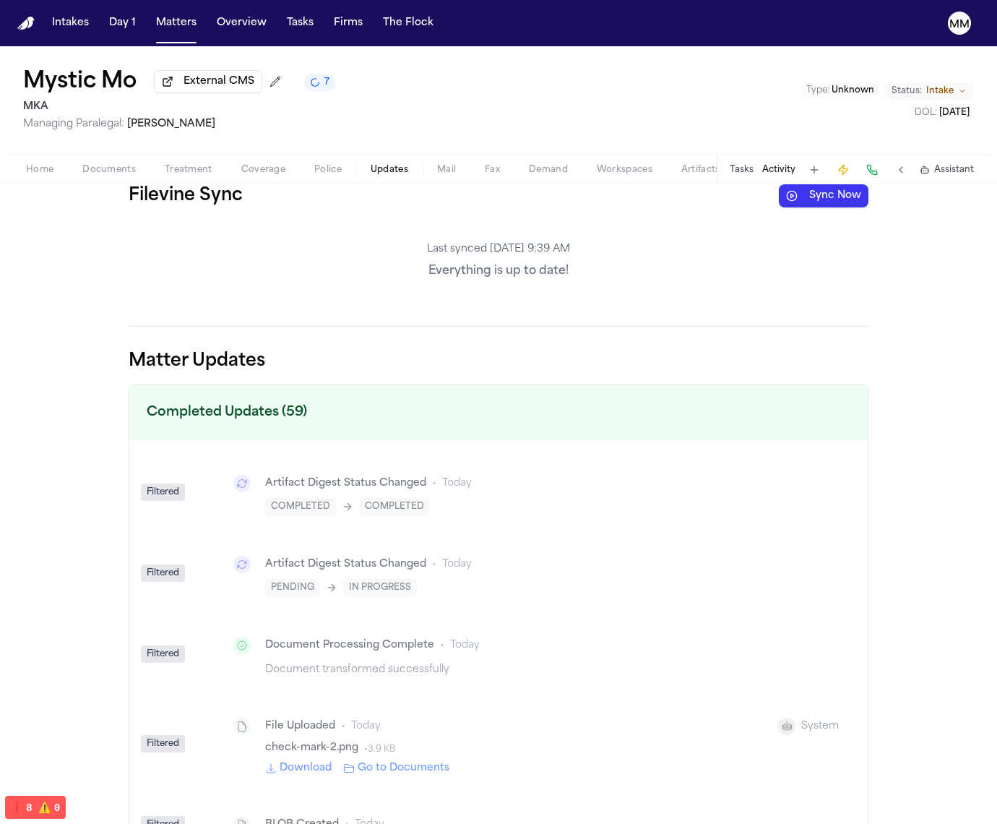
click at [46, 173] on span "Home" at bounding box center [39, 170] width 27 height 12
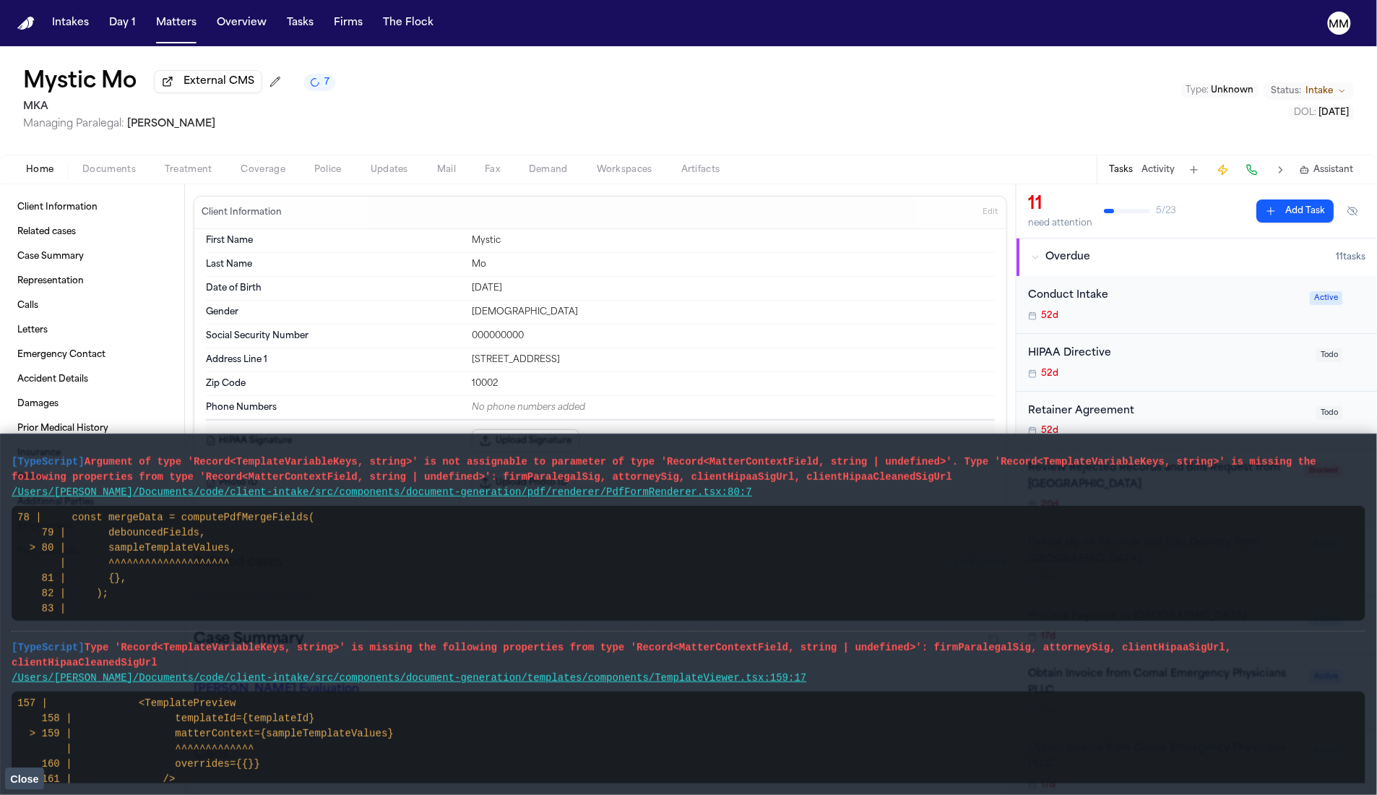
click at [17, 776] on span "Close" at bounding box center [24, 779] width 28 height 12
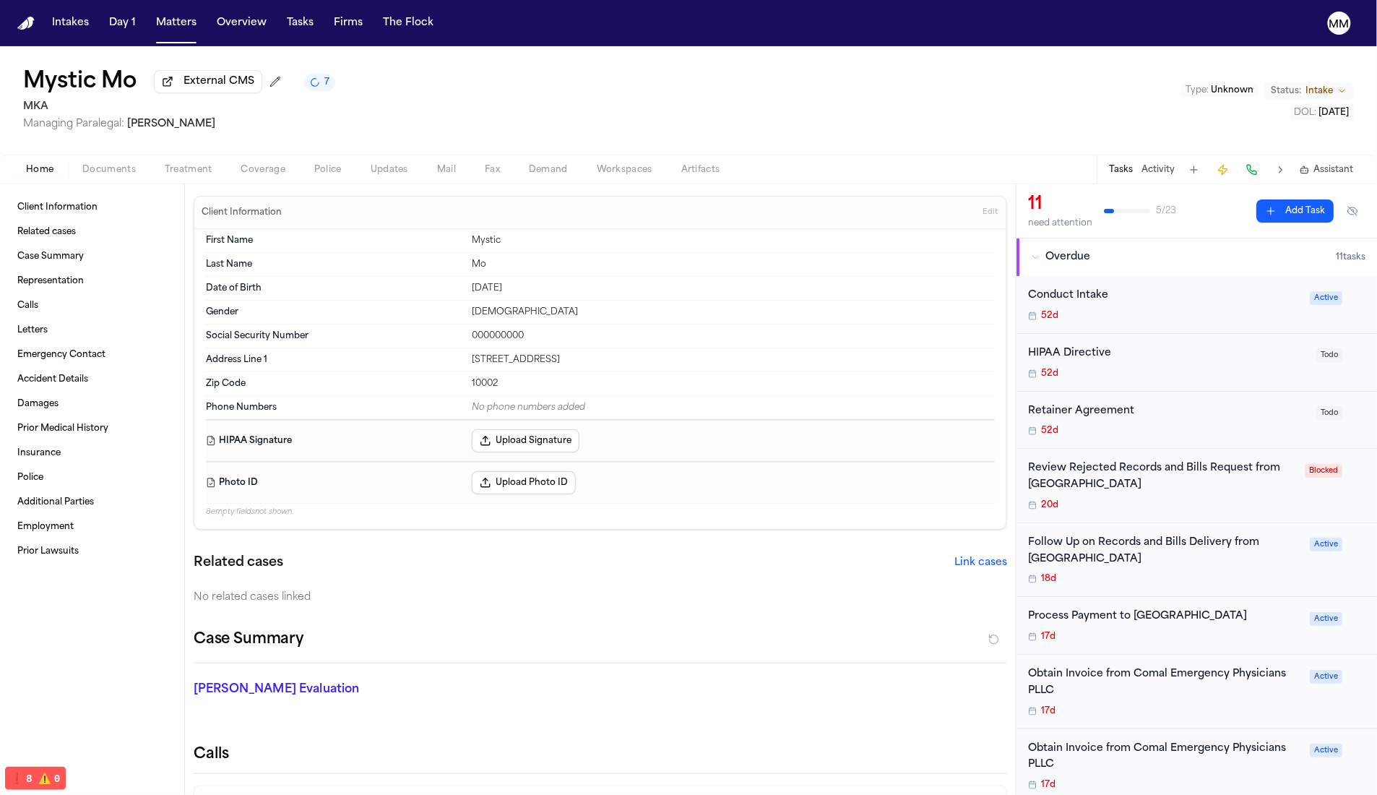
click at [1162, 176] on button "Activity" at bounding box center [1158, 170] width 33 height 12
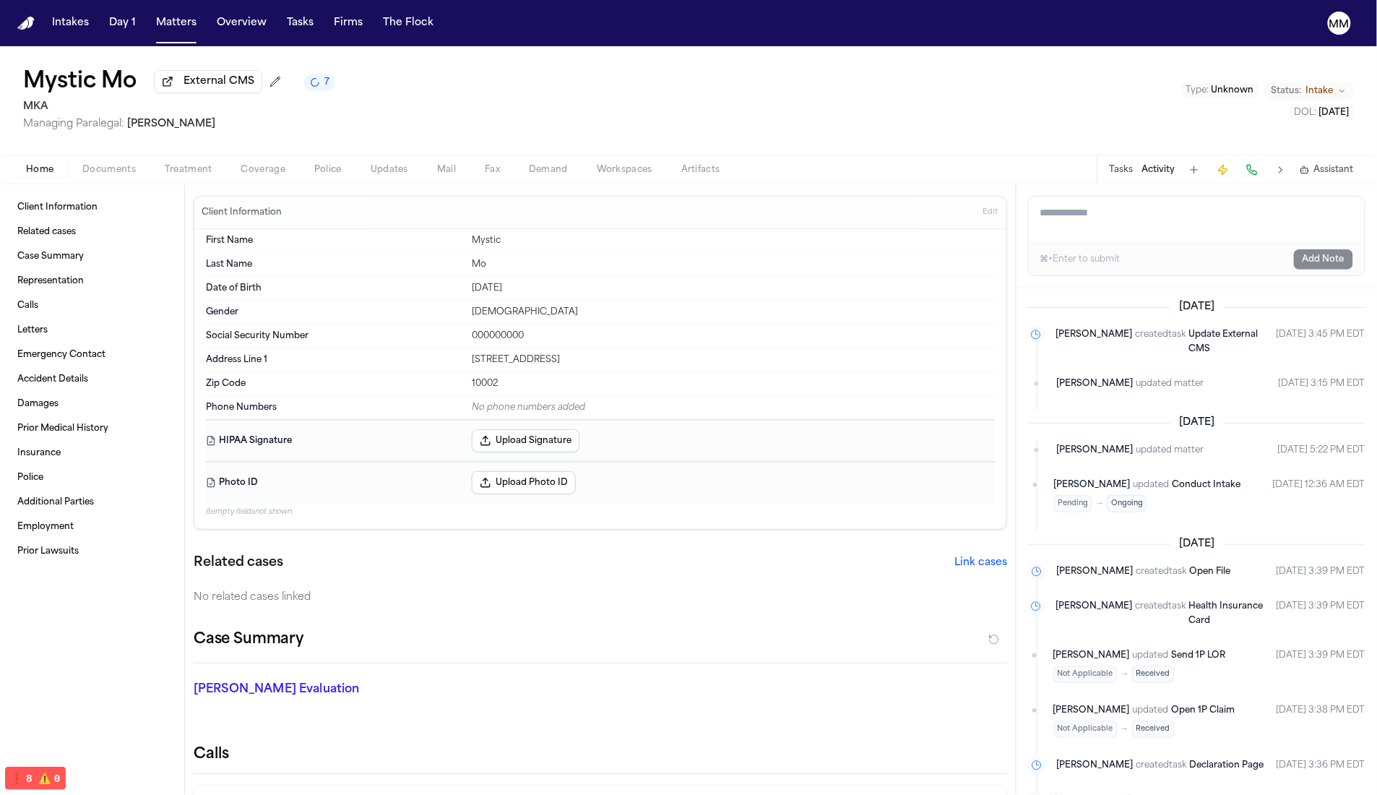
click at [1106, 235] on textarea "Add a note to this matter" at bounding box center [1197, 220] width 336 height 46
click at [380, 158] on div "Home Documents Treatment Coverage Police Updates Mail Fax Demand Workspaces Art…" at bounding box center [688, 169] width 1377 height 29
click at [380, 160] on div "Home Documents Treatment Coverage Police Updates Mail Fax Demand Workspaces Art…" at bounding box center [688, 169] width 1377 height 29
click at [384, 184] on div "Home Documents Treatment Coverage Police Updates Mail Fax Demand Workspaces Art…" at bounding box center [688, 169] width 1377 height 29
click at [384, 181] on div "Home Documents Treatment Coverage Police Updates Mail Fax Demand Workspaces Art…" at bounding box center [688, 169] width 1377 height 29
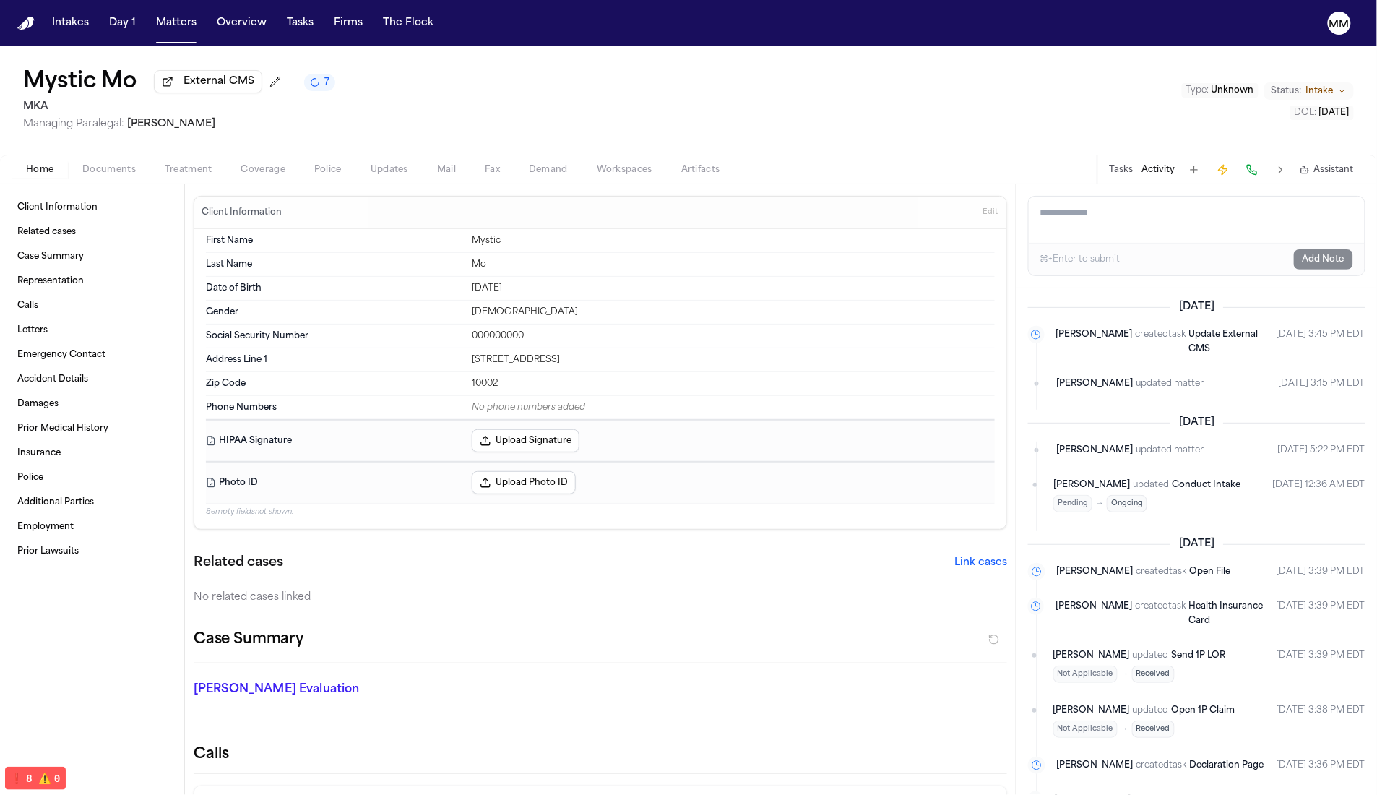
click at [384, 183] on div "Home Documents Treatment Coverage Police Updates Mail Fax Demand Workspaces Art…" at bounding box center [688, 169] width 1377 height 29
click at [384, 176] on span "Updates" at bounding box center [390, 170] width 38 height 12
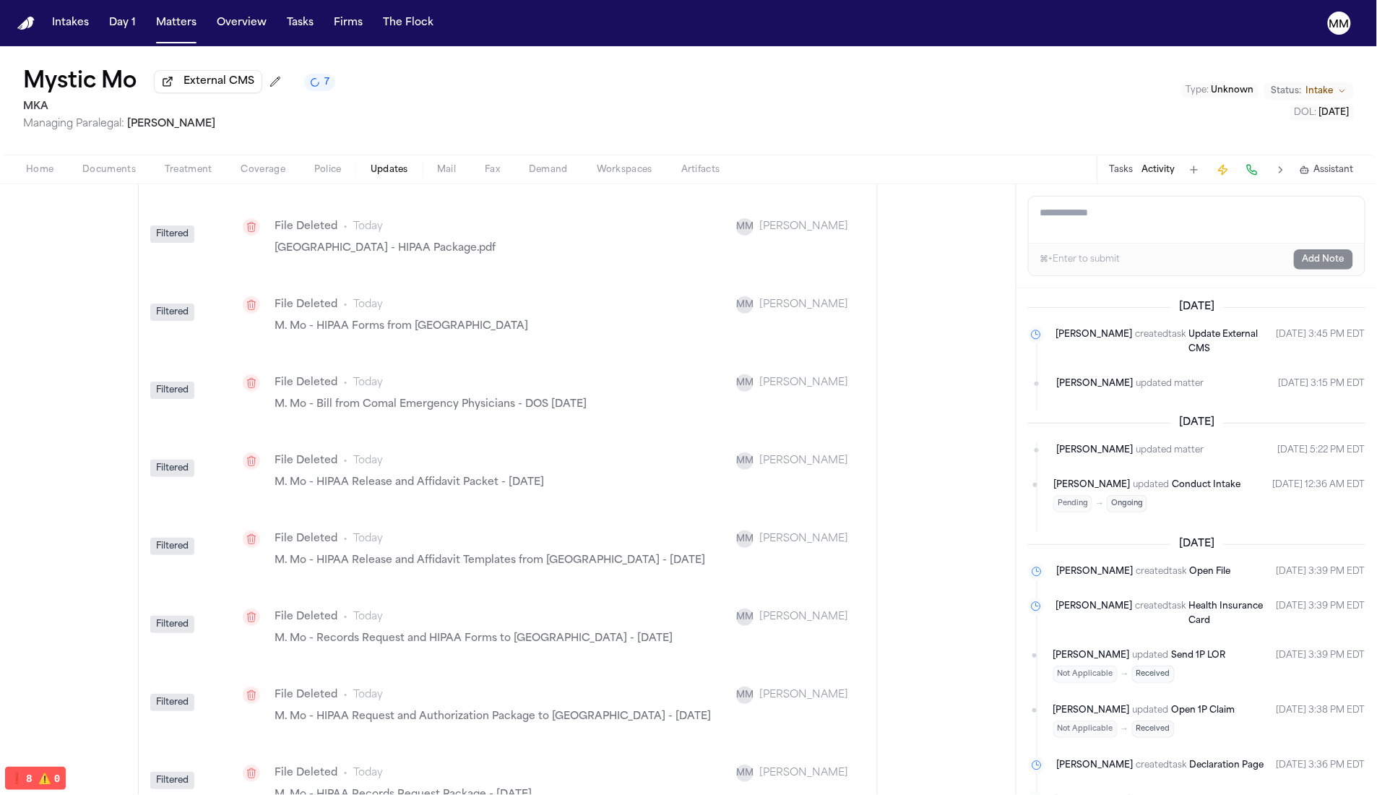
scroll to position [4479, 0]
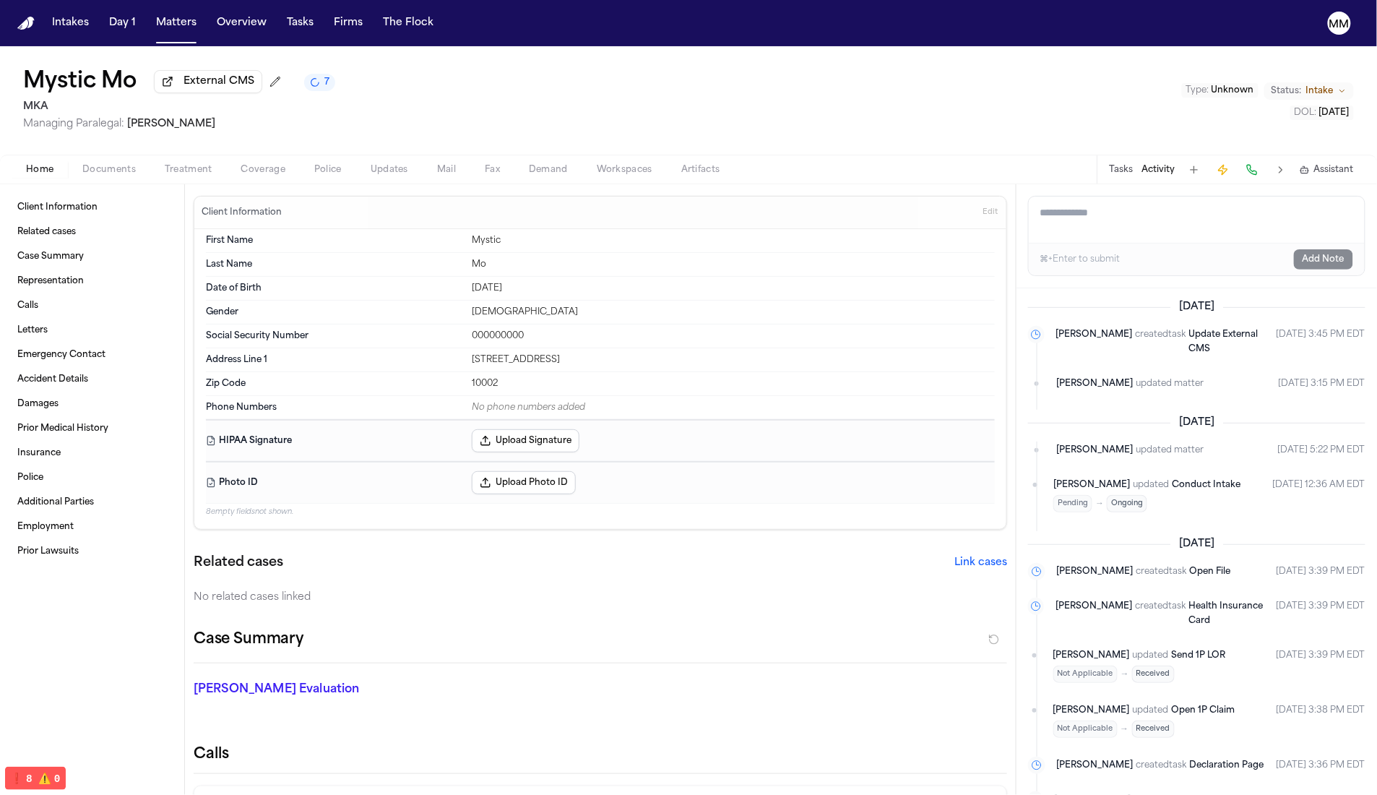
click at [388, 178] on span "button" at bounding box center [389, 177] width 55 height 1
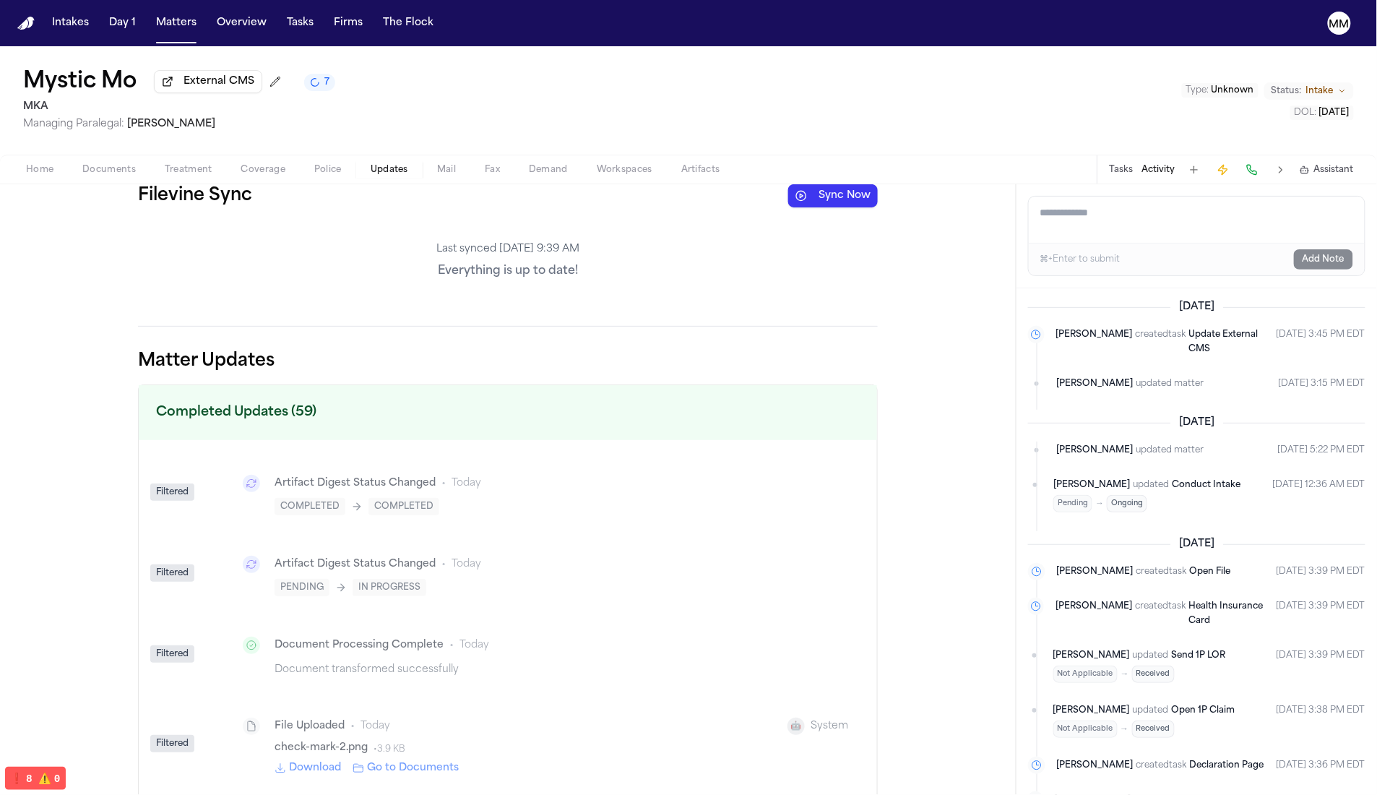
click at [835, 207] on button "Sync Now" at bounding box center [833, 195] width 90 height 23
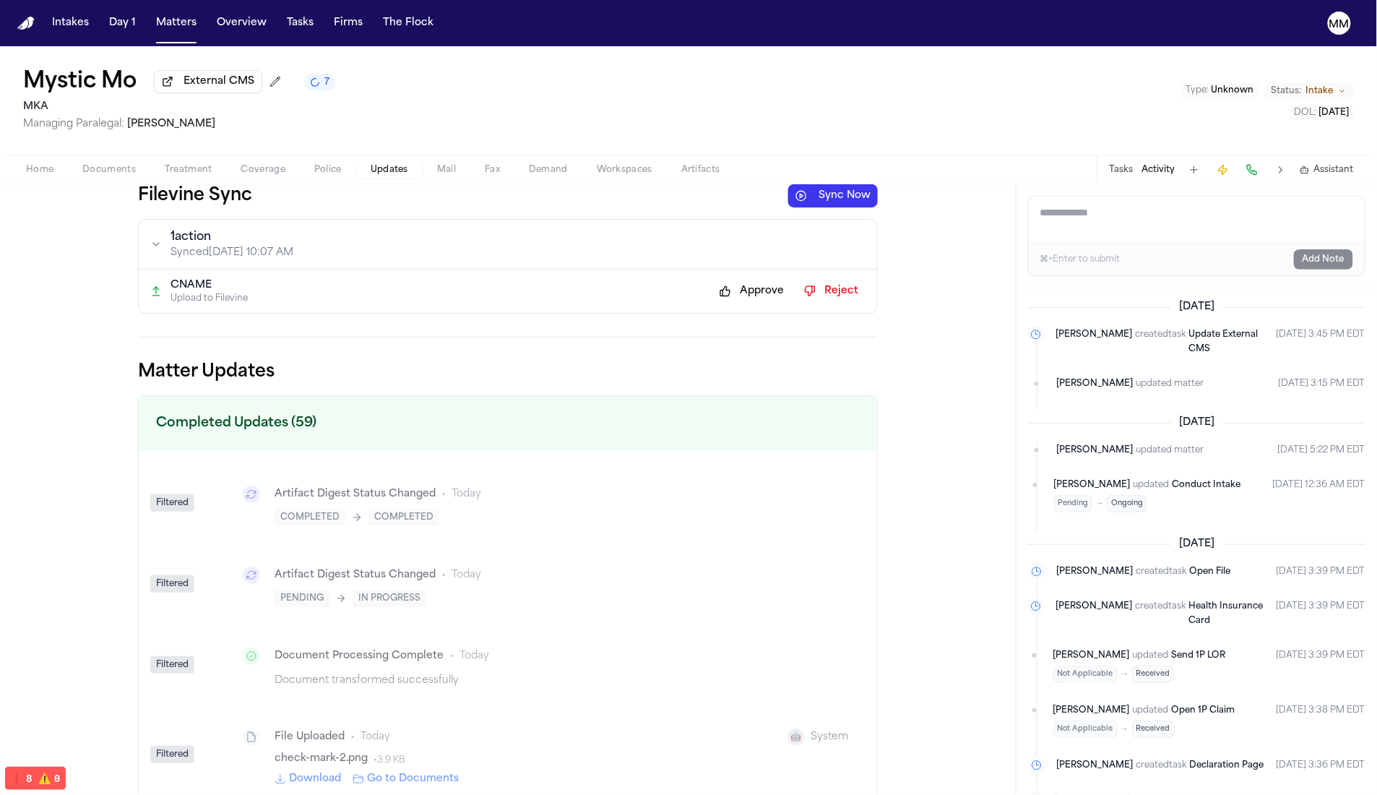
click at [728, 287] on button "Approve" at bounding box center [751, 291] width 79 height 23
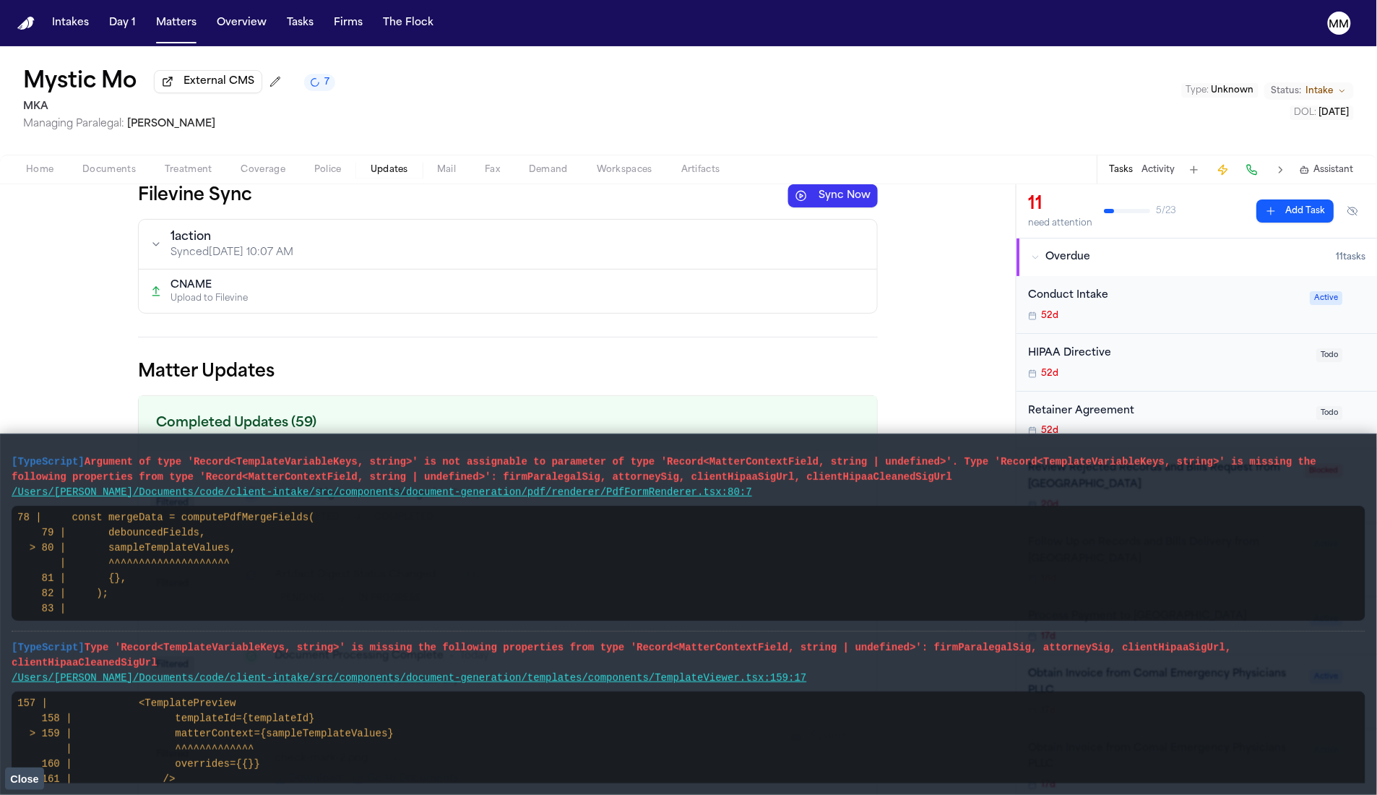
click at [20, 778] on span "Close" at bounding box center [24, 779] width 28 height 12
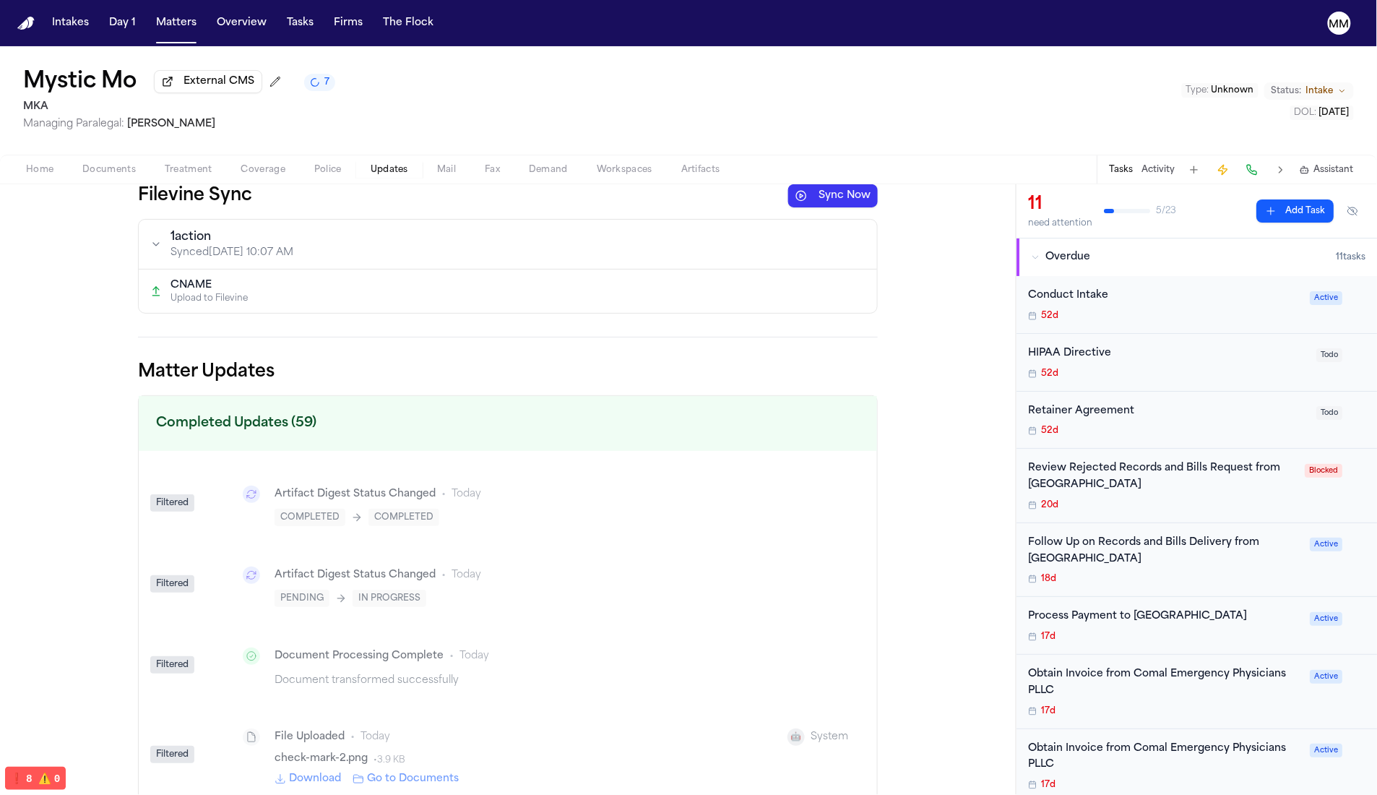
click at [411, 239] on button "1 action Synced [DATE] 10:07 AM" at bounding box center [508, 244] width 738 height 49
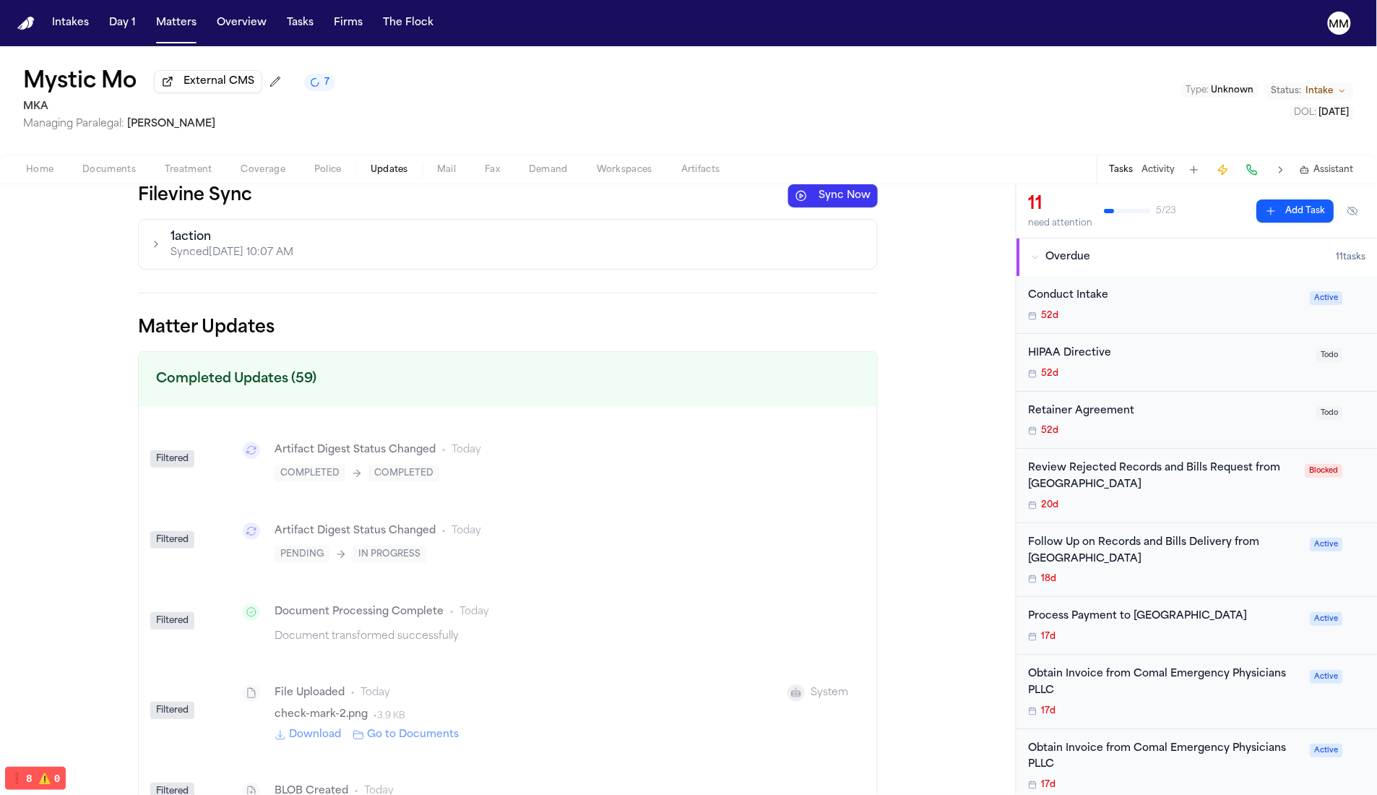
click at [411, 239] on button "1 action Synced [DATE] 10:07 AM" at bounding box center [508, 244] width 738 height 49
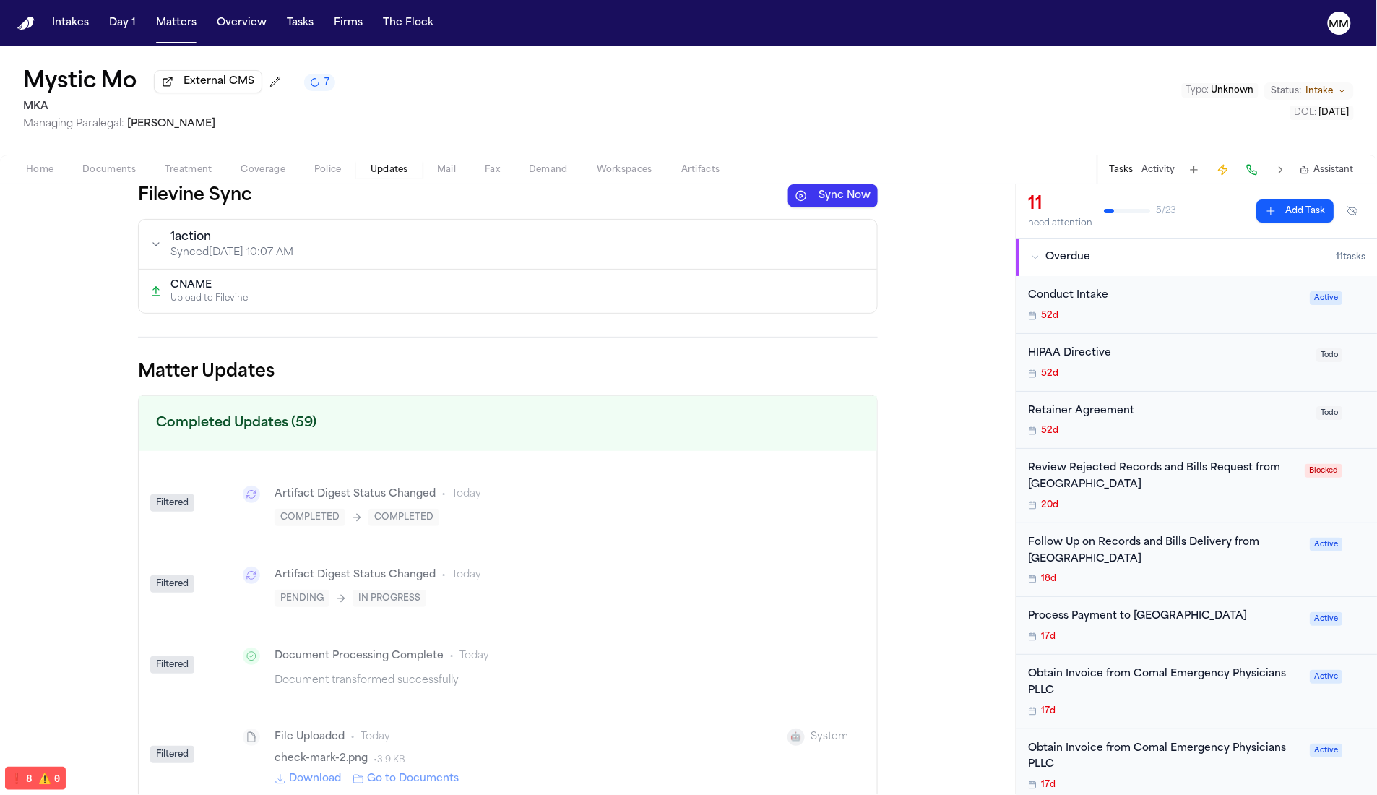
click at [1279, 171] on button at bounding box center [1281, 170] width 20 height 20
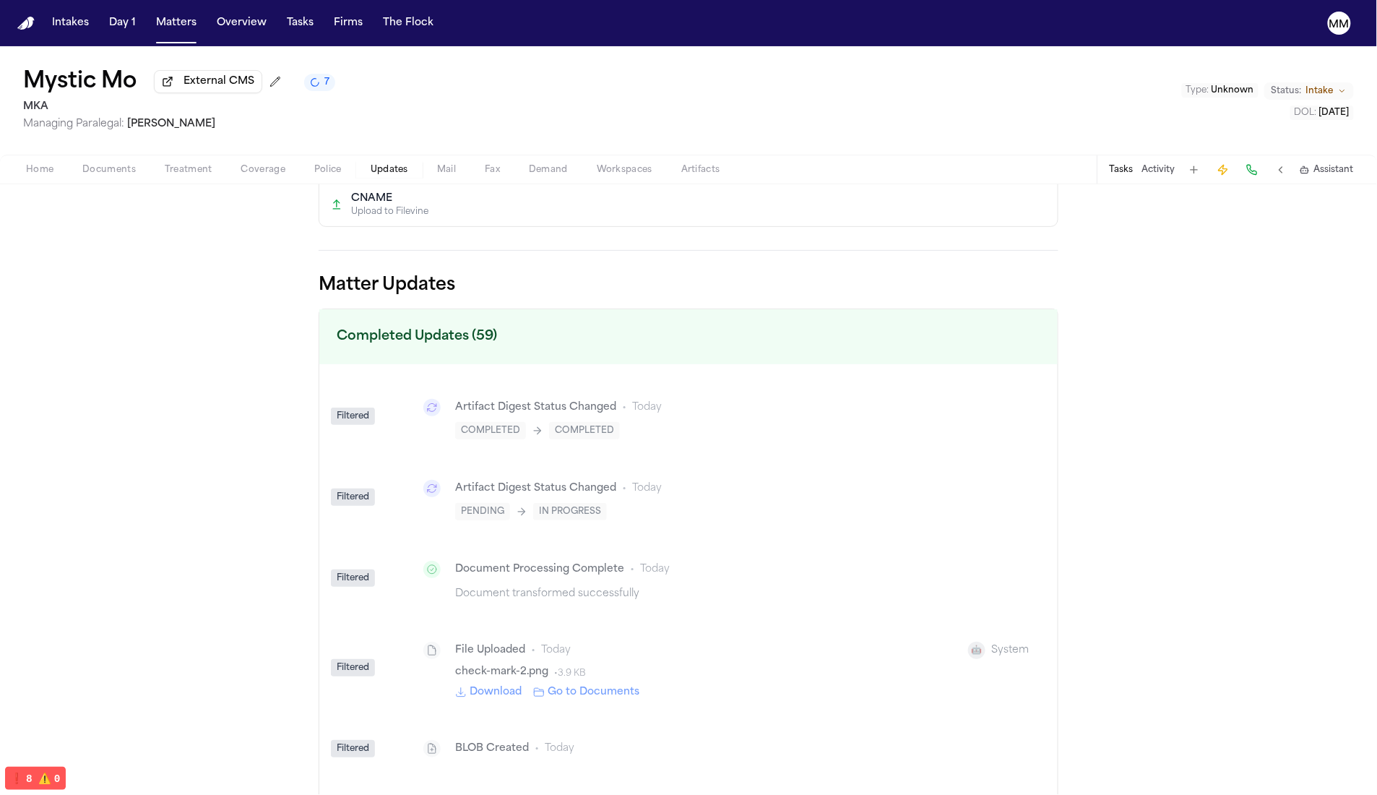
scroll to position [105, 0]
